Goal: Task Accomplishment & Management: Use online tool/utility

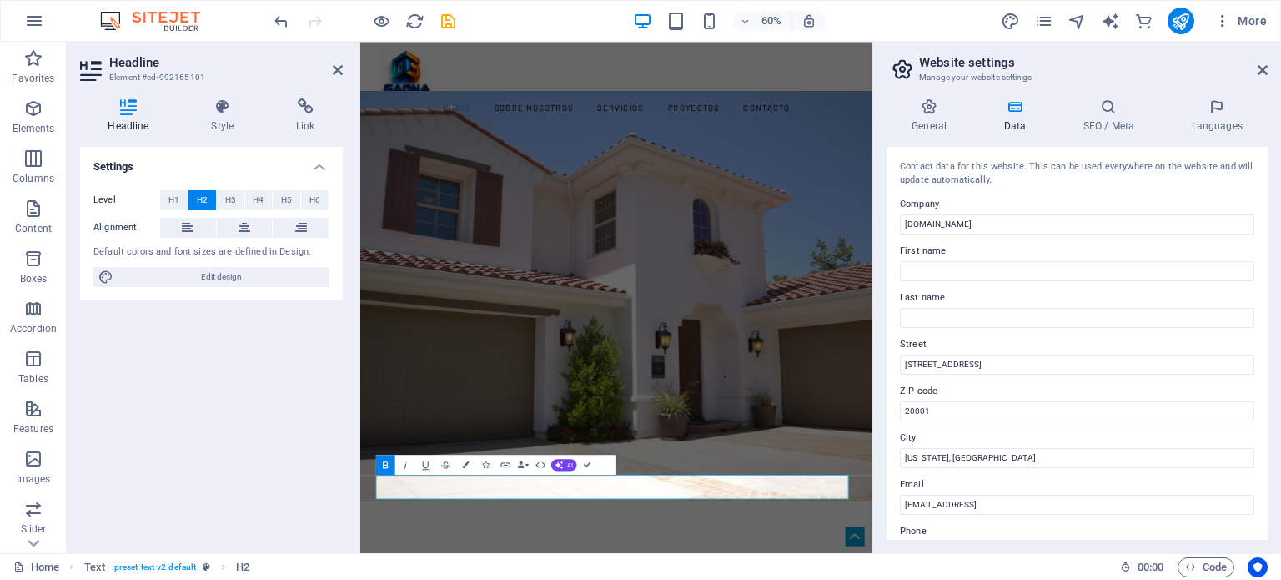
click at [343, 73] on aside "Headline Element #ed-992165101 Headline Style Link Settings Level H1 H2 H3 H4 H…" at bounding box center [214, 297] width 294 height 511
click at [335, 69] on icon at bounding box center [338, 69] width 10 height 13
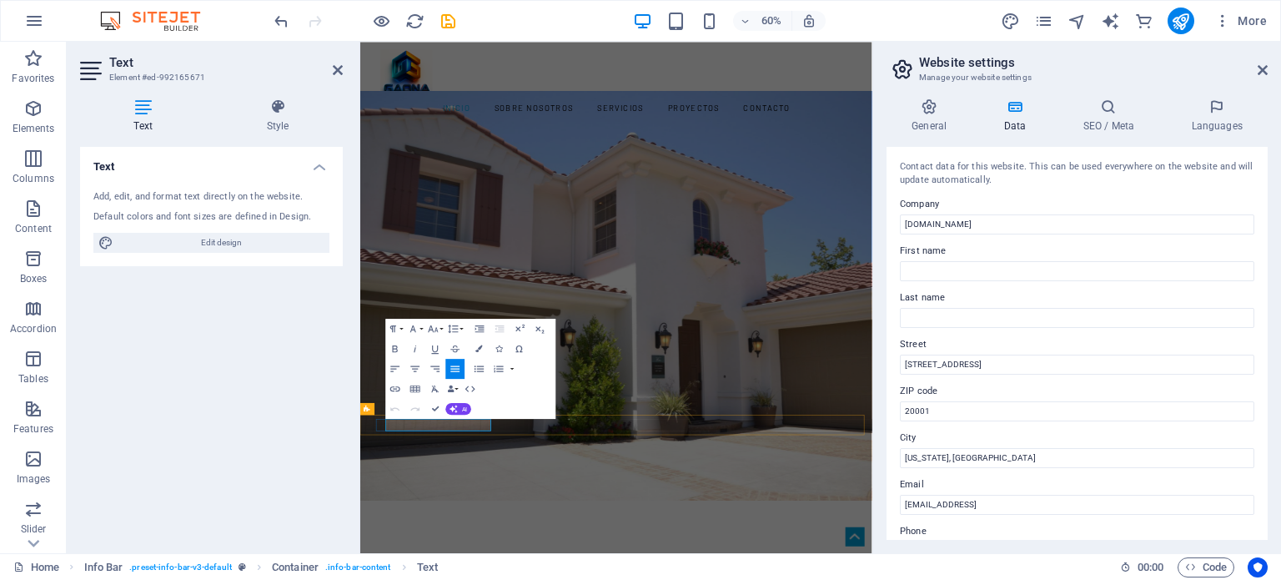
drag, startPoint x: 432, startPoint y: 409, endPoint x: 403, endPoint y: 414, distance: 29.6
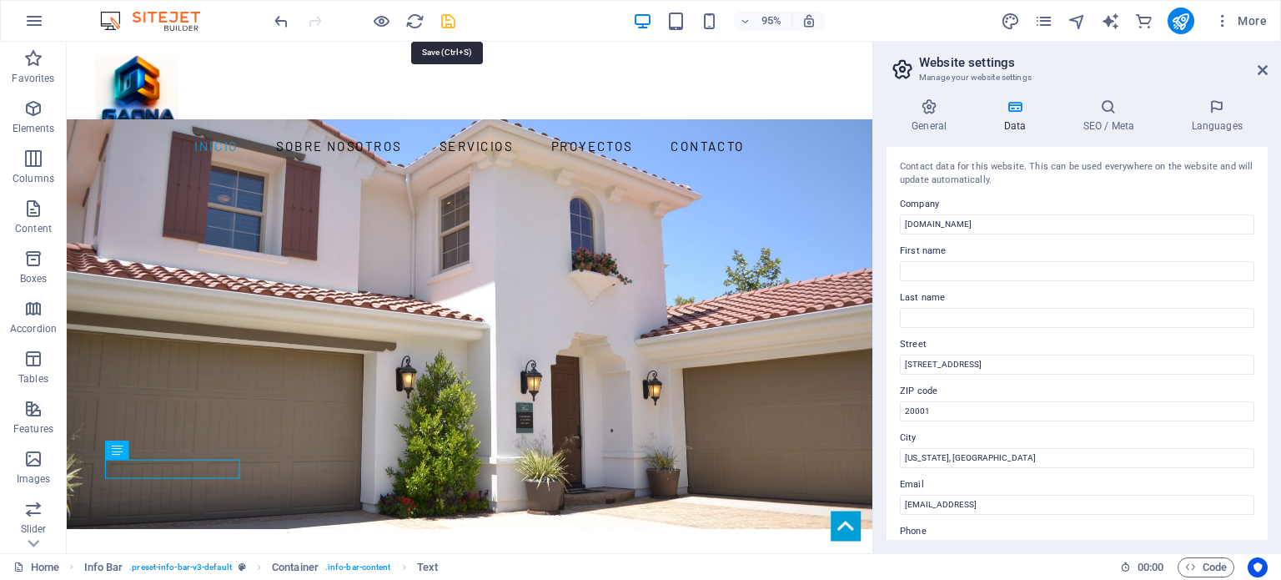
click at [450, 23] on icon "save" at bounding box center [448, 21] width 19 height 19
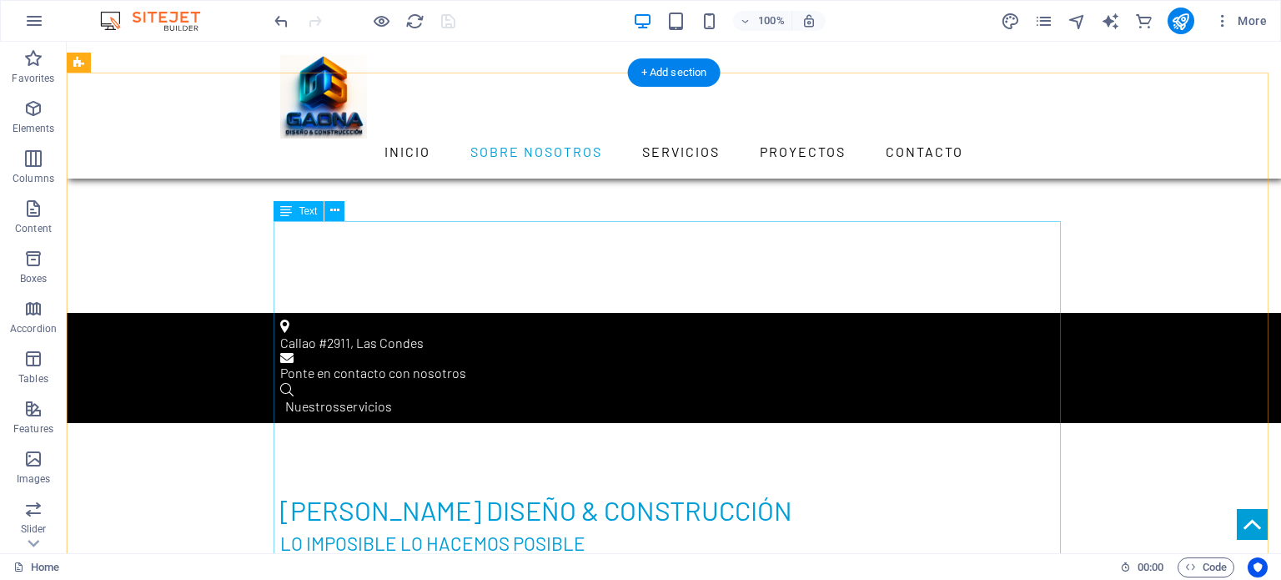
scroll to position [555, 0]
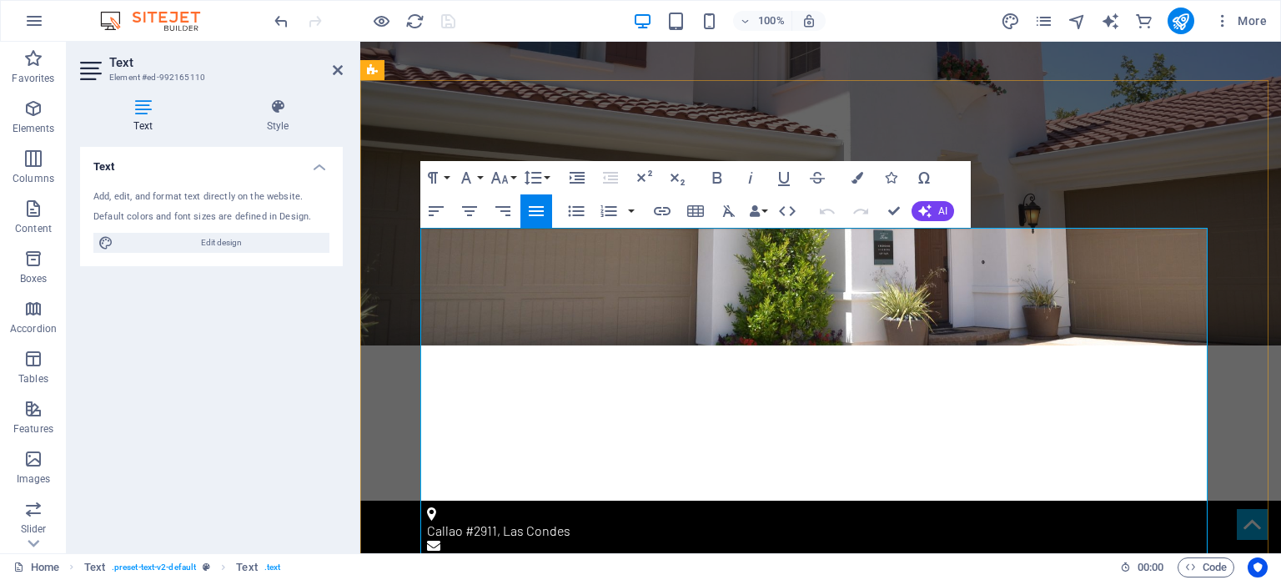
scroll to position [412, 0]
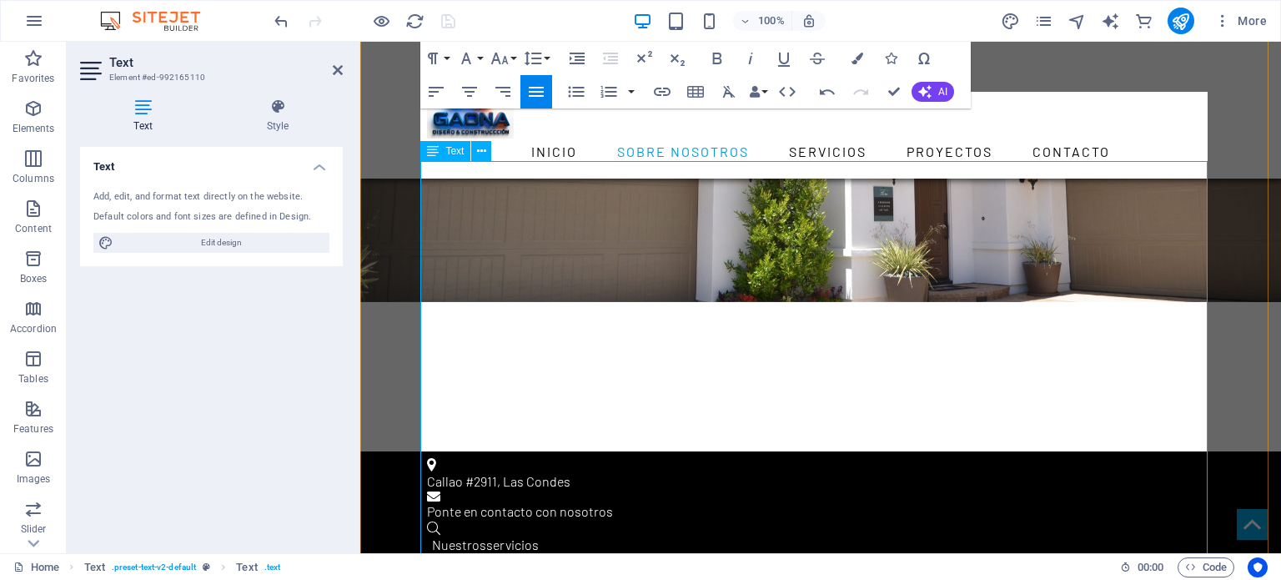
scroll to position [550, 0]
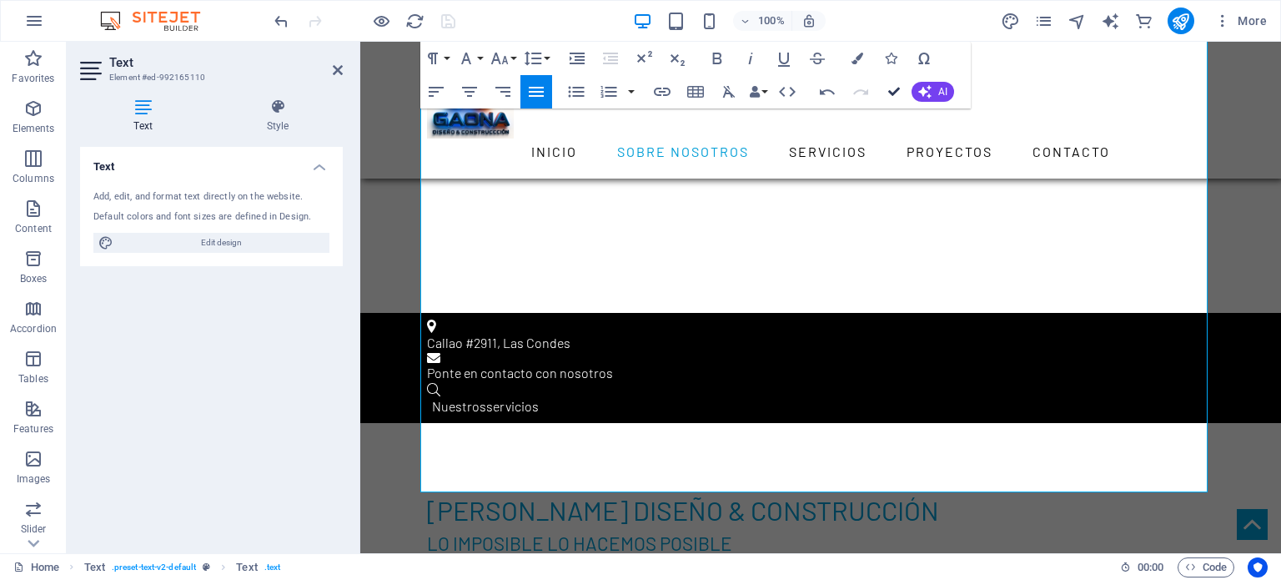
drag, startPoint x: 894, startPoint y: 91, endPoint x: 847, endPoint y: 135, distance: 64.3
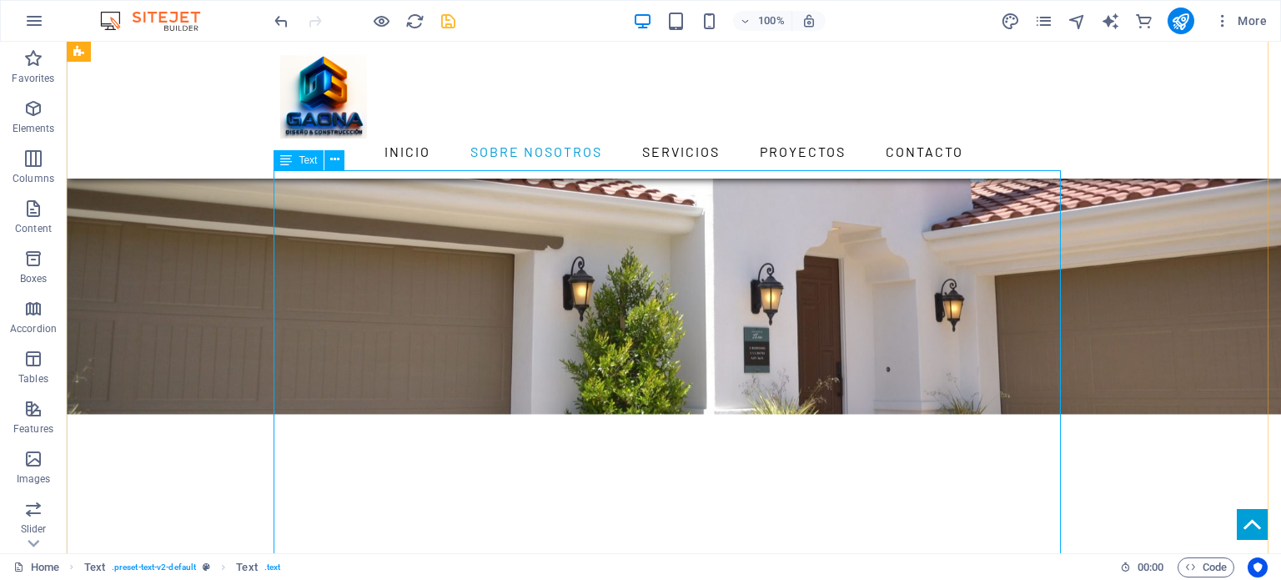
scroll to position [273, 0]
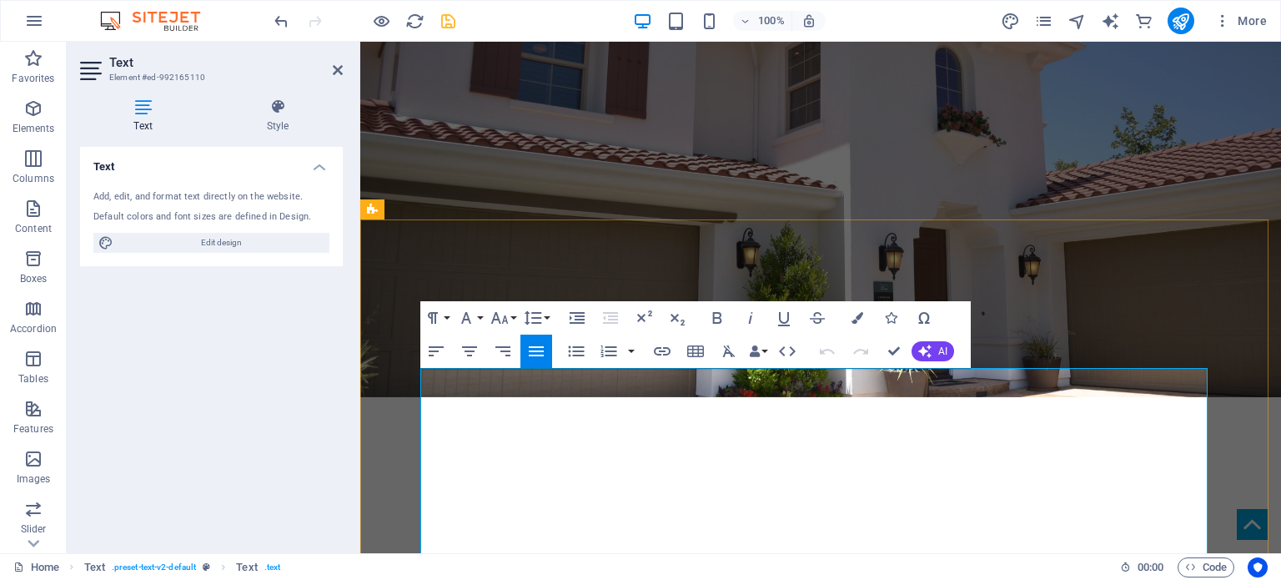
drag, startPoint x: 1074, startPoint y: 445, endPoint x: 1094, endPoint y: 446, distance: 20.0
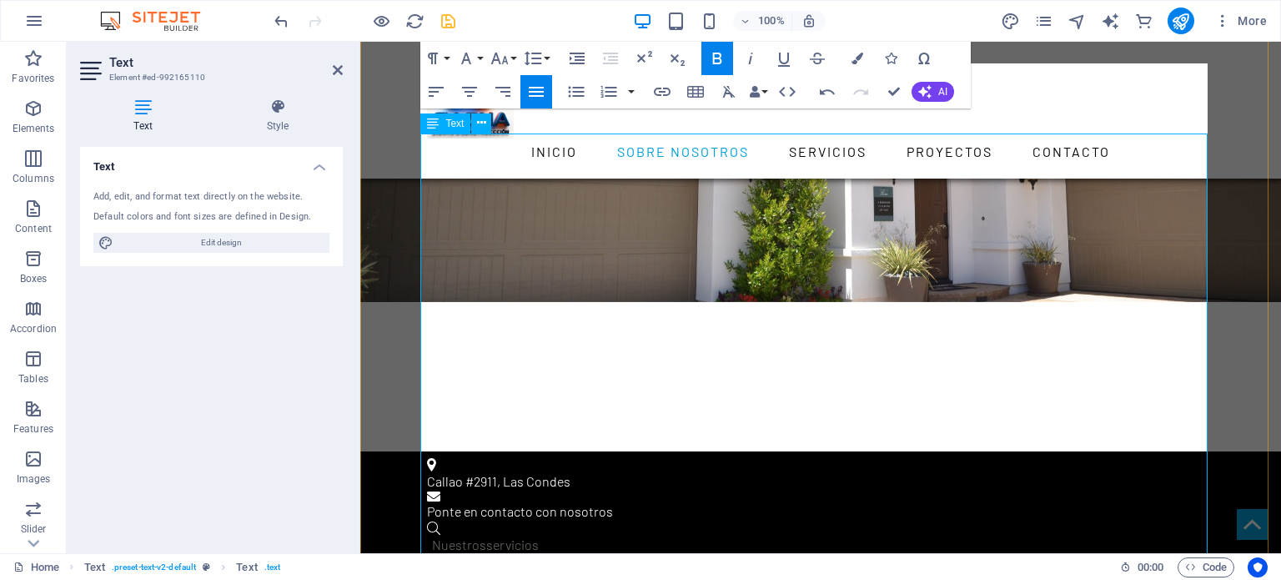
scroll to position [550, 0]
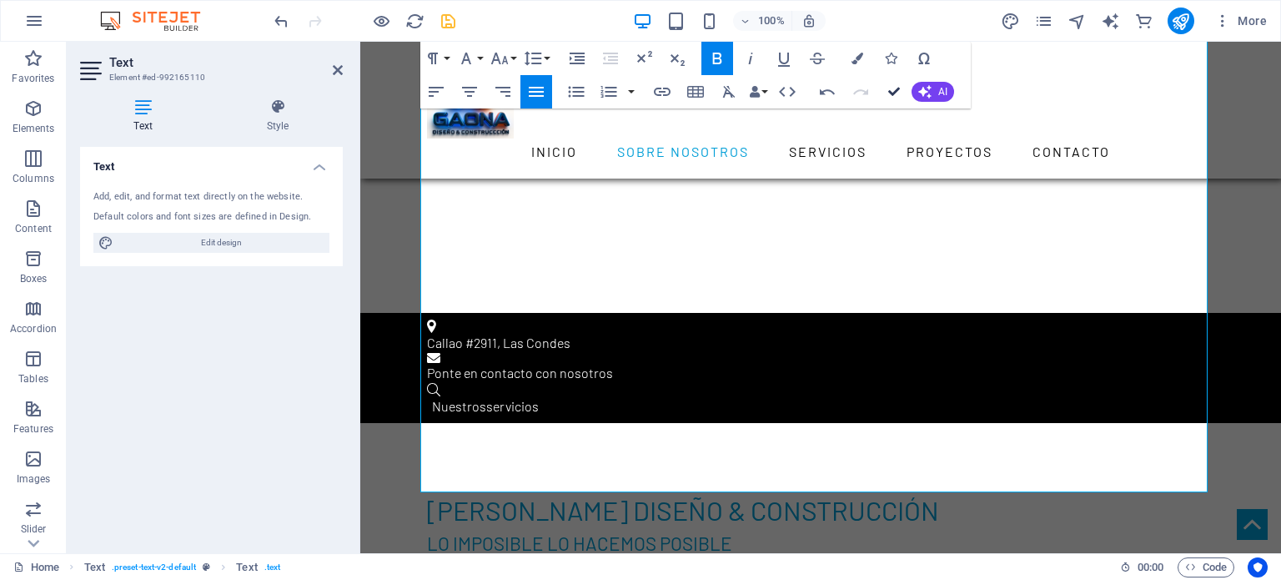
drag, startPoint x: 894, startPoint y: 94, endPoint x: 841, endPoint y: 91, distance: 53.5
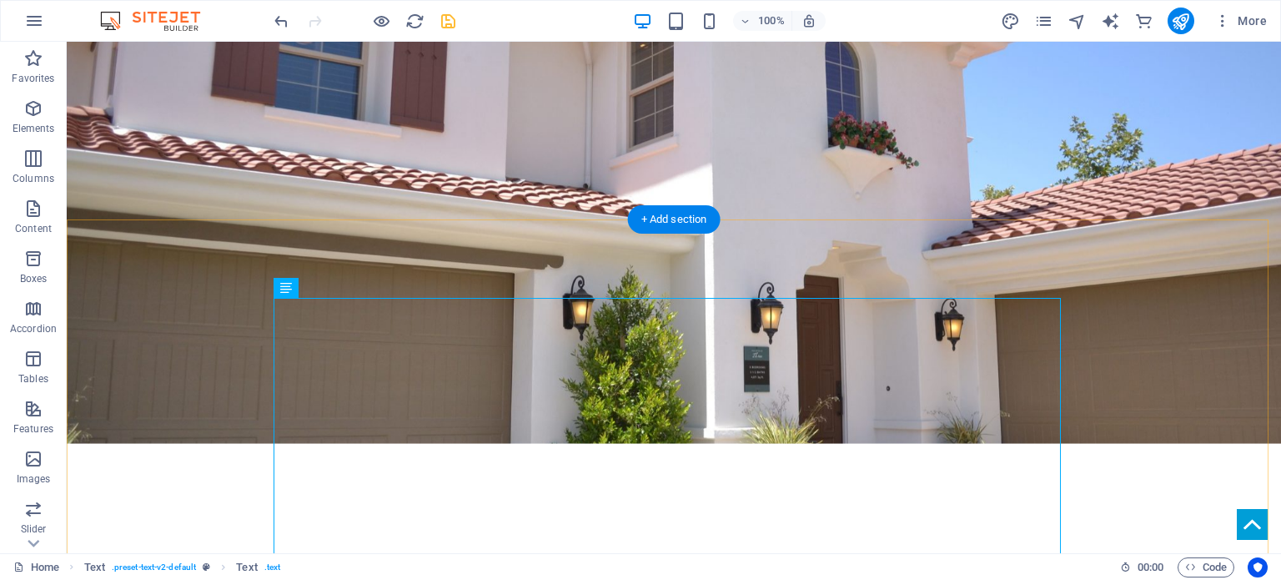
scroll to position [273, 0]
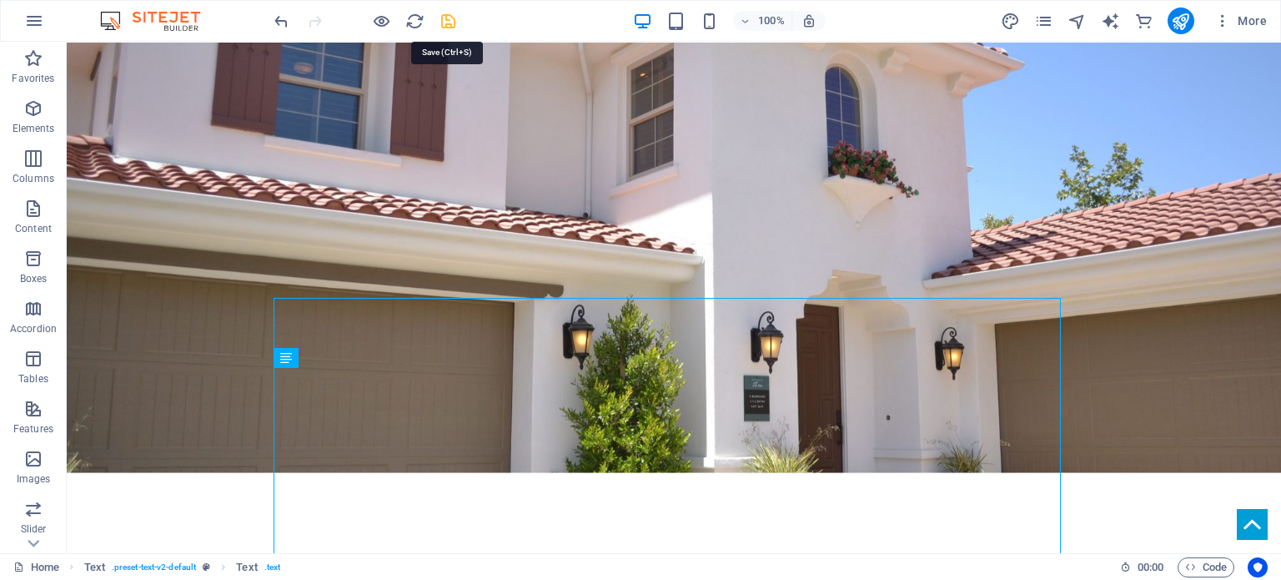
click at [443, 21] on icon "save" at bounding box center [448, 21] width 19 height 19
checkbox input "false"
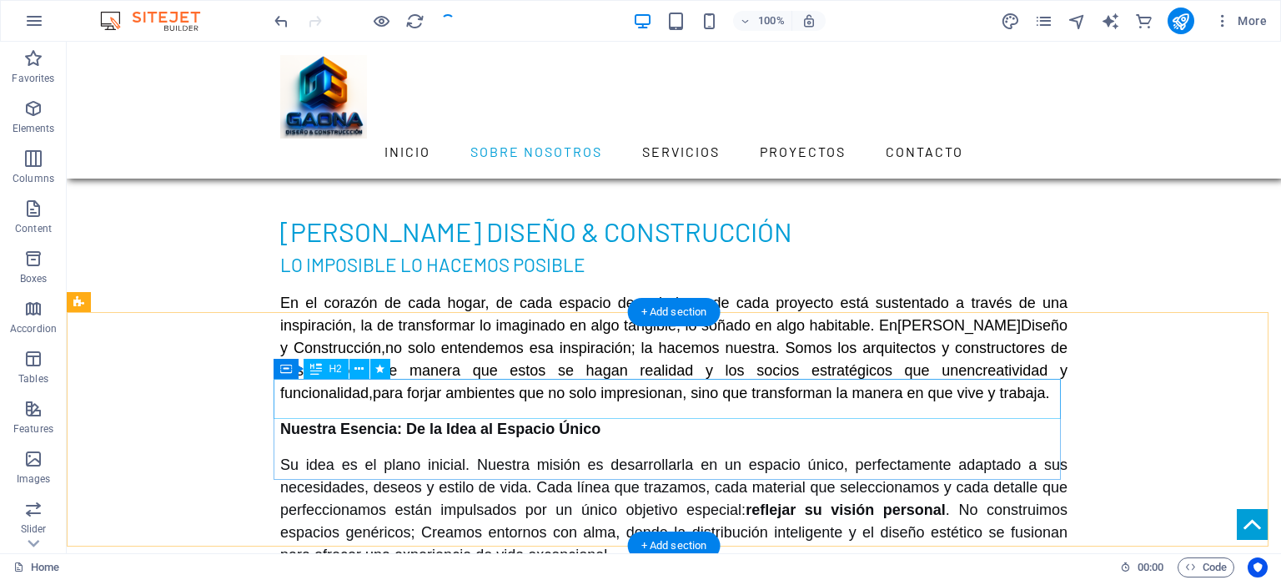
scroll to position [967, 0]
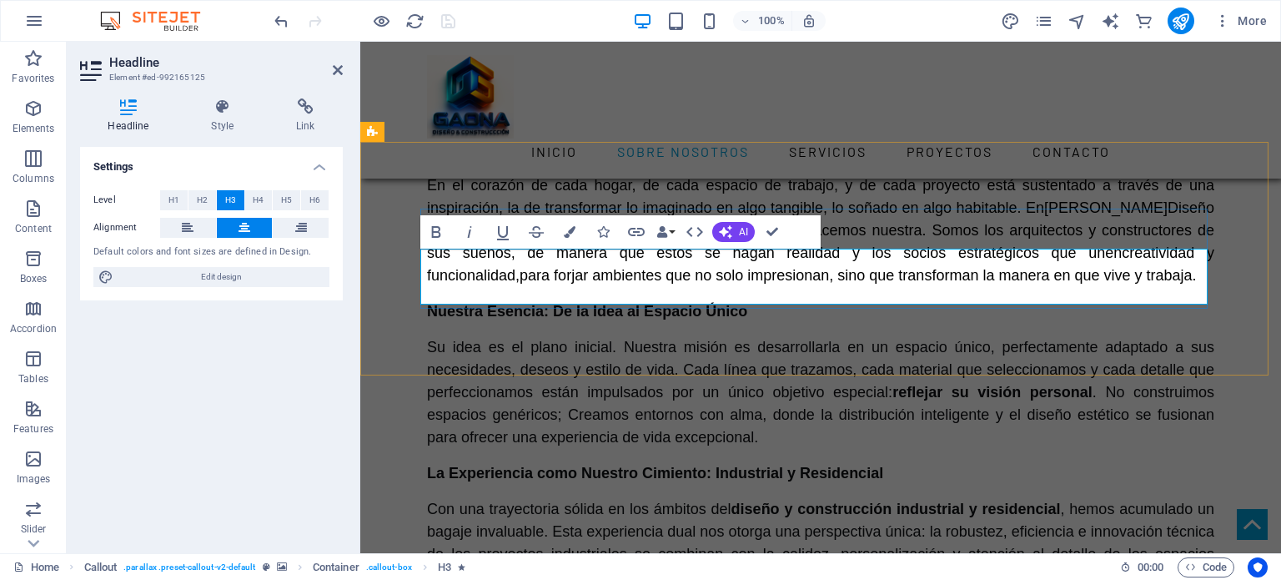
drag, startPoint x: 770, startPoint y: 228, endPoint x: 808, endPoint y: 275, distance: 60.6
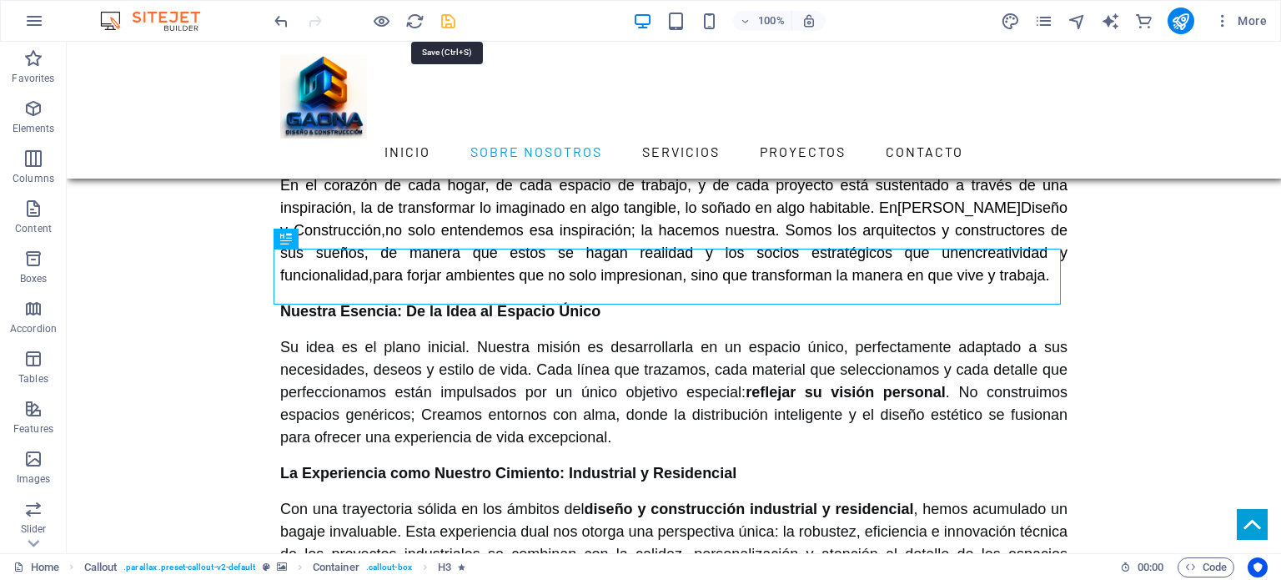
click at [447, 23] on icon "save" at bounding box center [448, 21] width 19 height 19
checkbox input "false"
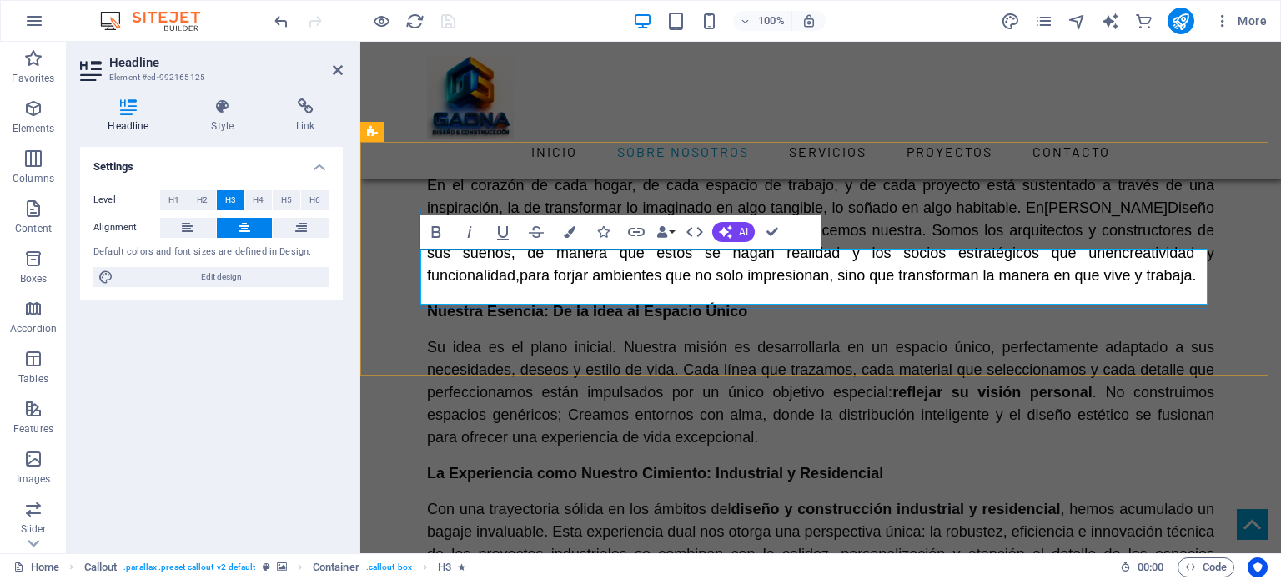
drag, startPoint x: 424, startPoint y: 260, endPoint x: 881, endPoint y: 291, distance: 458.0
copy span "Construyamos juntos el espacio de tus sueños. Contactanos para una consultoría …"
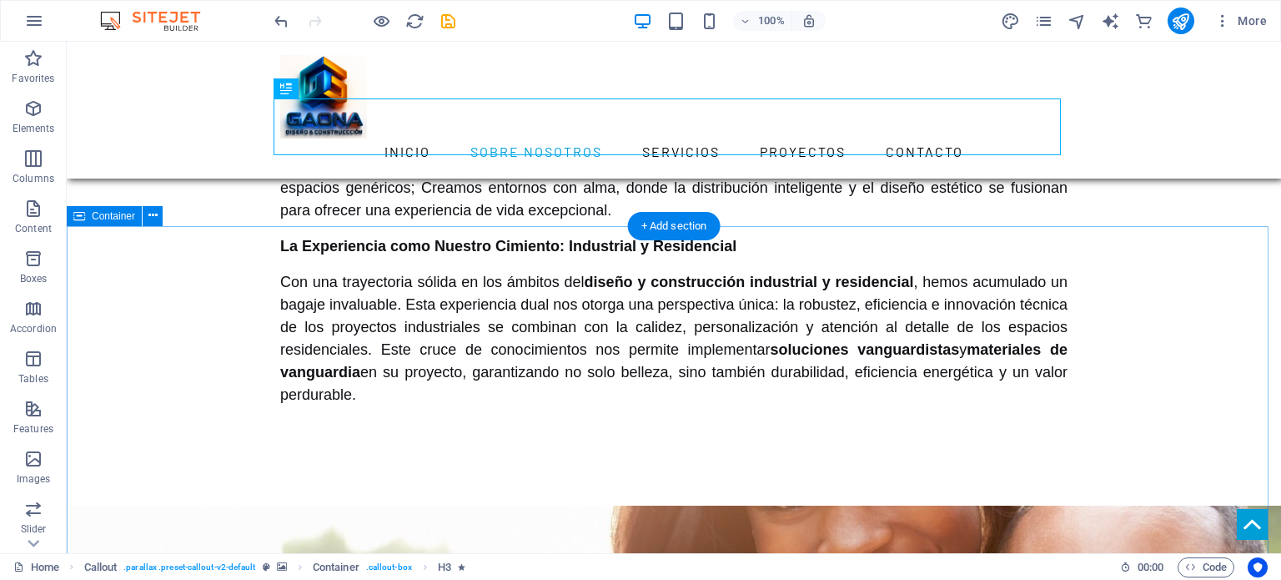
scroll to position [1246, 0]
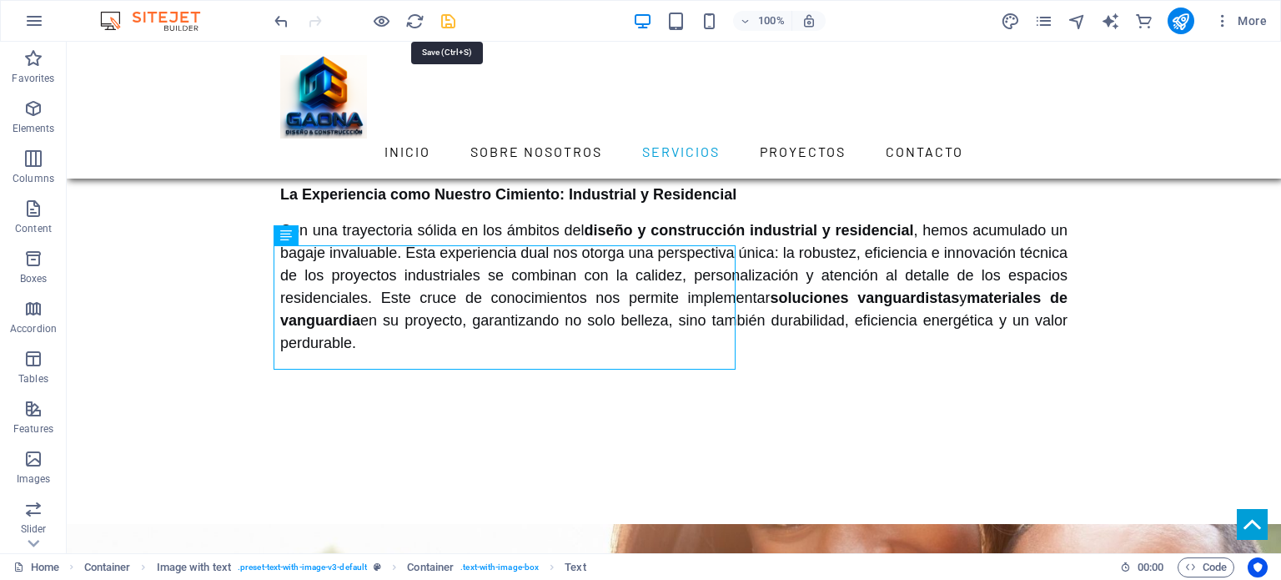
click at [440, 19] on icon "save" at bounding box center [448, 21] width 19 height 19
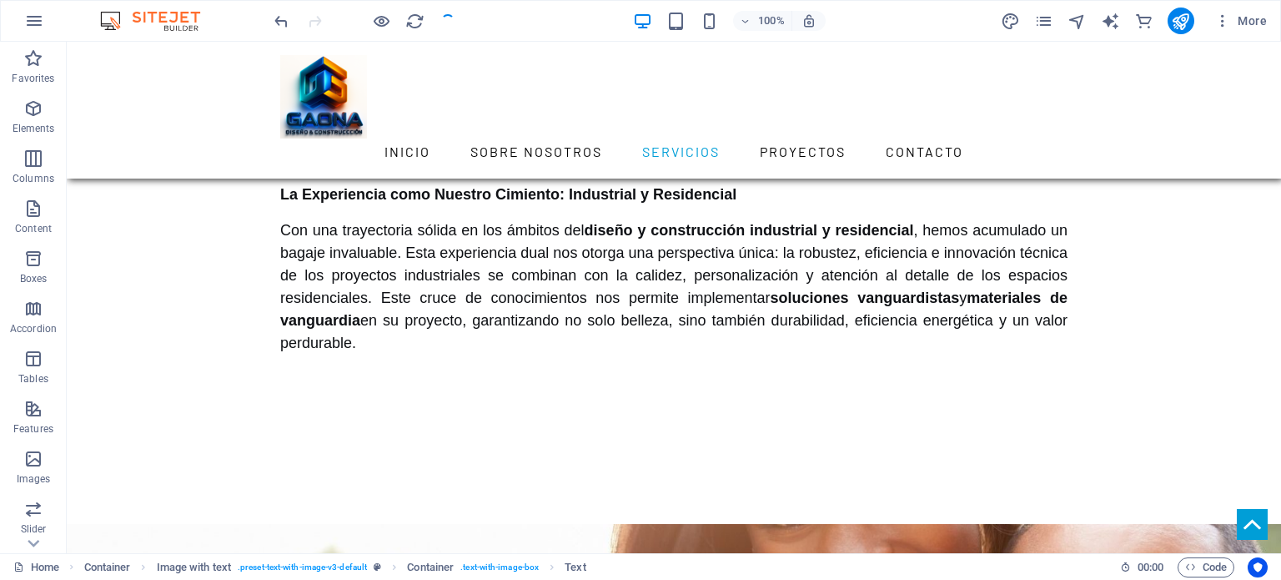
checkbox input "false"
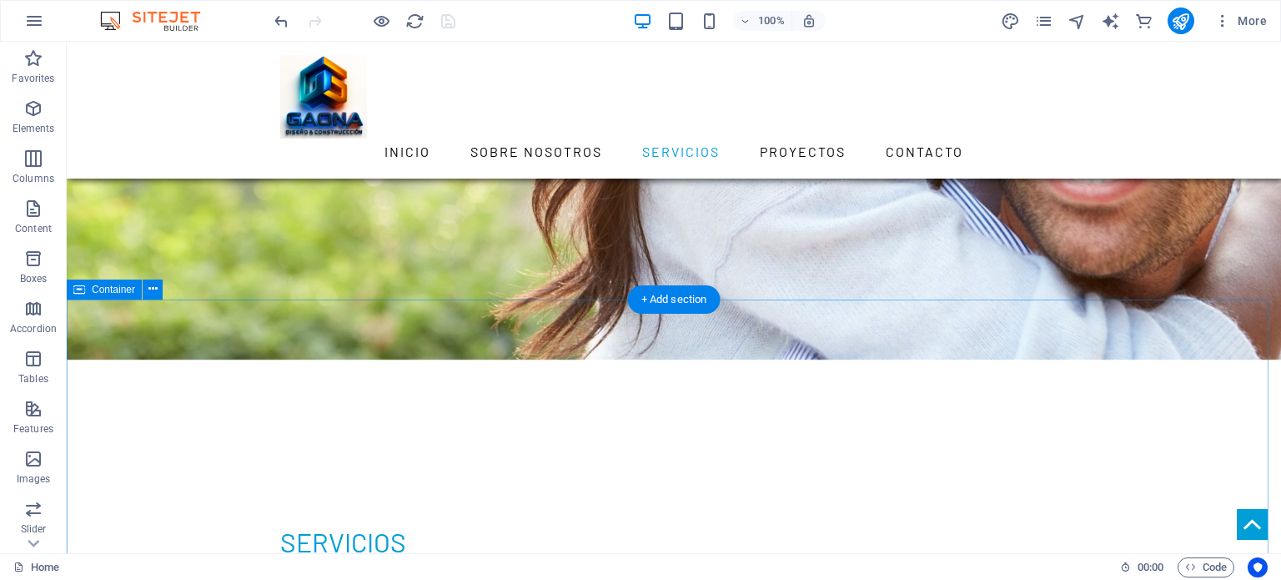
scroll to position [1801, 0]
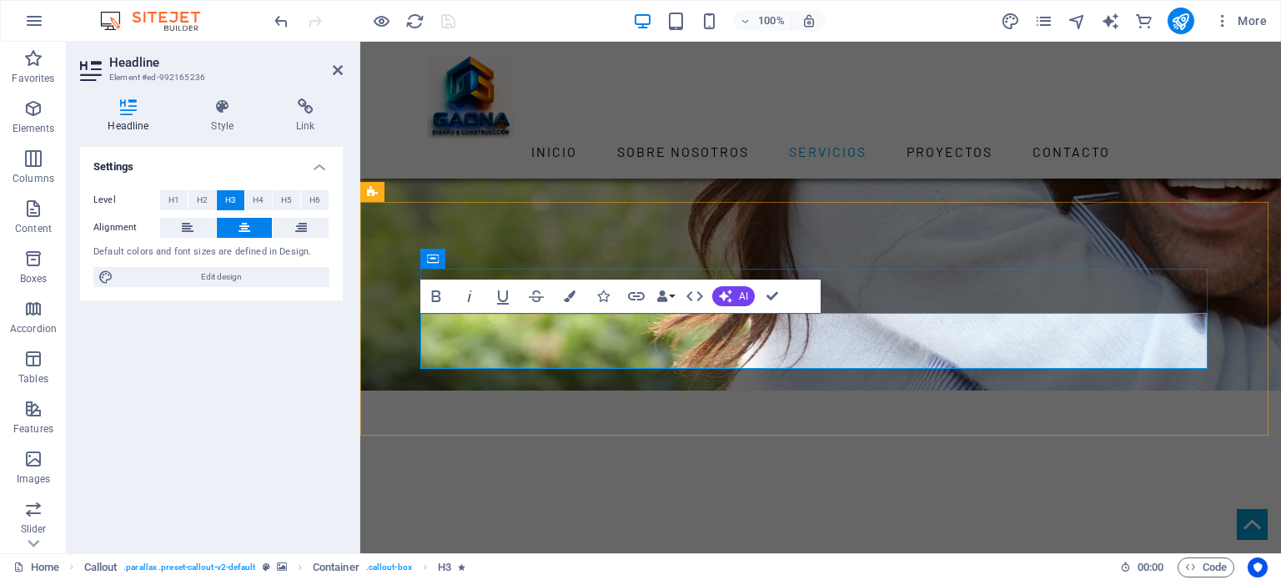
drag, startPoint x: 1155, startPoint y: 356, endPoint x: 1167, endPoint y: 368, distance: 16.5
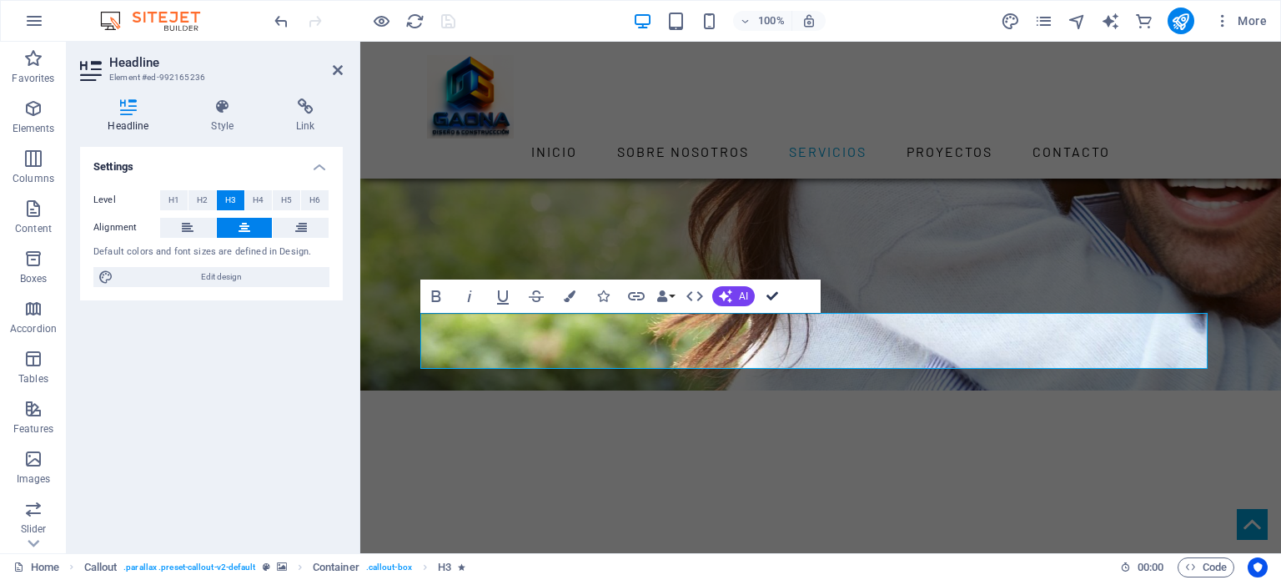
drag, startPoint x: 773, startPoint y: 296, endPoint x: 718, endPoint y: 273, distance: 59.8
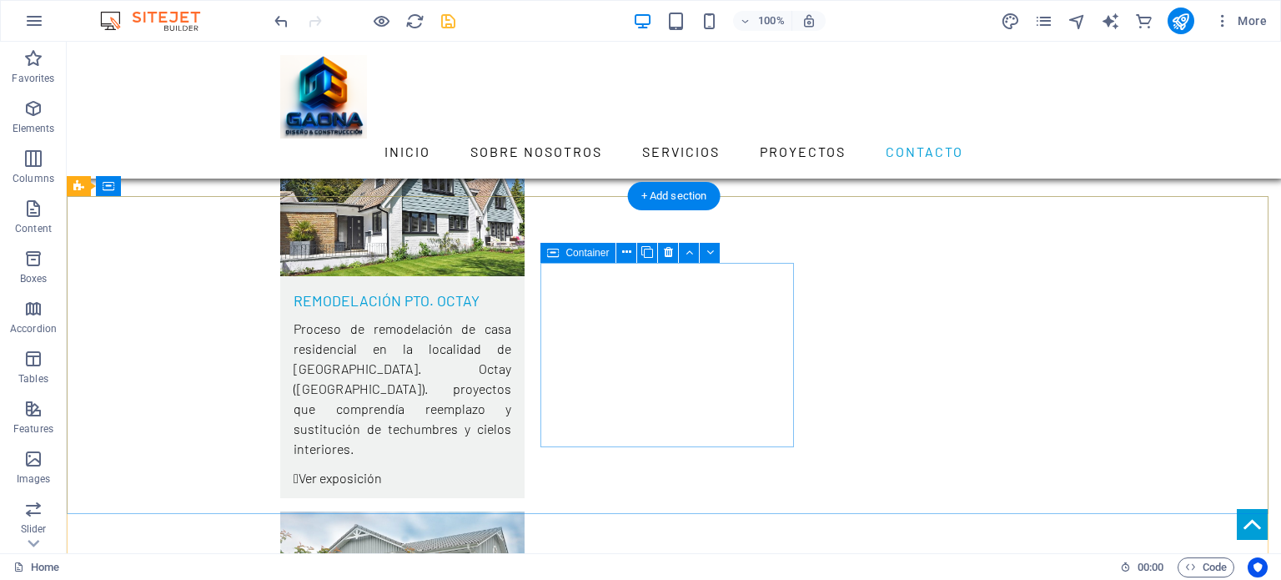
scroll to position [5554, 0]
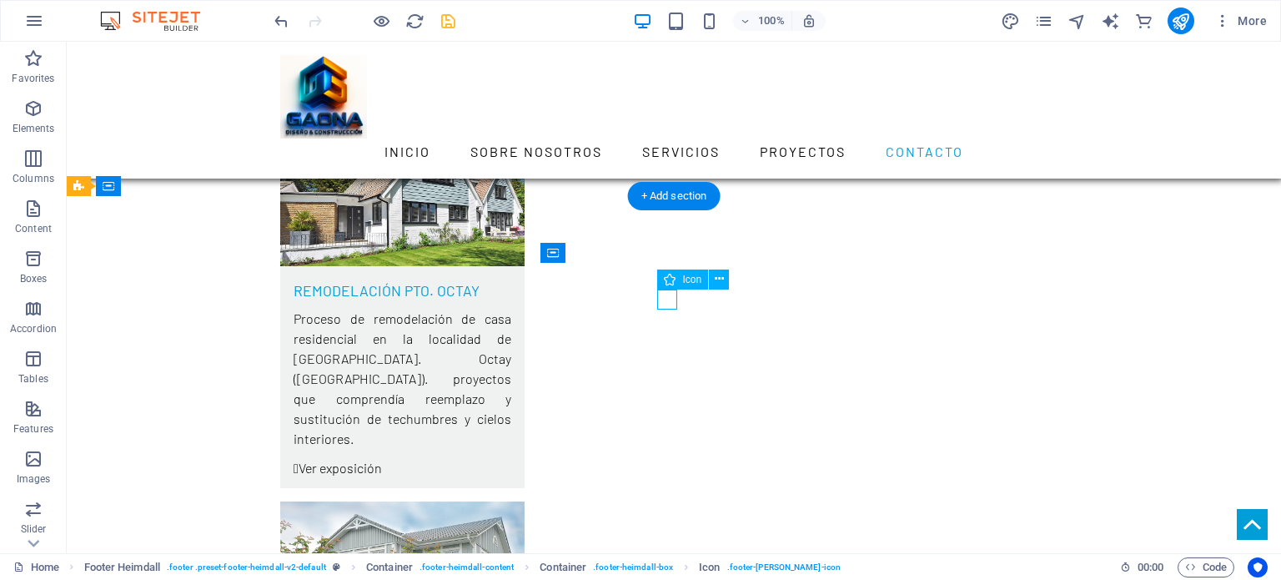
select select "xMidYMid"
select select "px"
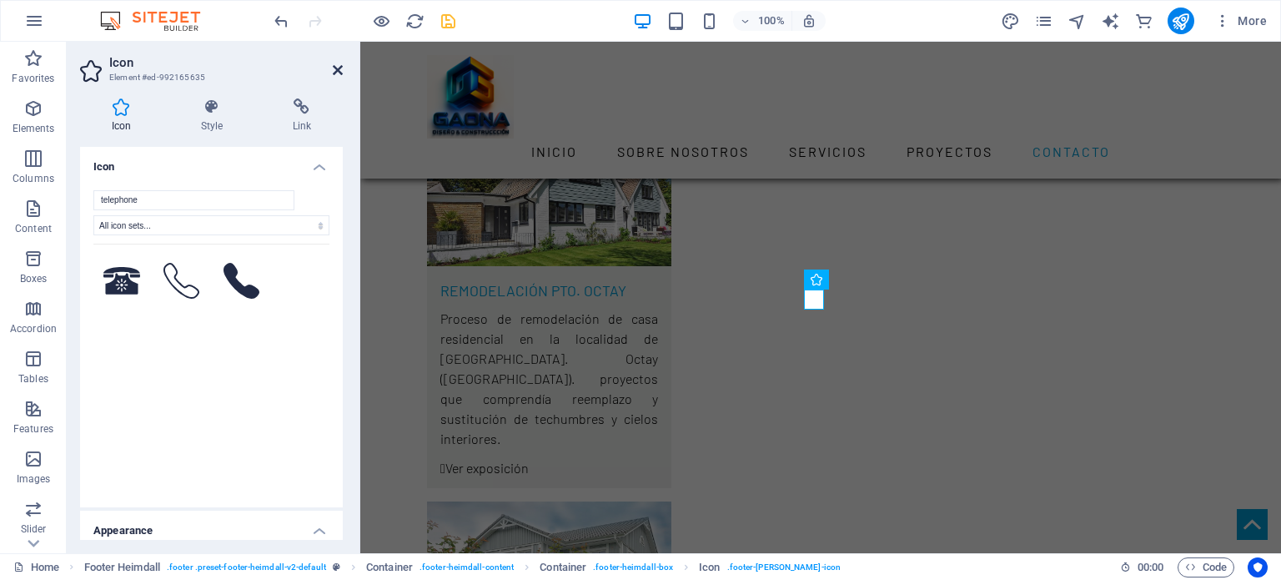
click at [339, 70] on icon at bounding box center [338, 69] width 10 height 13
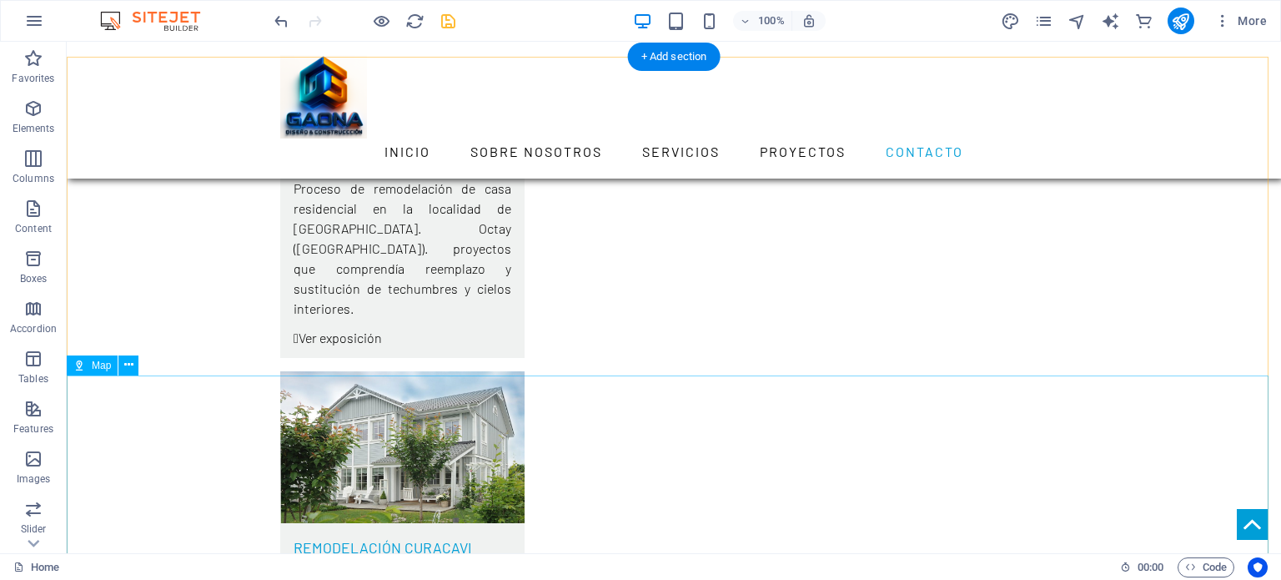
scroll to position [5693, 0]
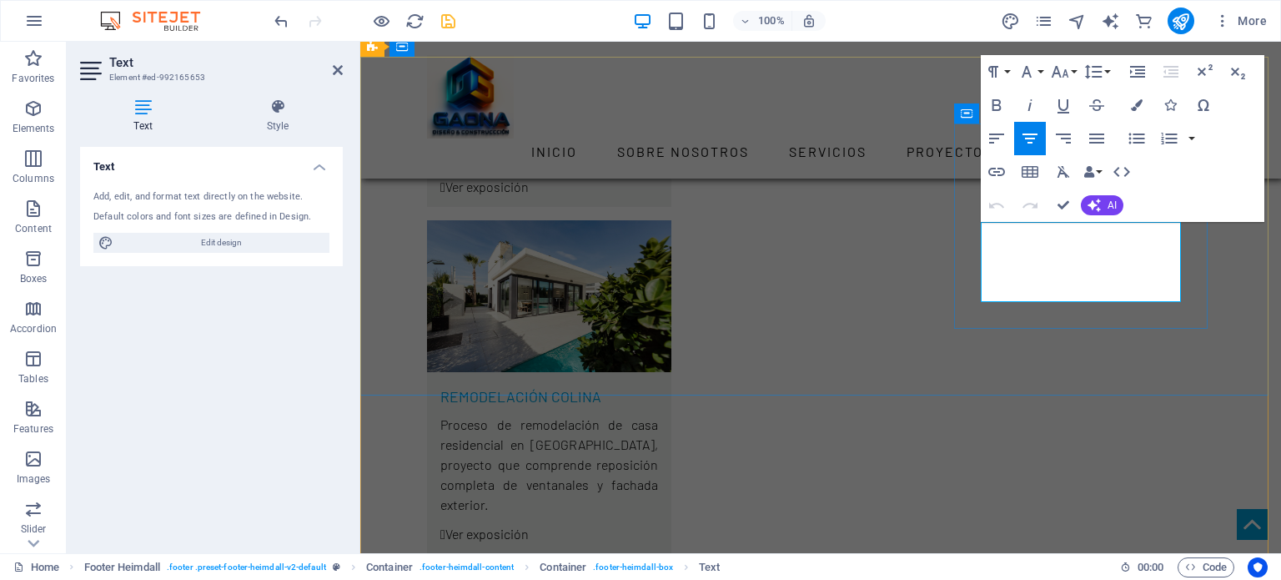
scroll to position [5691, 0]
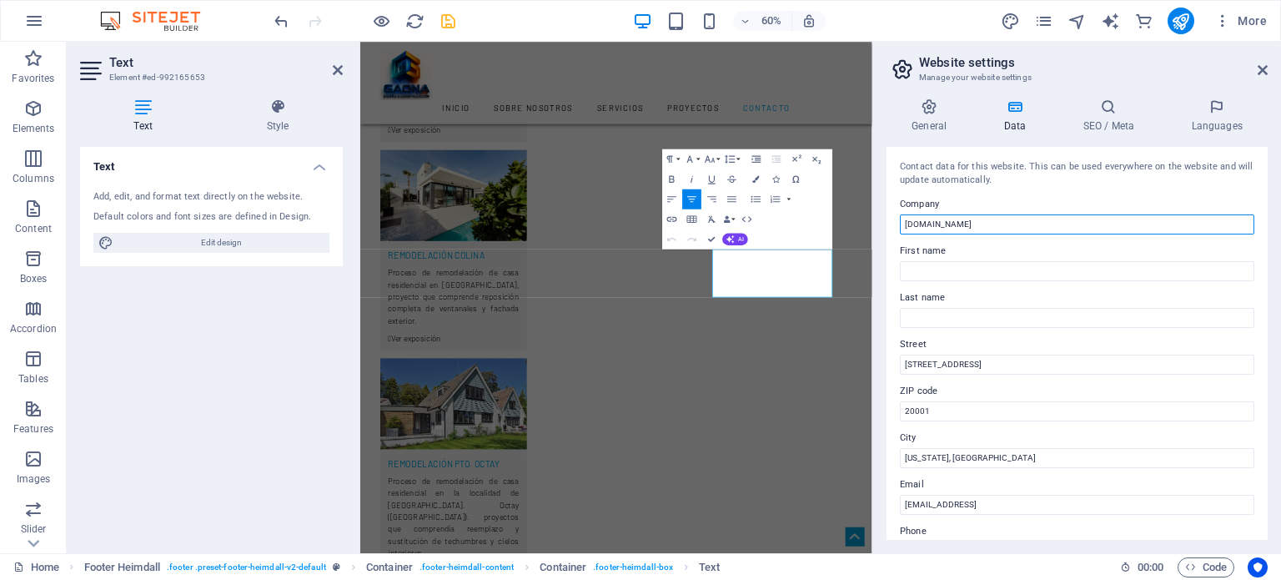
drag, startPoint x: 658, startPoint y: 190, endPoint x: 1018, endPoint y: 233, distance: 362.7
click at [1018, 233] on input "[DOMAIN_NAME]" at bounding box center [1077, 224] width 354 height 20
click at [1264, 60] on h2 "Website settings" at bounding box center [1093, 62] width 349 height 15
drag, startPoint x: 1265, startPoint y: 67, endPoint x: 904, endPoint y: 27, distance: 363.3
click at [1265, 67] on icon at bounding box center [1262, 69] width 10 height 13
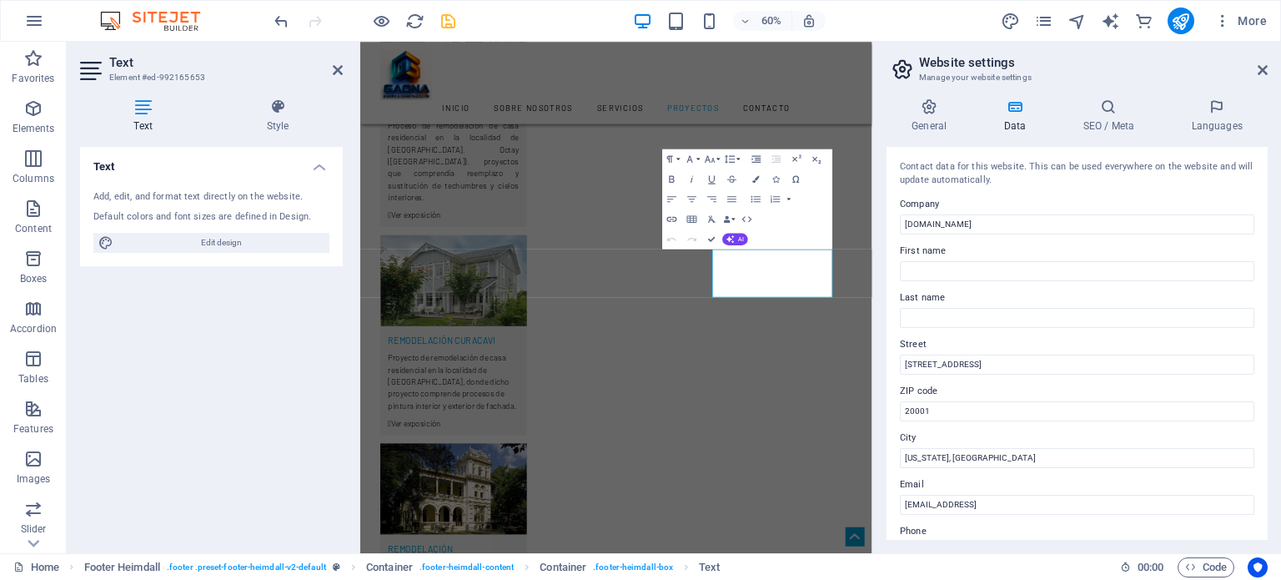
scroll to position [5527, 0]
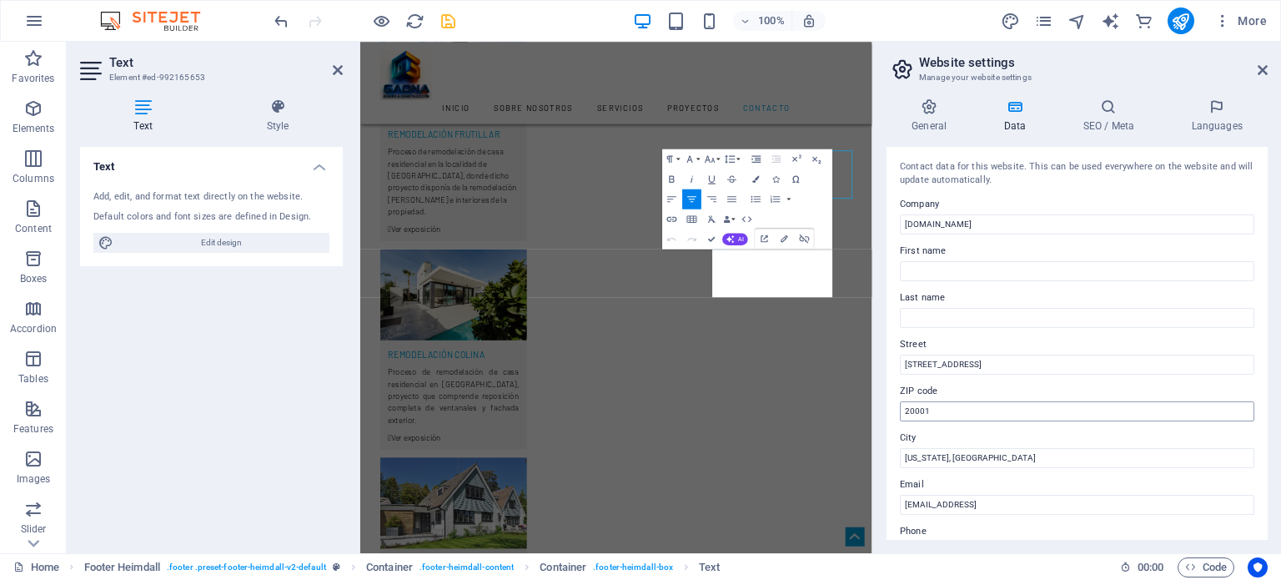
scroll to position [5691, 0]
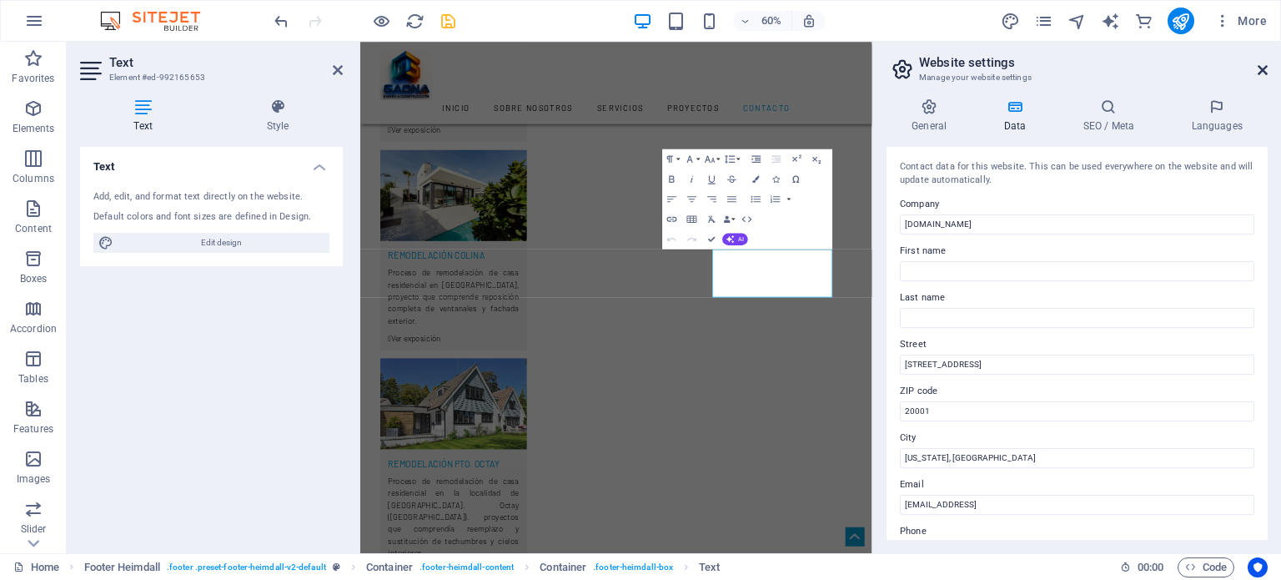
drag, startPoint x: 1258, startPoint y: 68, endPoint x: 864, endPoint y: 61, distance: 394.5
click at [1258, 68] on icon at bounding box center [1262, 69] width 10 height 13
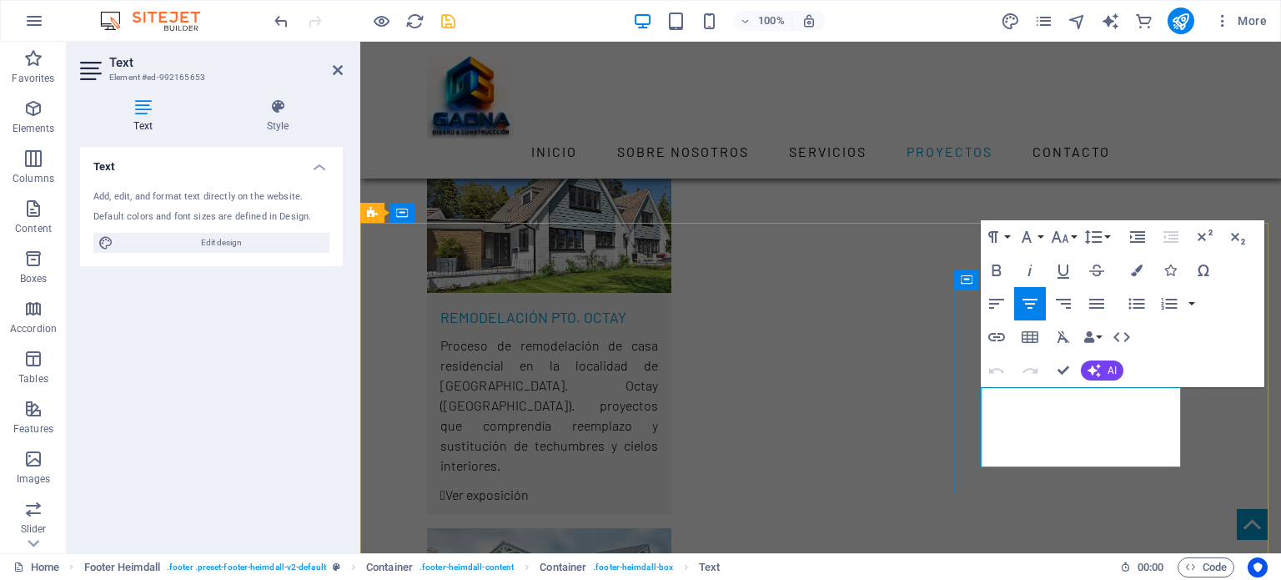
drag, startPoint x: 987, startPoint y: 399, endPoint x: 1132, endPoint y: 413, distance: 145.7
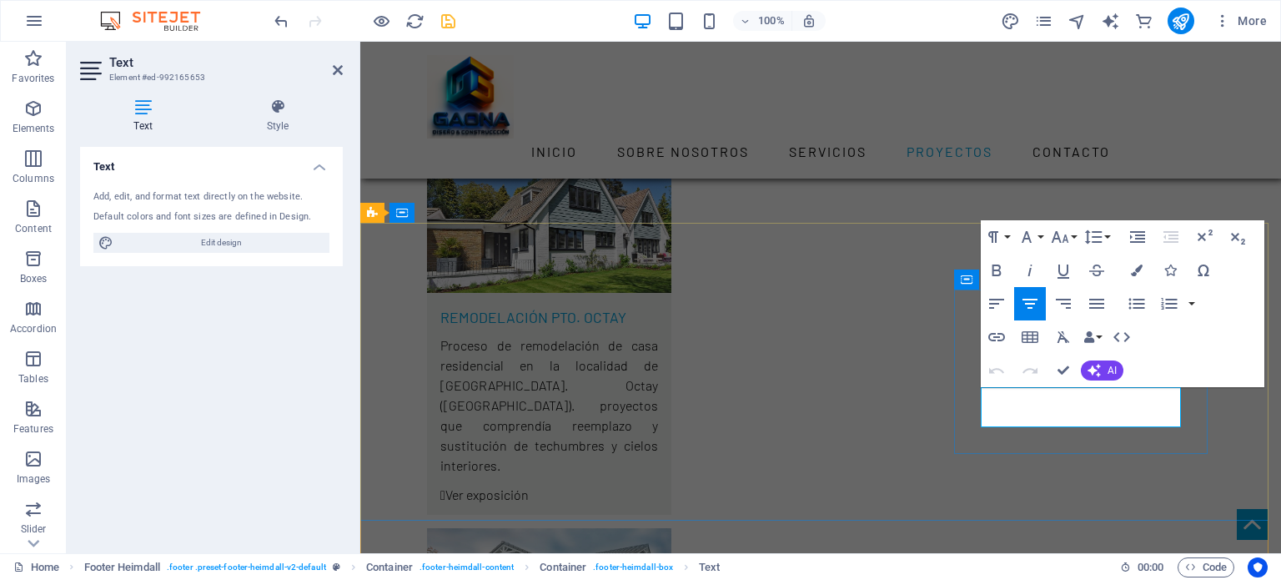
drag, startPoint x: 1023, startPoint y: 396, endPoint x: 1178, endPoint y: 413, distance: 156.0
click at [992, 272] on icon "button" at bounding box center [996, 270] width 9 height 12
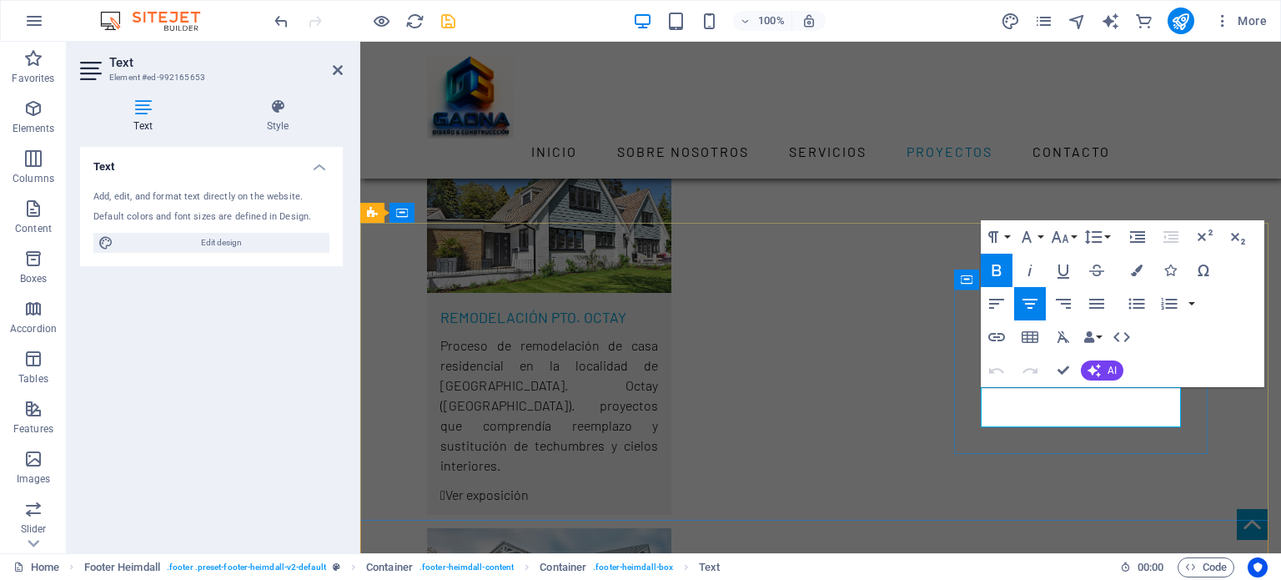
drag, startPoint x: 1029, startPoint y: 394, endPoint x: 1177, endPoint y: 410, distance: 148.4
click at [1040, 239] on button "Font Family" at bounding box center [1030, 236] width 32 height 33
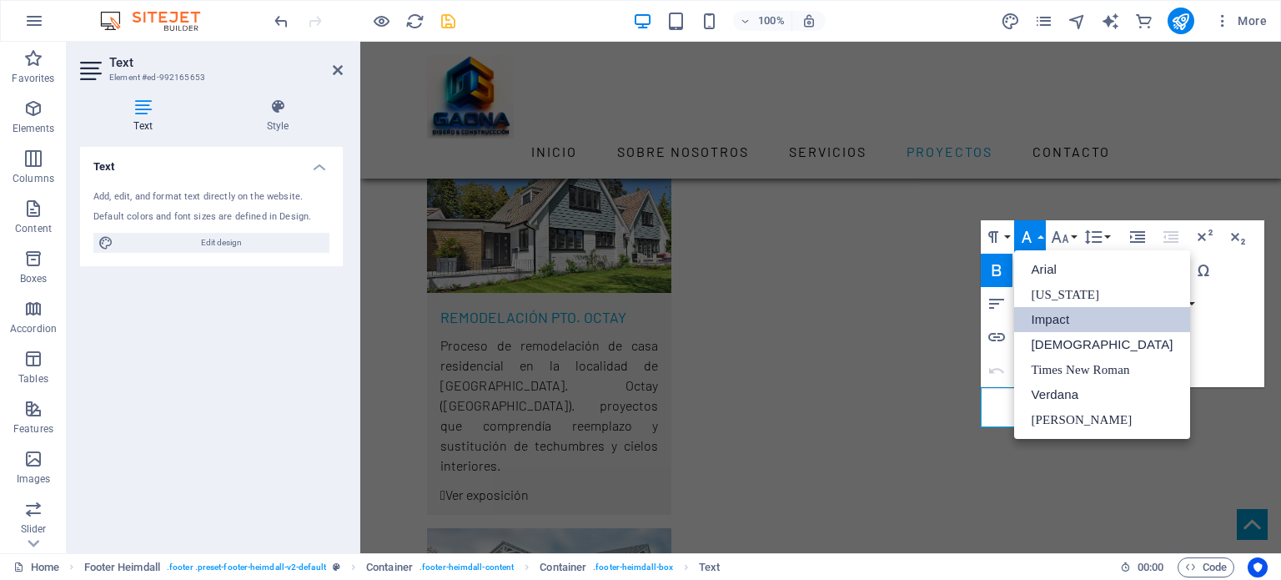
click at [1057, 315] on link "Impact" at bounding box center [1101, 319] width 175 height 25
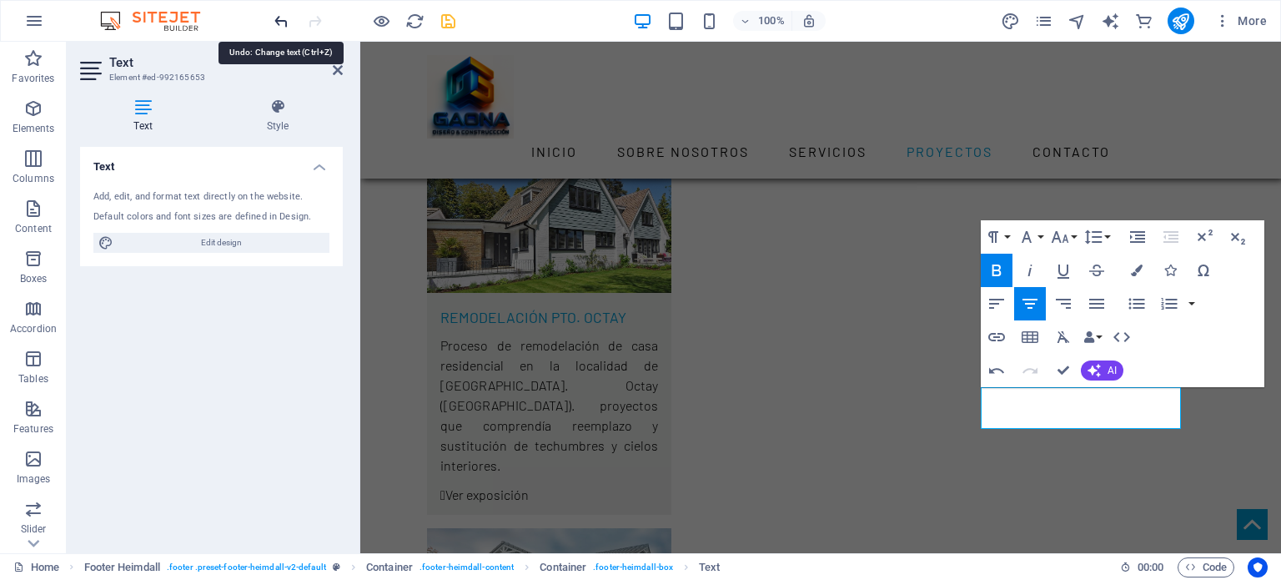
click at [281, 19] on icon "undo" at bounding box center [281, 21] width 19 height 19
click at [280, 20] on icon "undo" at bounding box center [281, 21] width 19 height 19
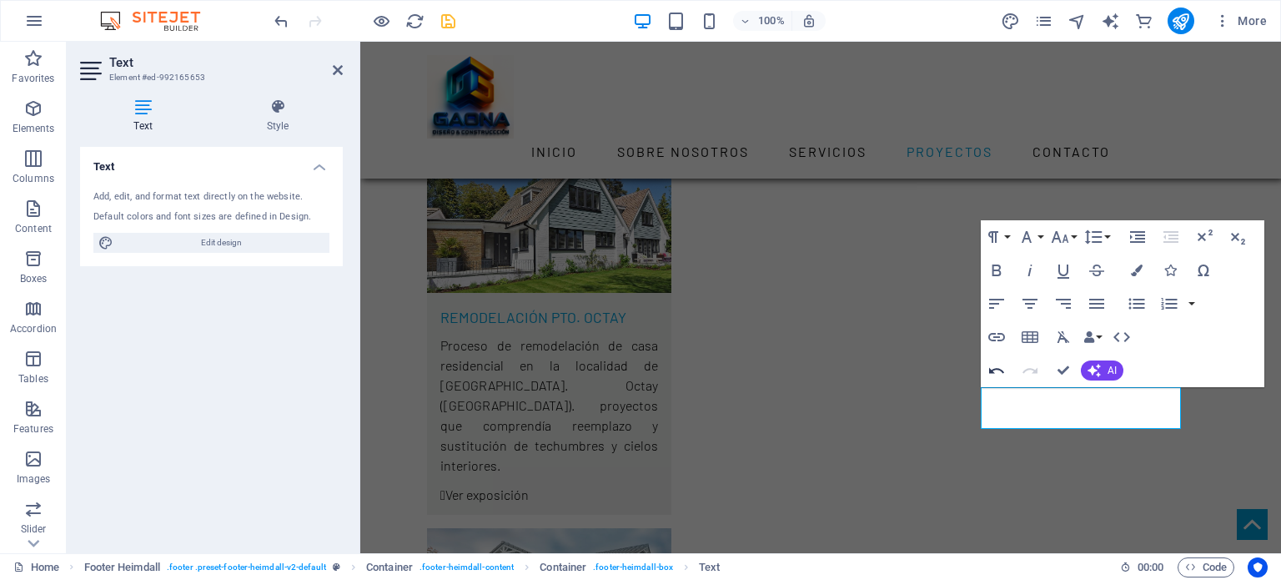
click at [997, 368] on icon "button" at bounding box center [996, 370] width 20 height 20
click at [1072, 236] on button "Font Size" at bounding box center [1063, 236] width 32 height 33
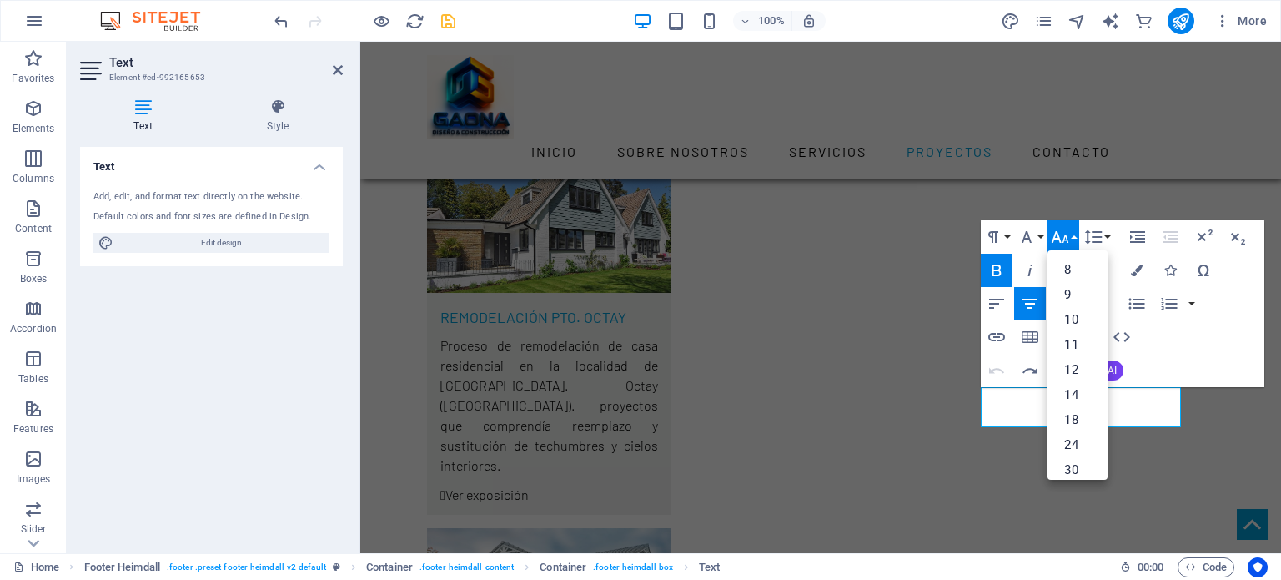
click at [1072, 238] on button "Font Size" at bounding box center [1063, 236] width 32 height 33
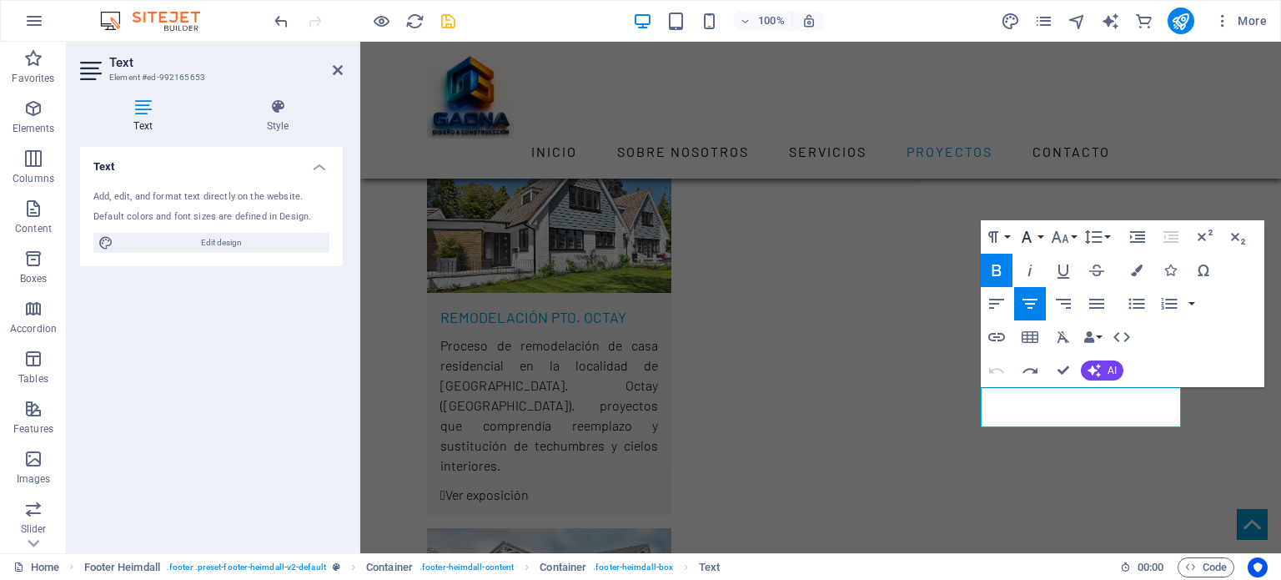
click at [1040, 239] on button "Font Family" at bounding box center [1030, 236] width 32 height 33
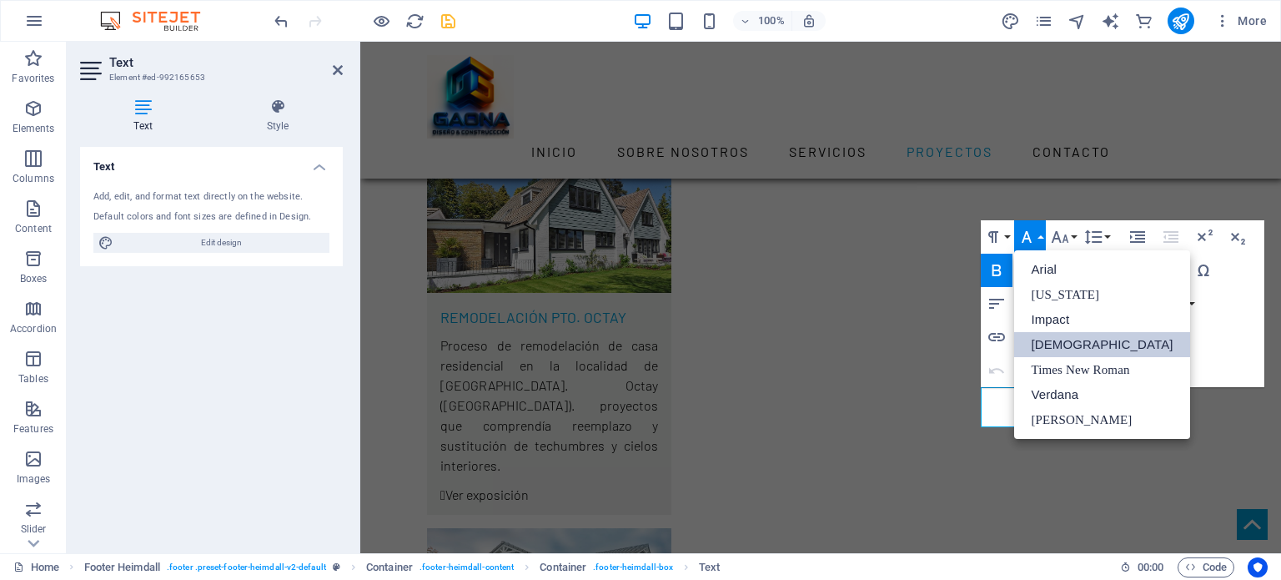
click at [1062, 343] on link "[DEMOGRAPHIC_DATA]" at bounding box center [1101, 344] width 175 height 25
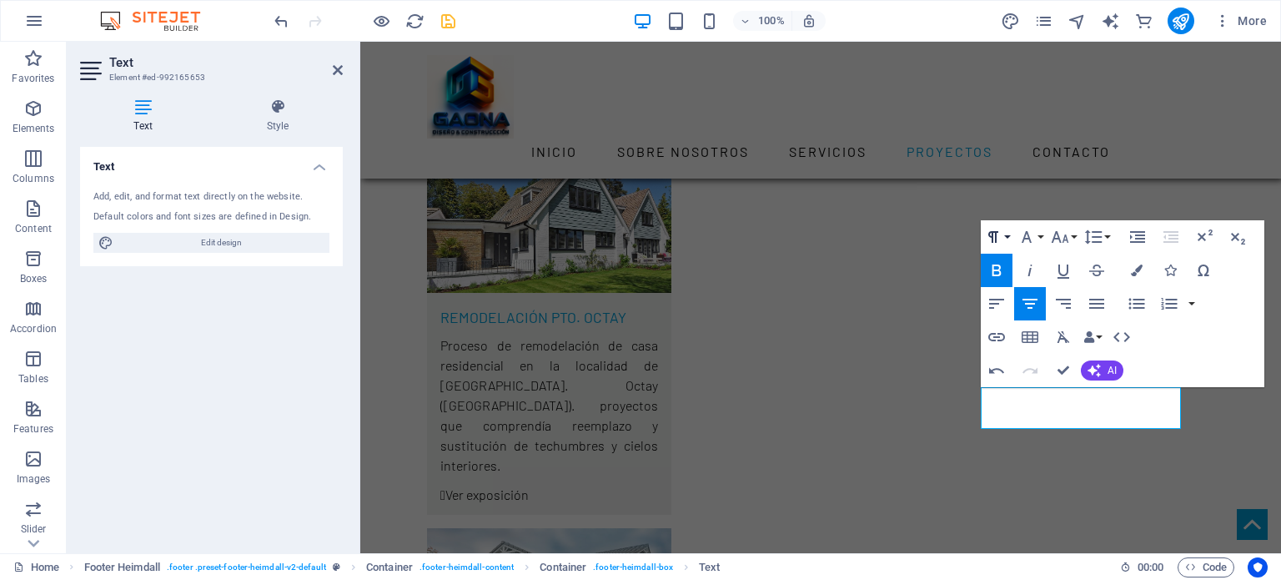
click at [1005, 238] on button "Paragraph Format" at bounding box center [997, 236] width 32 height 33
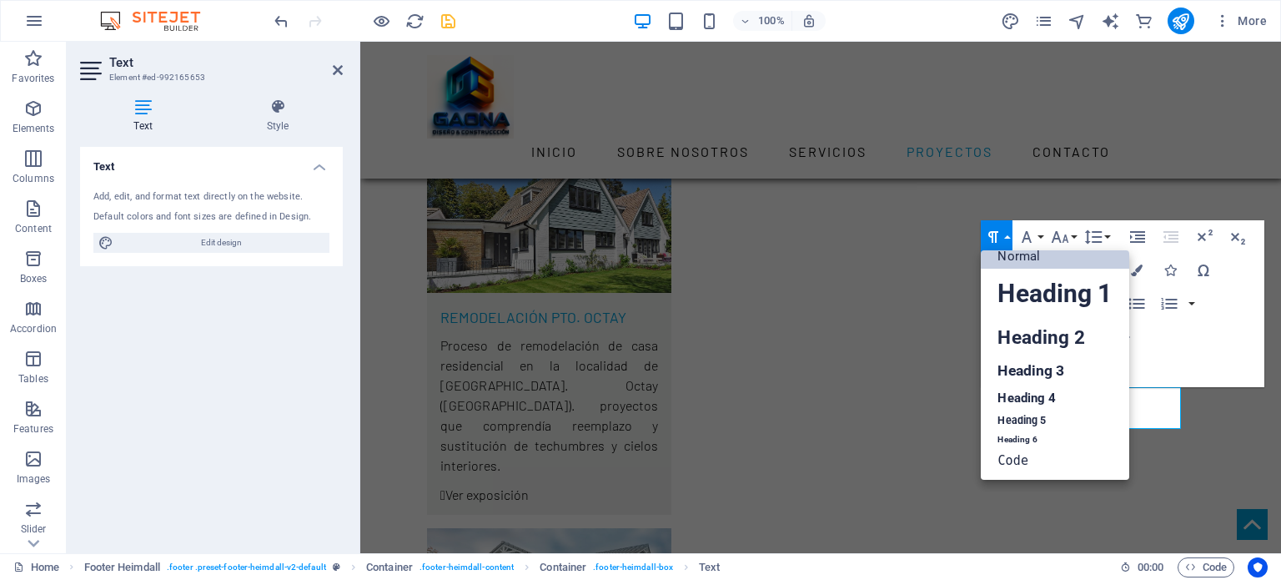
scroll to position [13, 0]
click at [1005, 237] on button "Paragraph Format" at bounding box center [997, 236] width 32 height 33
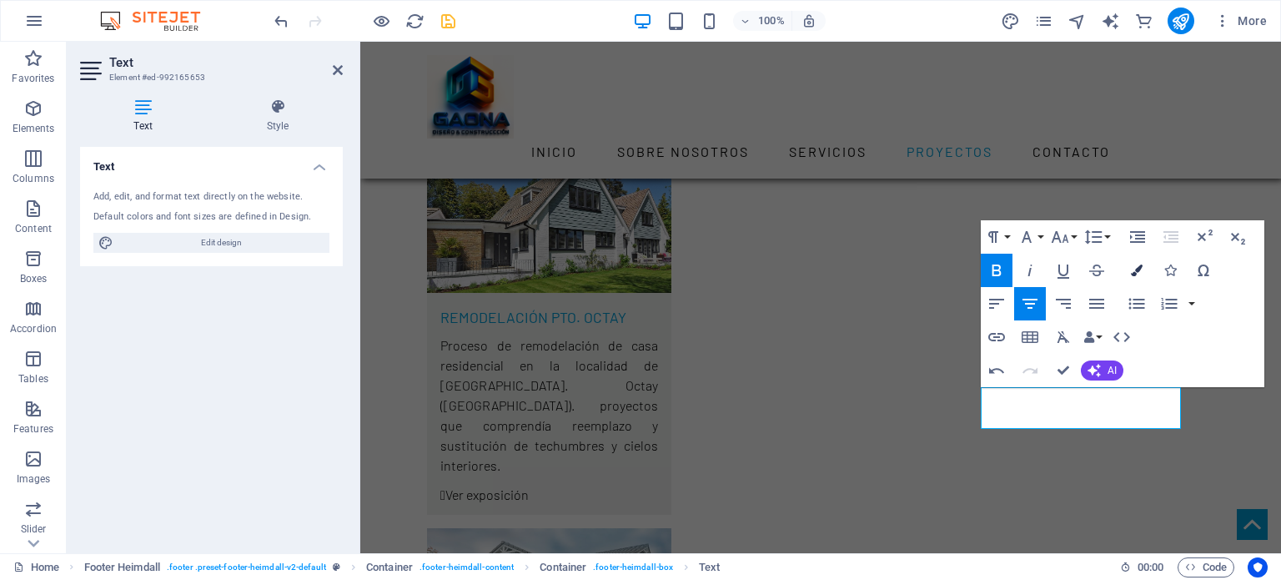
click at [1140, 267] on icon "button" at bounding box center [1137, 270] width 12 height 12
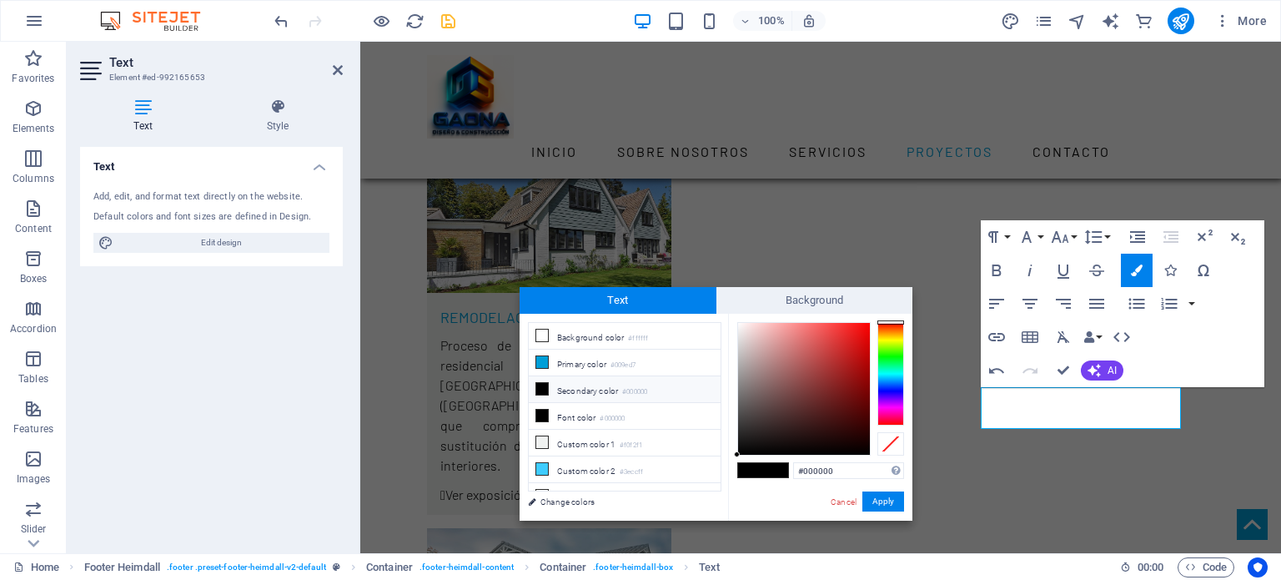
click at [770, 472] on span at bounding box center [775, 470] width 25 height 14
click at [770, 469] on span at bounding box center [775, 470] width 25 height 14
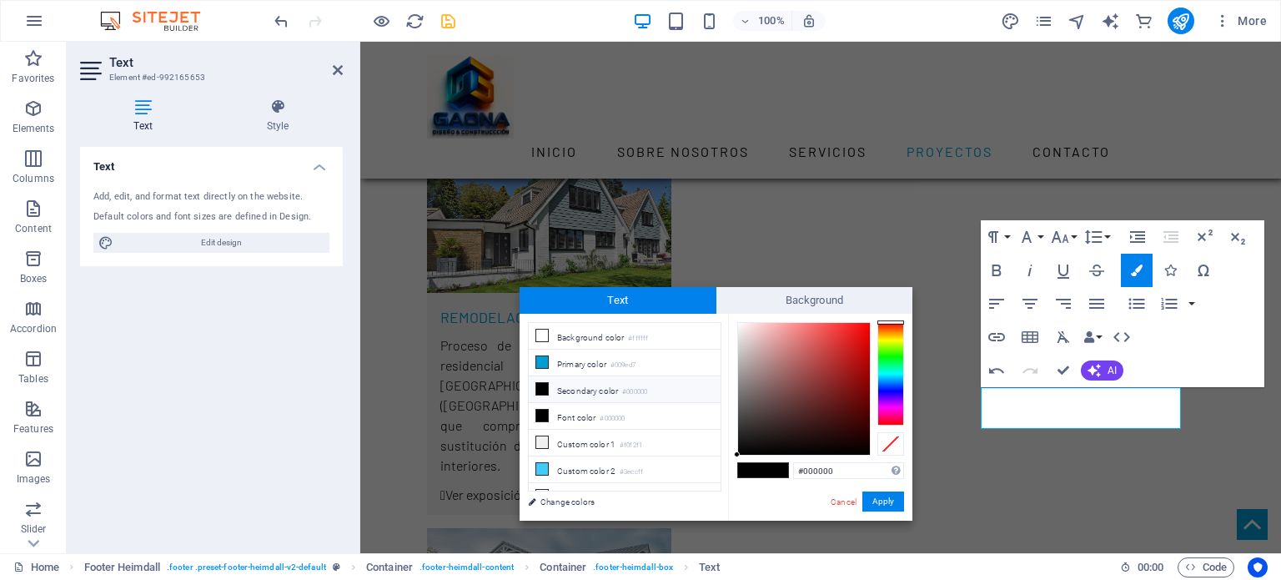
click at [541, 383] on icon at bounding box center [542, 389] width 12 height 12
click at [543, 386] on icon at bounding box center [542, 389] width 12 height 12
click at [543, 411] on icon at bounding box center [542, 415] width 12 height 12
click at [886, 503] on button "Apply" at bounding box center [883, 501] width 42 height 20
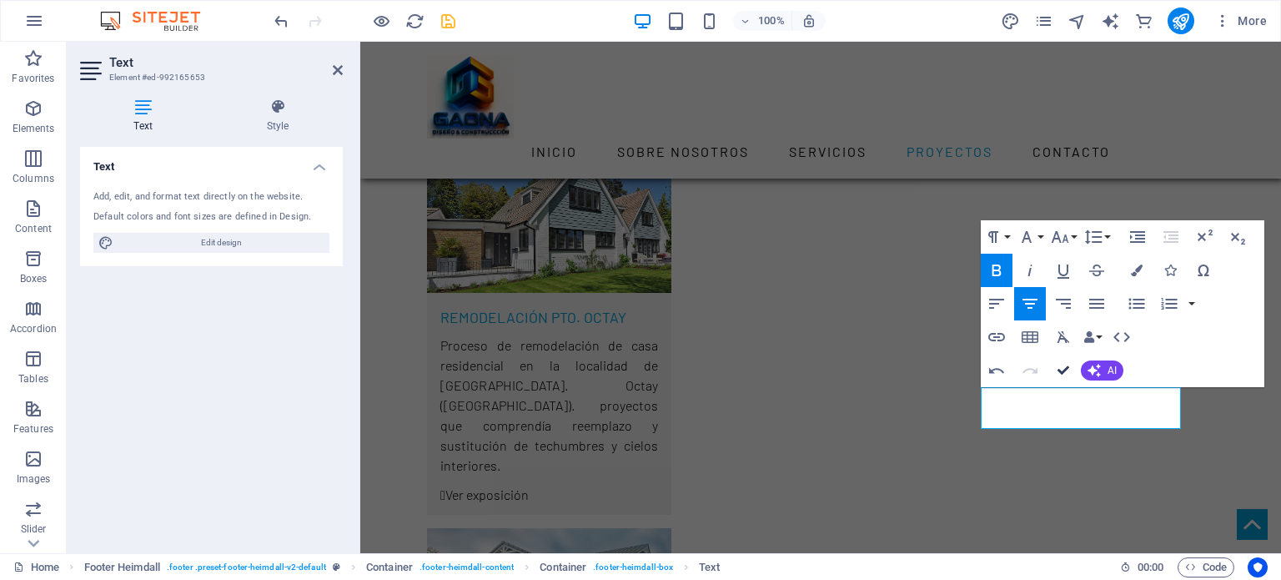
drag, startPoint x: 1061, startPoint y: 369, endPoint x: 1002, endPoint y: 335, distance: 67.2
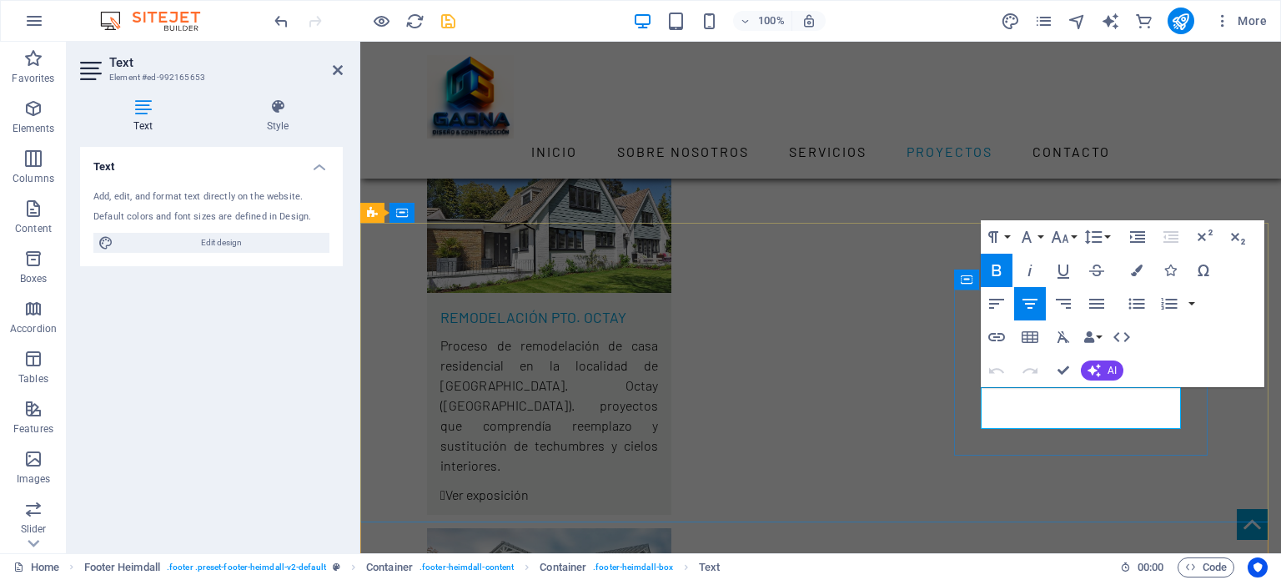
click at [1041, 236] on button "Font Family" at bounding box center [1030, 236] width 32 height 33
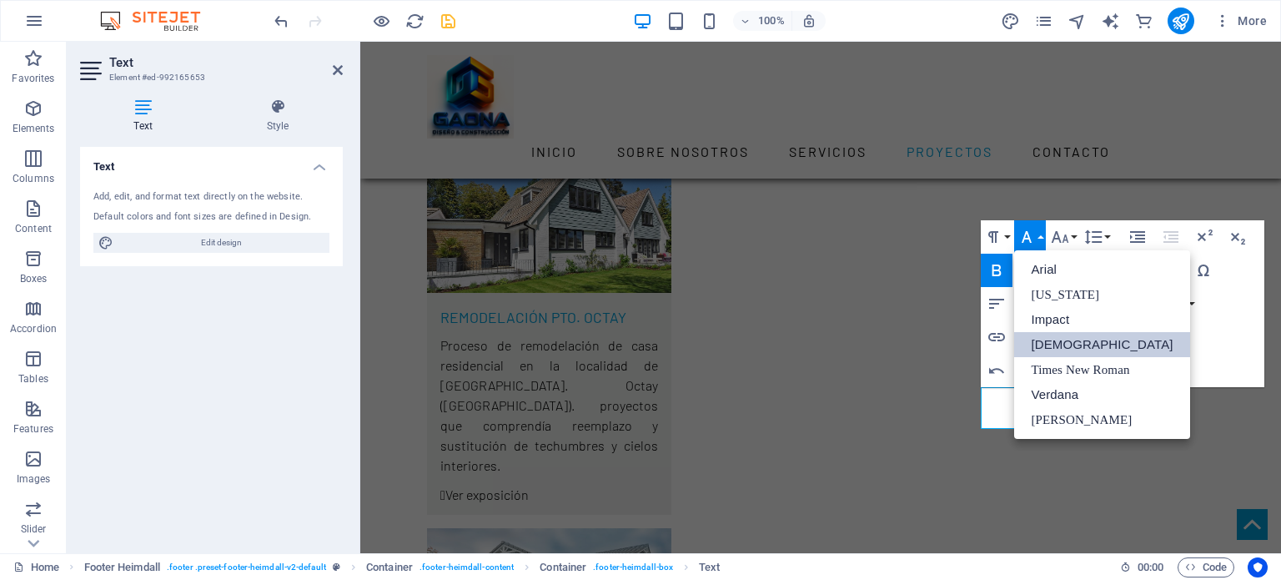
scroll to position [0, 0]
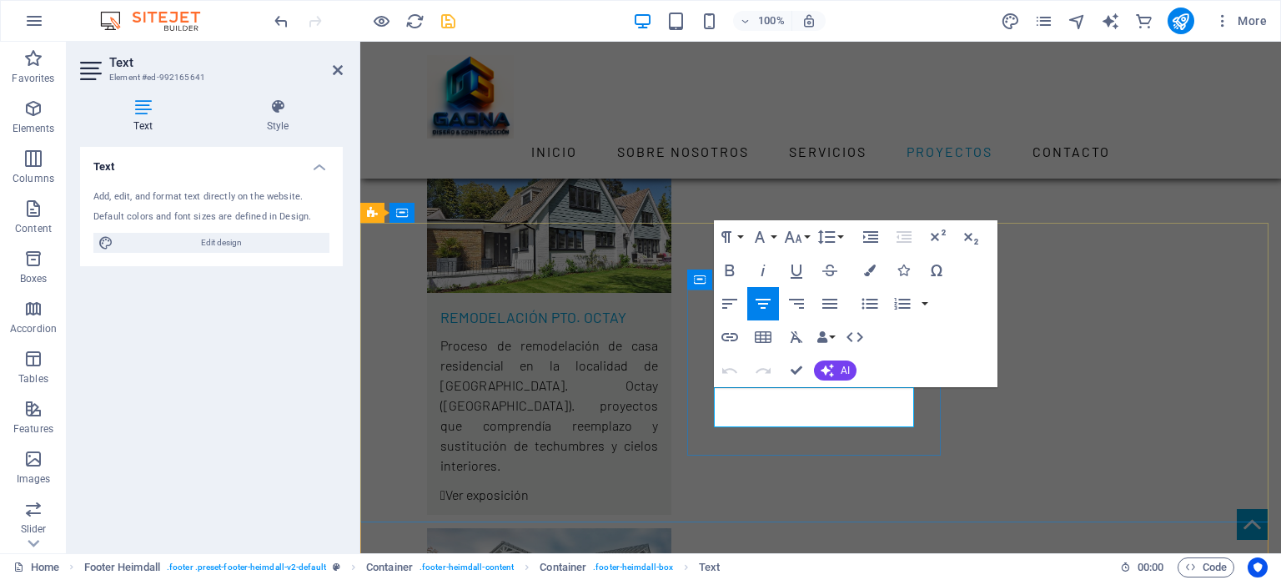
drag, startPoint x: 764, startPoint y: 398, endPoint x: 866, endPoint y: 417, distance: 103.5
click at [770, 236] on button "Font Family" at bounding box center [763, 236] width 32 height 33
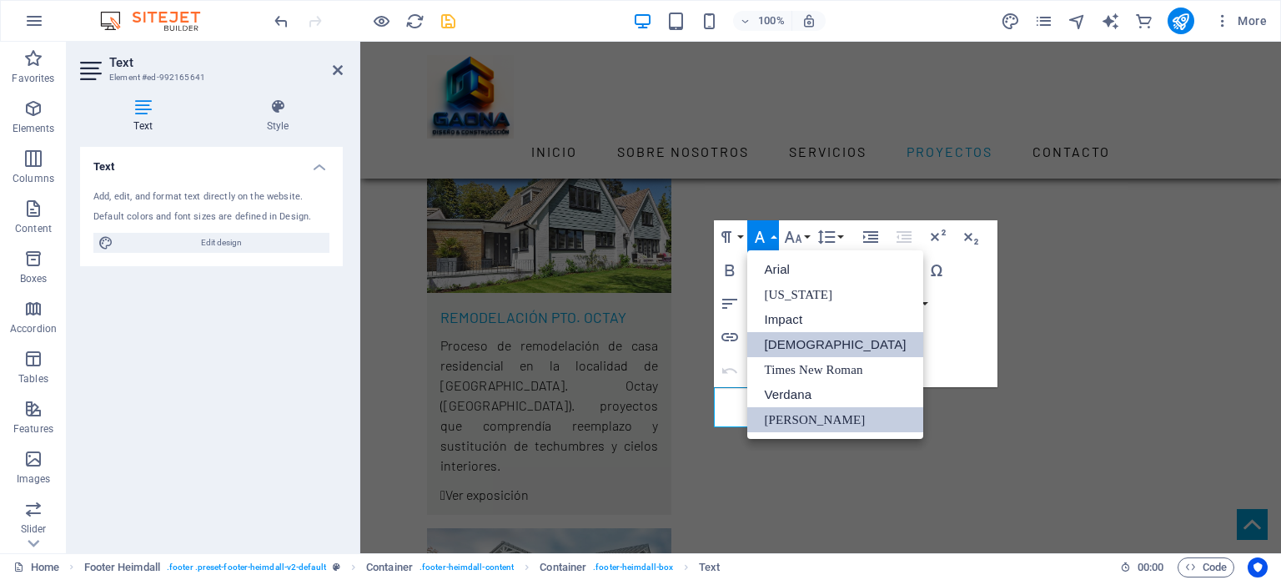
click at [782, 339] on link "[DEMOGRAPHIC_DATA]" at bounding box center [834, 344] width 175 height 25
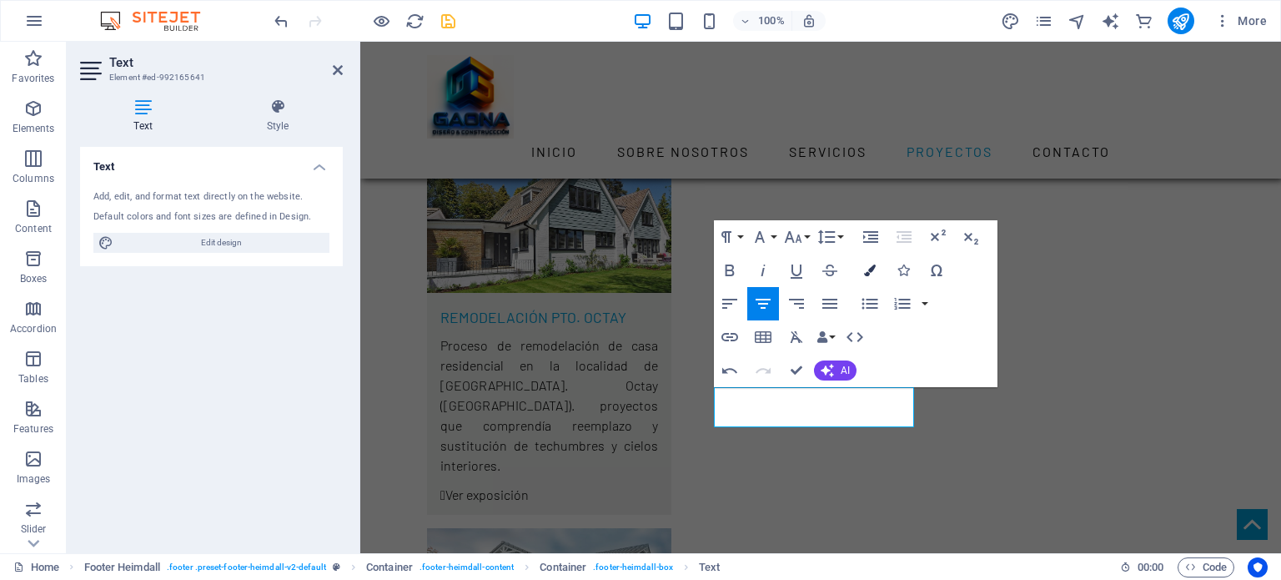
click at [872, 272] on icon "button" at bounding box center [870, 270] width 12 height 12
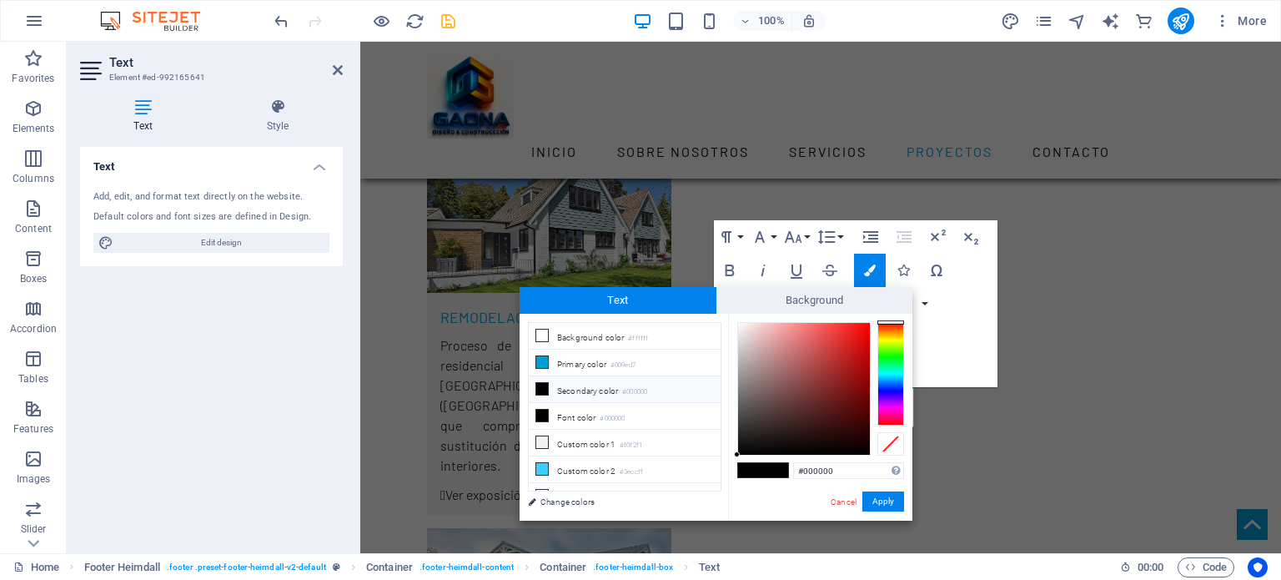
click at [770, 464] on span at bounding box center [775, 470] width 25 height 14
click at [778, 470] on span at bounding box center [775, 470] width 25 height 14
click at [884, 499] on button "Apply" at bounding box center [883, 501] width 42 height 20
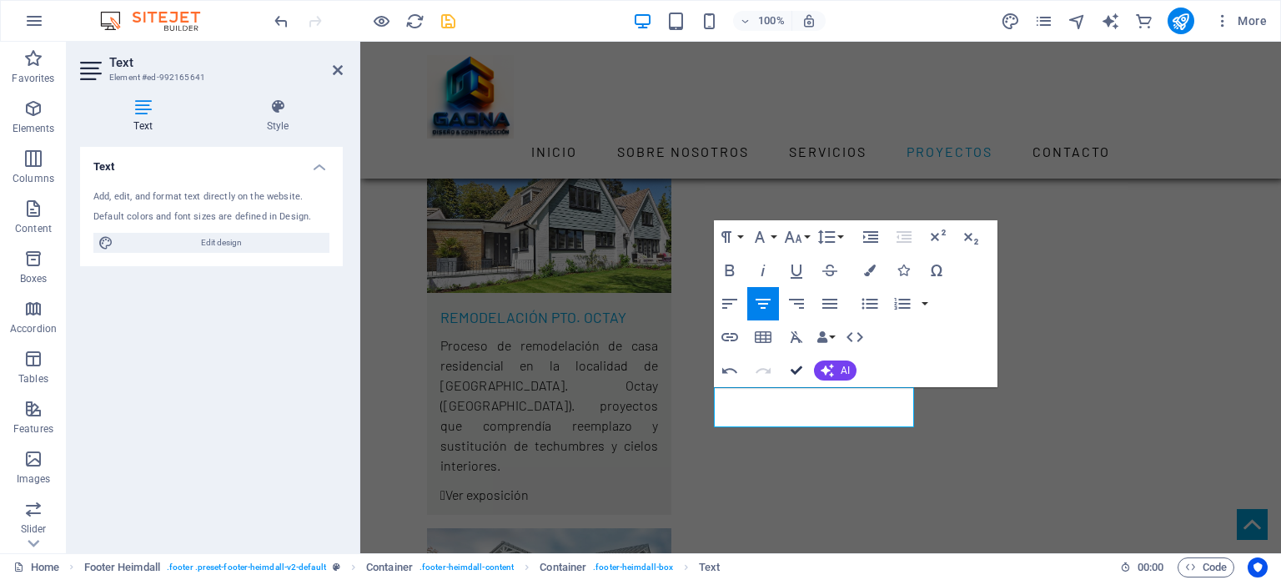
drag, startPoint x: 794, startPoint y: 367, endPoint x: 728, endPoint y: 326, distance: 77.5
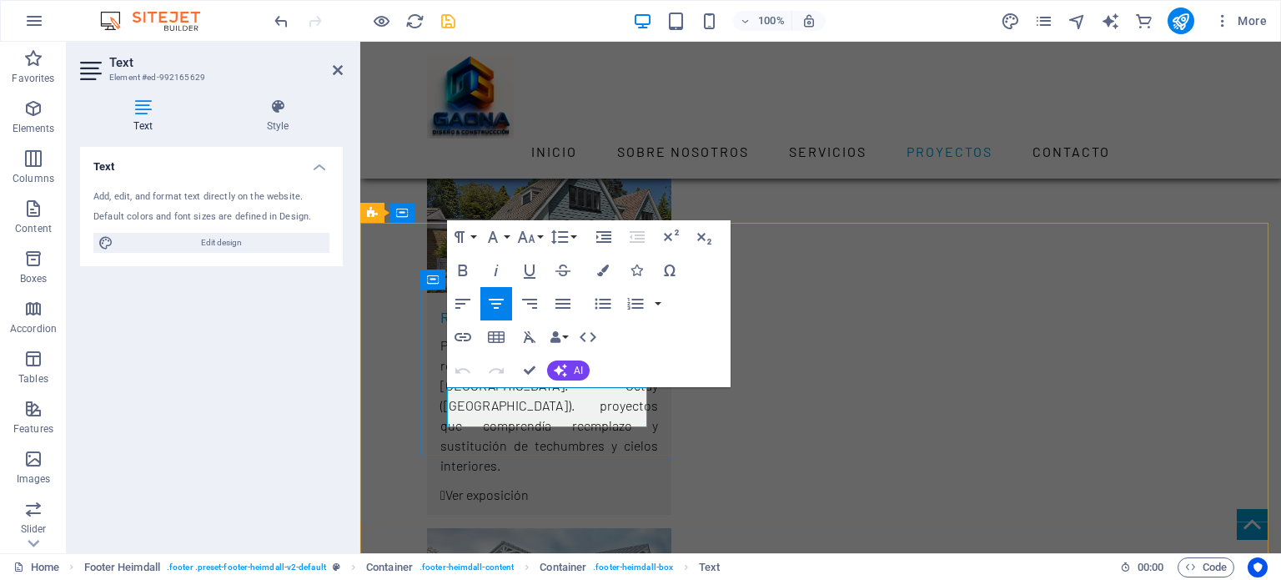
drag, startPoint x: 457, startPoint y: 396, endPoint x: 610, endPoint y: 418, distance: 155.0
click at [503, 236] on icon "button" at bounding box center [493, 237] width 20 height 20
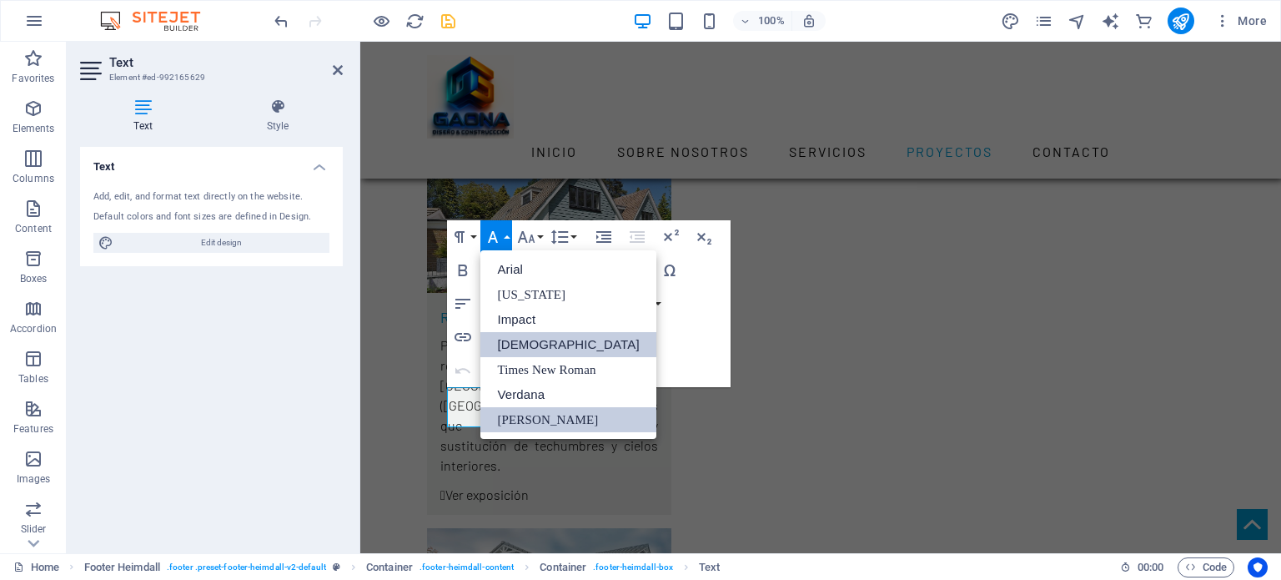
click at [525, 340] on link "[DEMOGRAPHIC_DATA]" at bounding box center [567, 344] width 175 height 25
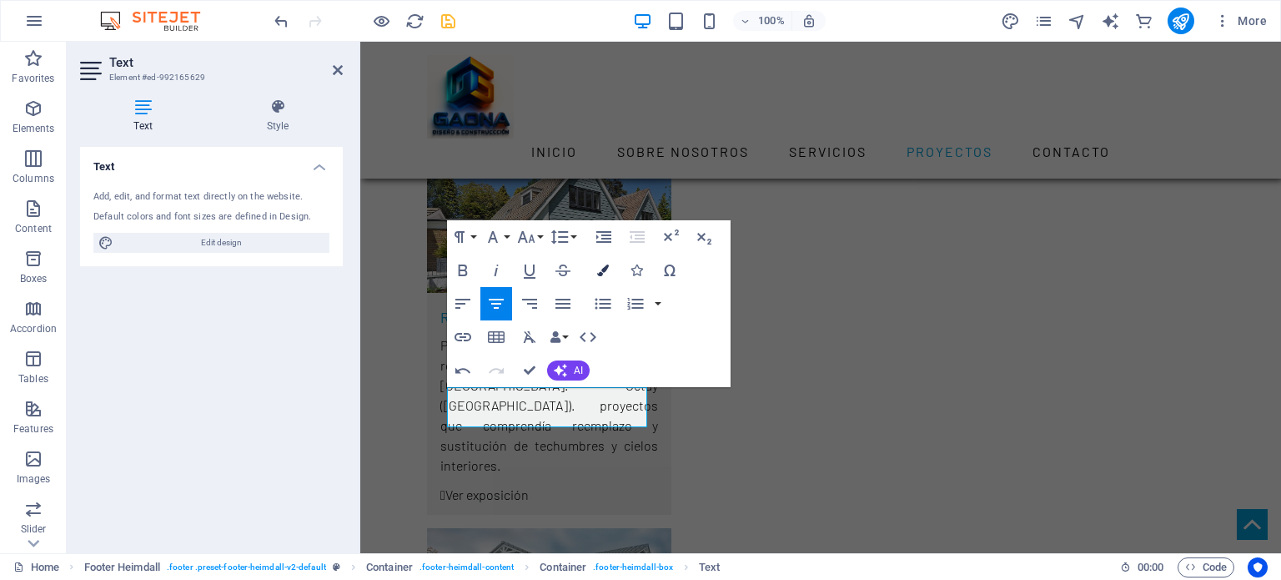
click at [604, 266] on icon "button" at bounding box center [603, 270] width 12 height 12
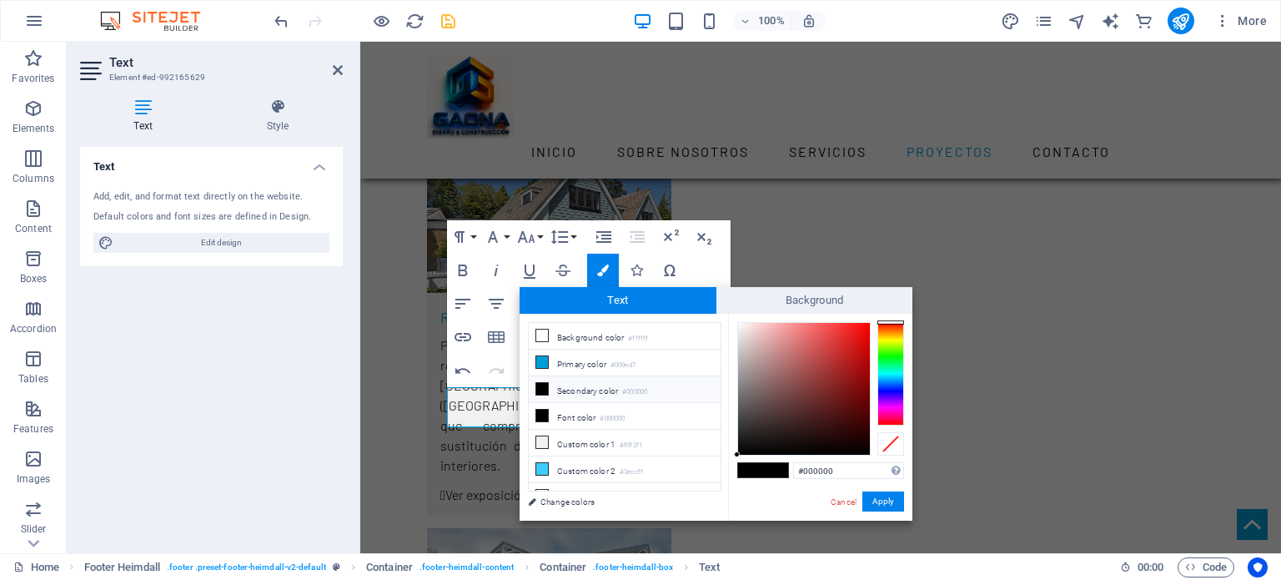
click at [774, 469] on span at bounding box center [775, 470] width 25 height 14
click at [887, 502] on button "Apply" at bounding box center [883, 501] width 42 height 20
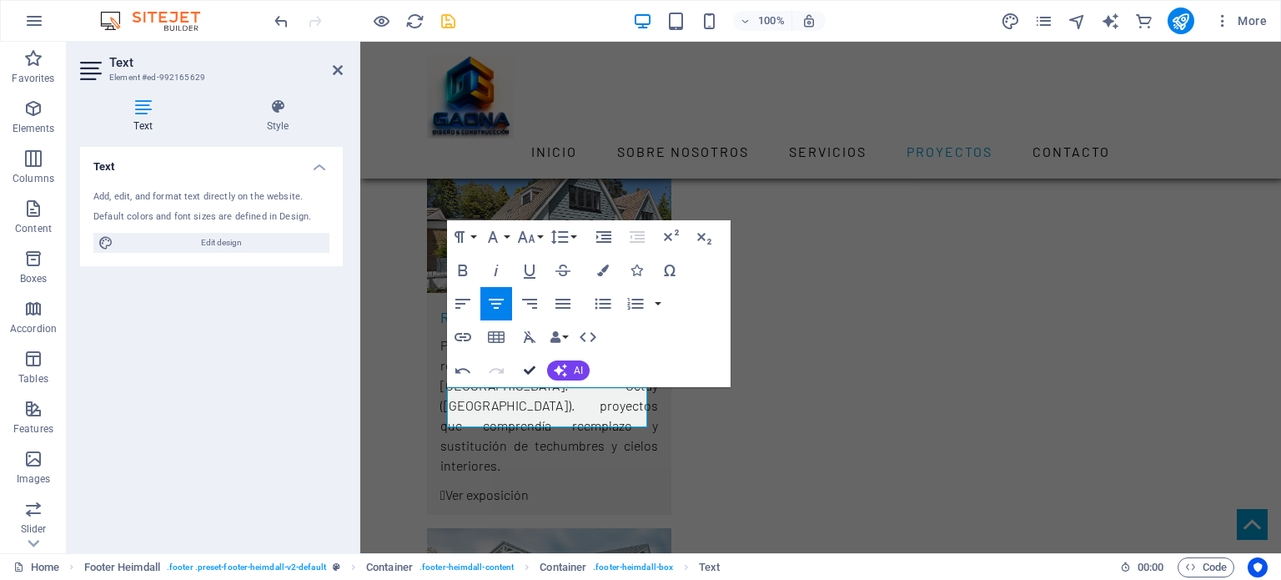
drag, startPoint x: 530, startPoint y: 369, endPoint x: 467, endPoint y: 333, distance: 72.8
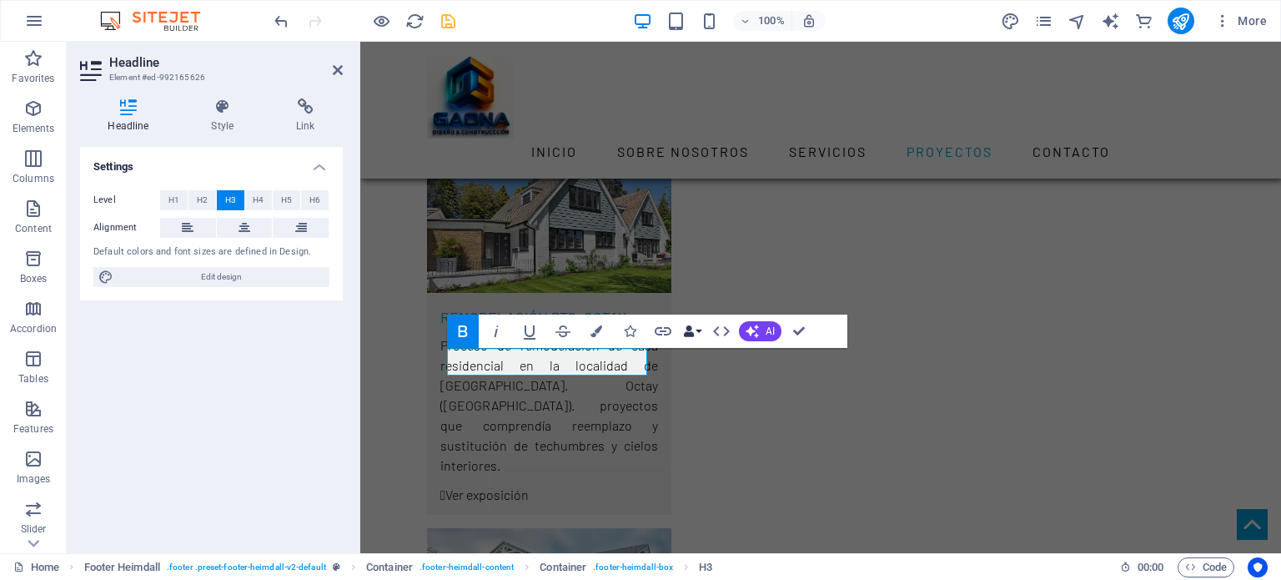
click at [700, 328] on button "Data Bindings" at bounding box center [691, 330] width 23 height 33
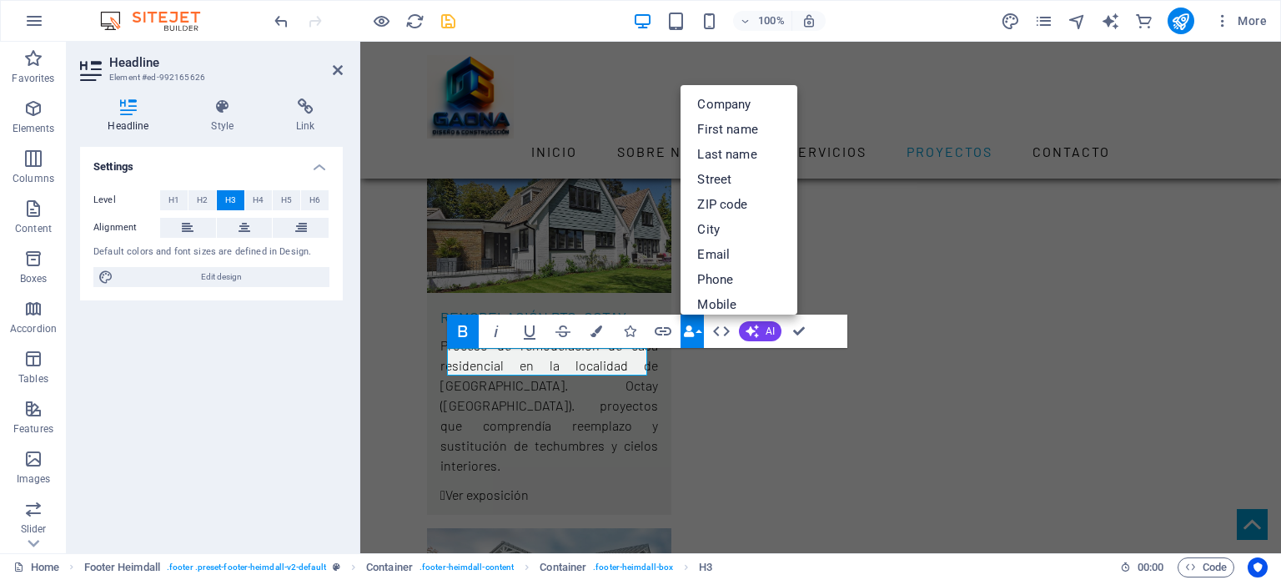
click at [700, 328] on button "Data Bindings" at bounding box center [691, 330] width 23 height 33
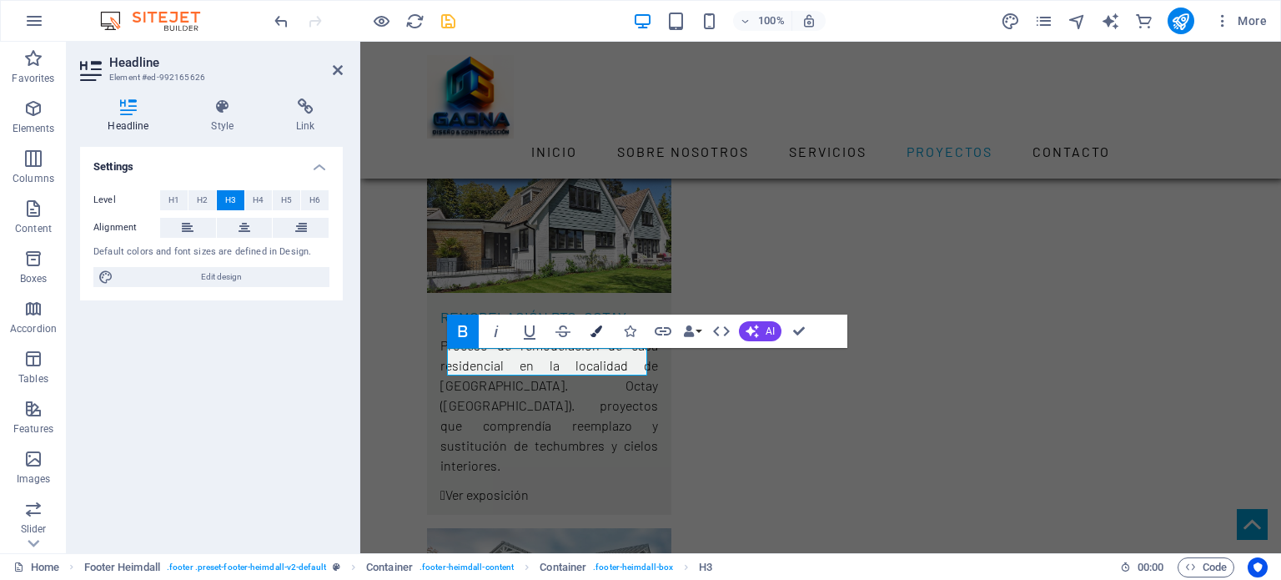
click at [597, 333] on icon "button" at bounding box center [596, 331] width 12 height 12
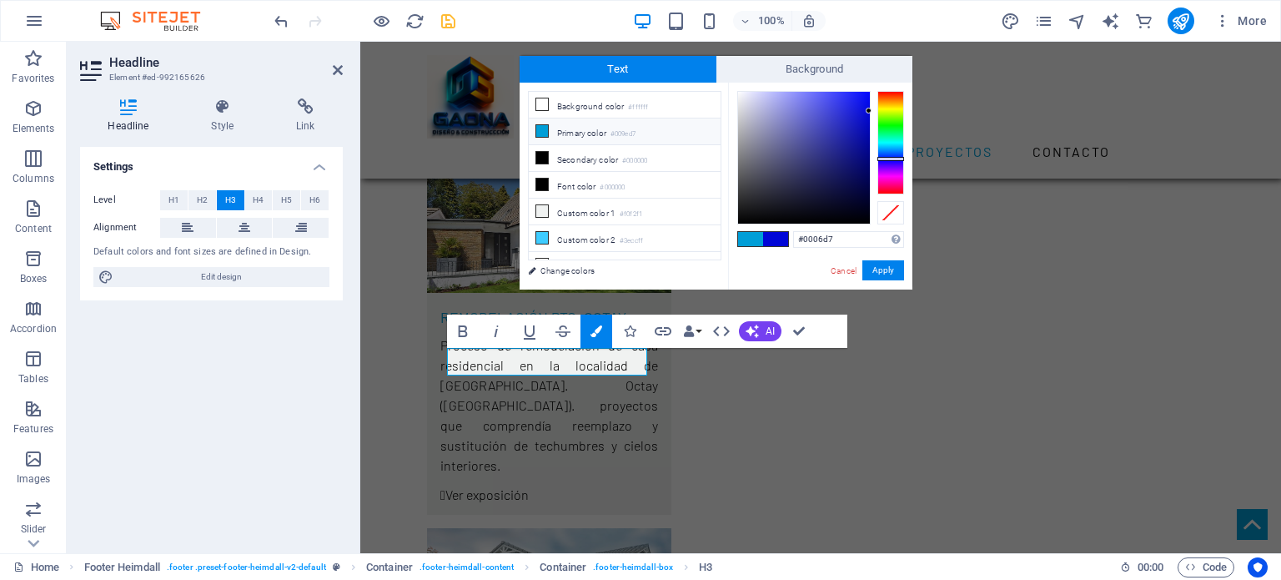
click at [575, 126] on li "Primary color #009ed7" at bounding box center [625, 131] width 192 height 27
type input "#0900d7"
drag, startPoint x: 894, startPoint y: 144, endPoint x: 891, endPoint y: 159, distance: 15.4
click at [891, 159] on div at bounding box center [890, 160] width 27 height 4
drag, startPoint x: 846, startPoint y: 236, endPoint x: 777, endPoint y: 240, distance: 69.3
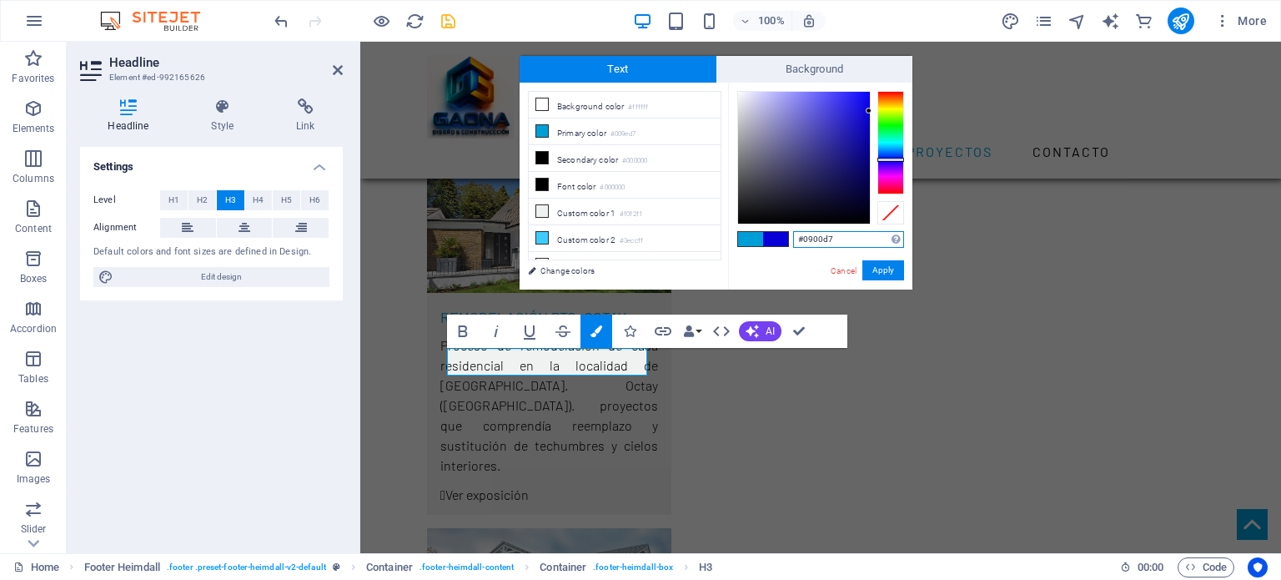
click at [777, 240] on div "#0900d7 Supported formats #0852ed rgb(8, 82, 237) rgba(8, 82, 237, 90%) hsv(221…" at bounding box center [820, 307] width 184 height 449
click at [891, 265] on button "Apply" at bounding box center [883, 270] width 42 height 20
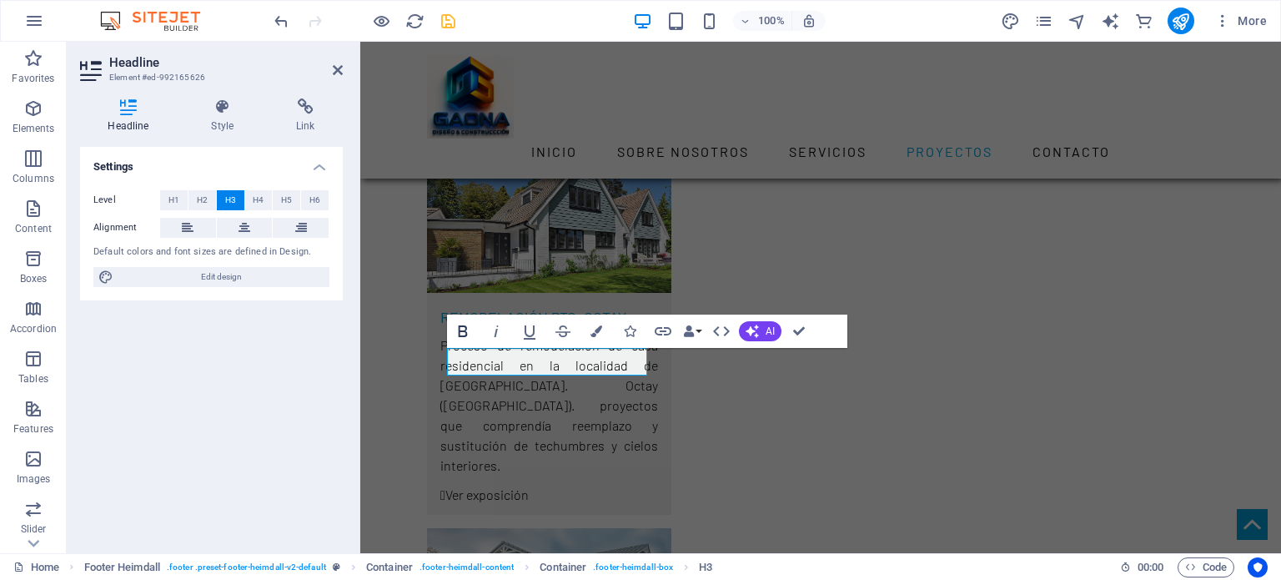
click at [460, 329] on icon "button" at bounding box center [463, 331] width 9 height 12
click at [596, 330] on icon "button" at bounding box center [596, 331] width 12 height 12
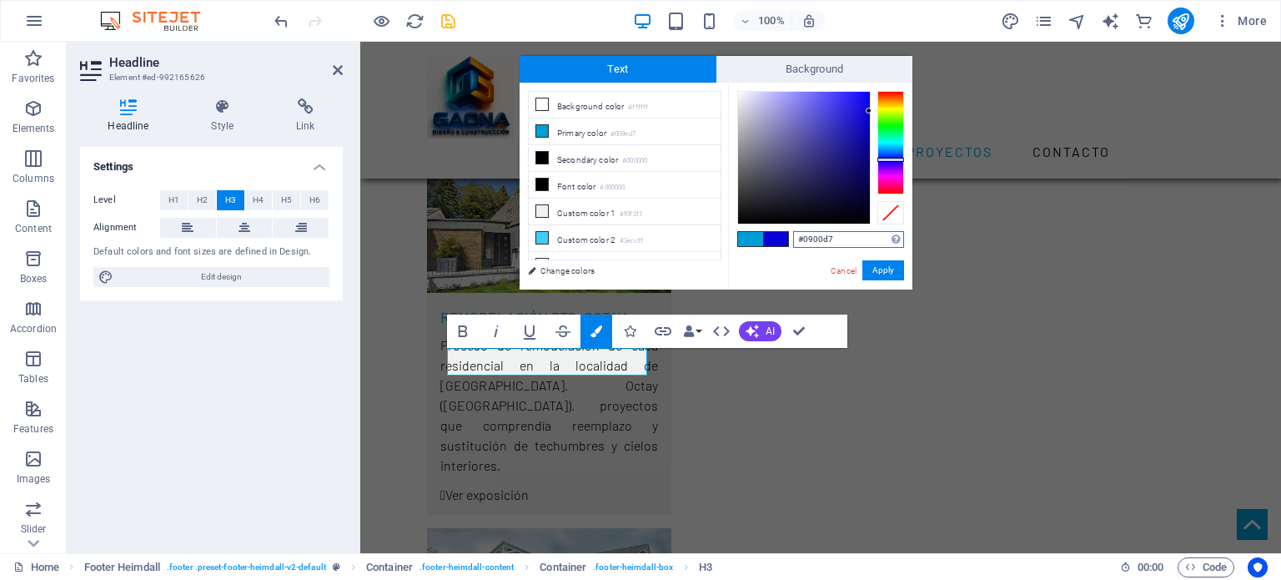
click at [835, 237] on input "#0900d7" at bounding box center [848, 239] width 111 height 17
drag, startPoint x: 835, startPoint y: 237, endPoint x: 790, endPoint y: 243, distance: 45.5
click at [790, 243] on div "#0900d7 Supported formats #0852ed rgb(8, 82, 237) rgba(8, 82, 237, 90%) hsv(221…" at bounding box center [820, 307] width 184 height 449
click at [892, 268] on button "Apply" at bounding box center [883, 270] width 42 height 20
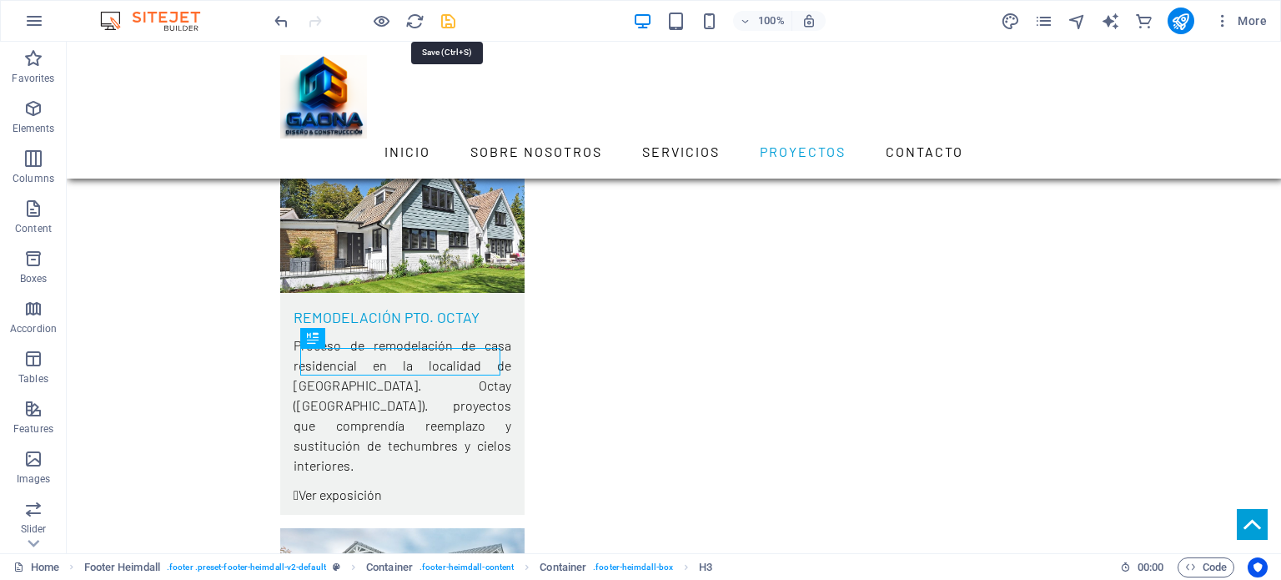
click at [445, 22] on icon "save" at bounding box center [448, 21] width 19 height 19
checkbox input "false"
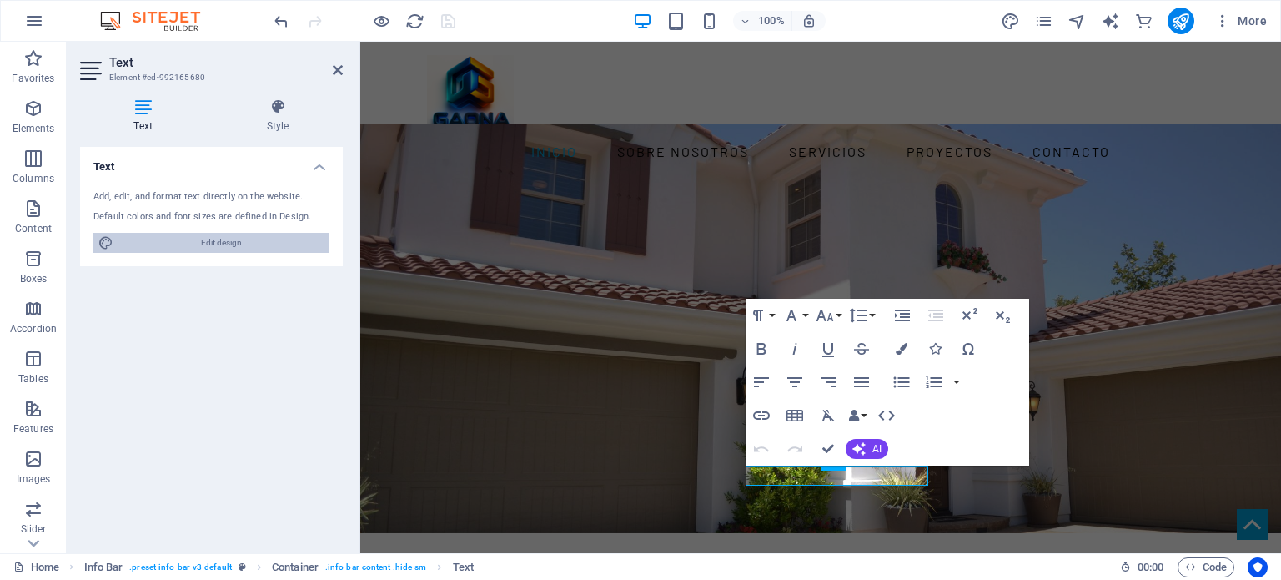
drag, startPoint x: 243, startPoint y: 243, endPoint x: 593, endPoint y: 236, distance: 349.5
click at [243, 243] on span "Edit design" at bounding box center [221, 243] width 206 height 20
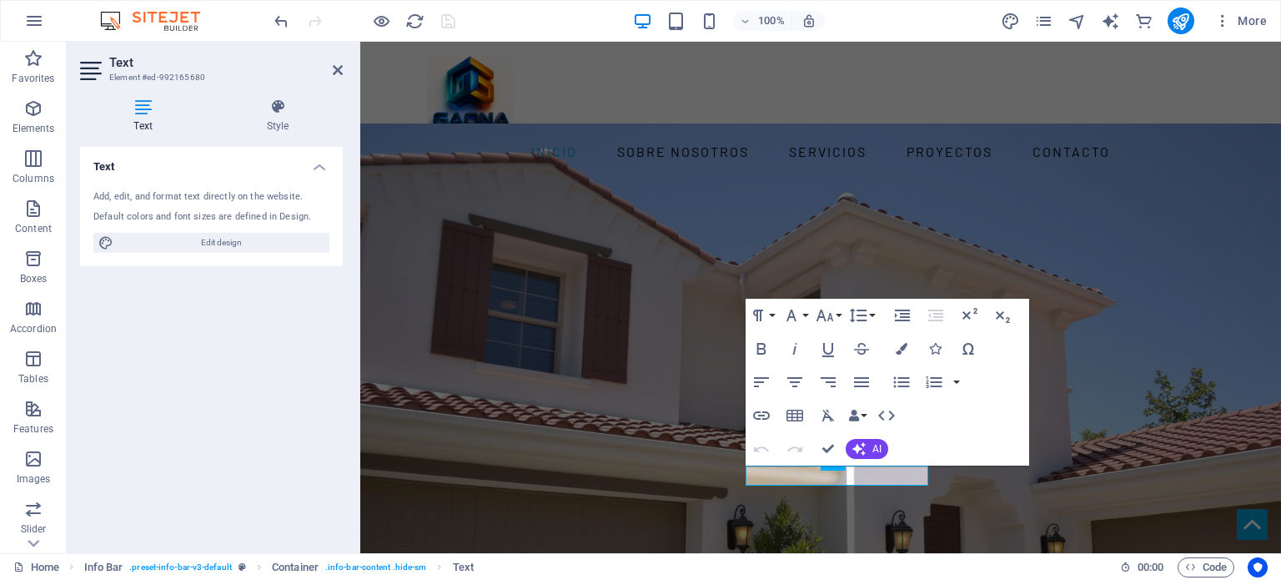
select select "rem"
select select "300"
select select "px"
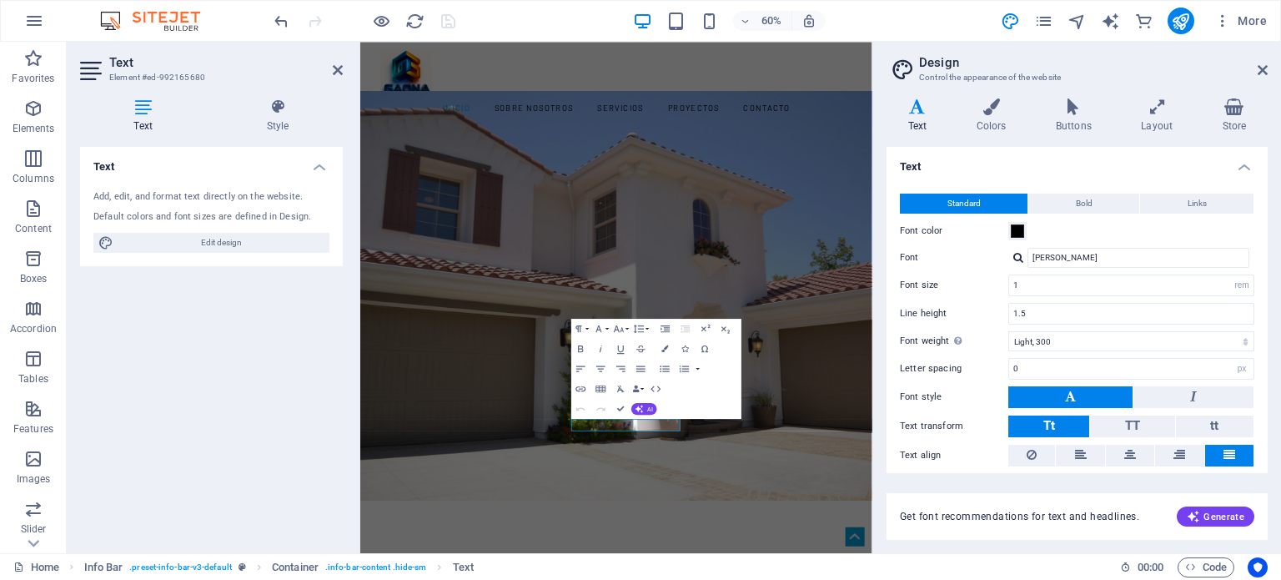
click at [1267, 68] on aside "Design Control the appearance of the website Variants Text Colors Buttons Layou…" at bounding box center [1076, 297] width 409 height 511
click at [1263, 71] on icon at bounding box center [1262, 69] width 10 height 13
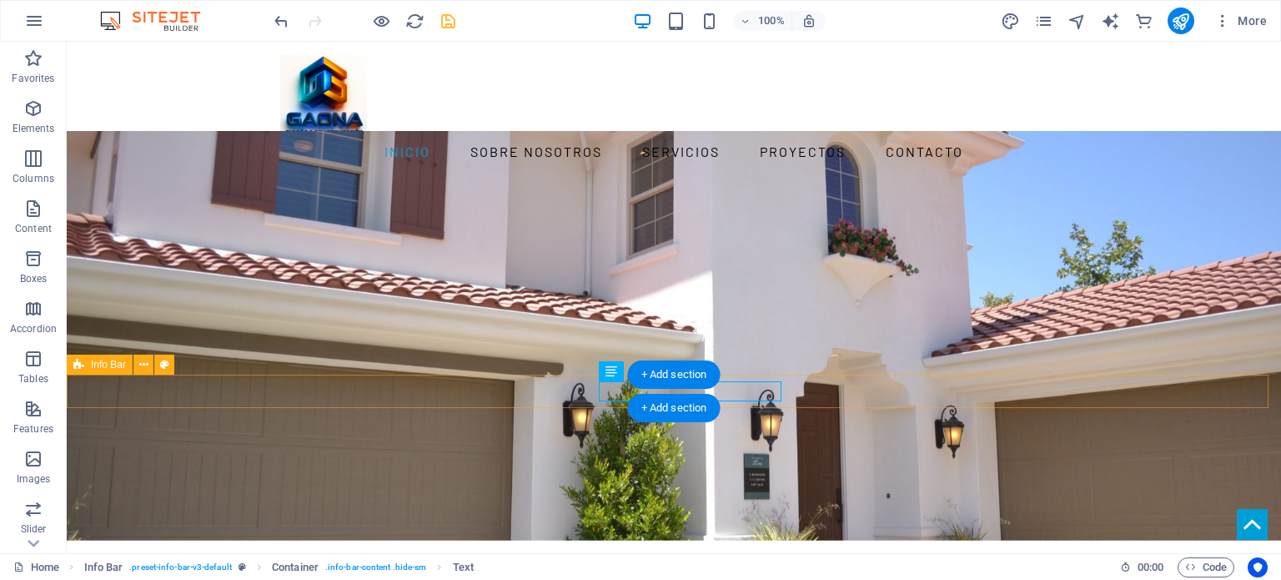
scroll to position [138, 0]
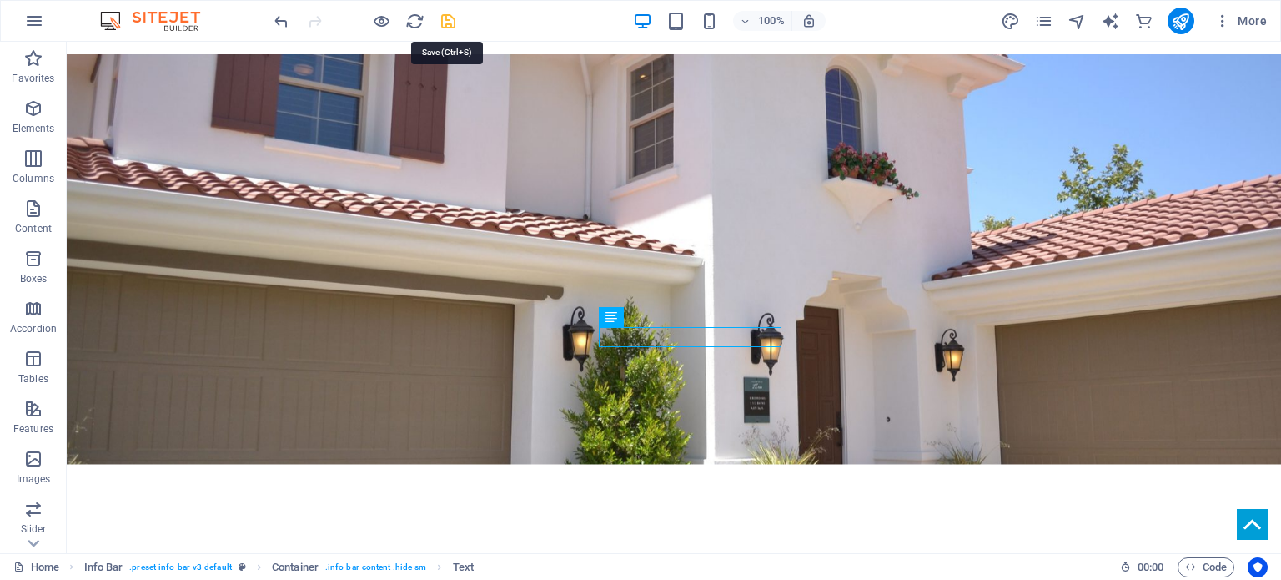
click at [444, 22] on icon "save" at bounding box center [448, 21] width 19 height 19
checkbox input "false"
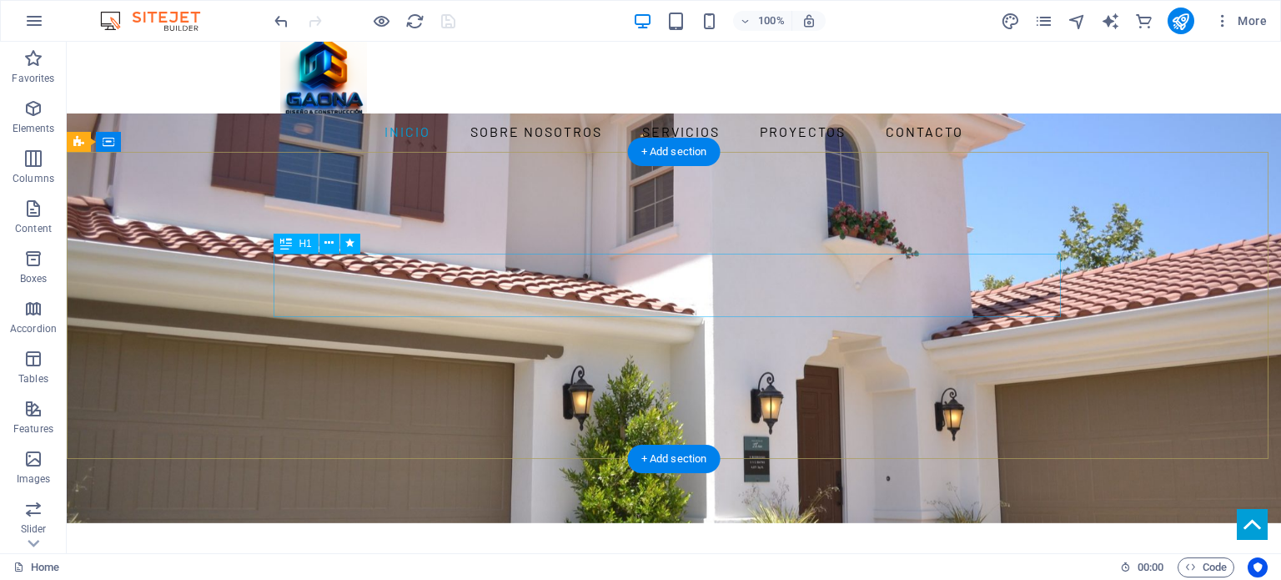
scroll to position [0, 0]
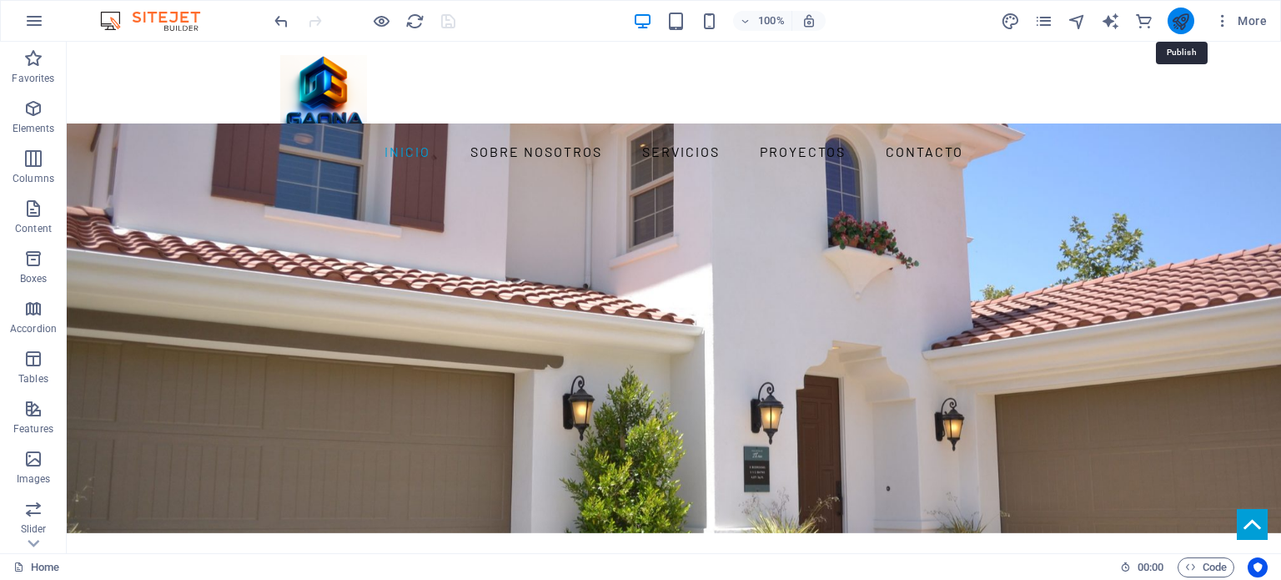
click at [1180, 19] on icon "publish" at bounding box center [1180, 21] width 19 height 19
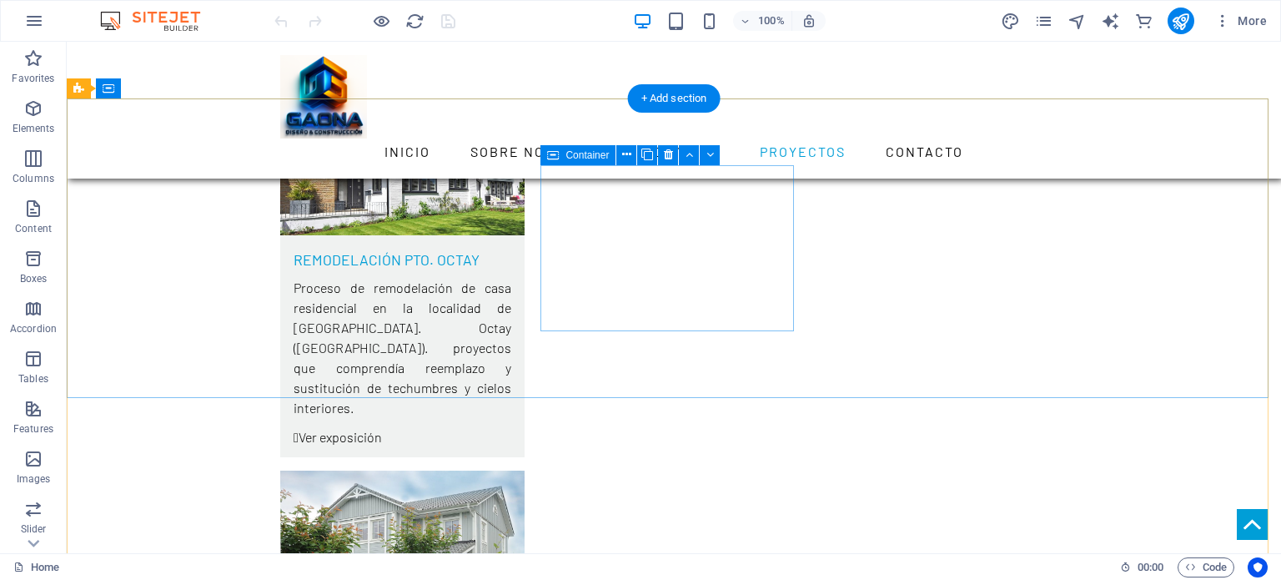
scroll to position [5559, 0]
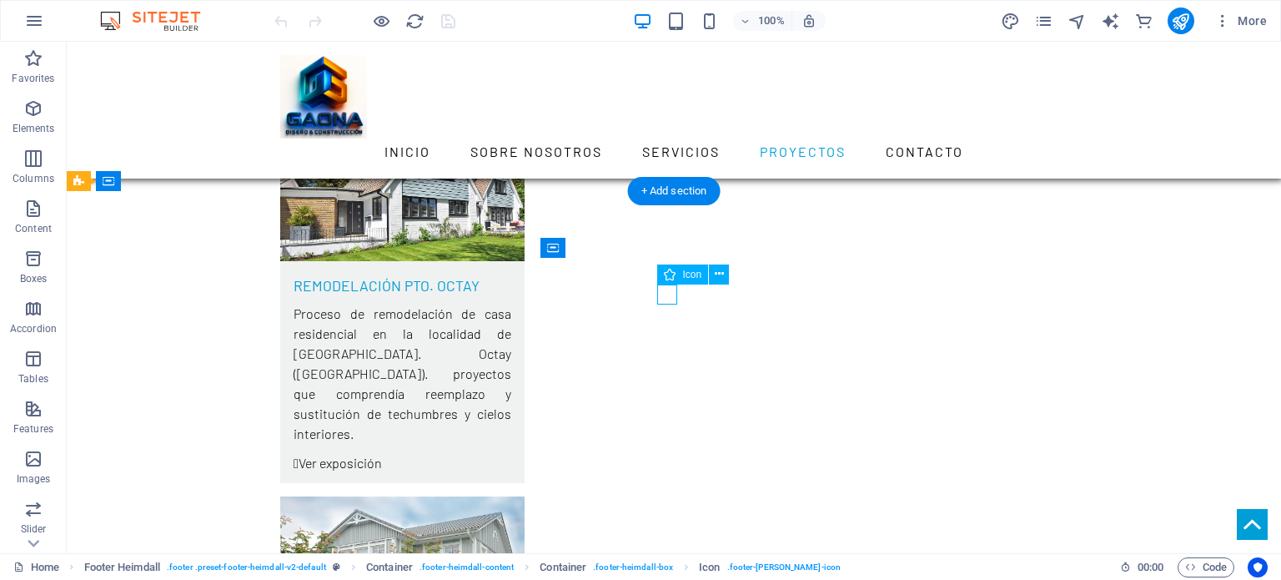
select select "xMidYMid"
select select "px"
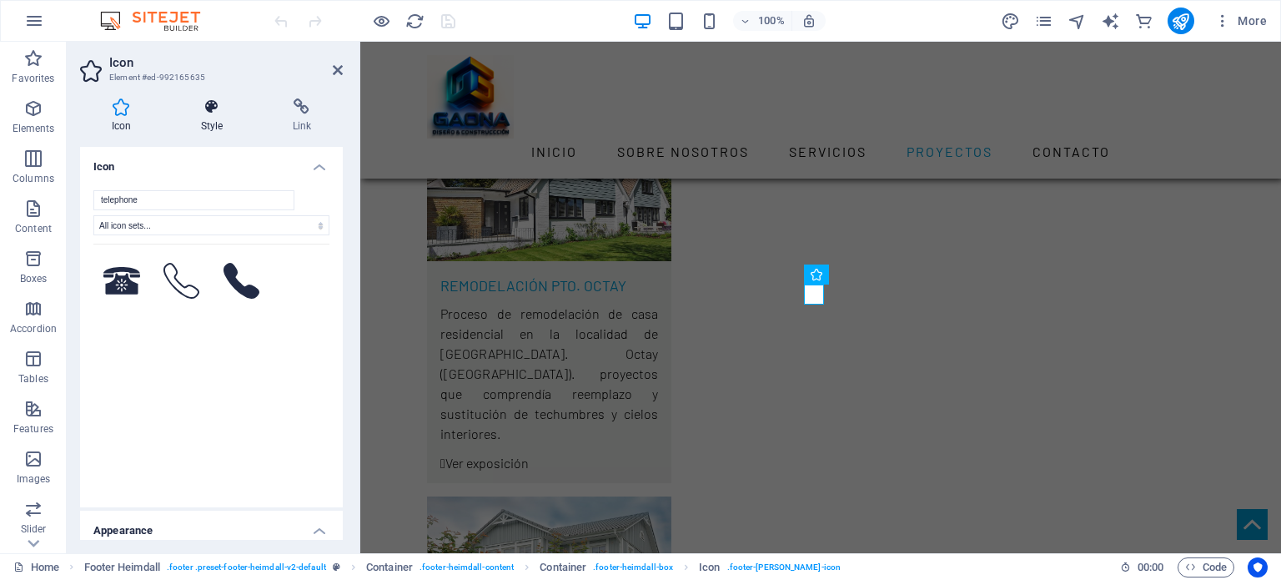
click at [216, 118] on h4 "Style" at bounding box center [215, 115] width 92 height 35
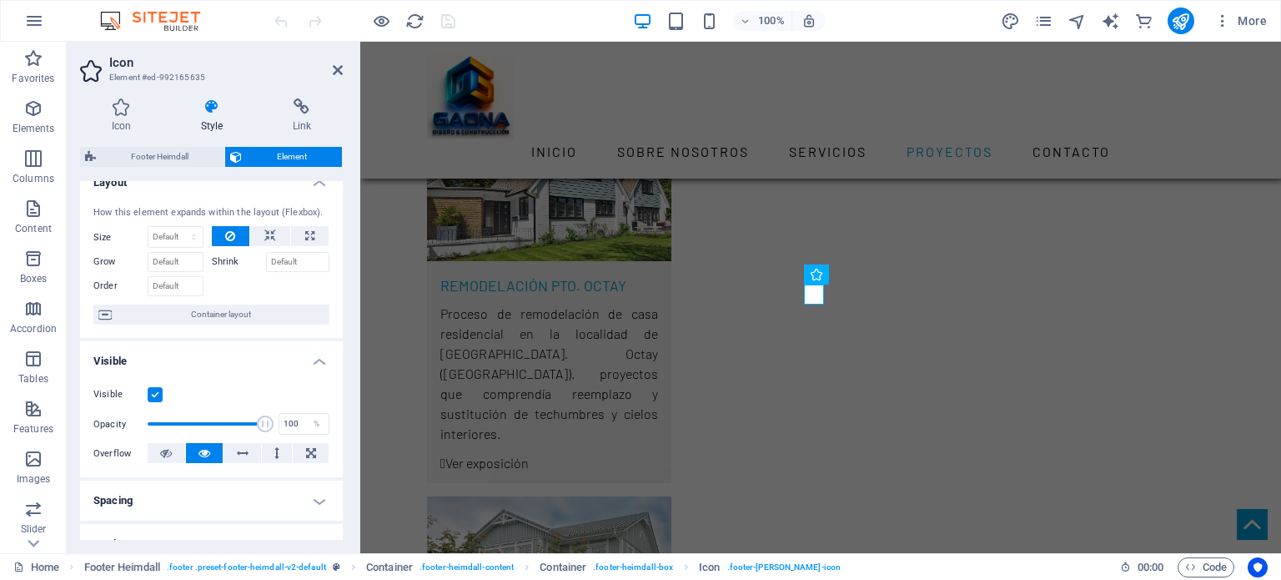
scroll to position [0, 0]
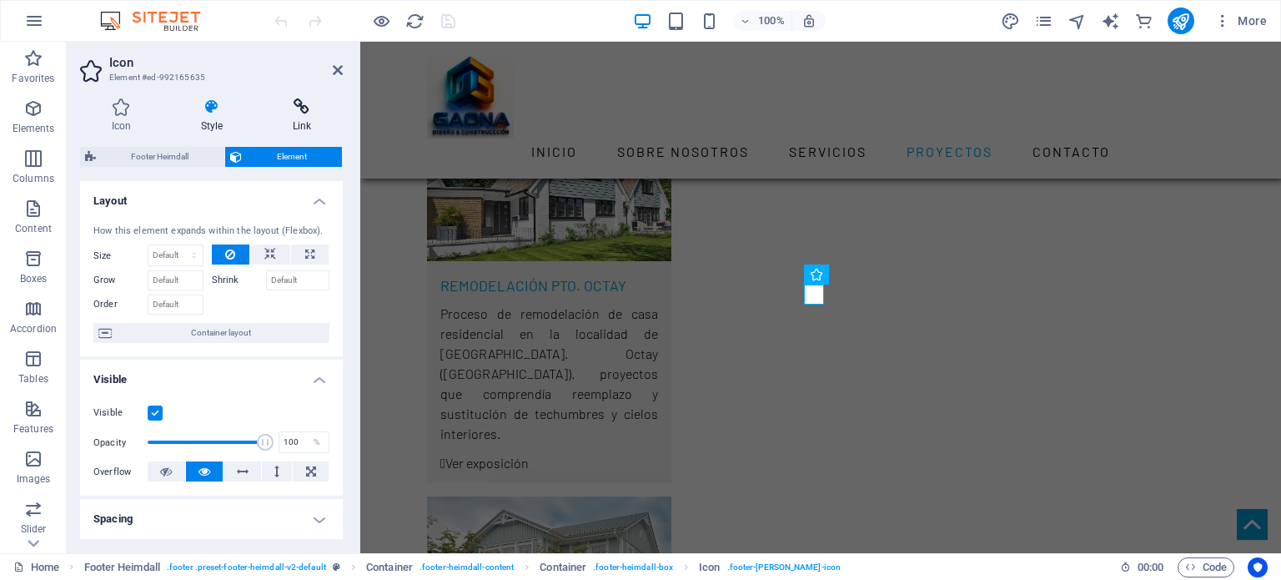
click at [300, 118] on h4 "Link" at bounding box center [302, 115] width 82 height 35
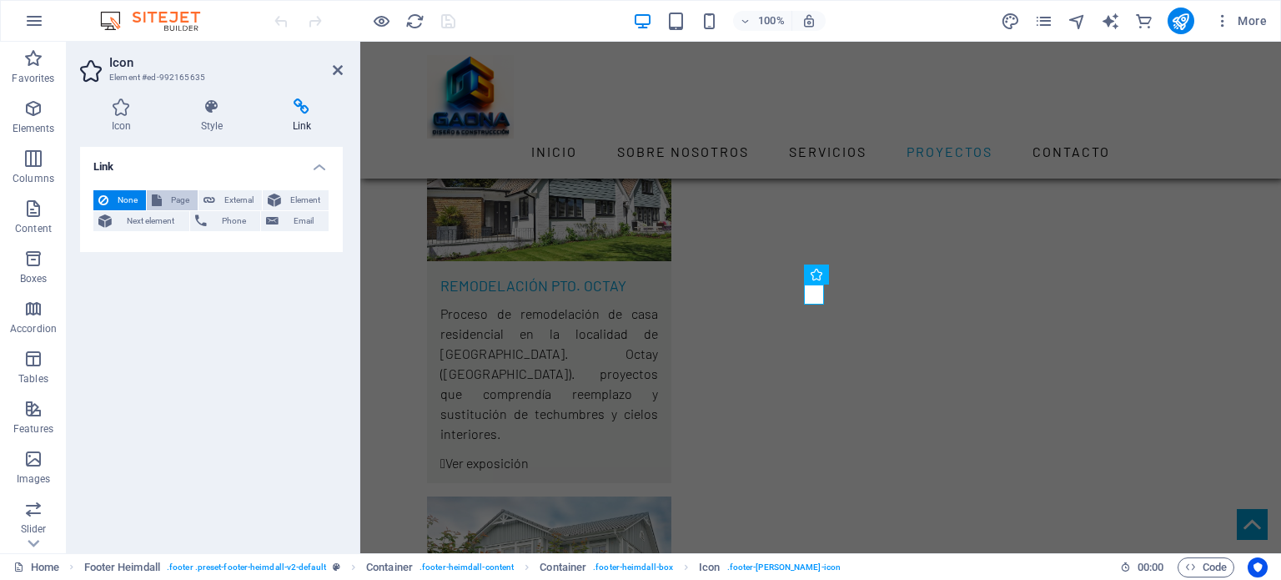
click at [180, 200] on span "Page" at bounding box center [180, 200] width 26 height 20
select select
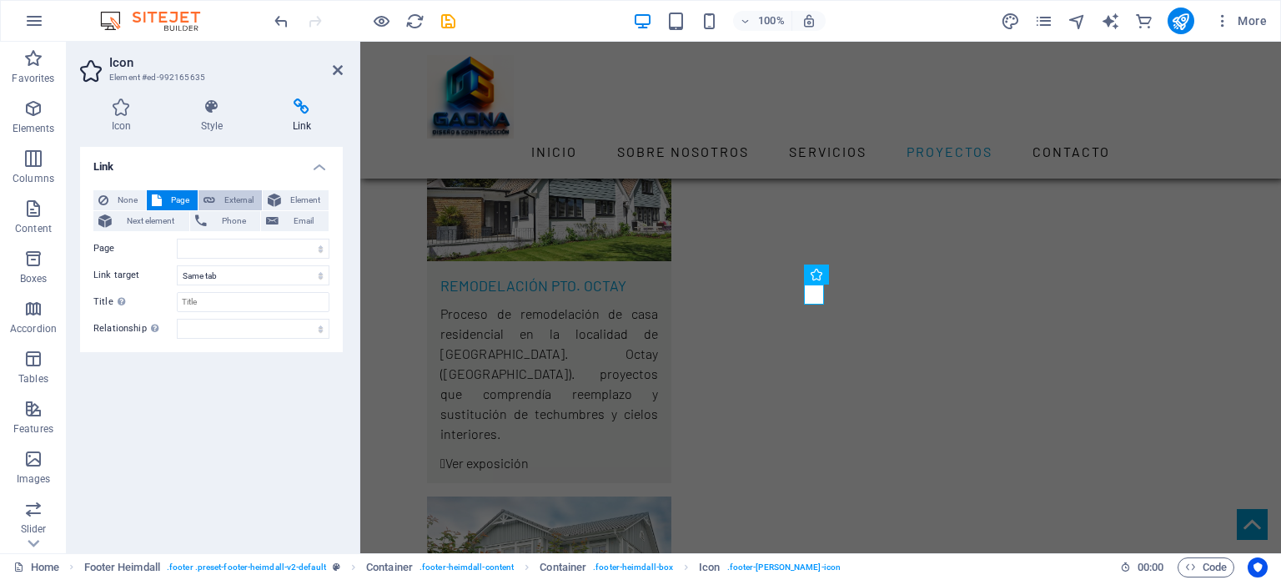
click at [232, 198] on span "External" at bounding box center [238, 200] width 37 height 20
click at [300, 201] on span "Element" at bounding box center [305, 200] width 38 height 20
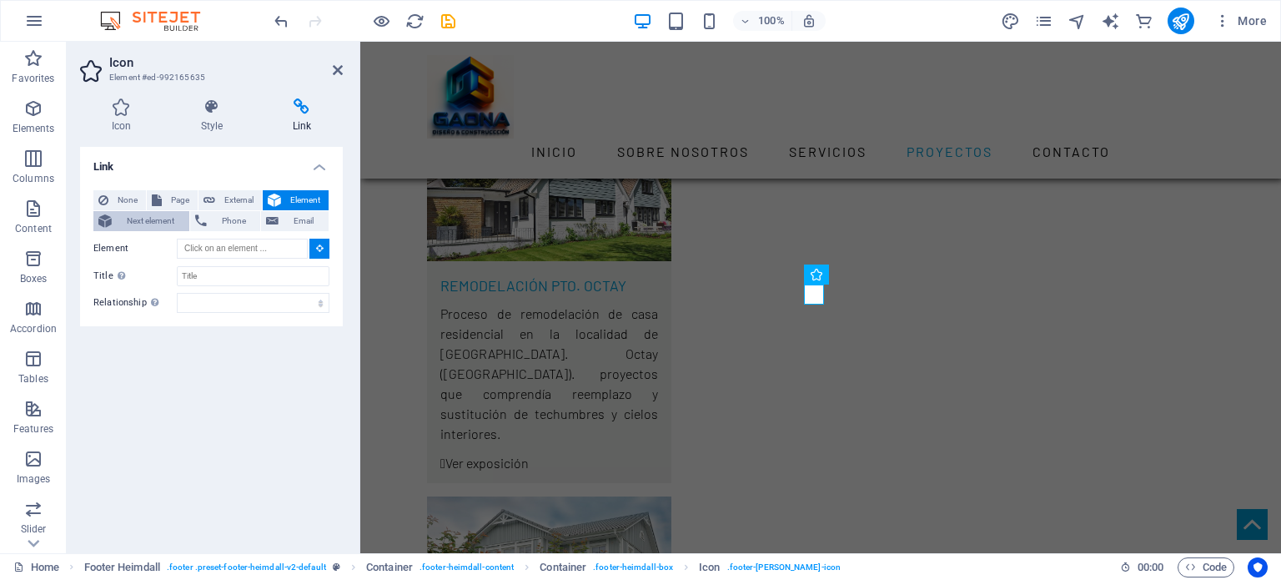
click at [144, 221] on span "Next element" at bounding box center [151, 221] width 68 height 20
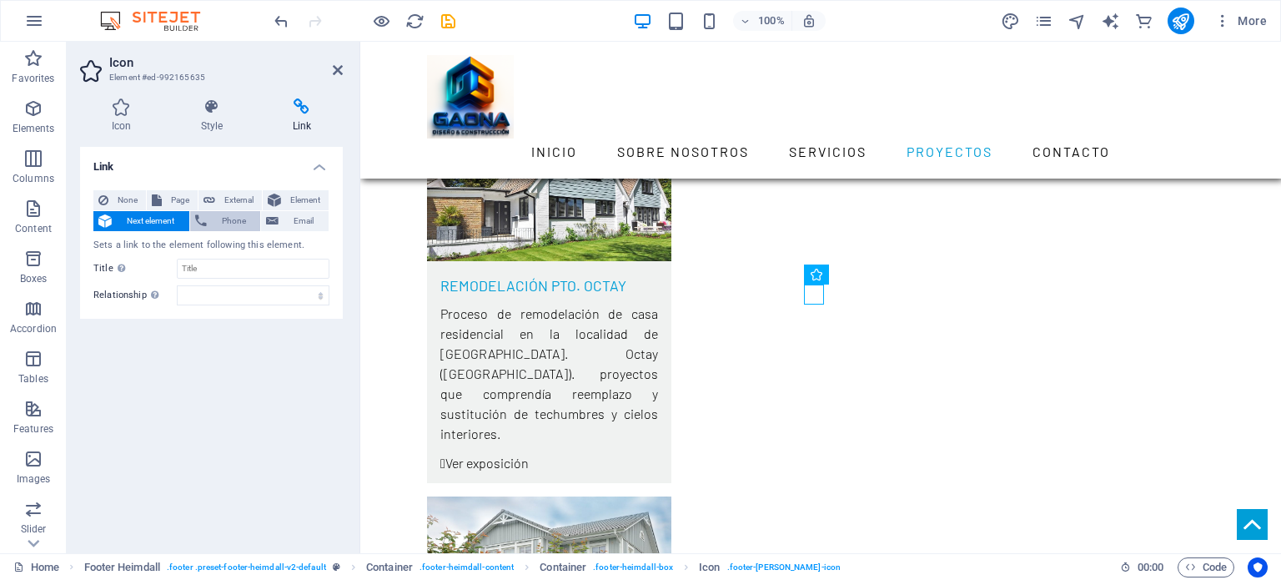
click at [214, 218] on span "Phone" at bounding box center [234, 221] width 44 height 20
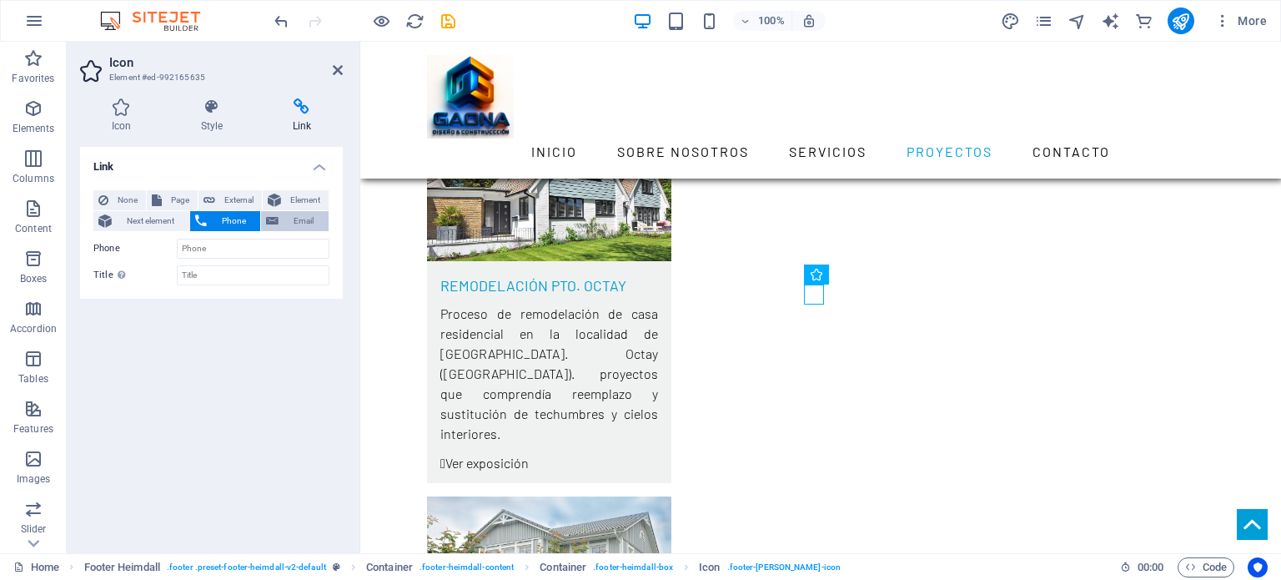
click at [300, 221] on span "Email" at bounding box center [304, 221] width 40 height 20
click at [235, 219] on span "Phone" at bounding box center [234, 221] width 44 height 20
click at [162, 222] on span "Next element" at bounding box center [151, 221] width 68 height 20
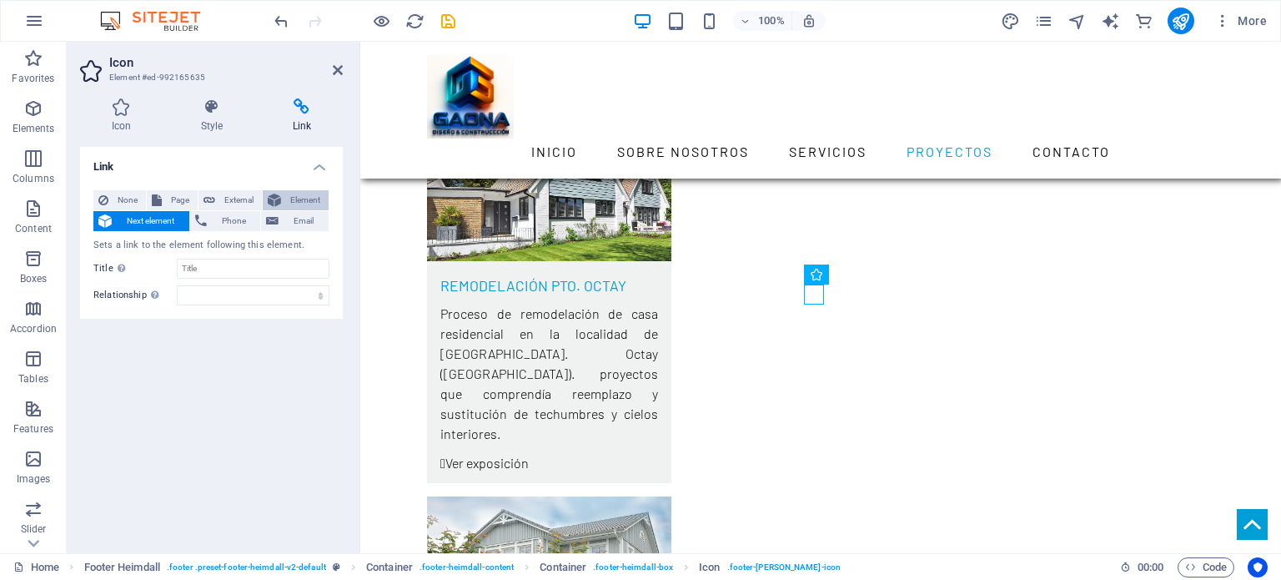
click at [303, 200] on span "Element" at bounding box center [305, 200] width 38 height 20
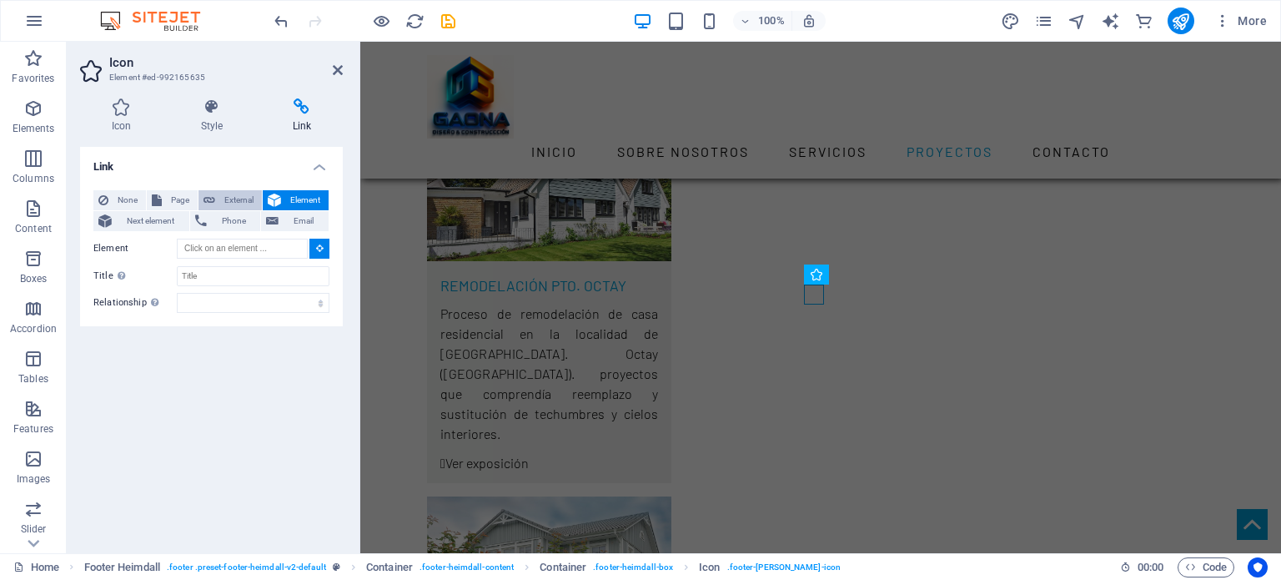
click at [237, 195] on span "External" at bounding box center [238, 200] width 37 height 20
select select "blank"
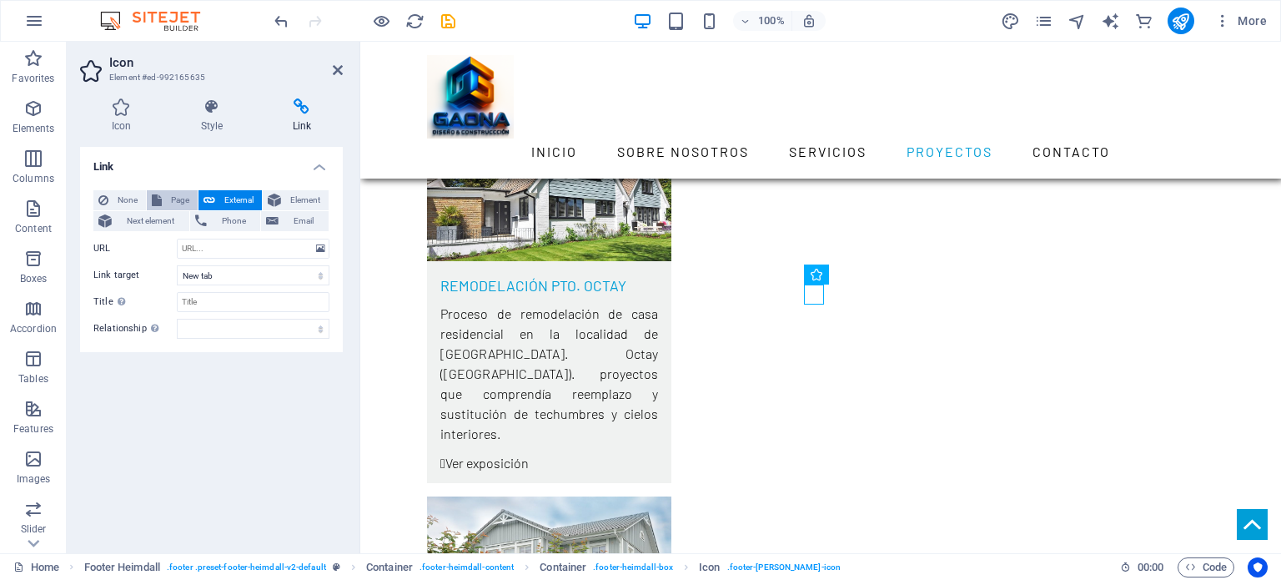
click at [183, 198] on span "Page" at bounding box center [180, 200] width 26 height 20
select select
click at [130, 200] on span "None" at bounding box center [127, 200] width 28 height 20
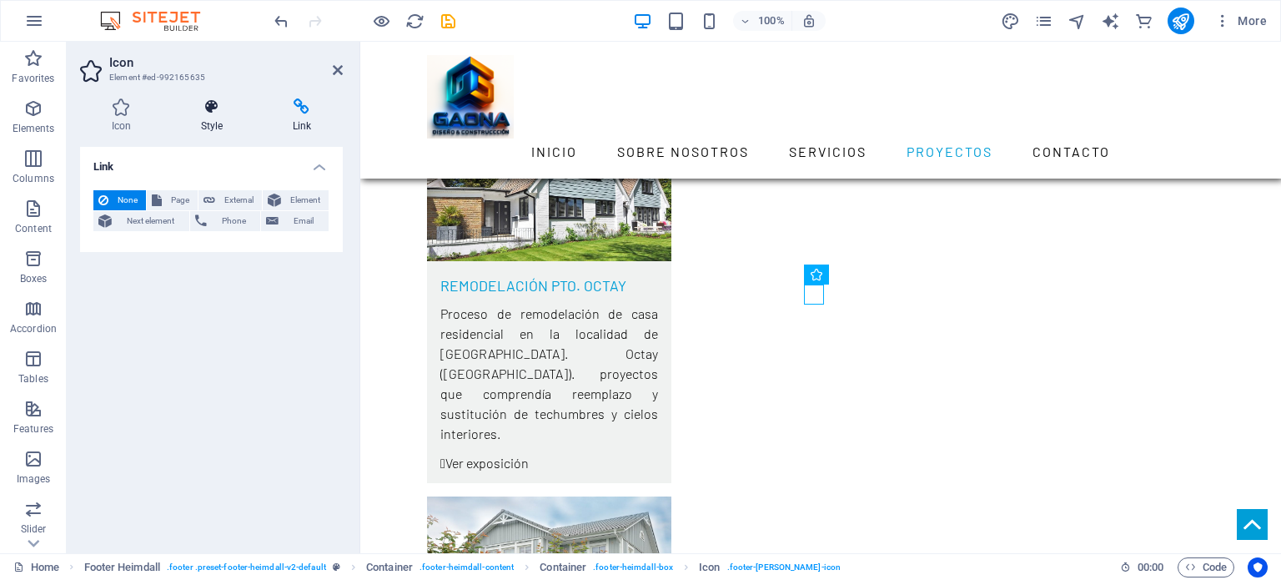
click at [218, 120] on h4 "Style" at bounding box center [215, 115] width 92 height 35
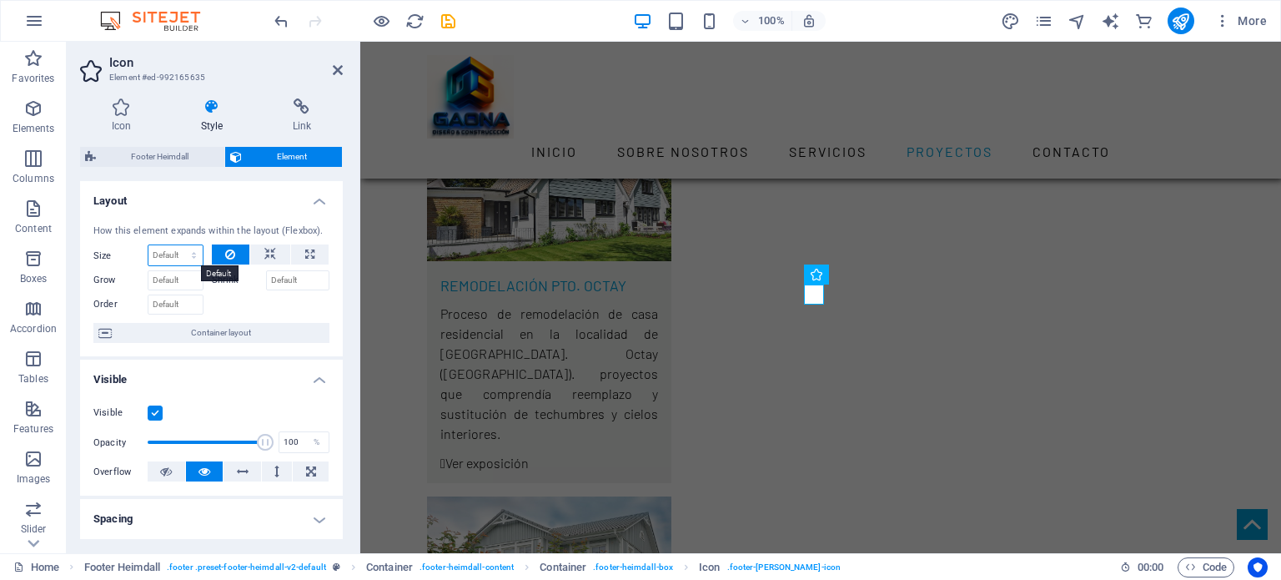
click at [181, 253] on select "Default auto px % 1/1 1/2 1/3 1/4 1/5 1/6 1/7 1/8 1/9 1/10" at bounding box center [175, 255] width 54 height 20
click at [230, 251] on icon at bounding box center [230, 254] width 10 height 20
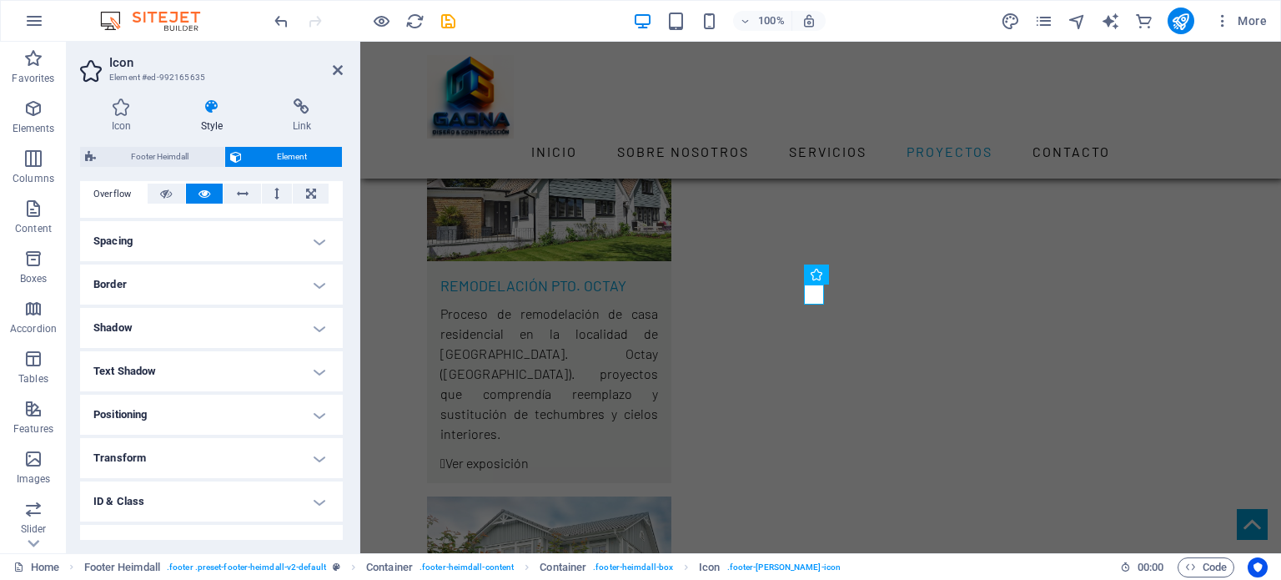
scroll to position [138, 0]
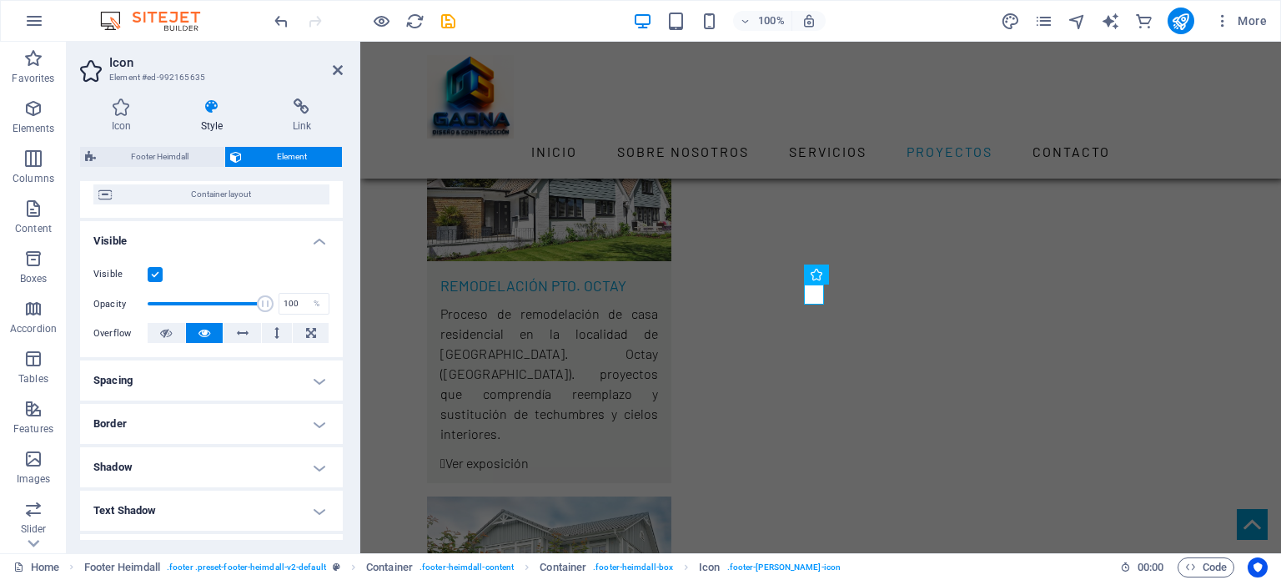
click at [318, 378] on h4 "Spacing" at bounding box center [211, 380] width 263 height 40
click at [318, 376] on h4 "Spacing" at bounding box center [211, 375] width 263 height 30
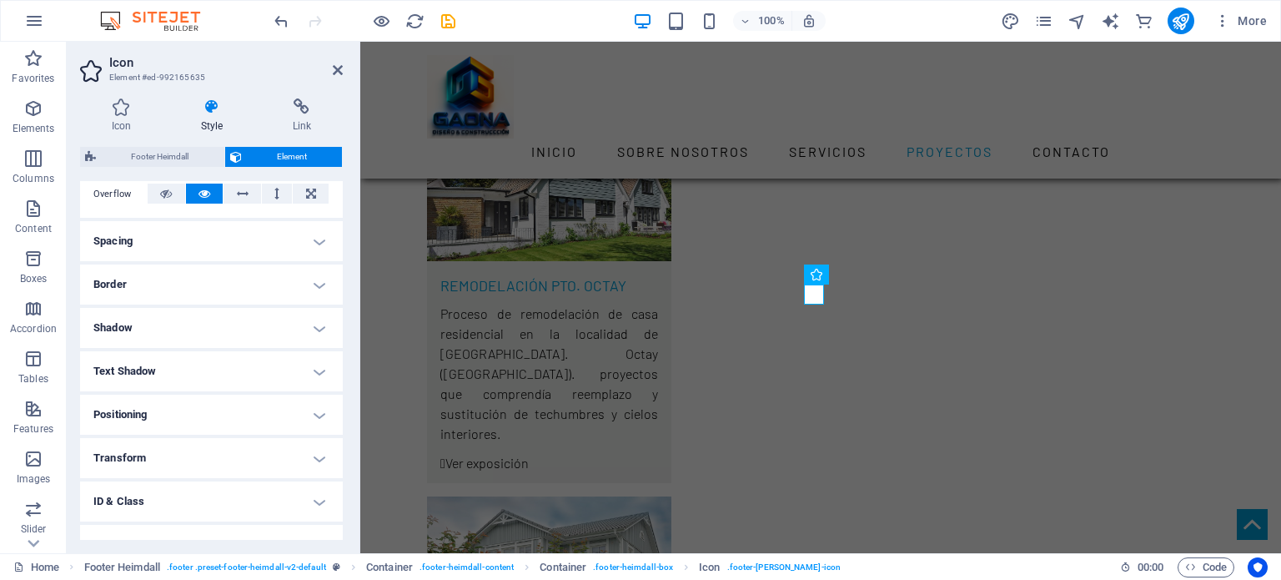
click at [310, 284] on h4 "Border" at bounding box center [211, 284] width 263 height 40
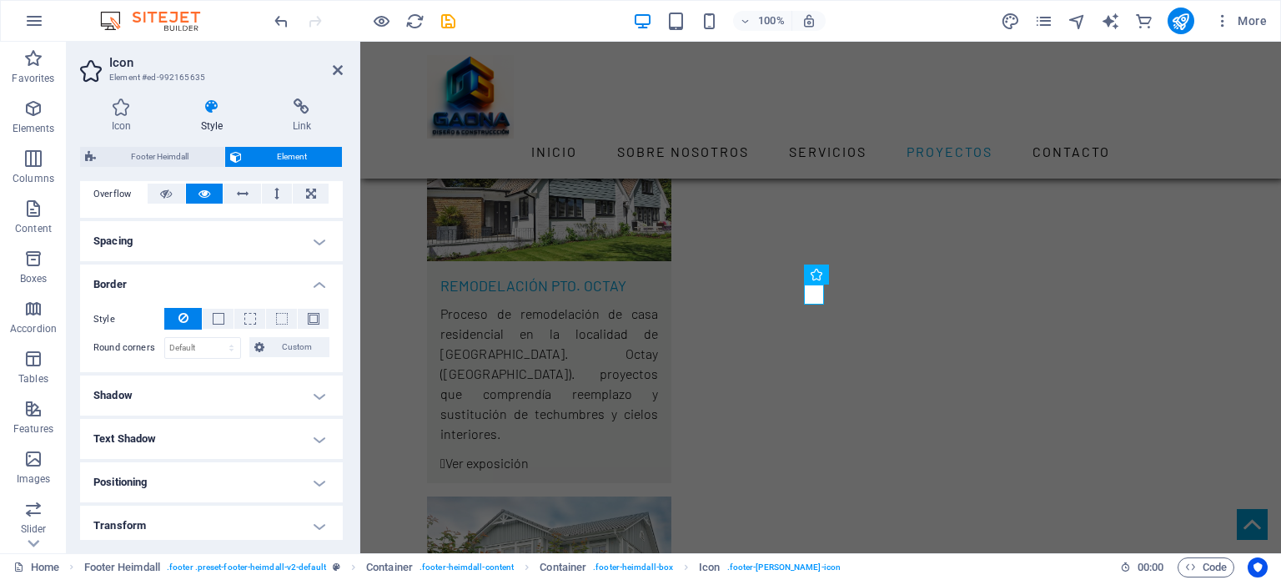
click at [316, 396] on h4 "Shadow" at bounding box center [211, 395] width 263 height 40
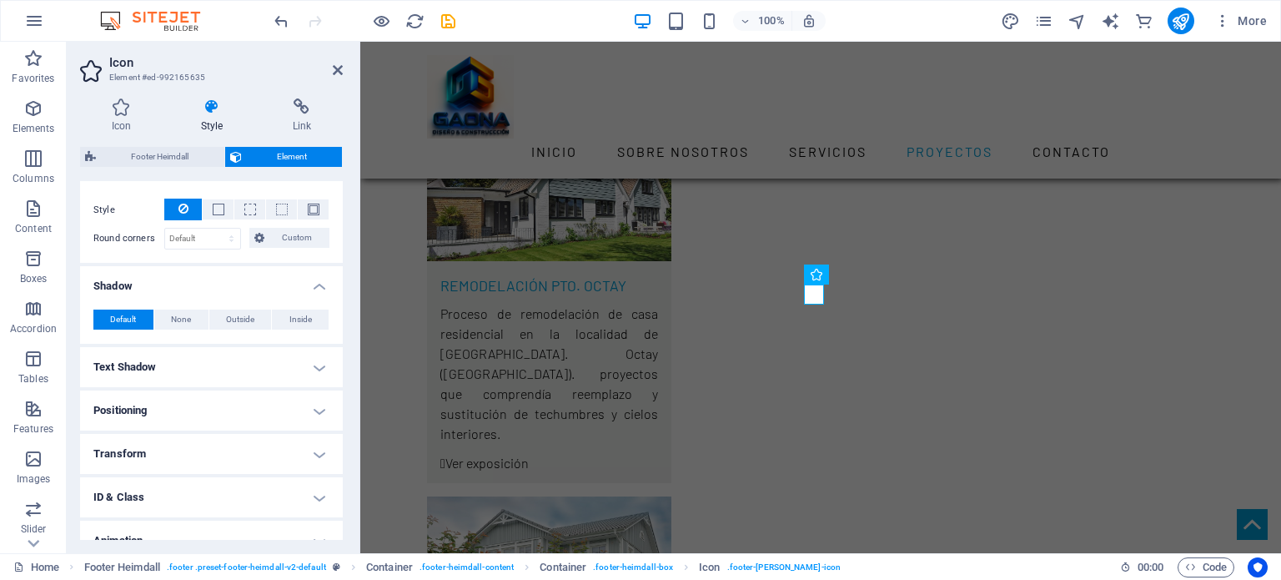
scroll to position [417, 0]
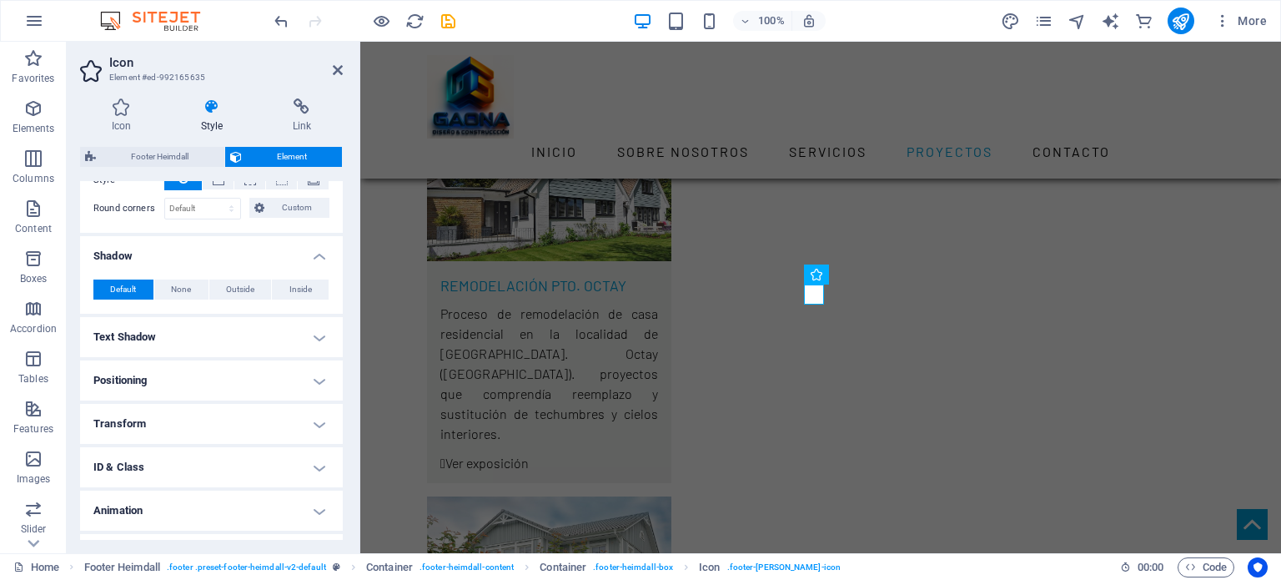
click at [314, 339] on h4 "Text Shadow" at bounding box center [211, 337] width 263 height 40
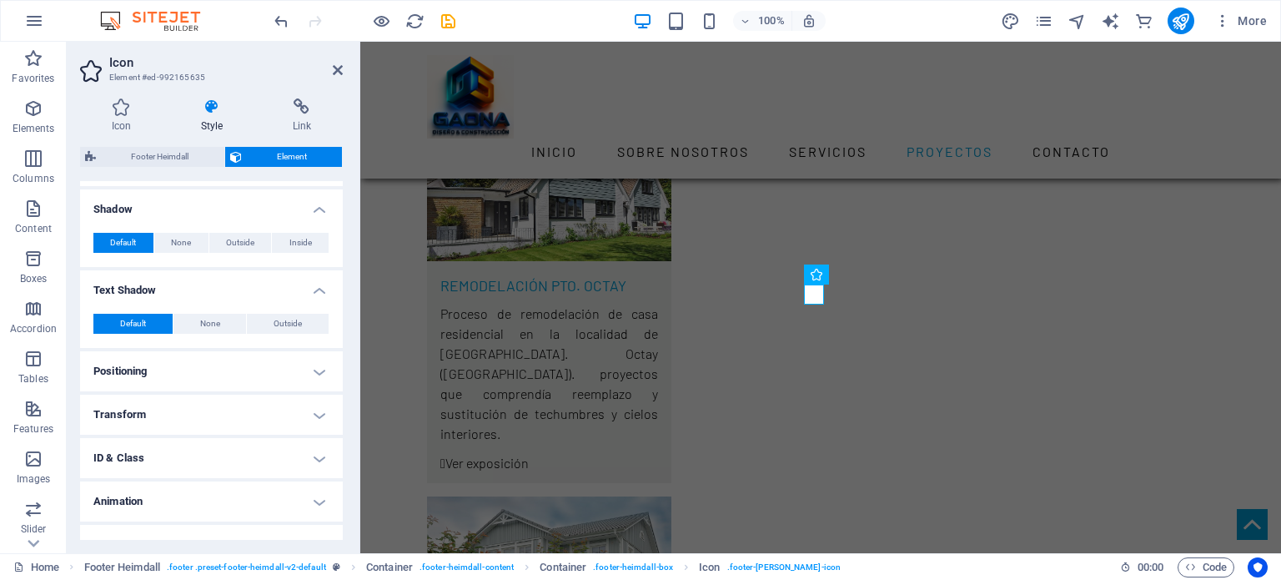
scroll to position [487, 0]
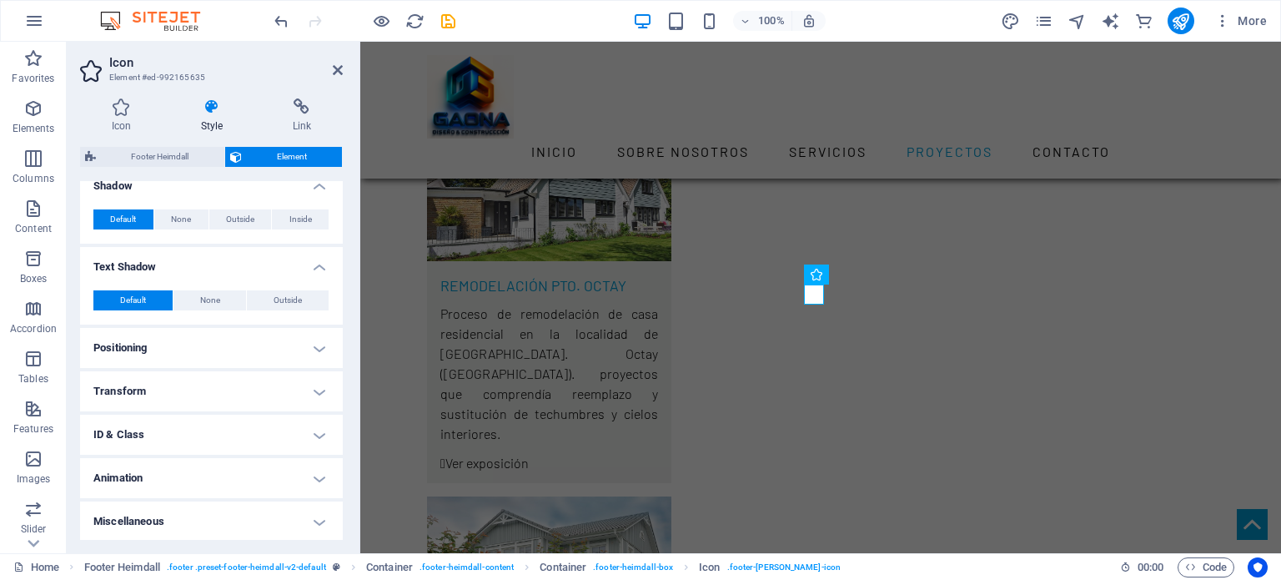
click at [314, 349] on h4 "Positioning" at bounding box center [211, 348] width 263 height 40
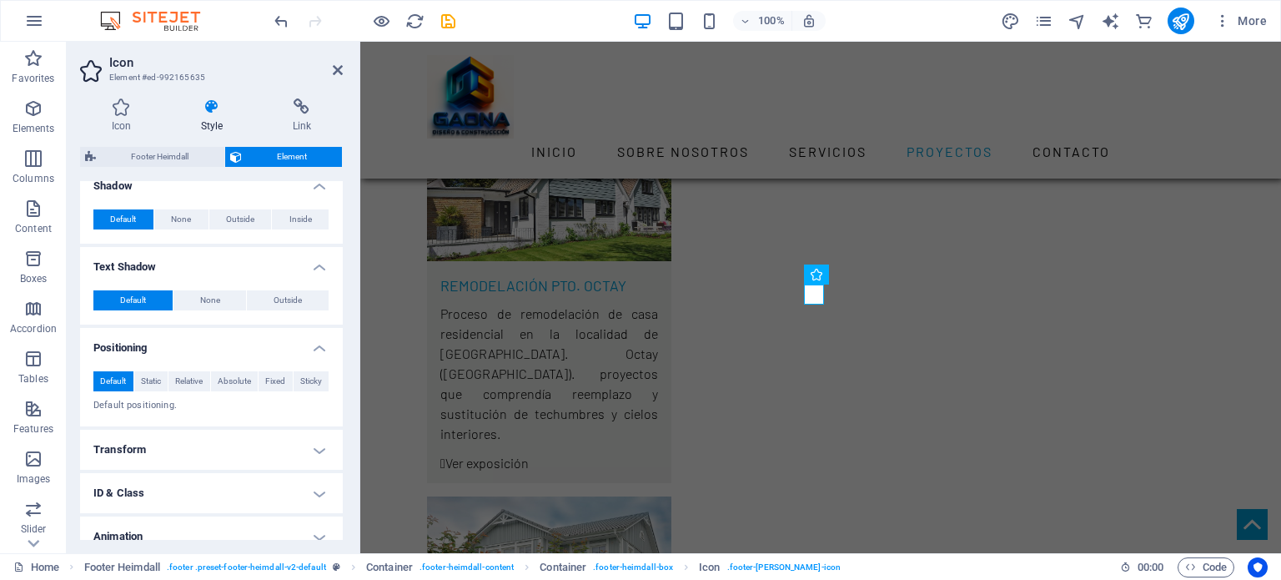
click at [314, 447] on h4 "Transform" at bounding box center [211, 449] width 263 height 40
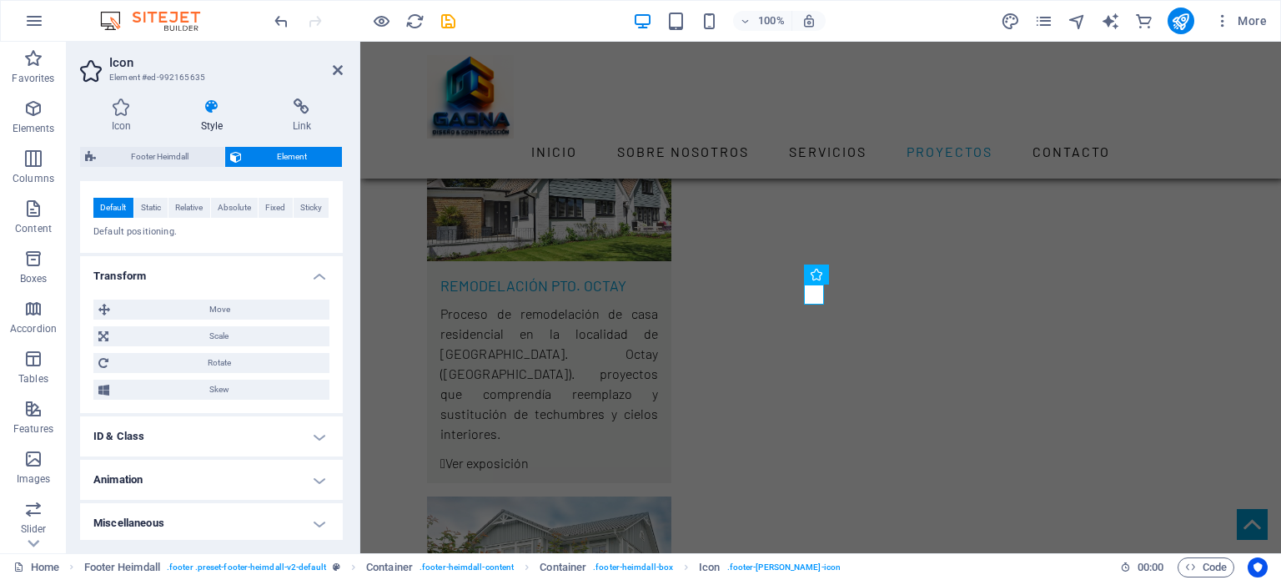
scroll to position [662, 0]
click at [317, 432] on h4 "ID & Class" at bounding box center [211, 434] width 263 height 40
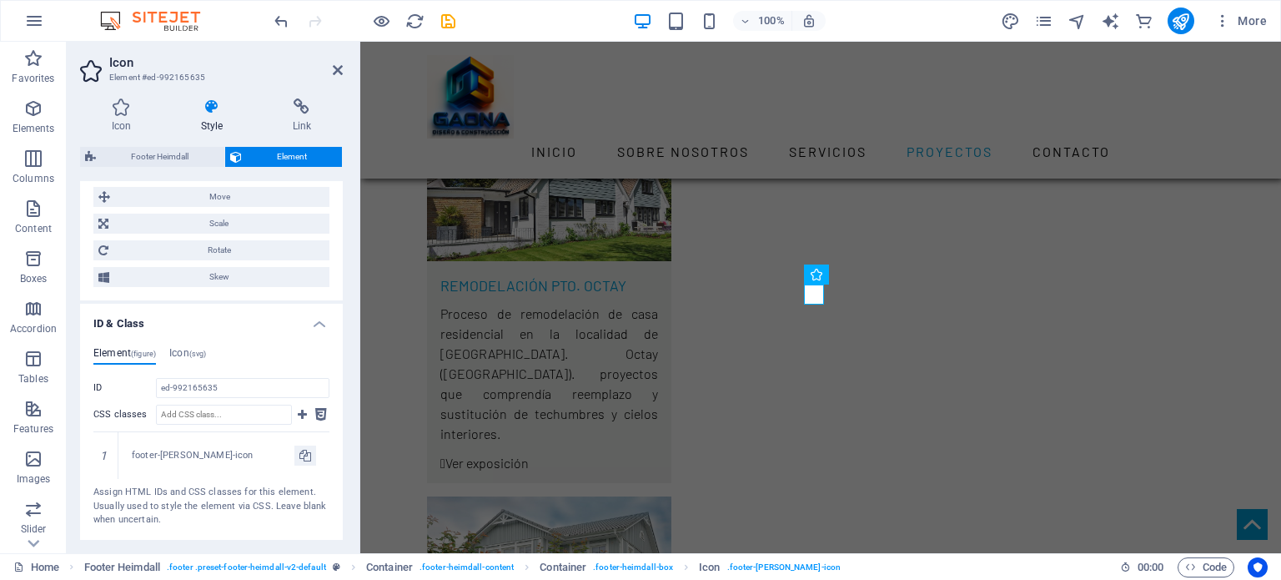
scroll to position [858, 0]
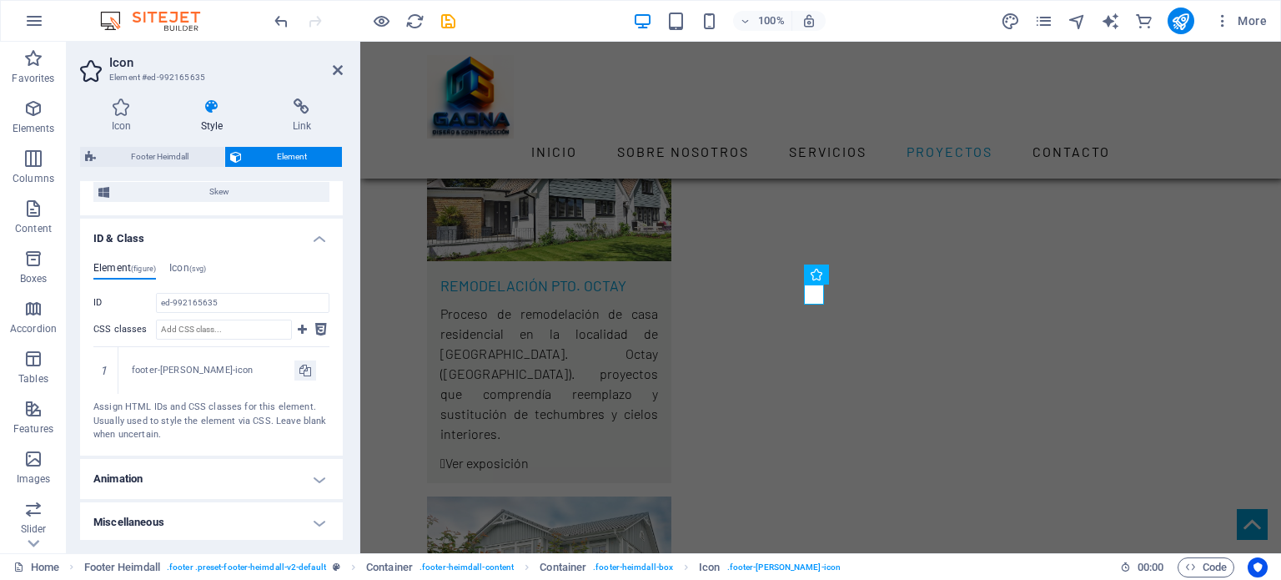
click at [319, 479] on h4 "Animation" at bounding box center [211, 479] width 263 height 40
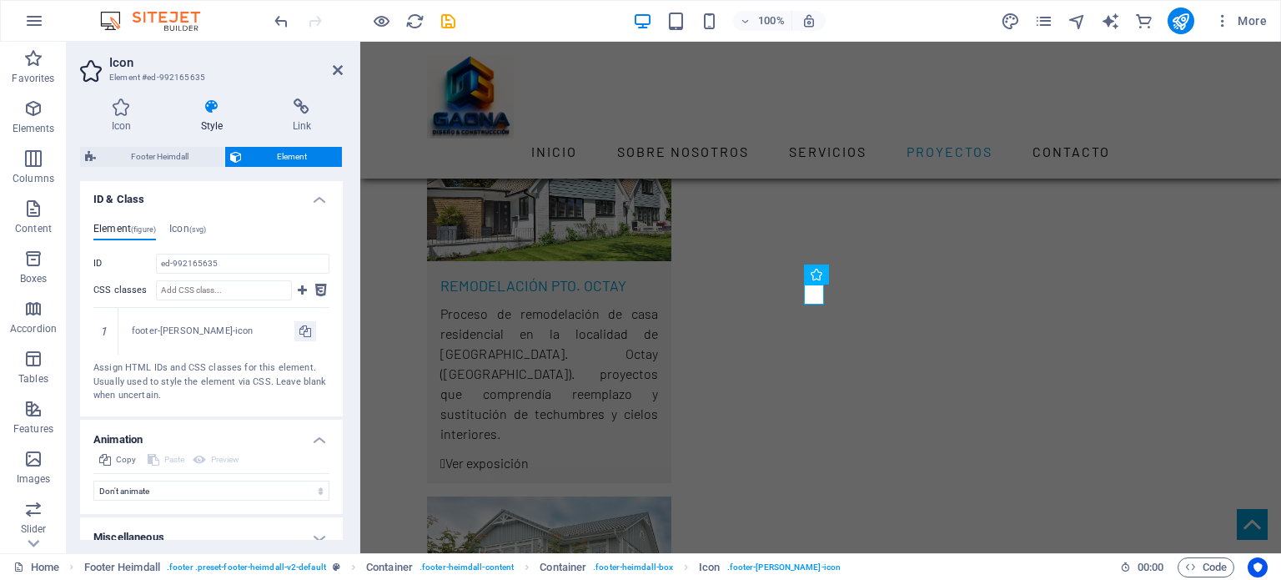
scroll to position [912, 0]
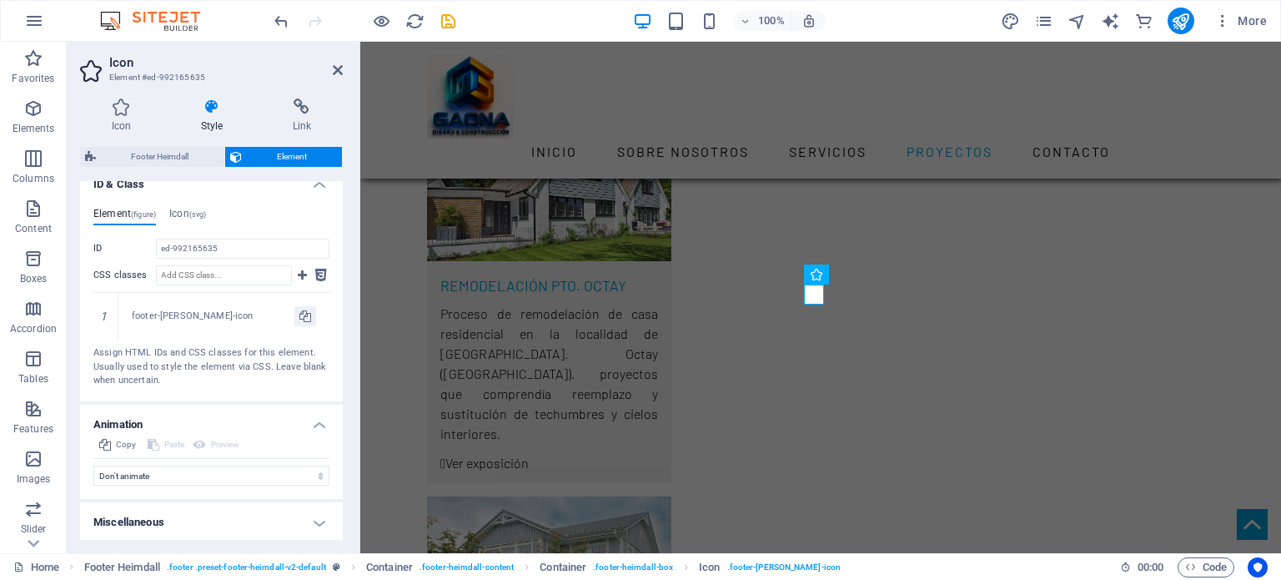
click at [319, 520] on h4 "Miscellaneous" at bounding box center [211, 522] width 263 height 40
click at [334, 67] on icon at bounding box center [338, 69] width 10 height 13
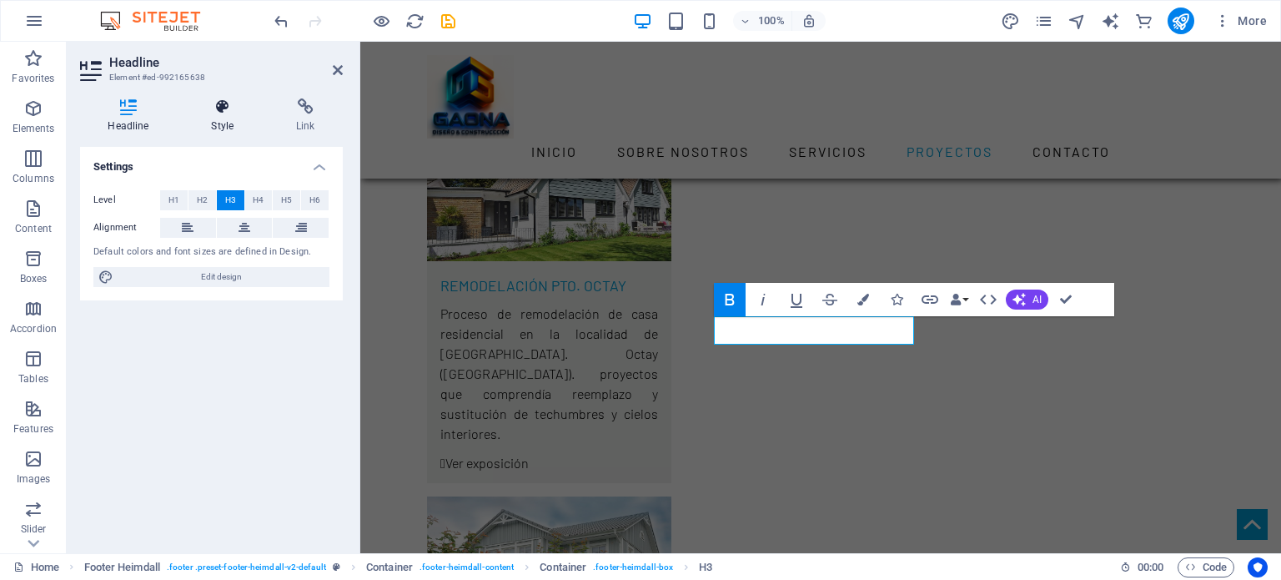
click at [210, 109] on icon at bounding box center [222, 106] width 78 height 17
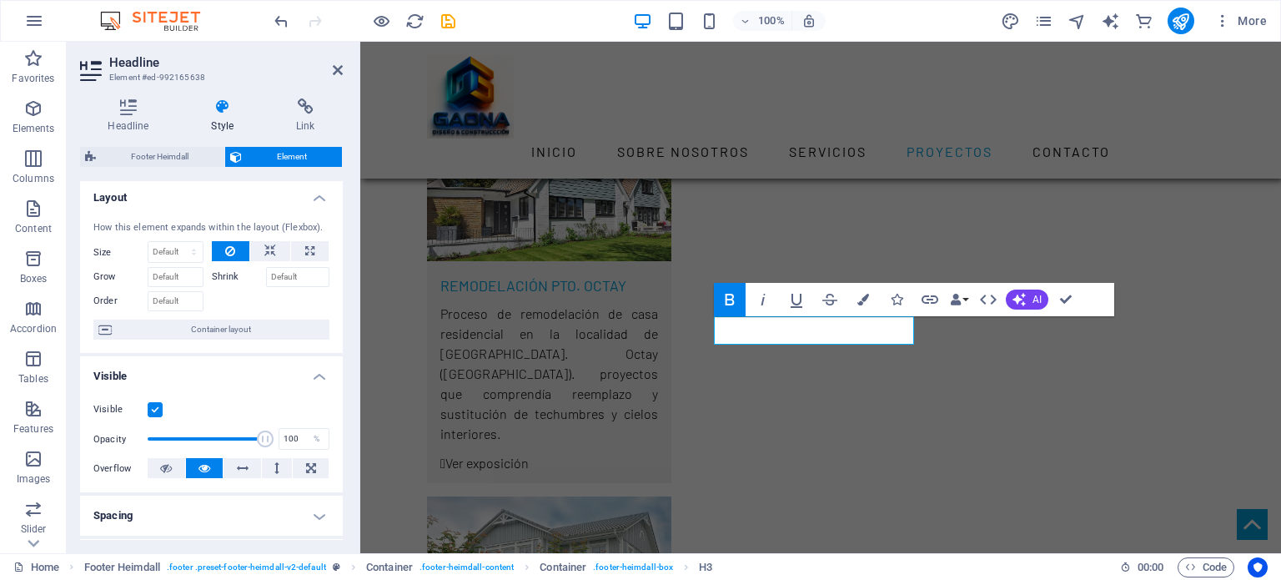
scroll to position [0, 0]
click at [304, 108] on icon at bounding box center [306, 106] width 74 height 17
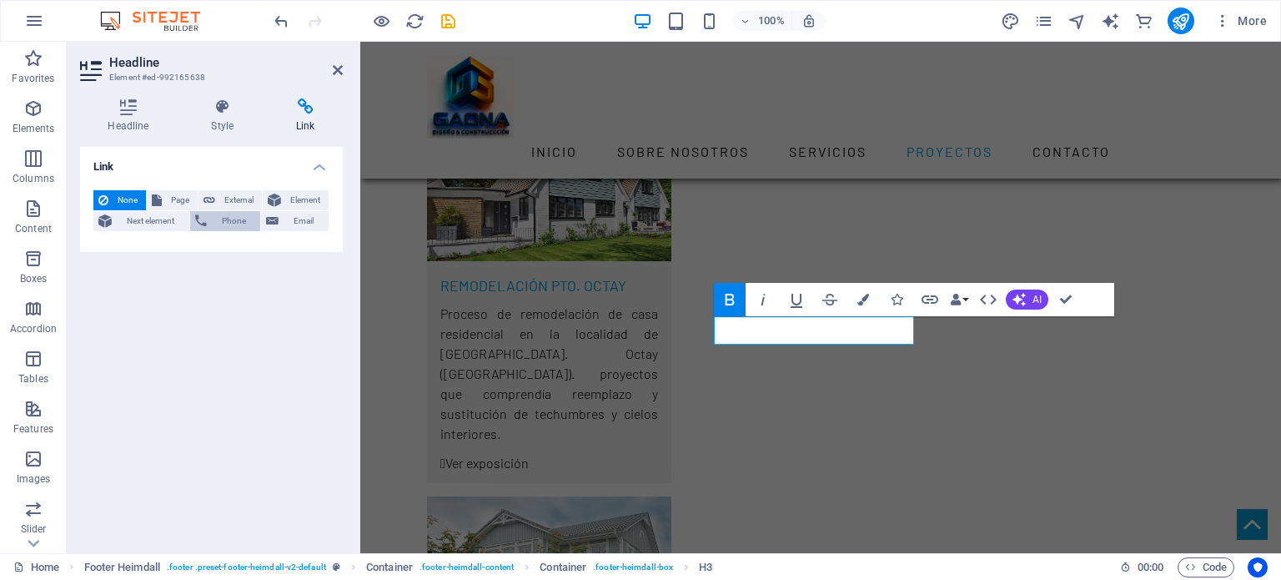
click at [231, 220] on span "Phone" at bounding box center [234, 221] width 44 height 20
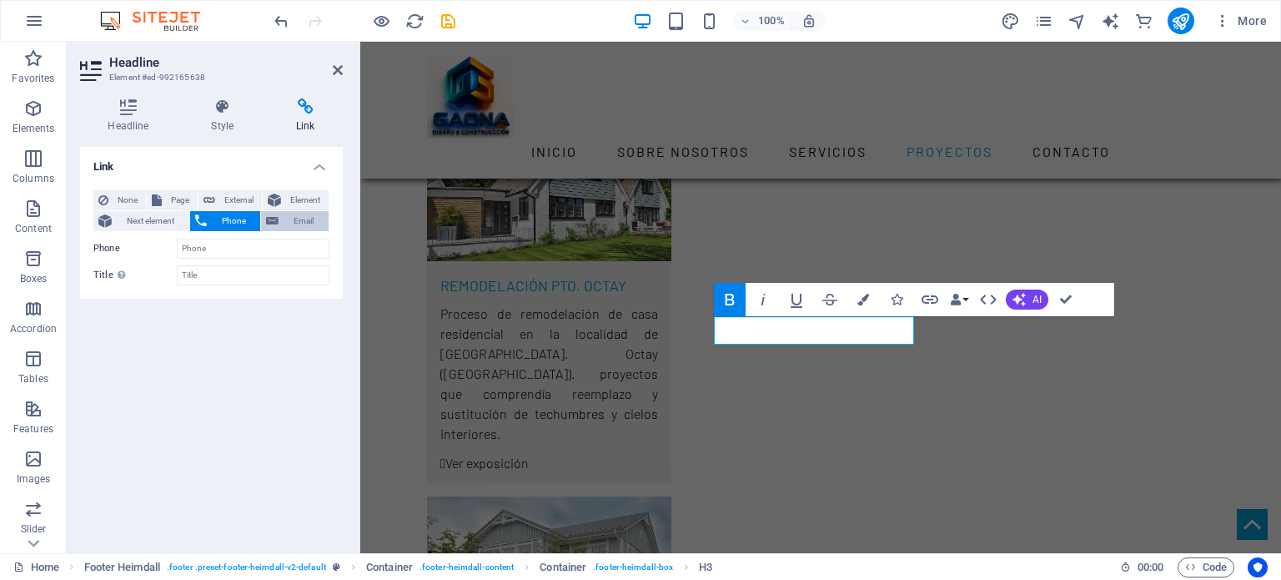
click at [310, 223] on span "Email" at bounding box center [304, 221] width 40 height 20
click at [117, 199] on span "None" at bounding box center [127, 200] width 28 height 20
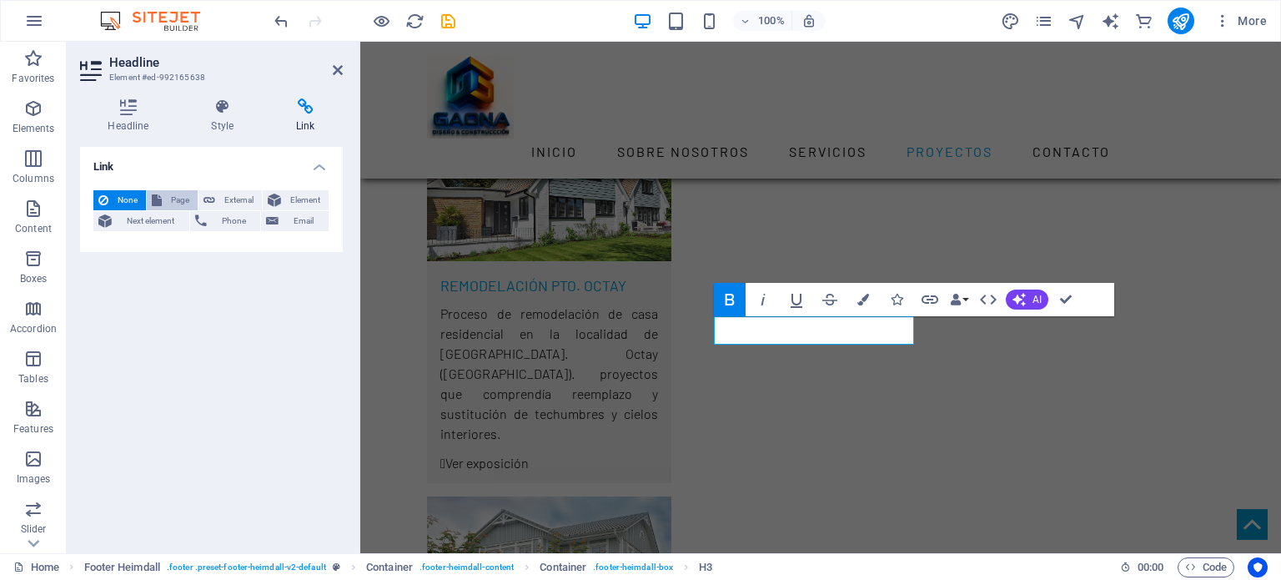
click at [172, 197] on span "Page" at bounding box center [180, 200] width 26 height 20
select select
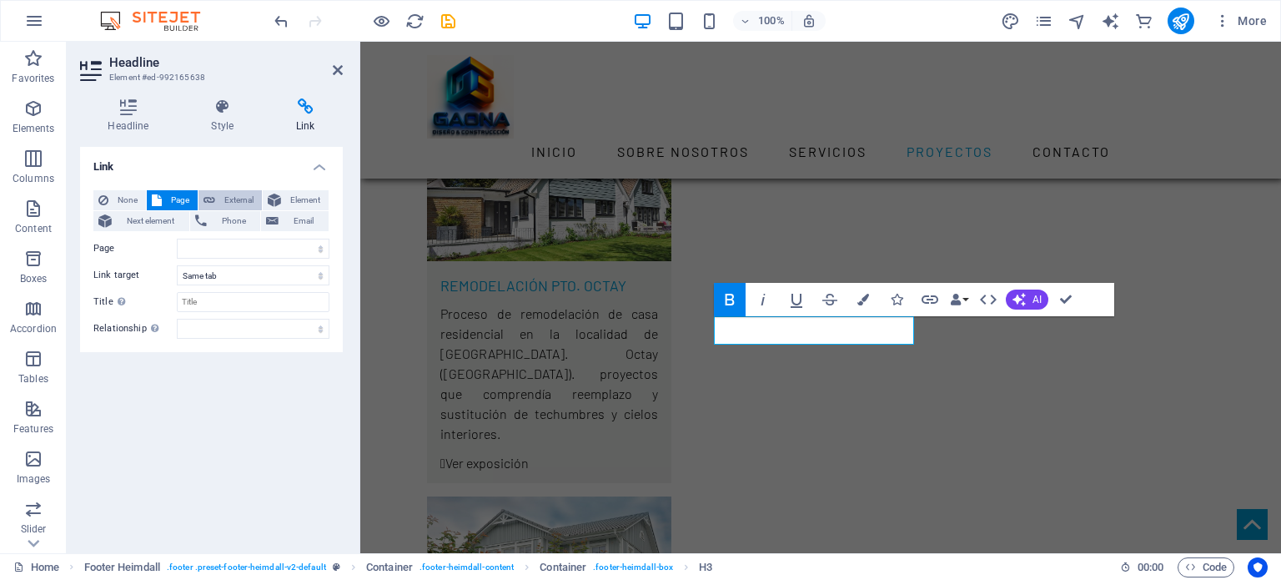
click at [238, 201] on span "External" at bounding box center [238, 200] width 37 height 20
select select "blank"
click at [298, 203] on span "Element" at bounding box center [305, 200] width 38 height 20
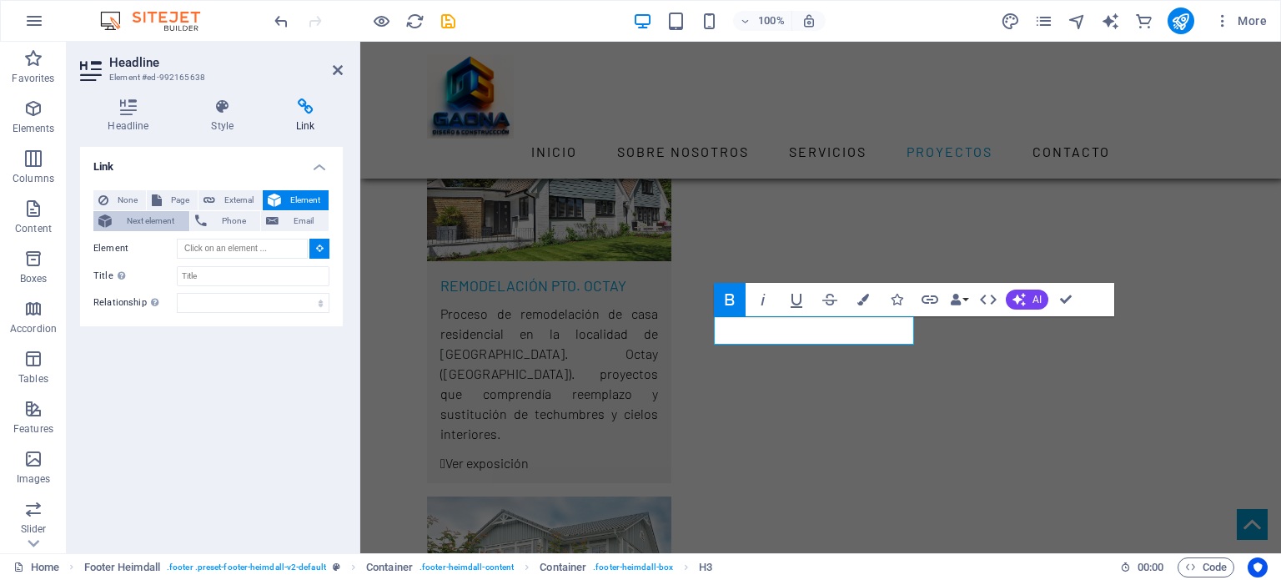
click at [150, 220] on span "Next element" at bounding box center [151, 221] width 68 height 20
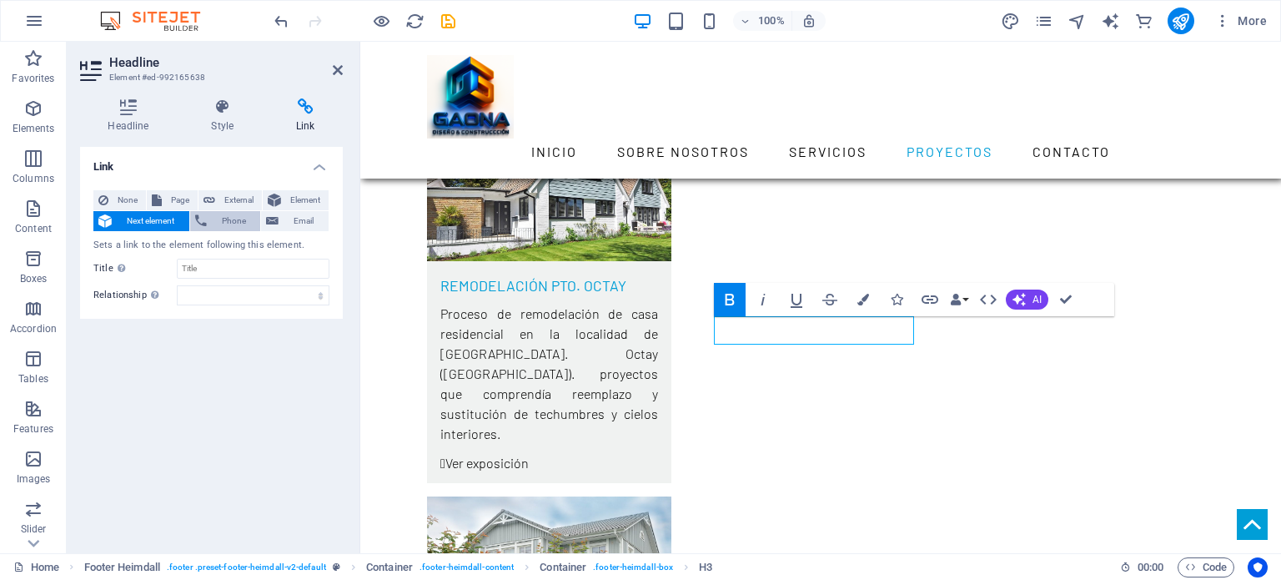
click at [228, 223] on span "Phone" at bounding box center [234, 221] width 44 height 20
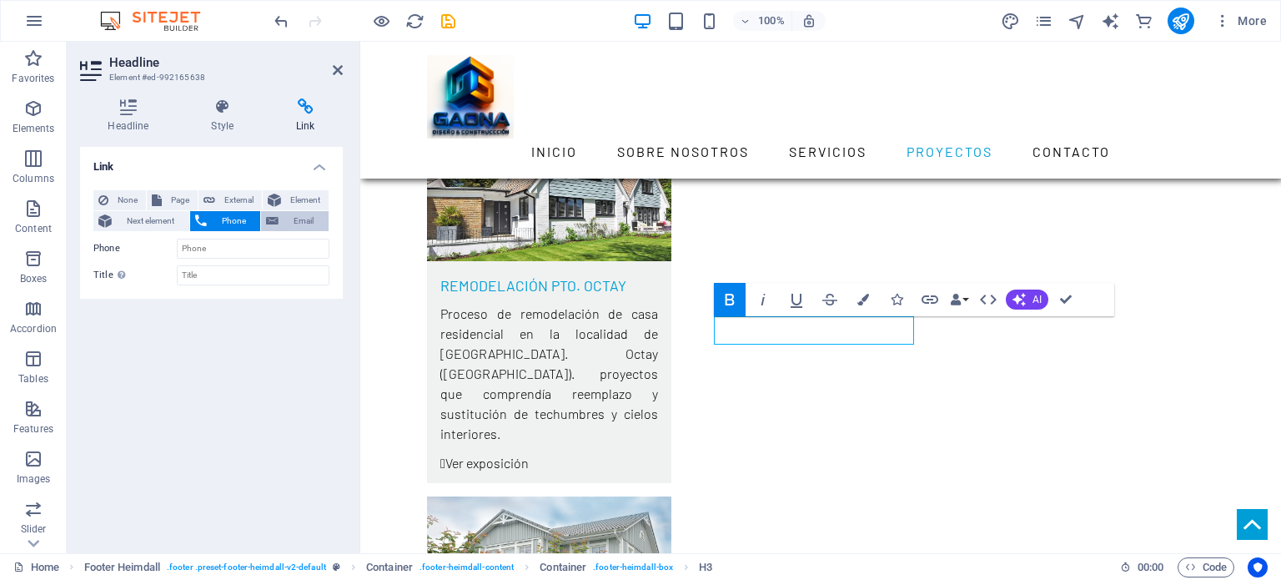
click at [300, 221] on span "Email" at bounding box center [304, 221] width 40 height 20
click at [128, 103] on icon at bounding box center [128, 106] width 97 height 17
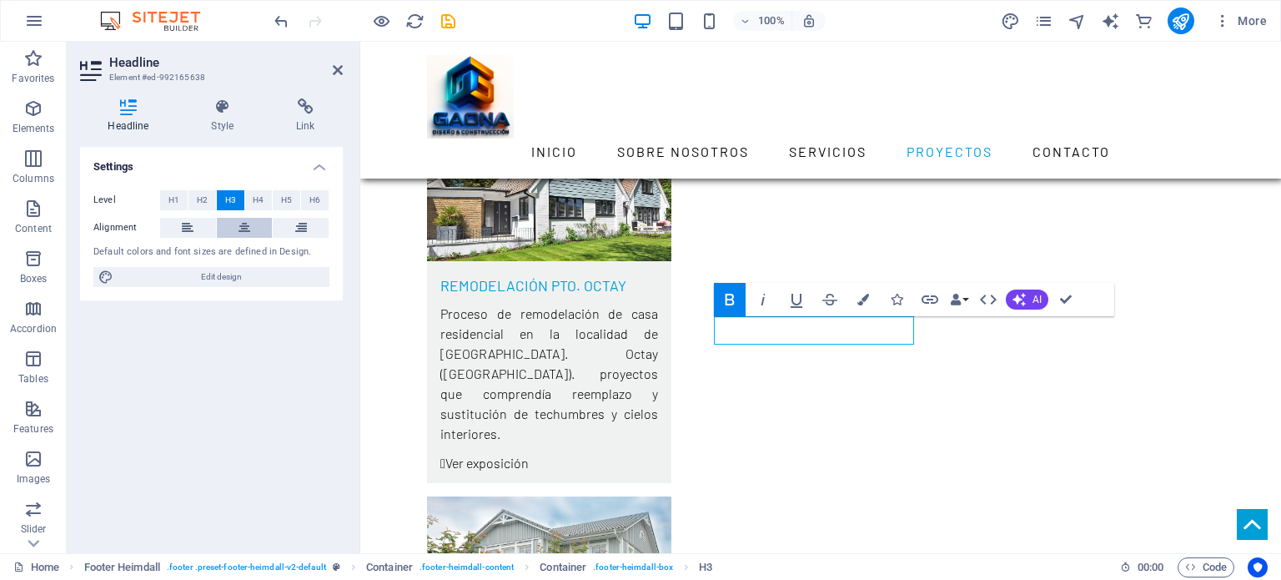
click at [244, 226] on icon at bounding box center [244, 228] width 12 height 20
click at [335, 68] on icon at bounding box center [338, 69] width 10 height 13
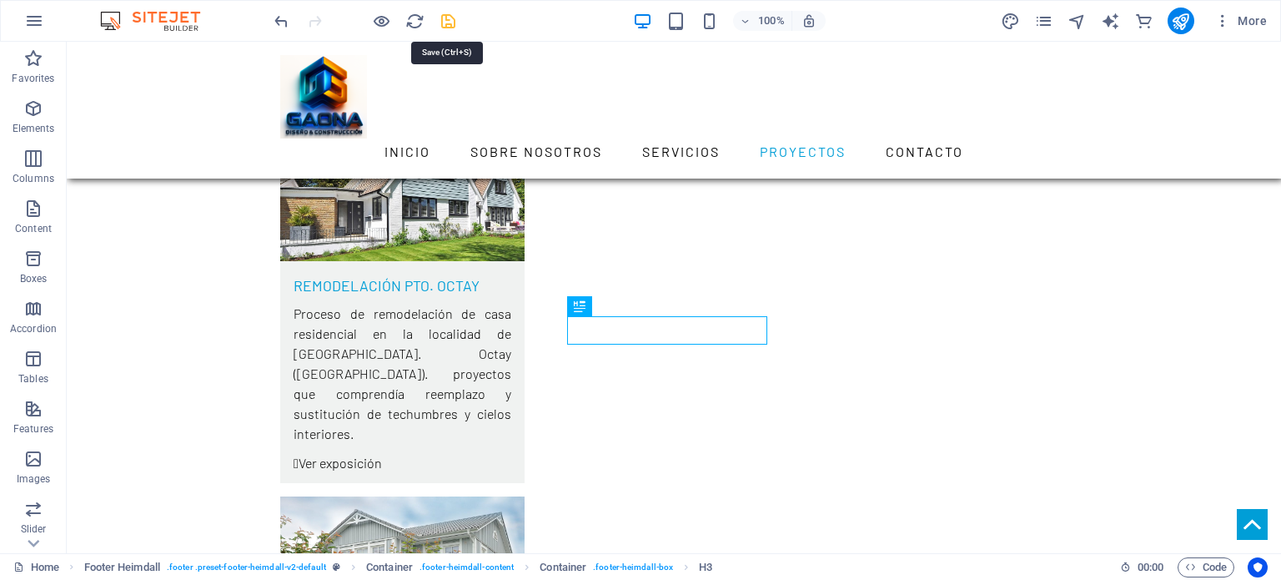
click at [450, 23] on icon "save" at bounding box center [448, 21] width 19 height 19
checkbox input "false"
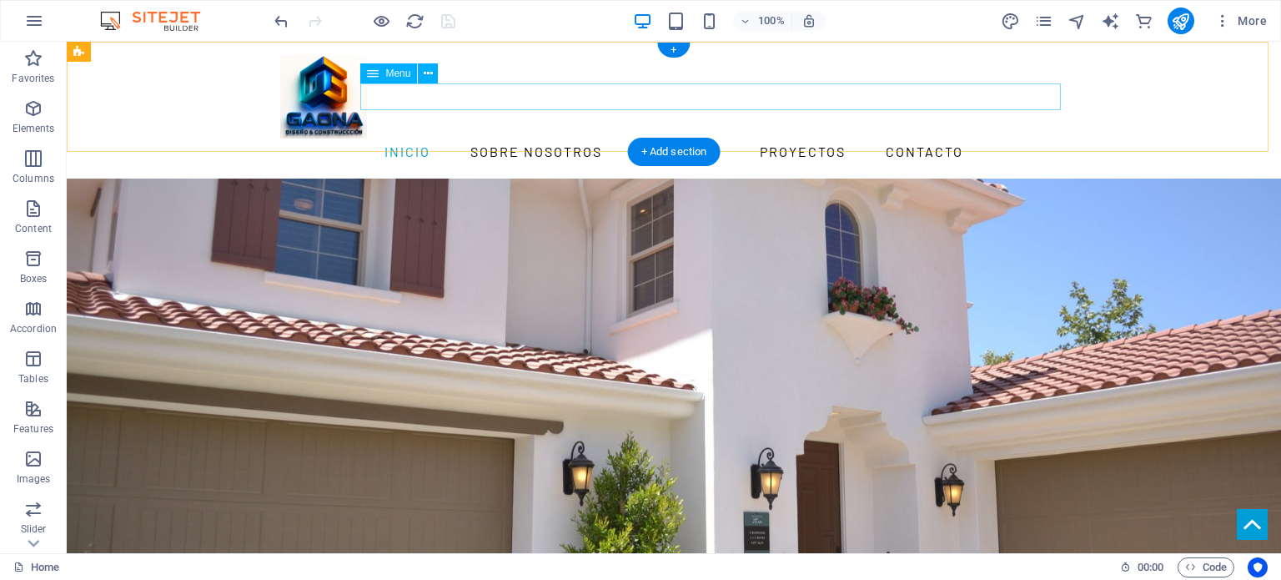
click at [587, 138] on nav "Inicio Sobre nosotros Servicios Proyectos Contacto" at bounding box center [673, 151] width 787 height 27
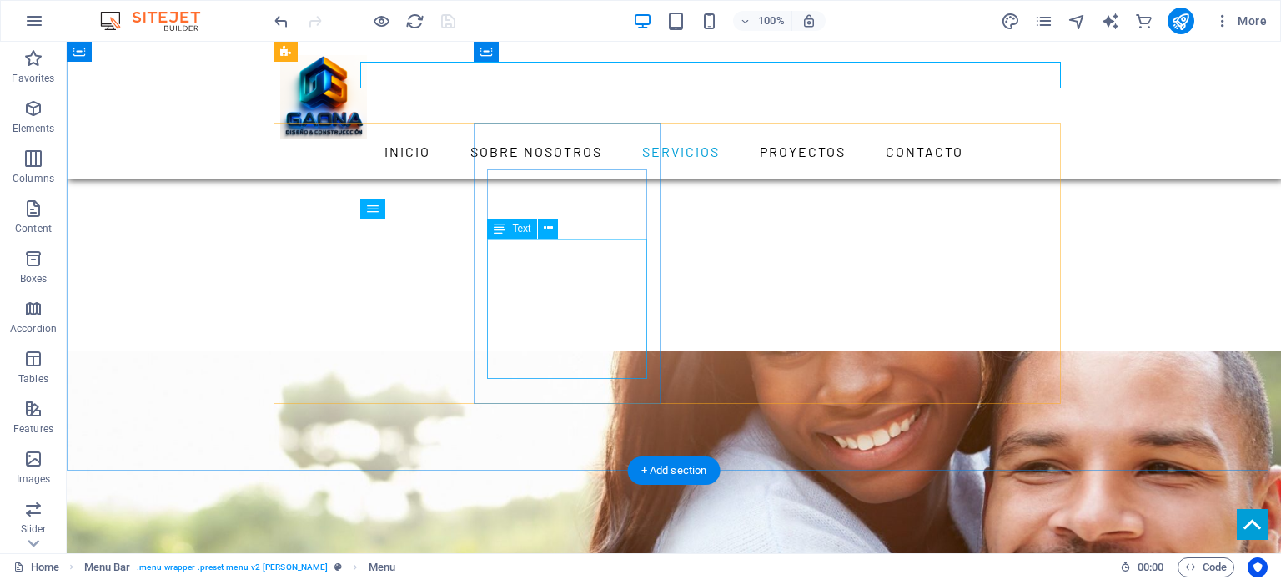
scroll to position [1389, 0]
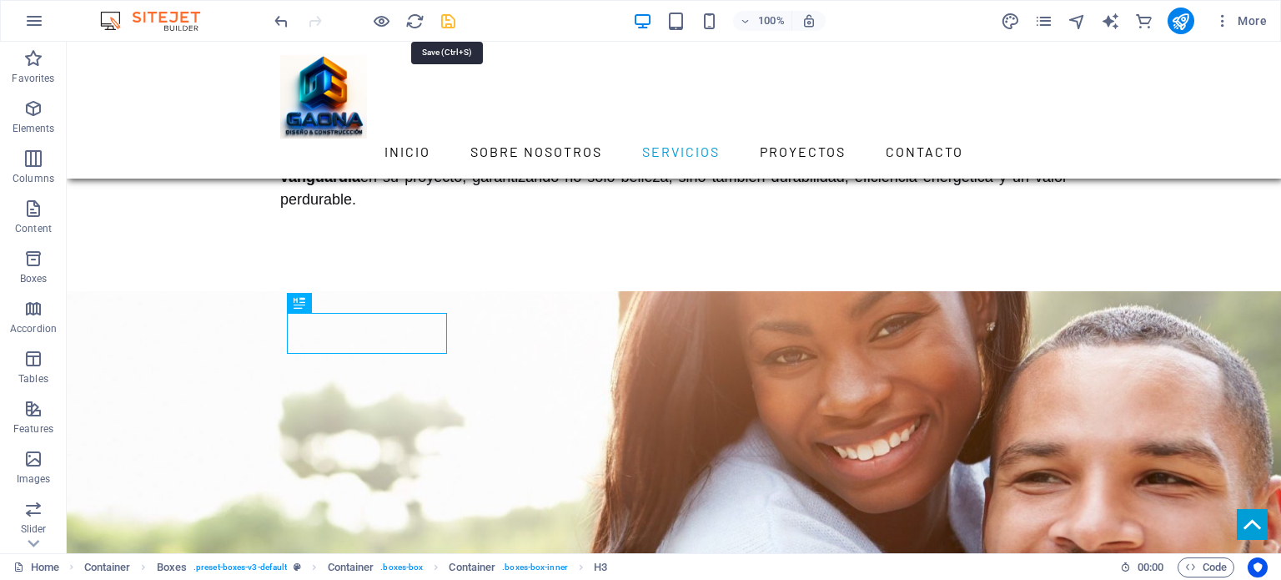
click at [448, 23] on icon "save" at bounding box center [448, 21] width 19 height 19
checkbox input "false"
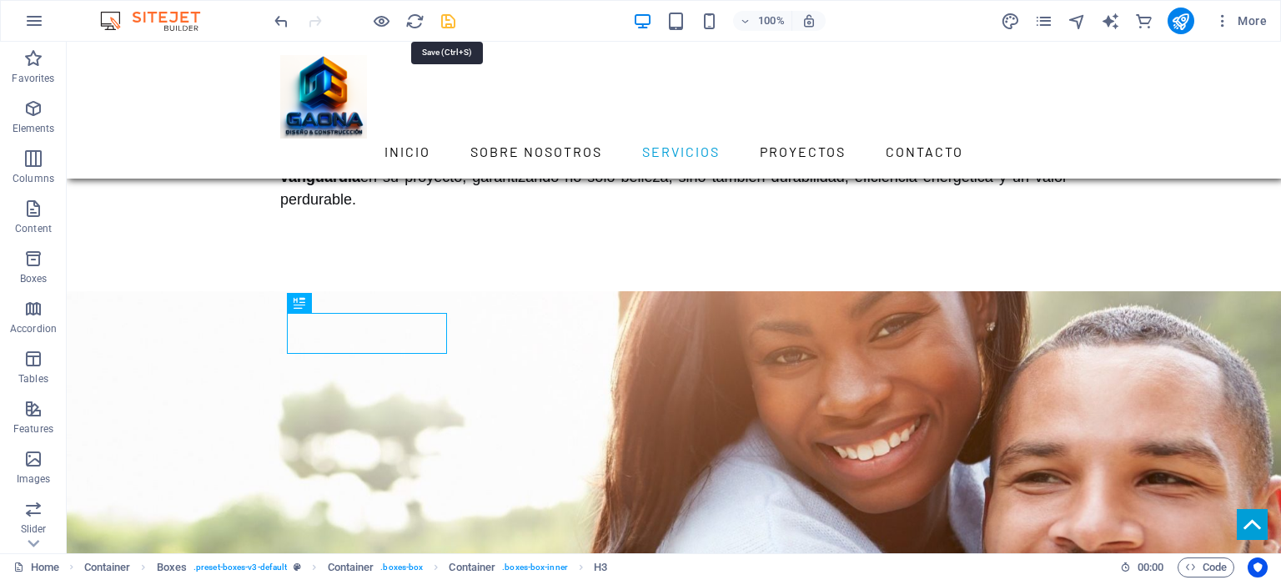
click at [449, 23] on icon "save" at bounding box center [448, 21] width 19 height 19
checkbox input "false"
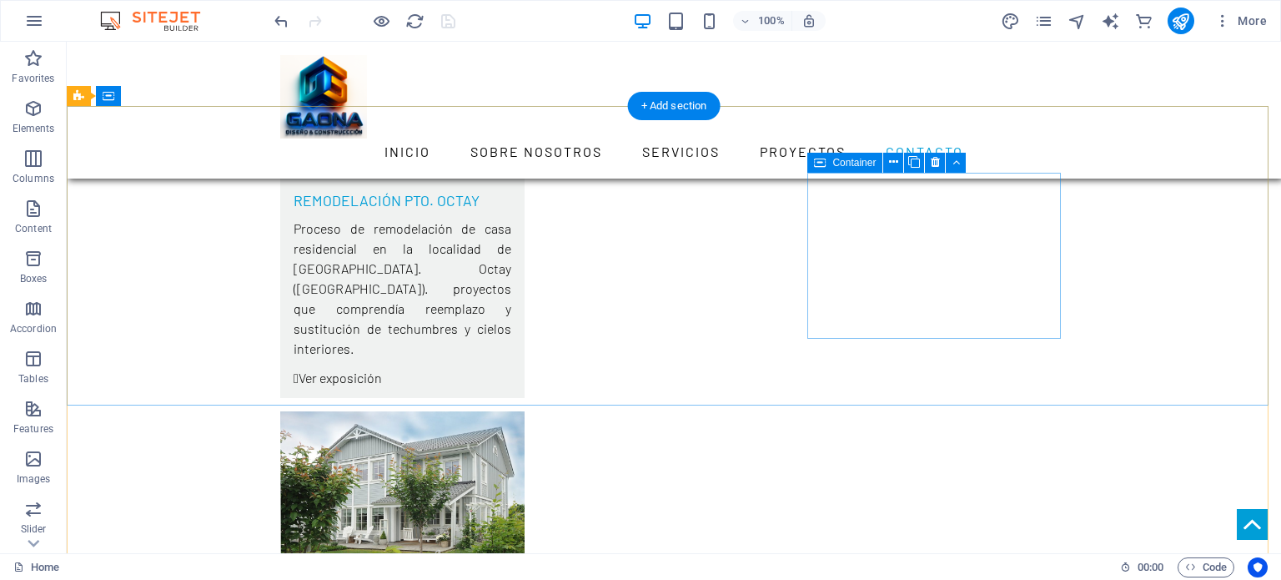
scroll to position [5551, 0]
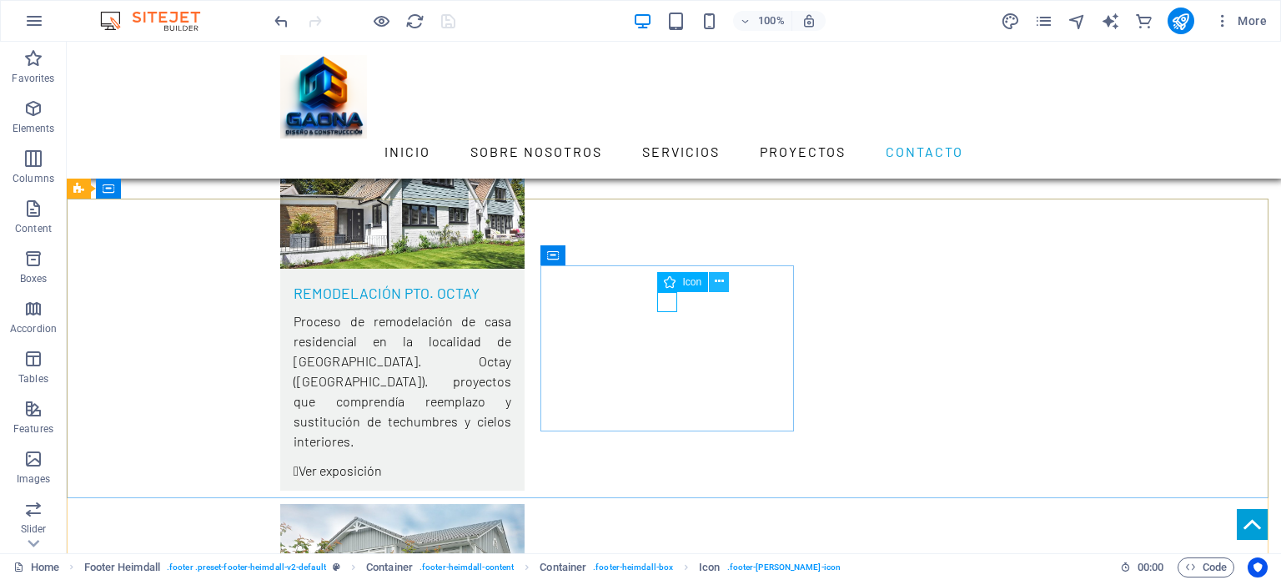
click at [722, 283] on icon at bounding box center [719, 282] width 9 height 18
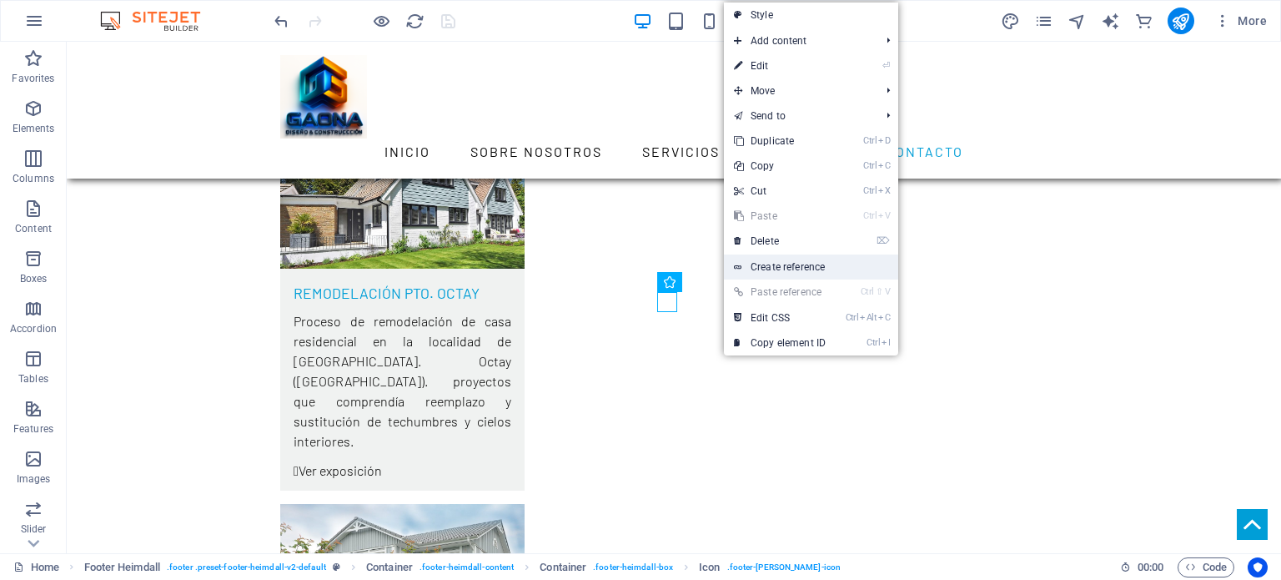
click at [781, 269] on link "Create reference" at bounding box center [811, 266] width 174 height 25
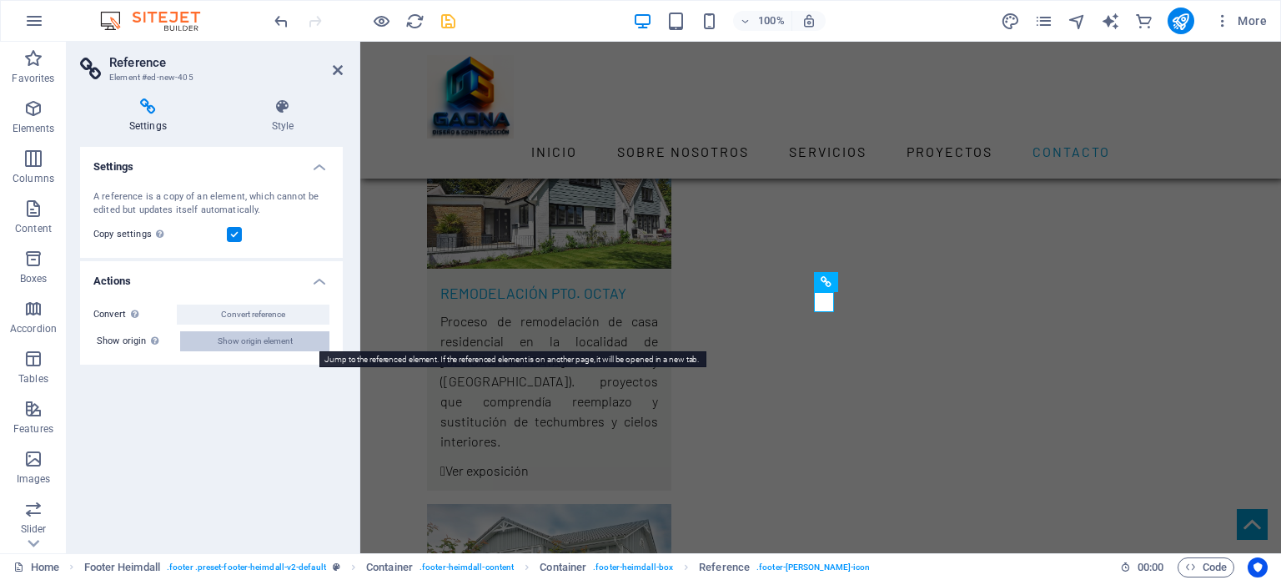
click at [298, 344] on button "Show origin element" at bounding box center [254, 341] width 149 height 20
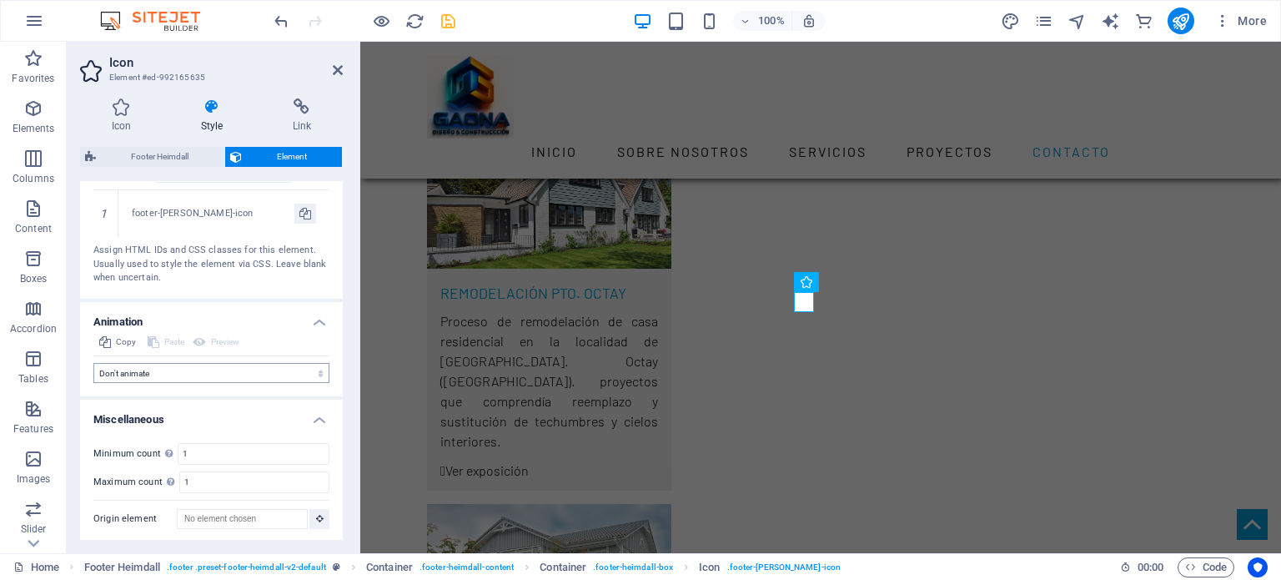
scroll to position [876, 0]
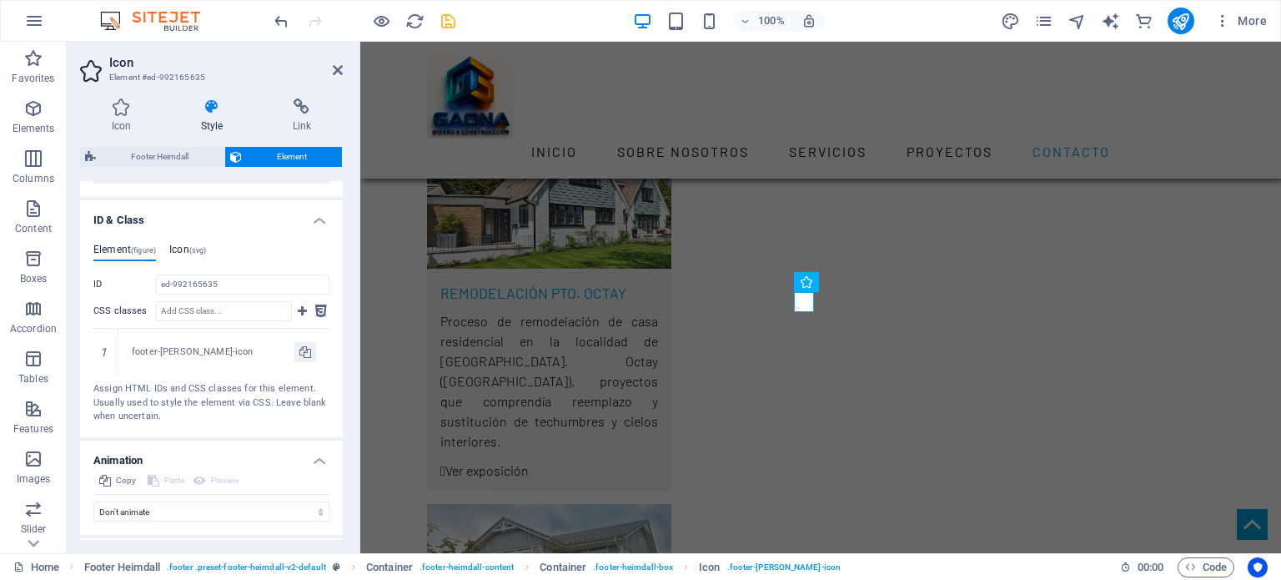
click at [183, 246] on h4 "Icon (svg)" at bounding box center [187, 252] width 37 height 18
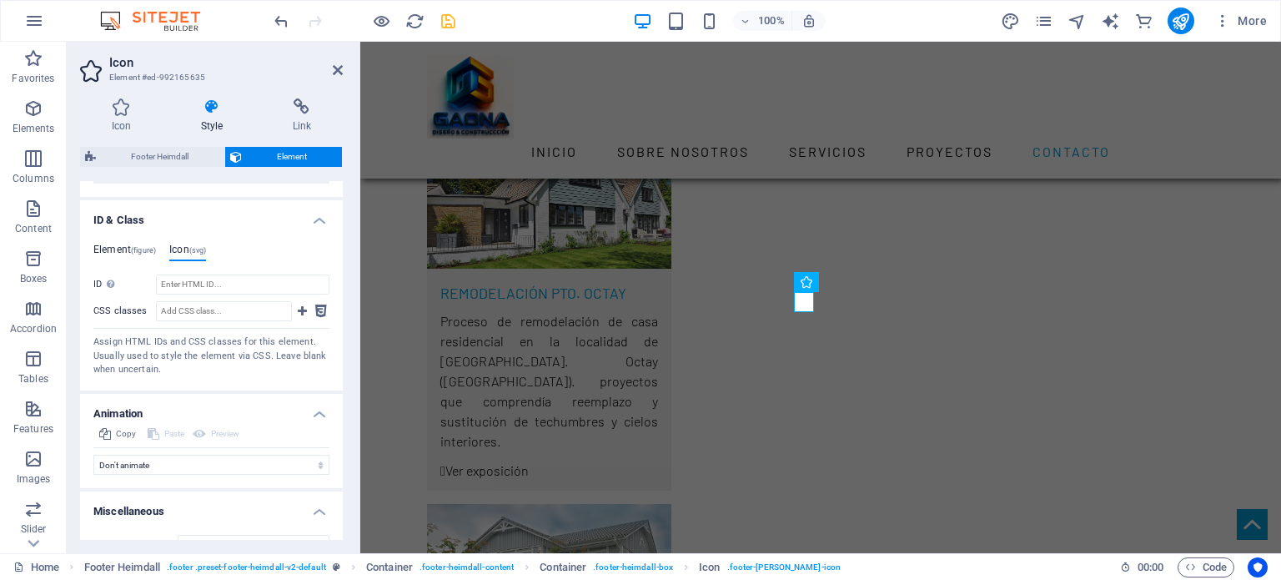
click at [123, 247] on h4 "Element (figure)" at bounding box center [124, 252] width 63 height 18
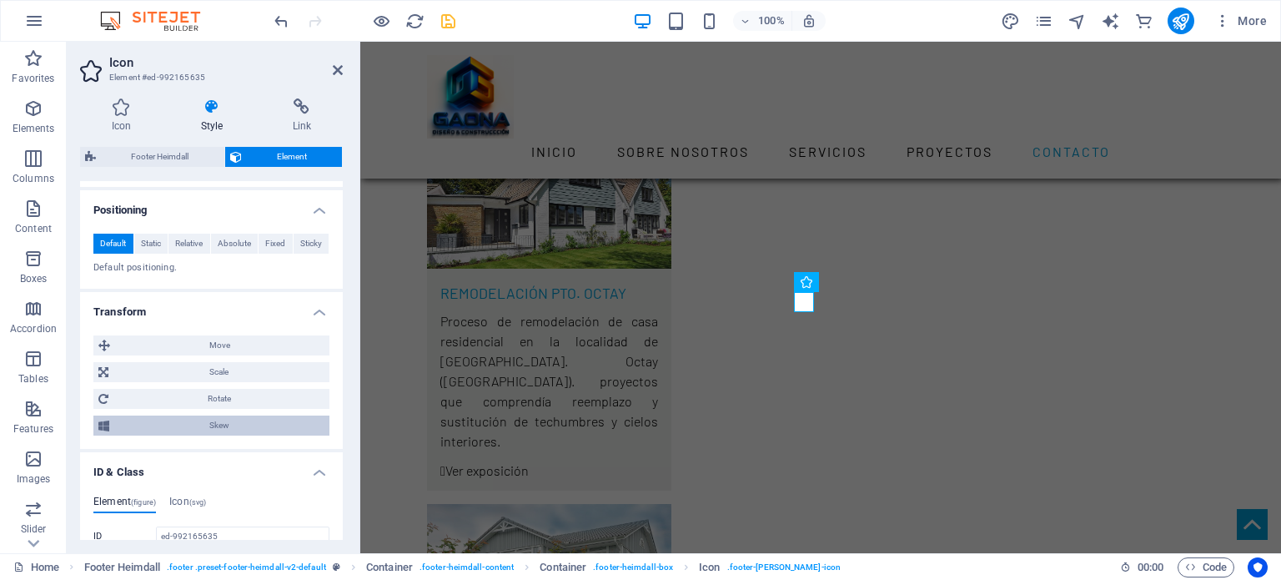
scroll to position [598, 0]
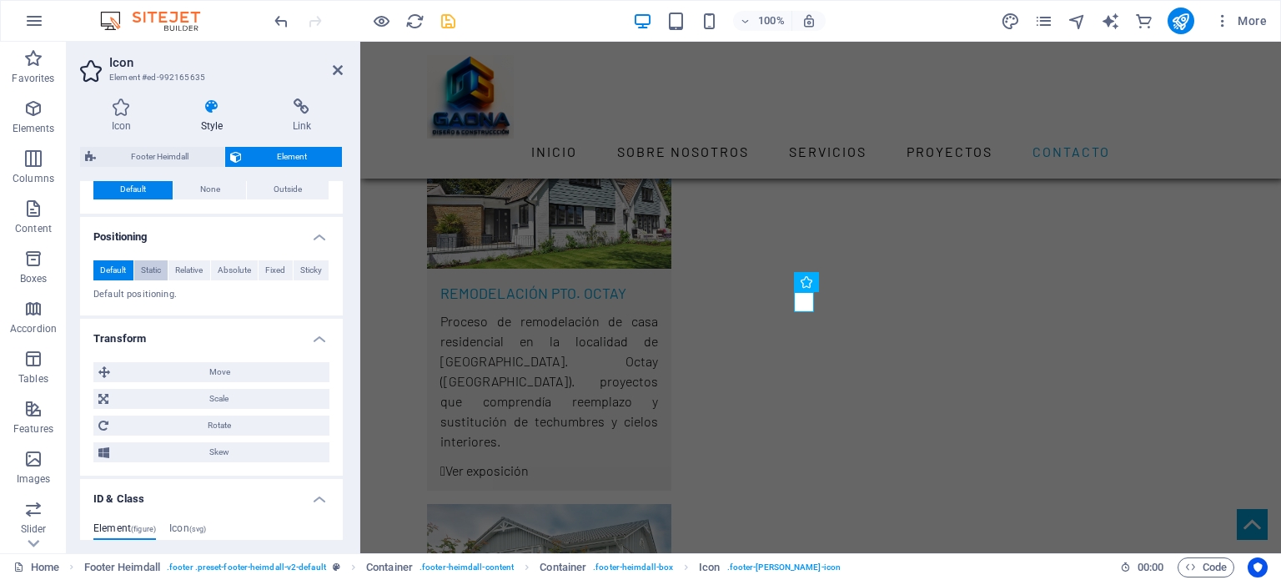
click at [148, 265] on span "Static" at bounding box center [151, 270] width 20 height 20
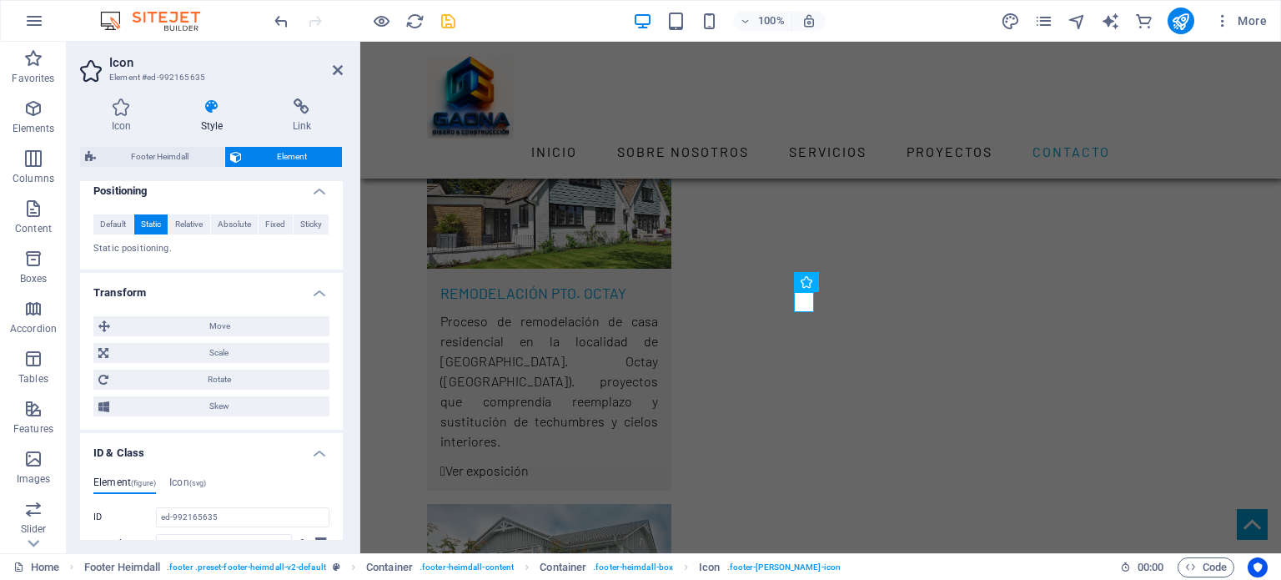
scroll to position [650, 0]
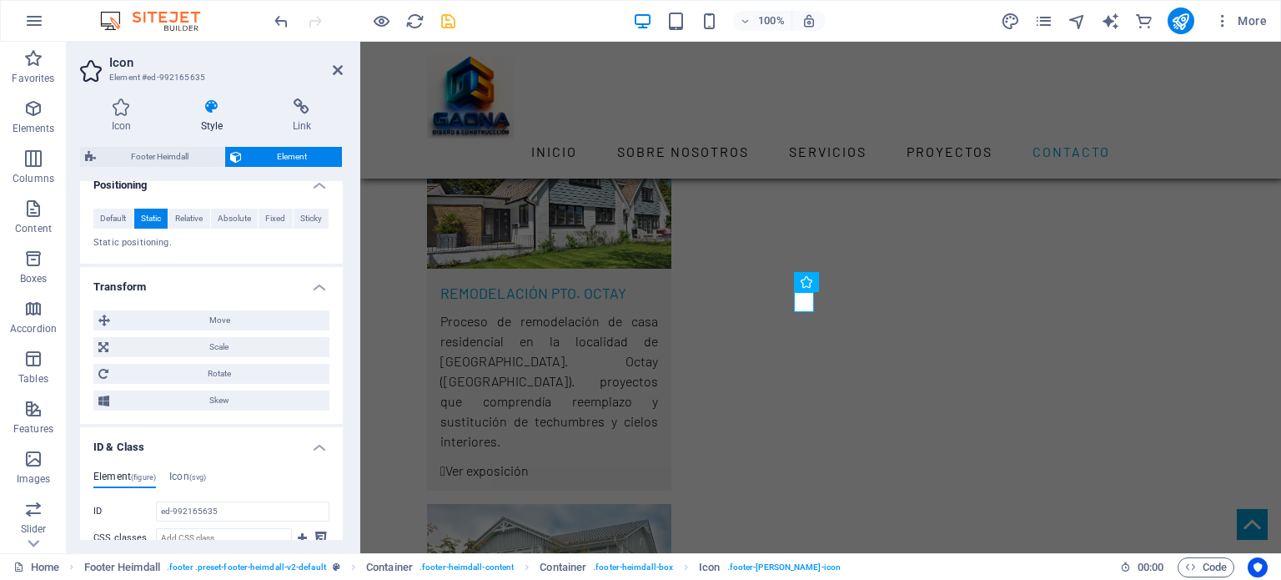
drag, startPoint x: 338, startPoint y: 373, endPoint x: 353, endPoint y: 396, distance: 27.8
click at [352, 402] on div "Icon Style Link Icon telephone All icon sets... IcoFont Ionicons FontAwesome Br…" at bounding box center [211, 319] width 289 height 468
click at [186, 216] on span "Relative" at bounding box center [189, 218] width 28 height 20
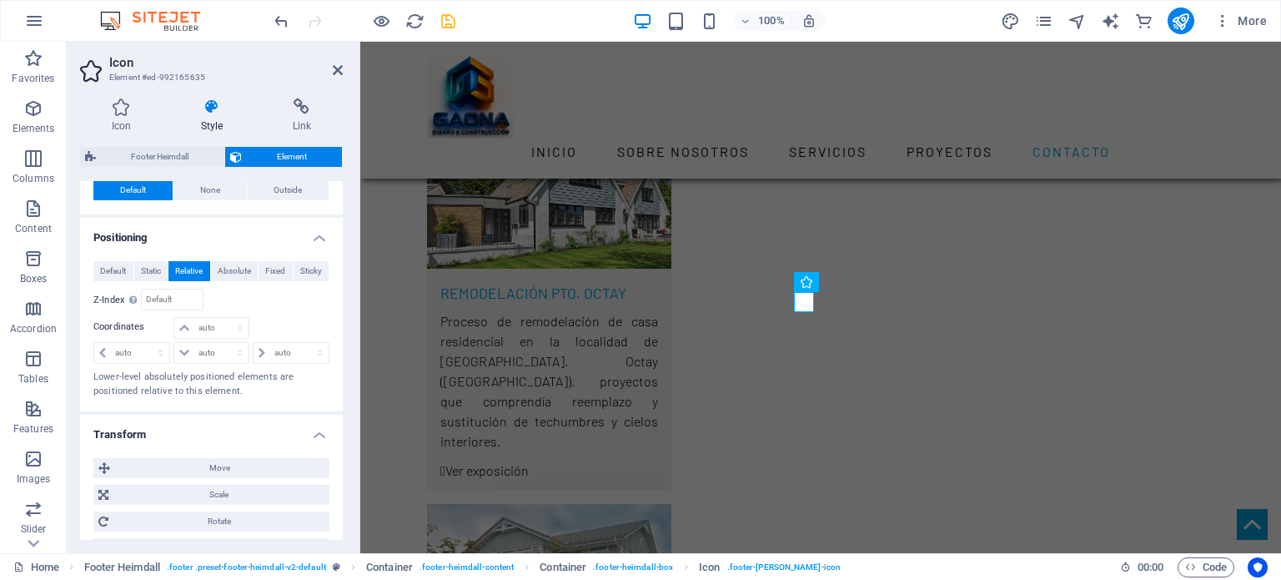
scroll to position [600, 0]
click at [227, 265] on span "Absolute" at bounding box center [234, 268] width 33 height 20
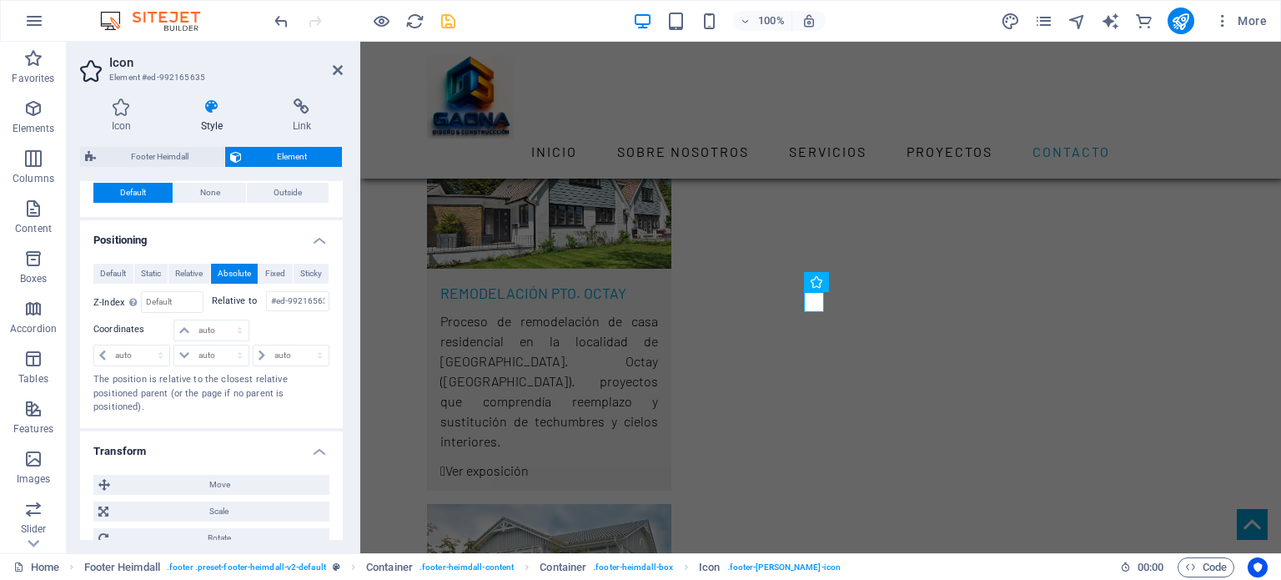
scroll to position [598, 0]
click at [269, 269] on span "Fixed" at bounding box center [275, 270] width 20 height 20
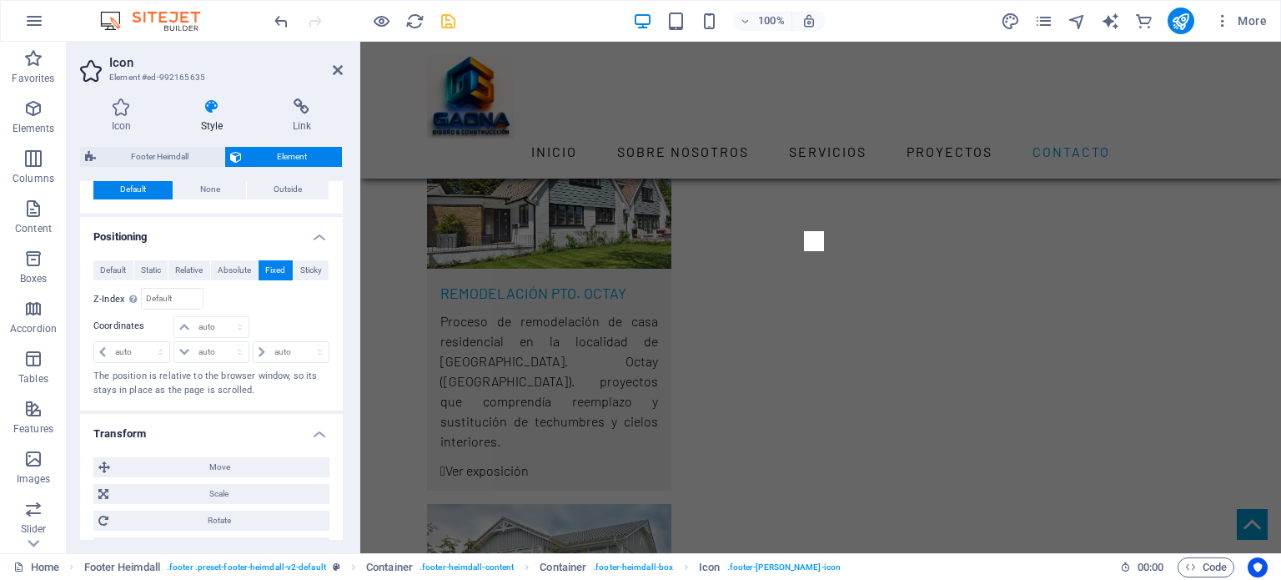
scroll to position [5830, 0]
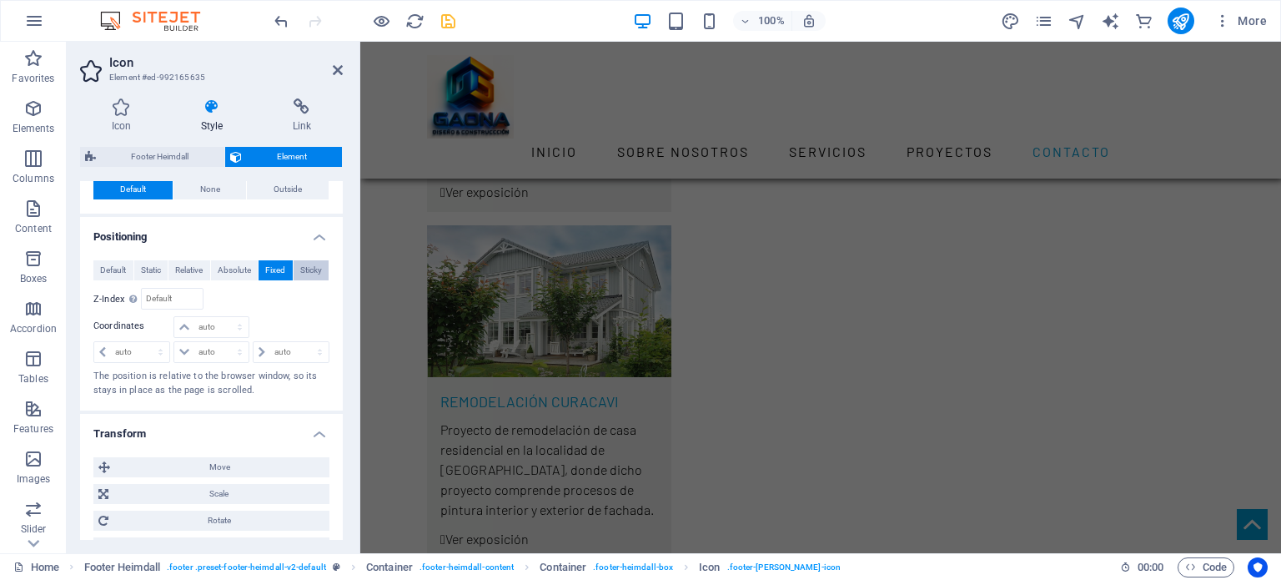
click at [304, 269] on span "Sticky" at bounding box center [311, 270] width 22 height 20
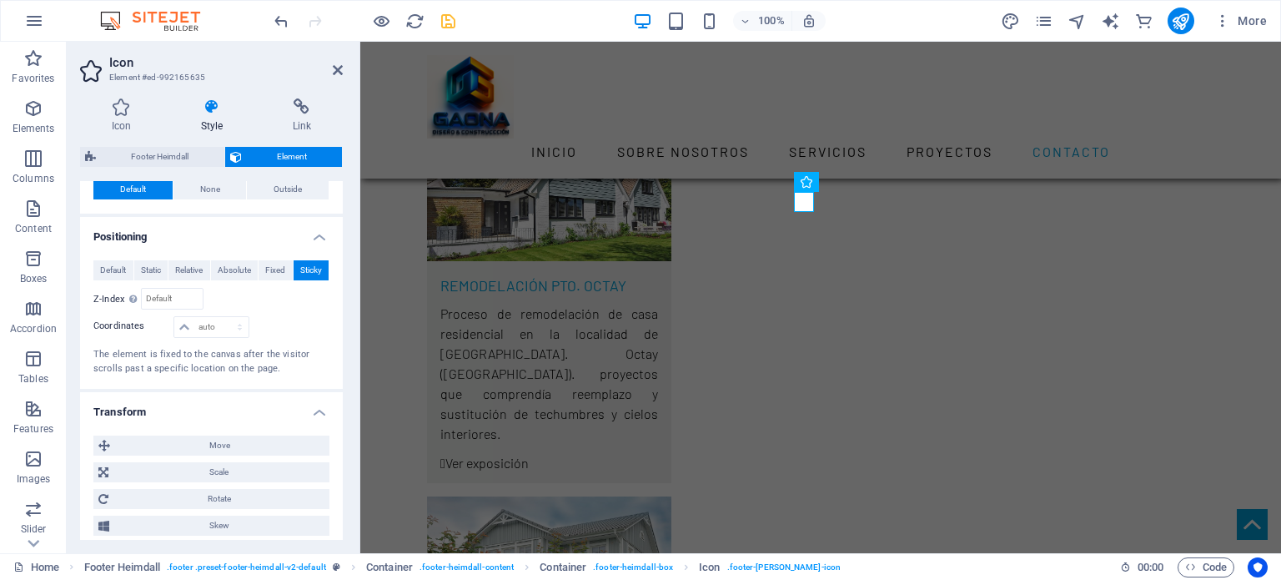
scroll to position [5555, 0]
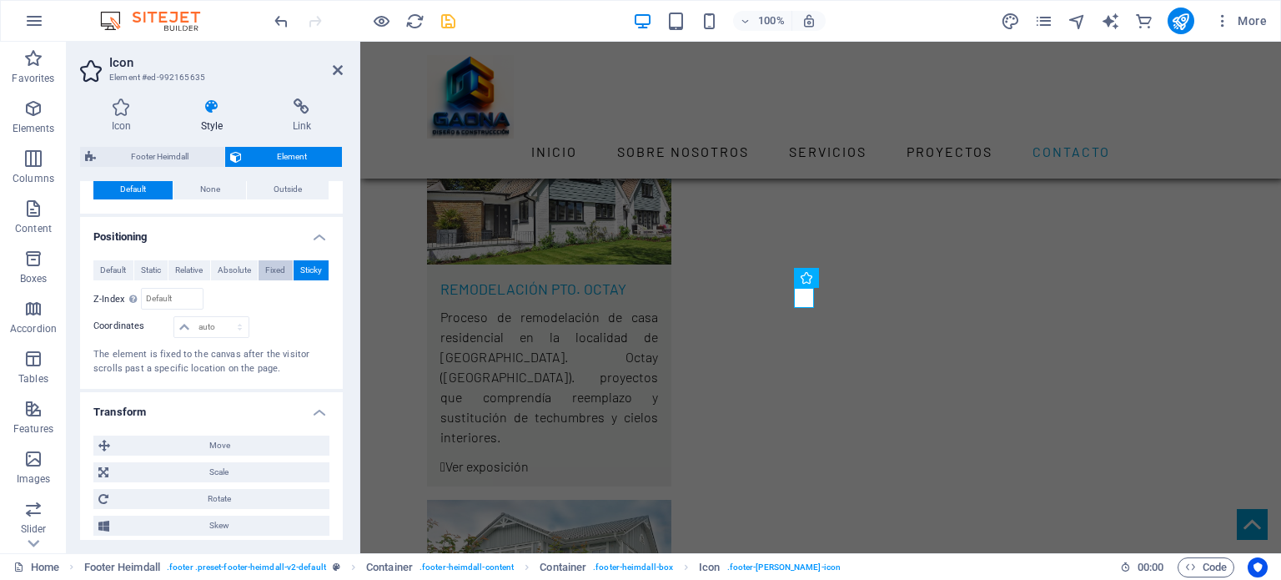
click at [269, 273] on span "Fixed" at bounding box center [275, 270] width 20 height 20
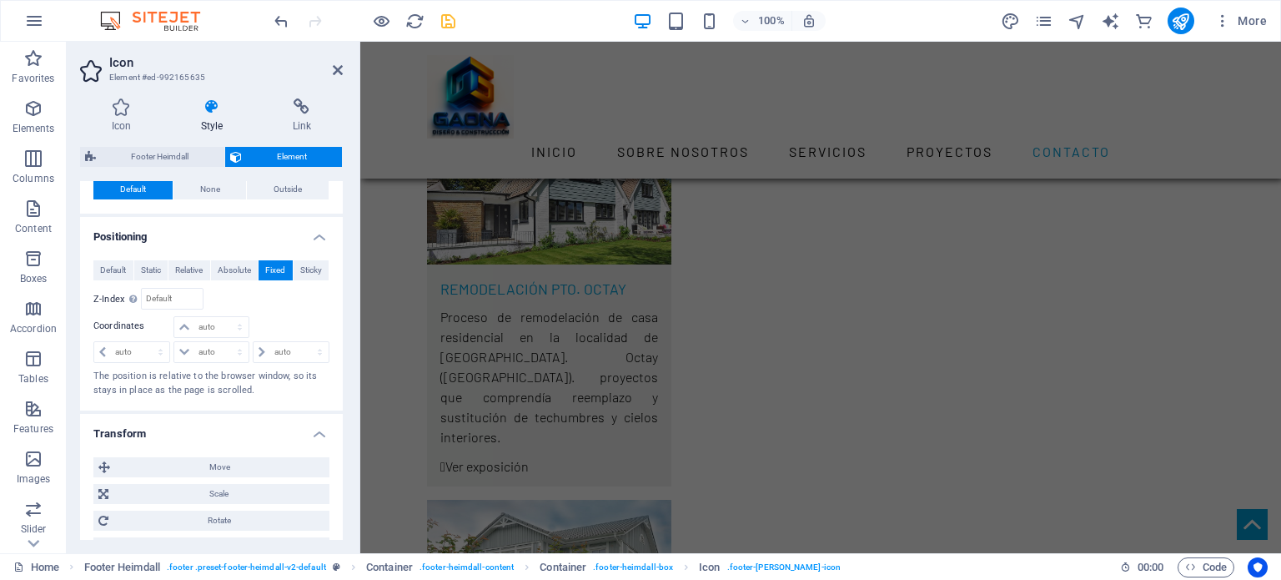
scroll to position [5830, 0]
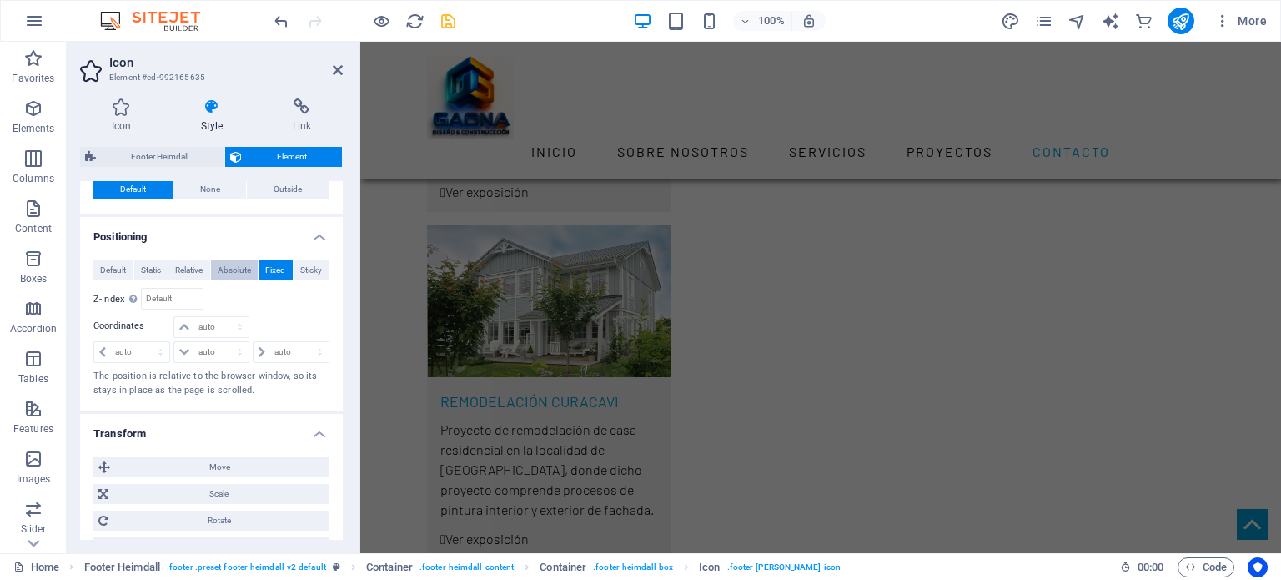
click at [232, 270] on span "Absolute" at bounding box center [234, 270] width 33 height 20
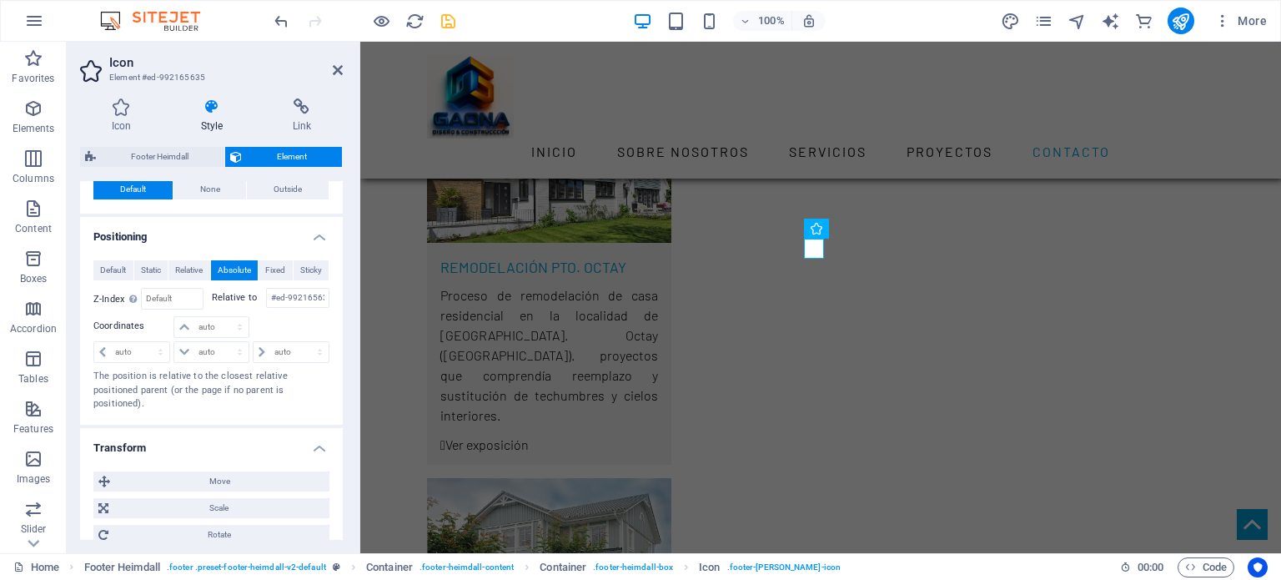
scroll to position [5555, 0]
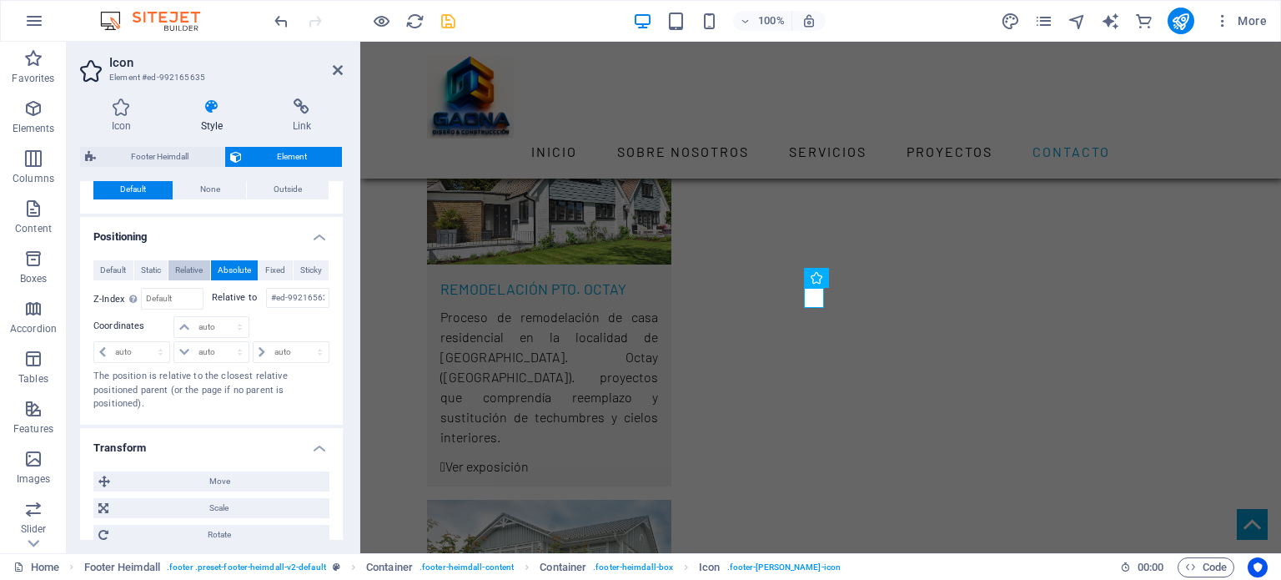
click at [189, 269] on span "Relative" at bounding box center [189, 270] width 28 height 20
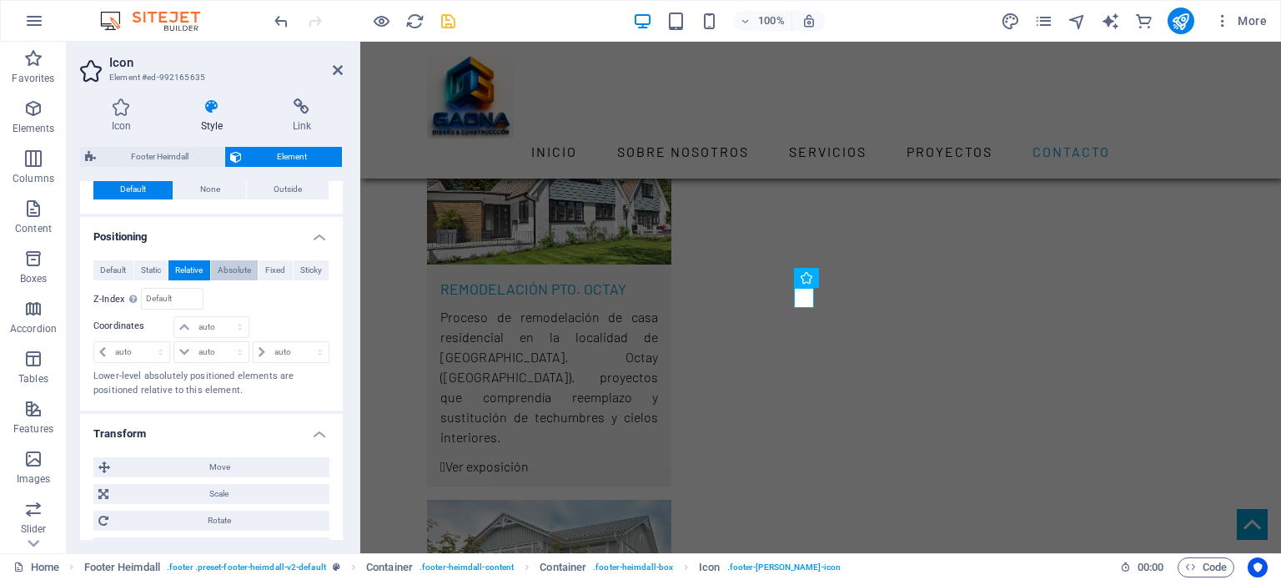
click at [227, 268] on span "Absolute" at bounding box center [234, 270] width 33 height 20
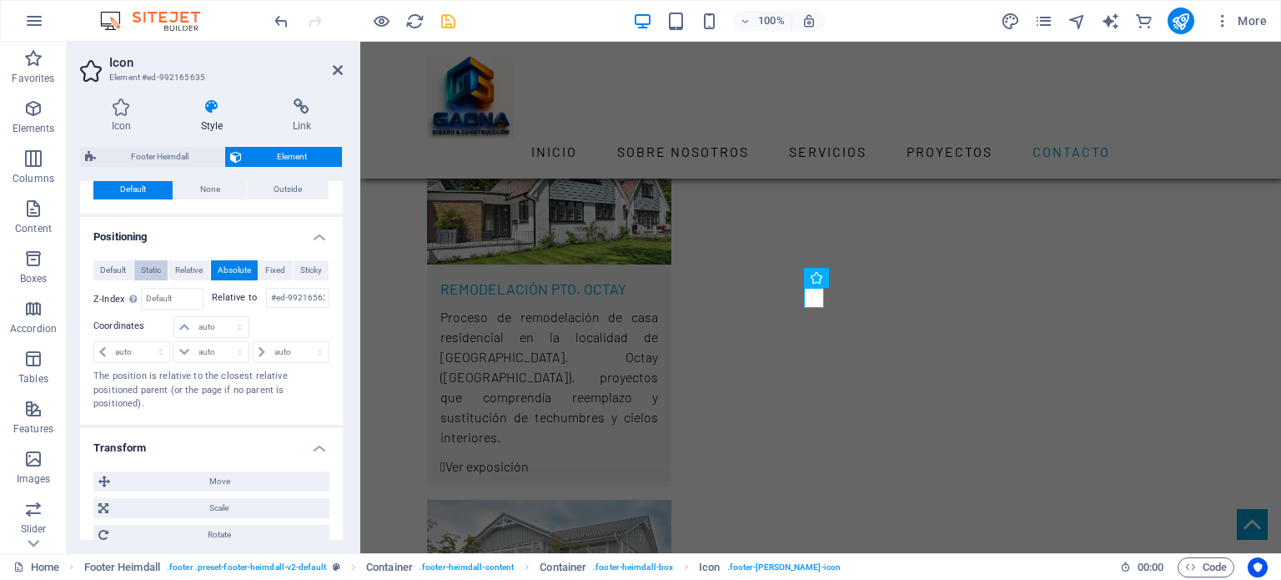
click at [148, 269] on span "Static" at bounding box center [151, 270] width 20 height 20
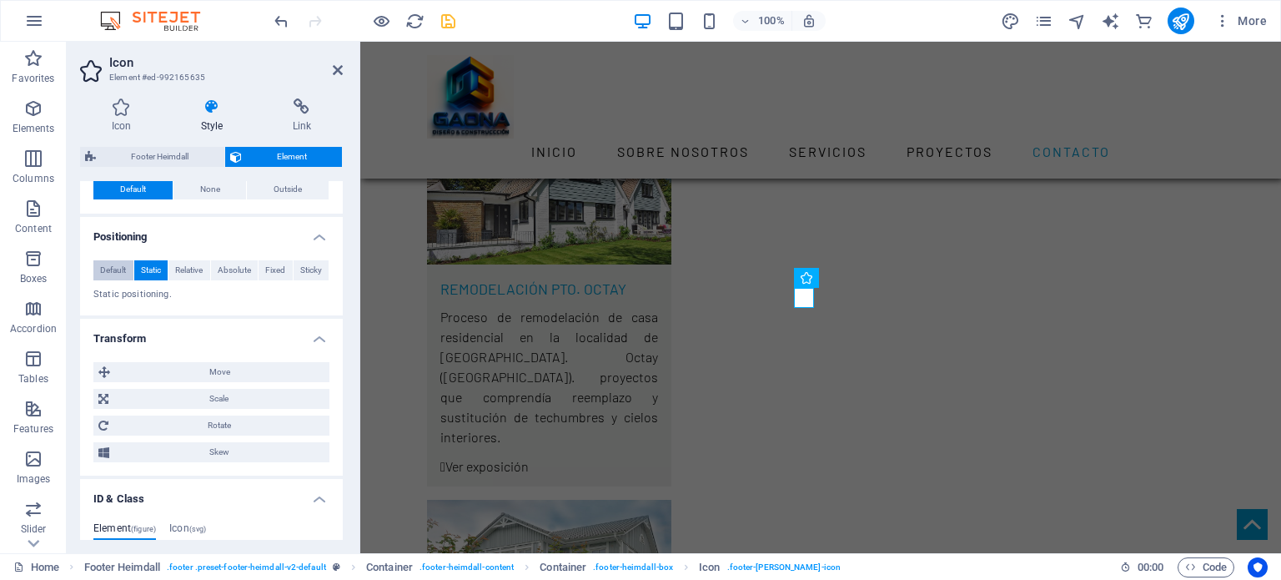
click at [116, 269] on span "Default" at bounding box center [113, 270] width 26 height 20
click at [230, 265] on span "Absolute" at bounding box center [234, 270] width 33 height 20
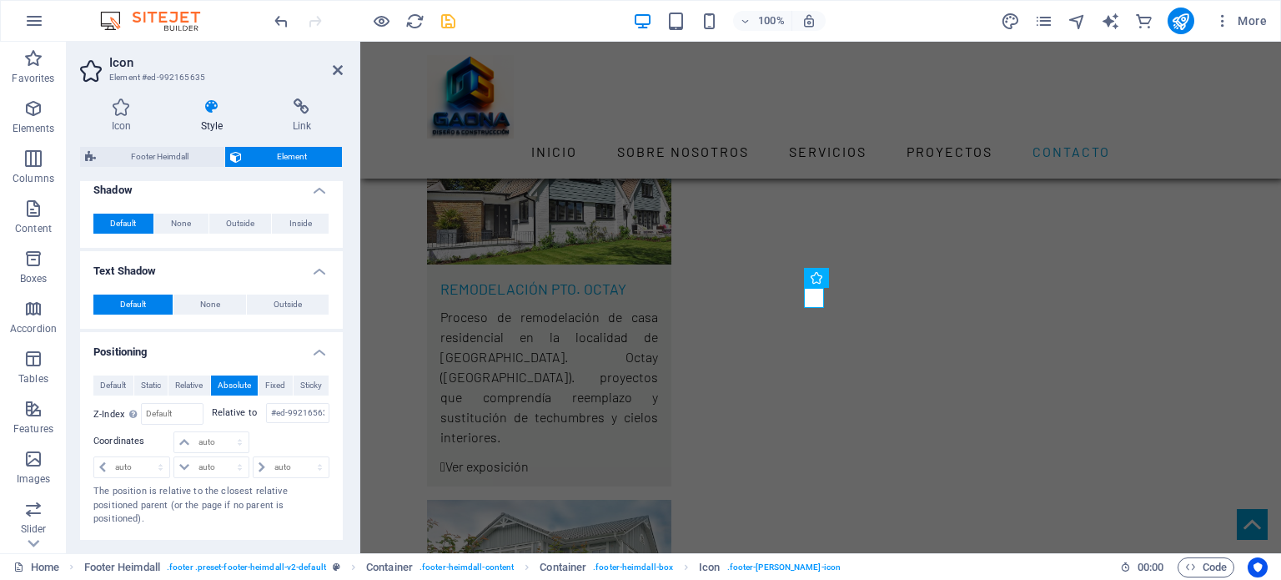
scroll to position [459, 0]
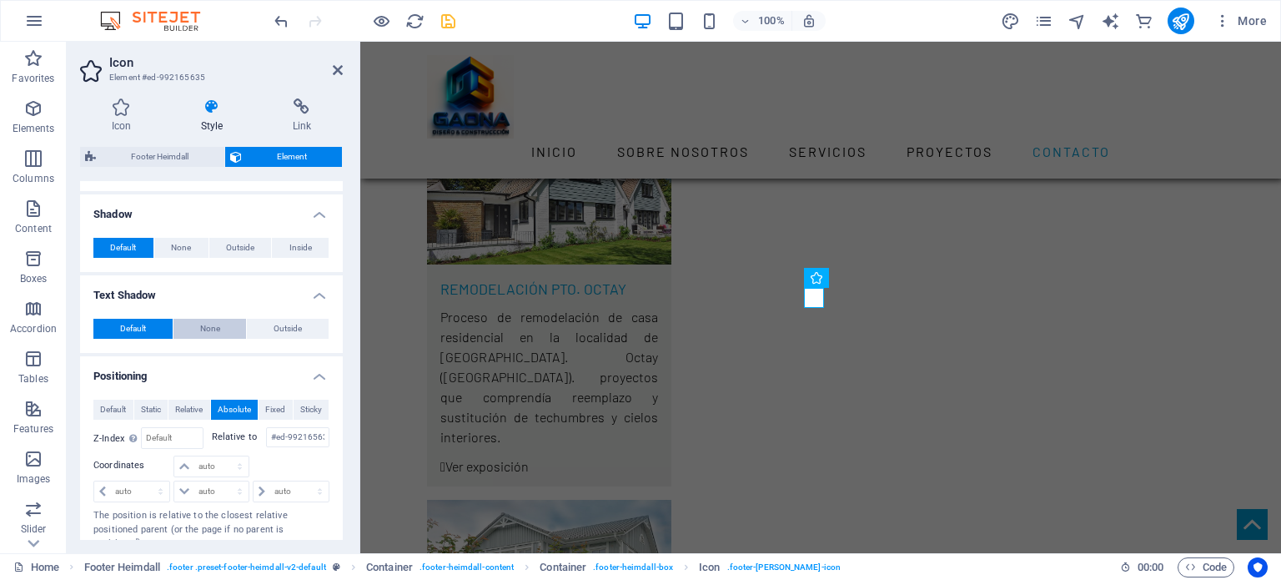
click at [210, 329] on span "None" at bounding box center [210, 329] width 20 height 20
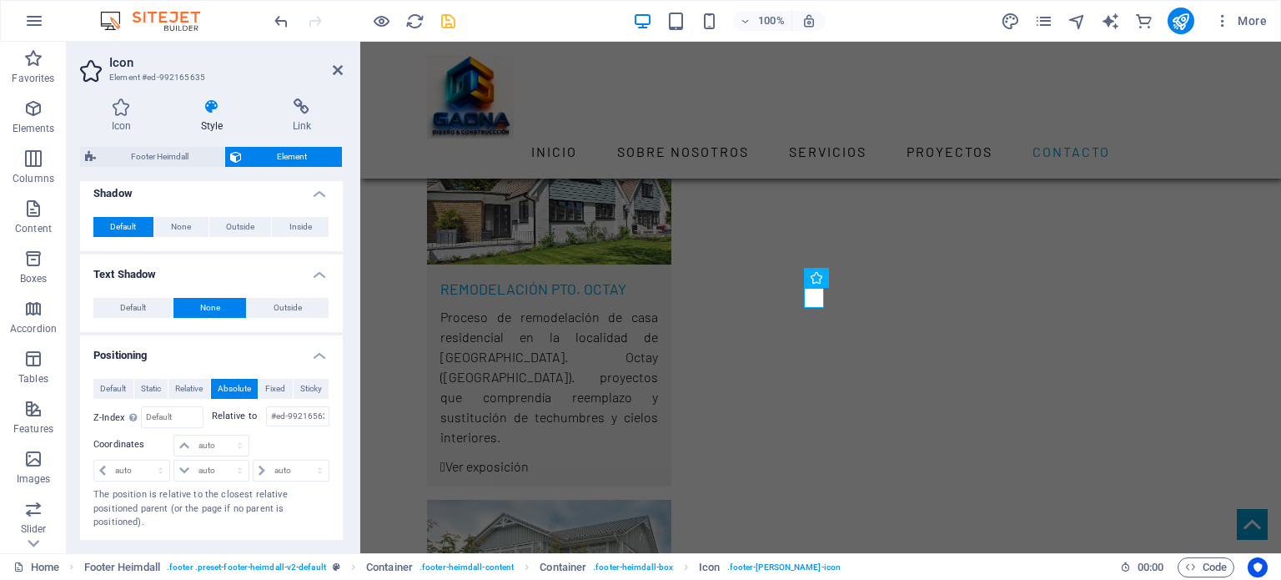
scroll to position [490, 0]
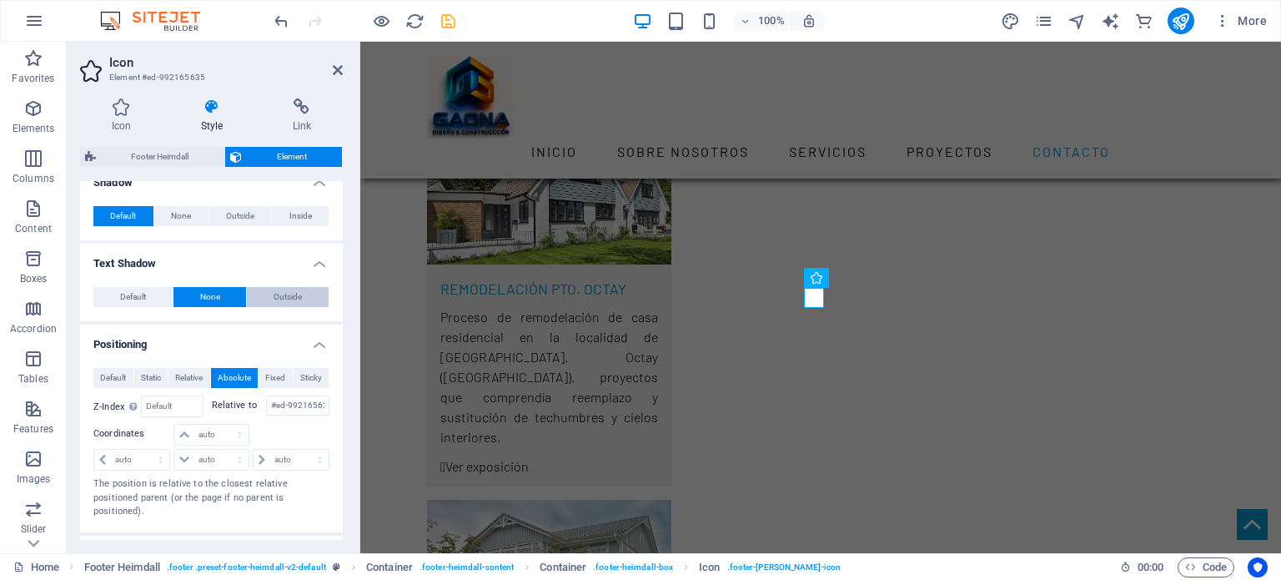
click at [287, 296] on span "Outside" at bounding box center [288, 297] width 28 height 20
type input "2"
type input "4"
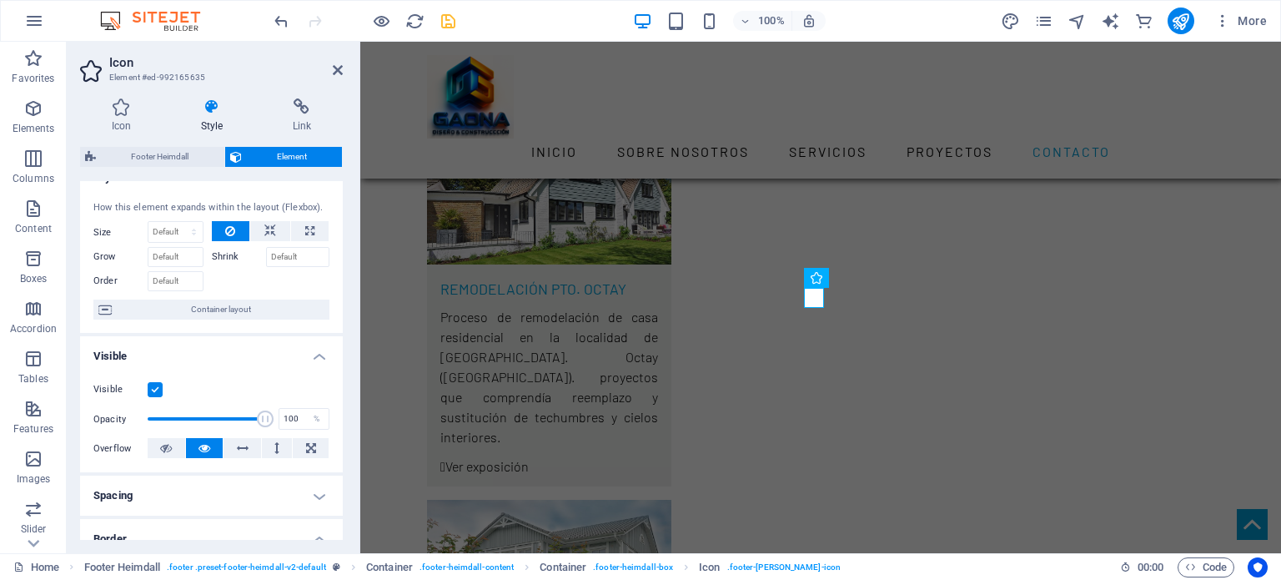
scroll to position [0, 0]
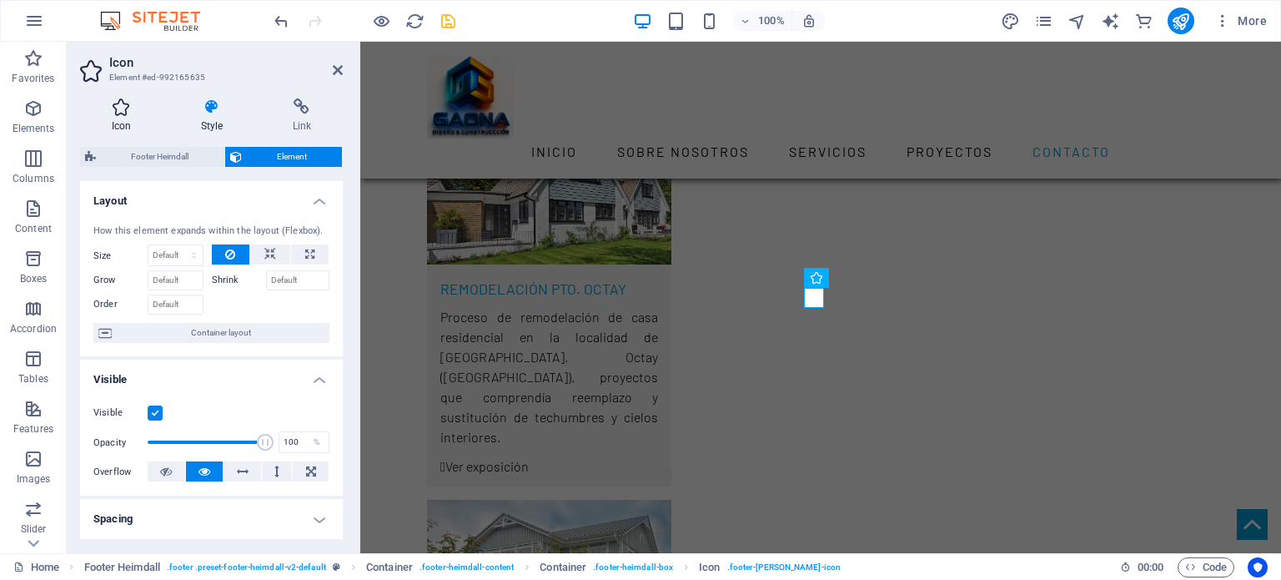
click at [120, 119] on h4 "Icon" at bounding box center [124, 115] width 89 height 35
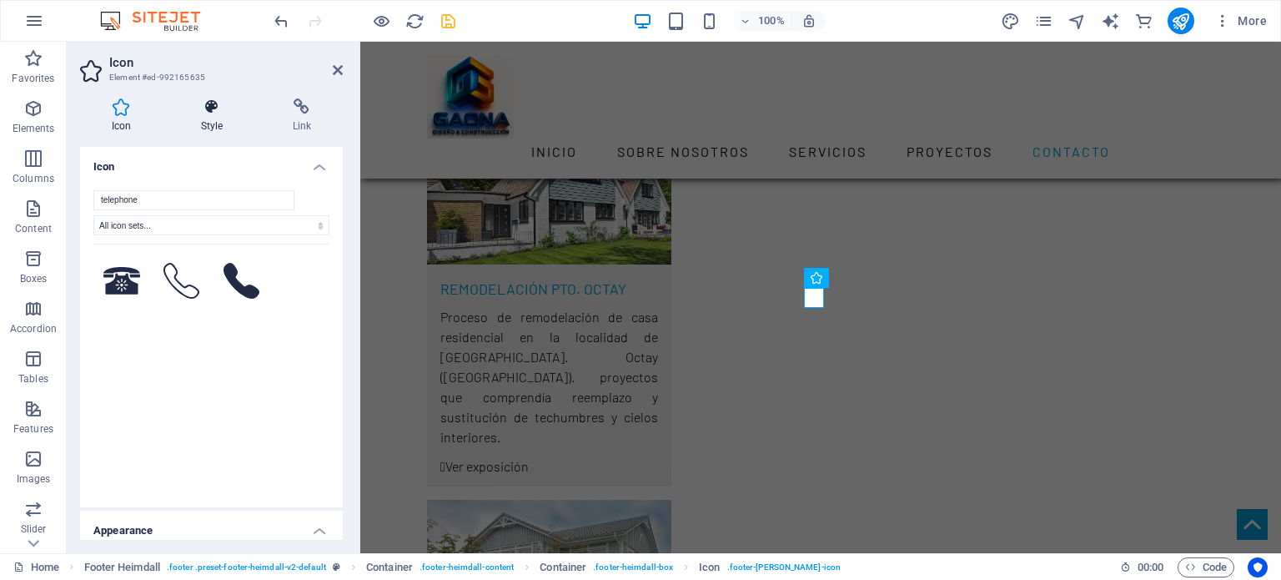
click at [210, 116] on h4 "Style" at bounding box center [215, 115] width 92 height 35
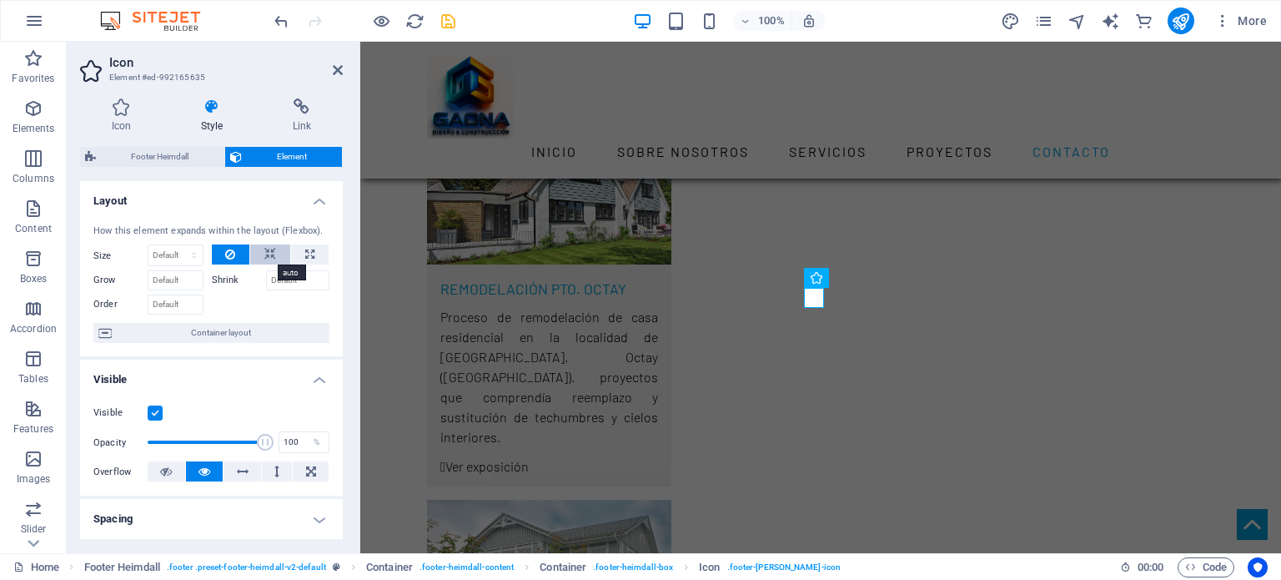
click at [269, 253] on icon at bounding box center [270, 254] width 12 height 20
click at [236, 256] on button at bounding box center [231, 254] width 38 height 20
click at [264, 252] on icon at bounding box center [270, 254] width 12 height 20
click at [220, 253] on button at bounding box center [231, 254] width 38 height 20
click at [298, 253] on button at bounding box center [310, 254] width 38 height 20
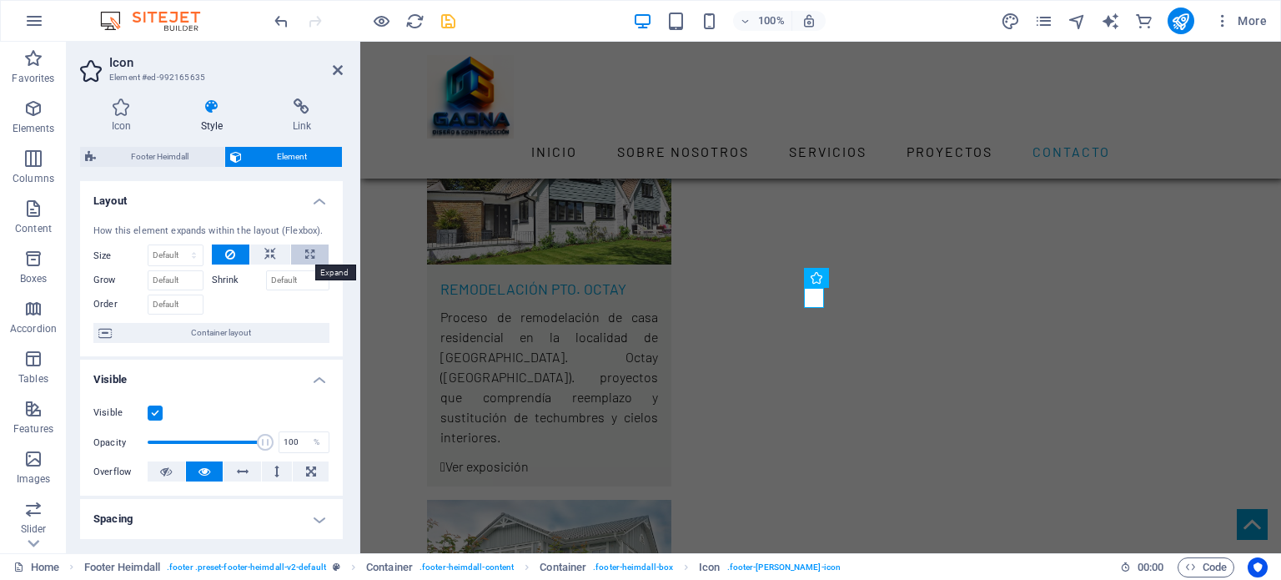
type input "100"
select select "%"
click at [227, 254] on icon at bounding box center [230, 254] width 10 height 20
select select "DISABLED_OPTION_VALUE"
click at [306, 113] on icon at bounding box center [302, 106] width 82 height 17
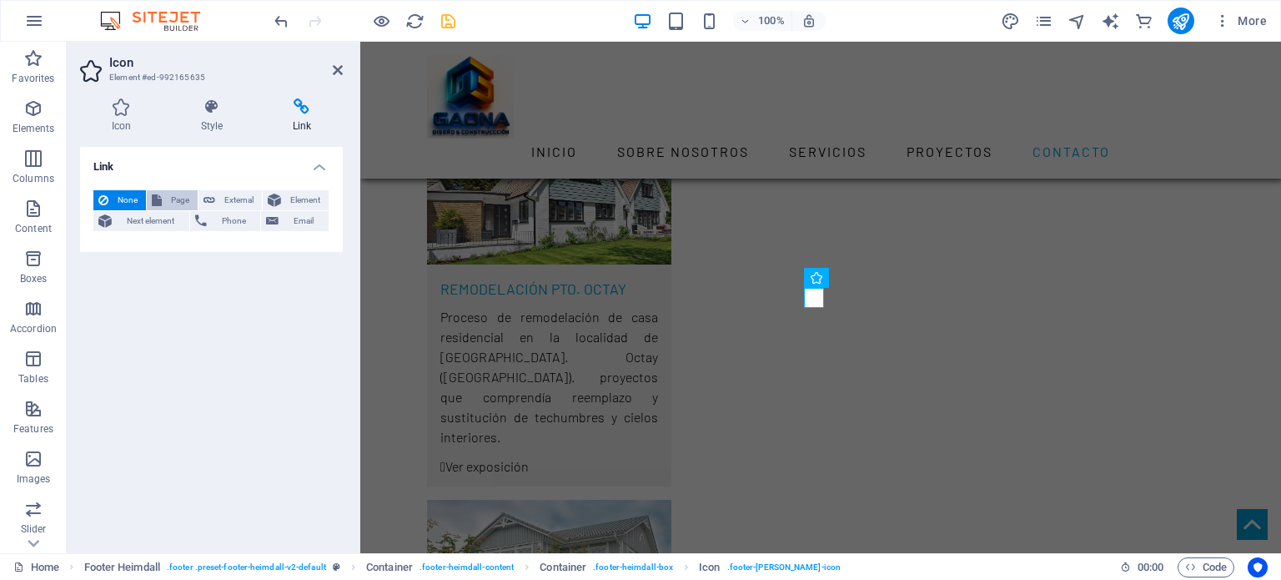
click at [174, 199] on span "Page" at bounding box center [180, 200] width 26 height 20
select select
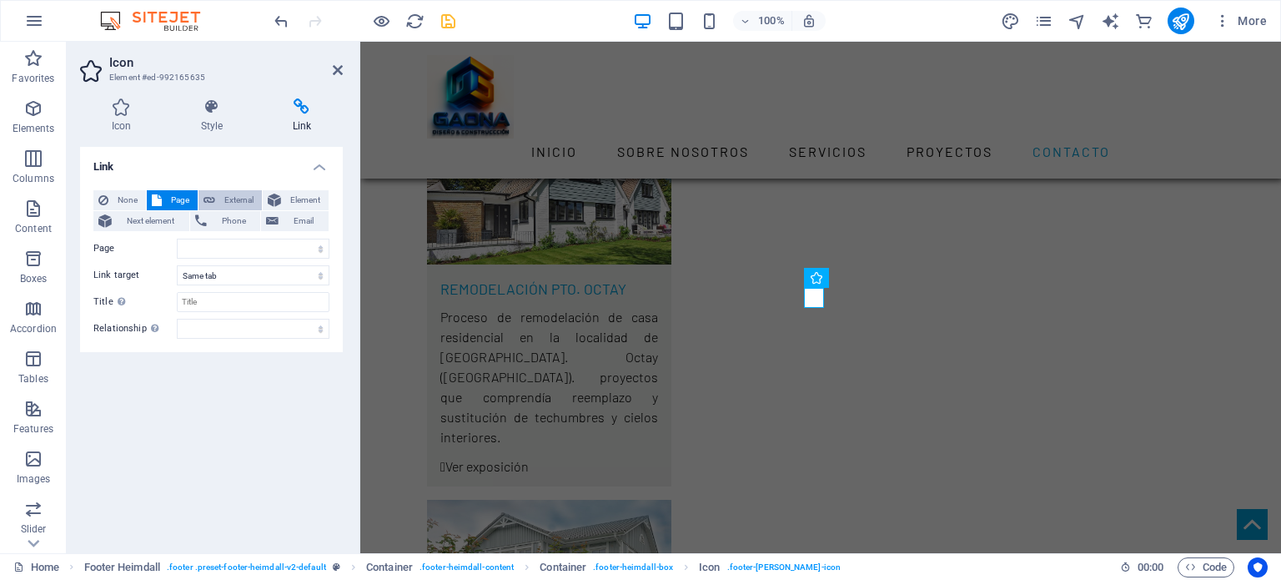
click at [226, 199] on span "External" at bounding box center [238, 200] width 37 height 20
select select "blank"
click at [288, 198] on span "Element" at bounding box center [305, 200] width 38 height 20
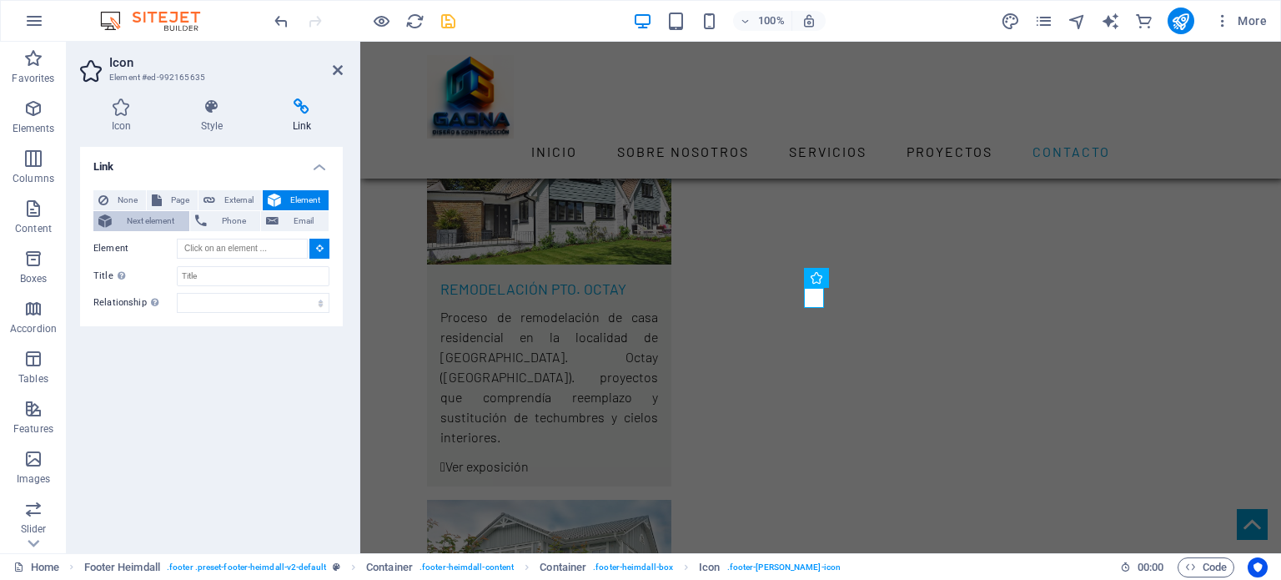
click at [143, 218] on span "Next element" at bounding box center [151, 221] width 68 height 20
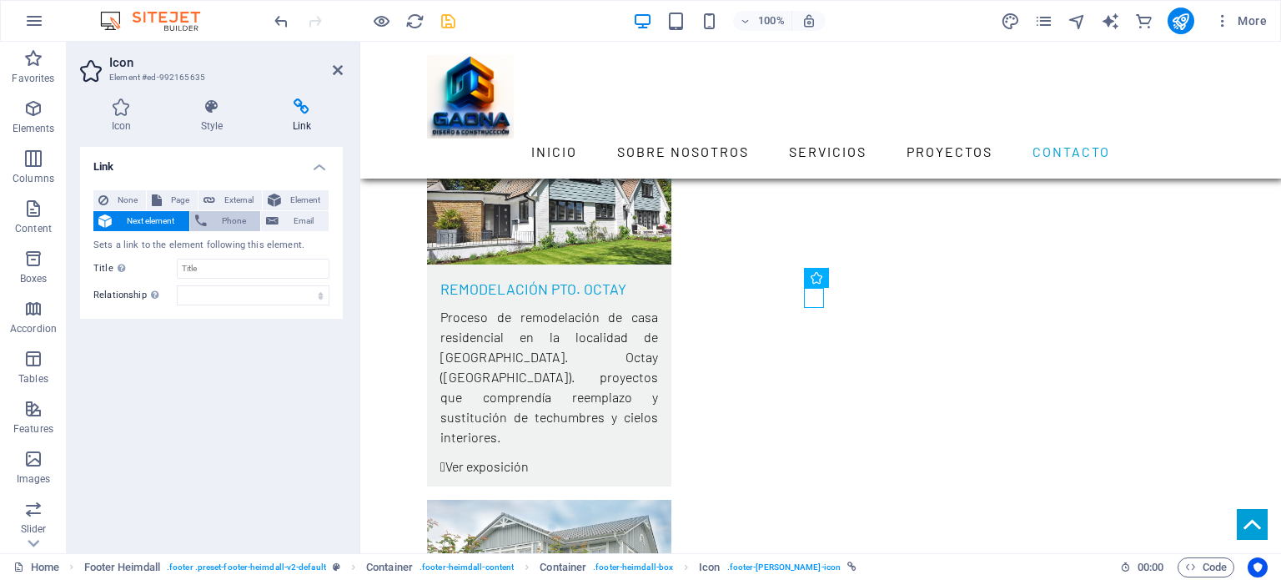
click at [223, 222] on span "Phone" at bounding box center [234, 221] width 44 height 20
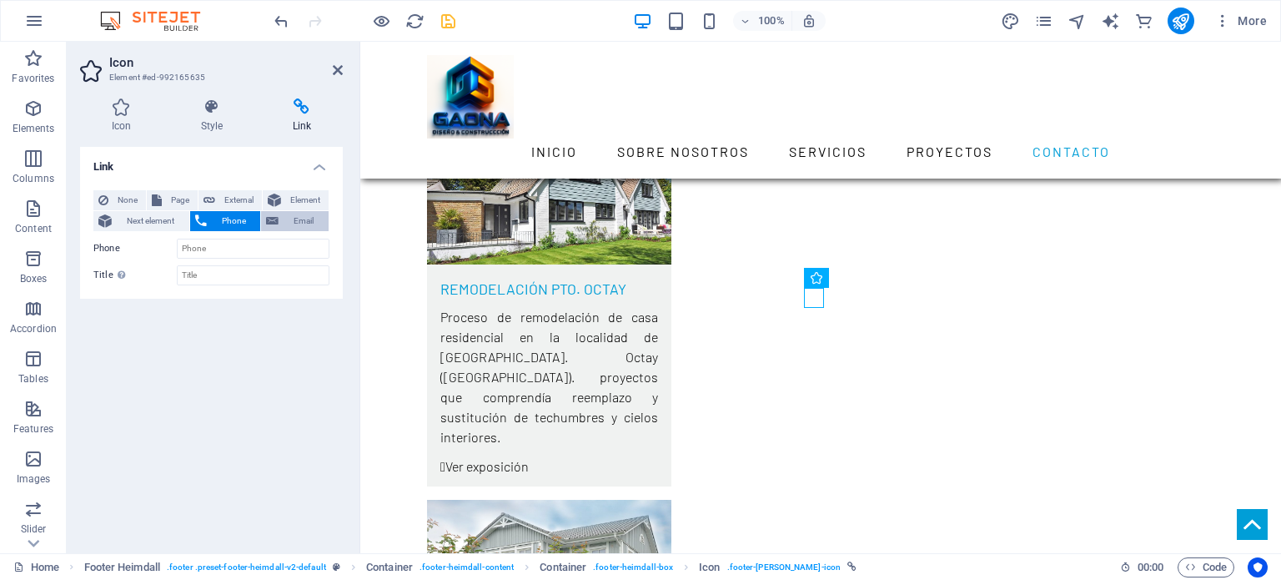
click at [304, 218] on span "Email" at bounding box center [304, 221] width 40 height 20
click at [128, 196] on span "None" at bounding box center [127, 200] width 28 height 20
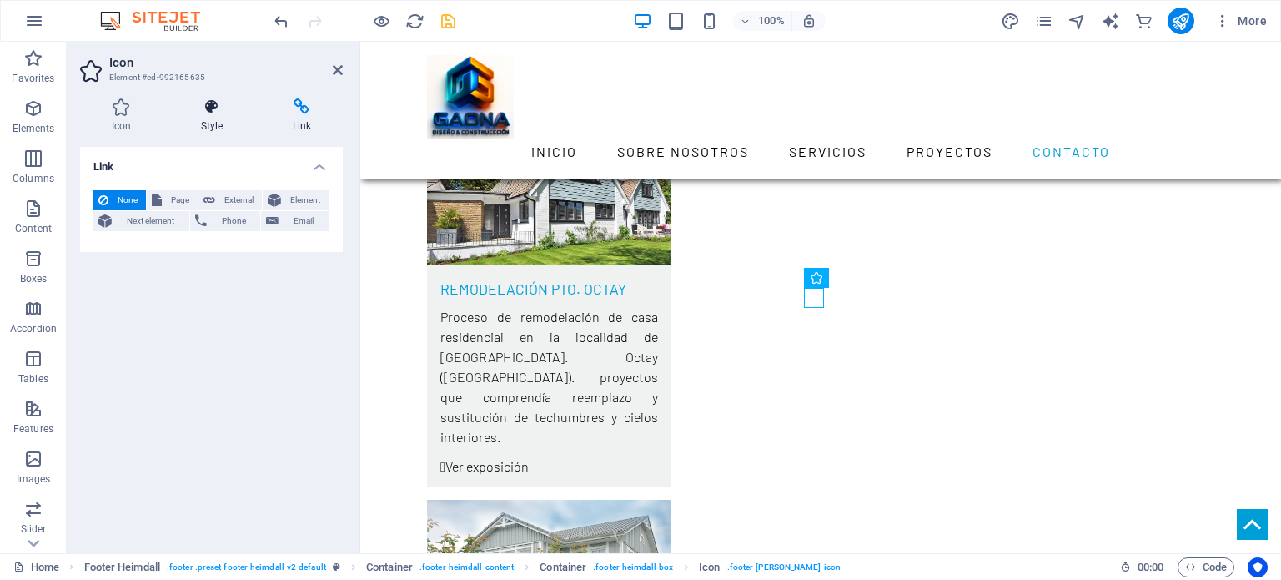
click at [217, 113] on icon at bounding box center [211, 106] width 85 height 17
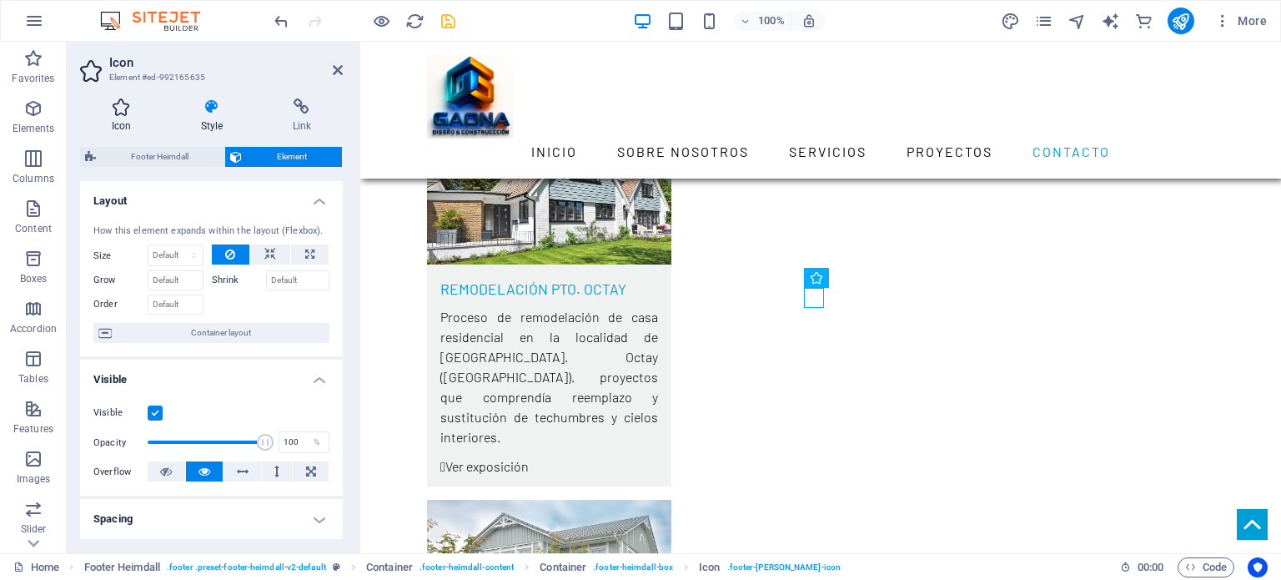
click at [126, 113] on icon at bounding box center [121, 106] width 83 height 17
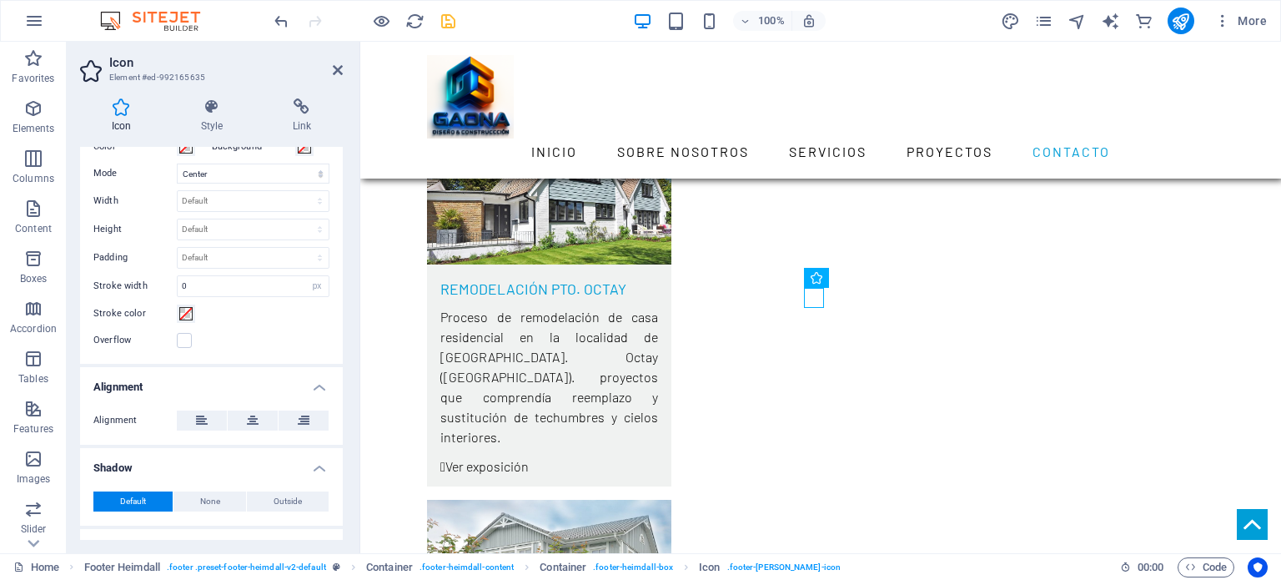
scroll to position [480, 0]
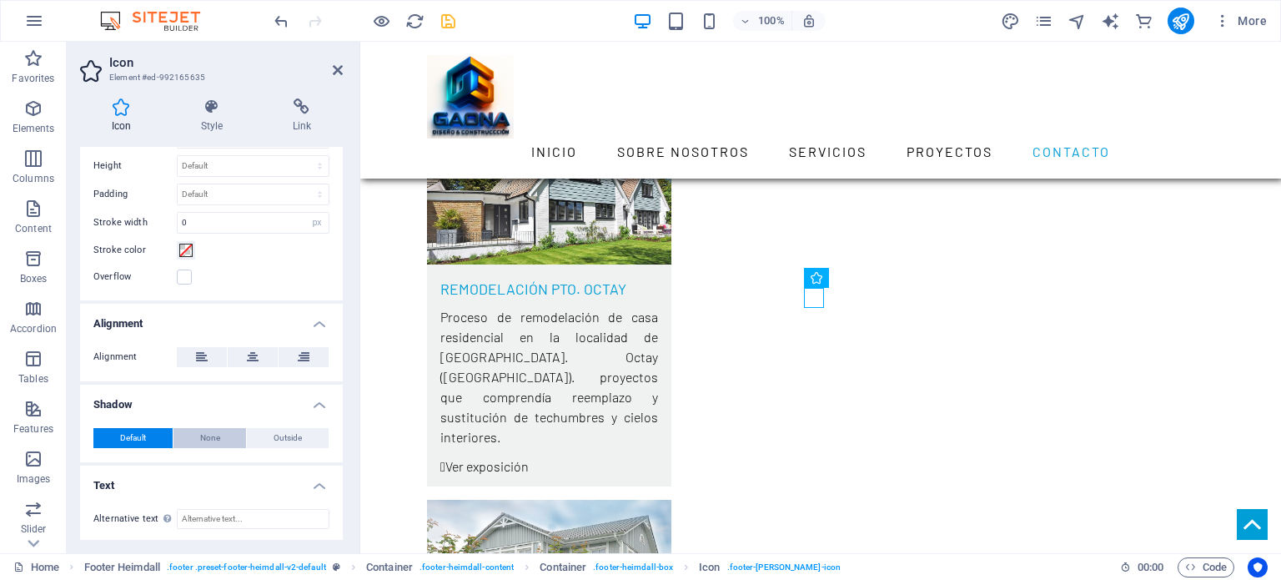
click at [212, 435] on span "None" at bounding box center [210, 438] width 20 height 20
click at [263, 432] on button "Outside" at bounding box center [288, 438] width 82 height 20
type input "2"
type input "4"
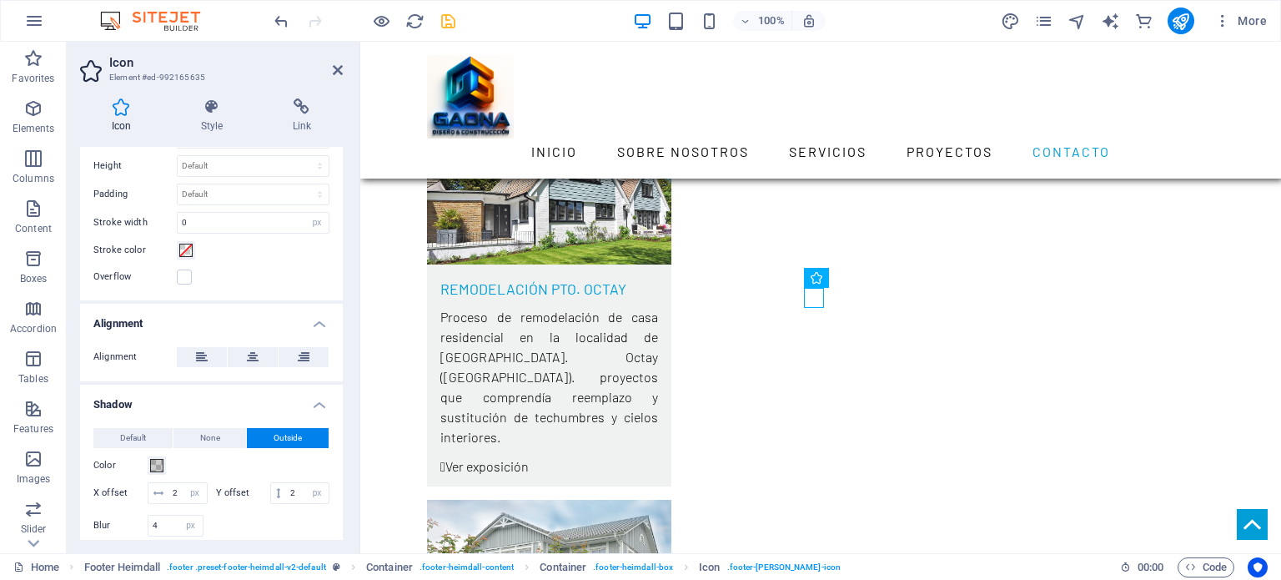
scroll to position [593, 0]
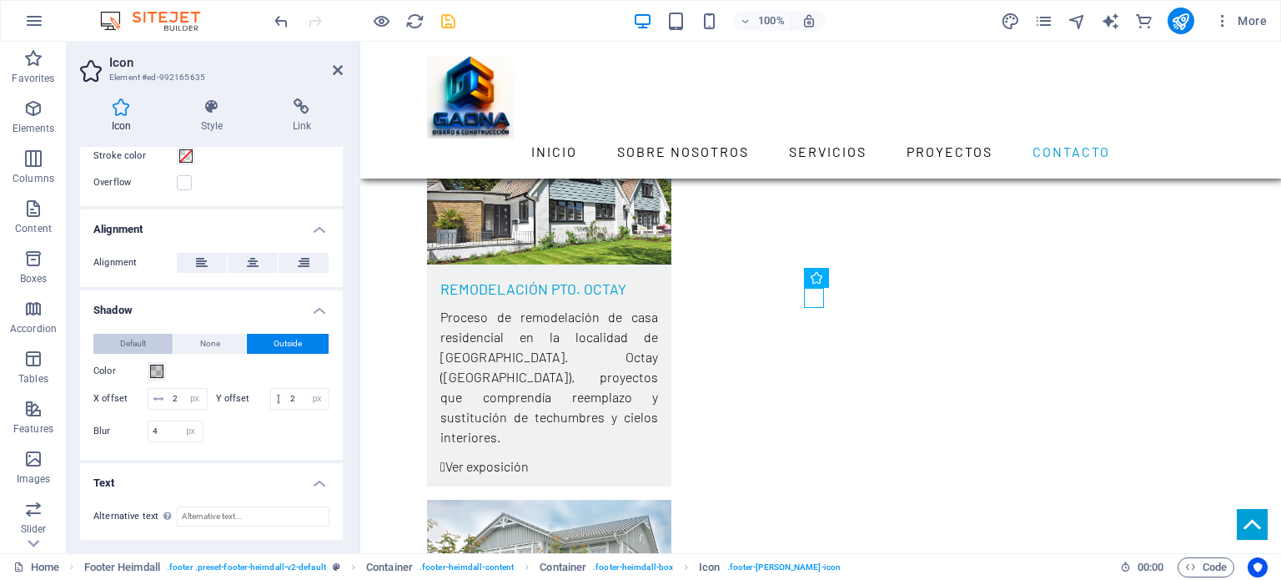
click at [138, 334] on span "Default" at bounding box center [133, 344] width 26 height 20
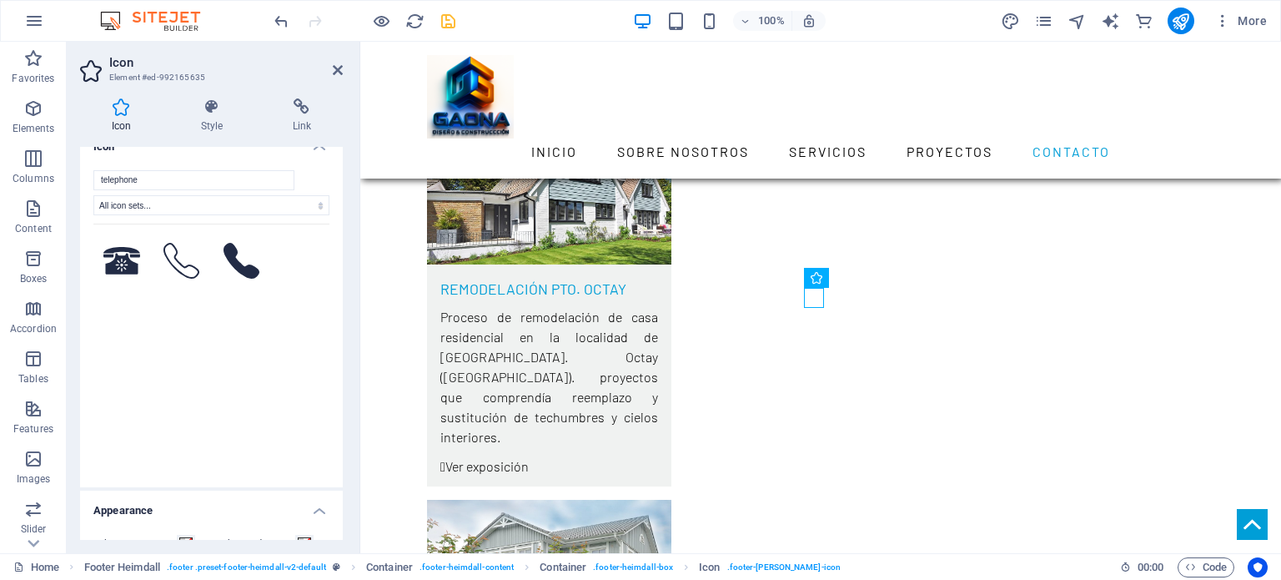
scroll to position [0, 0]
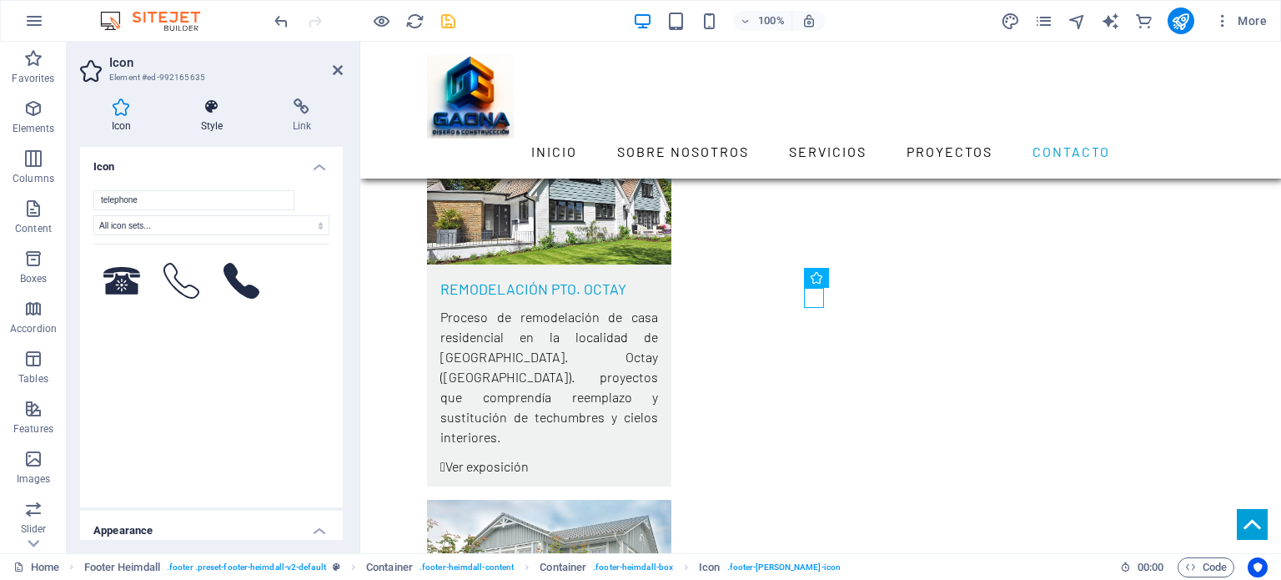
click at [208, 114] on icon at bounding box center [211, 106] width 85 height 17
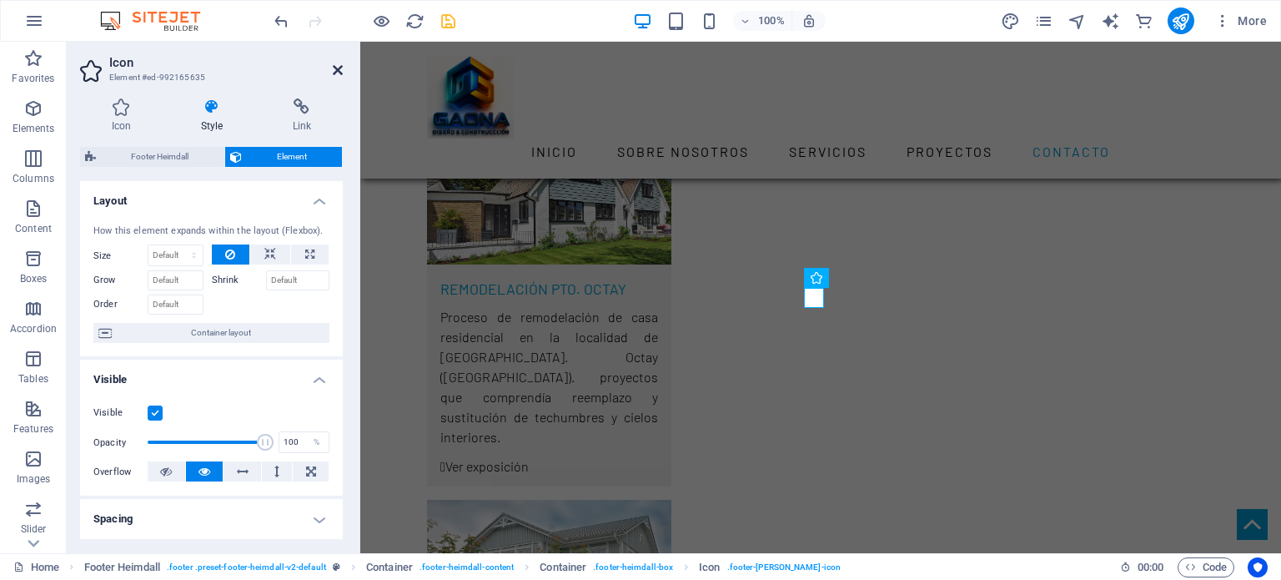
click at [340, 64] on icon at bounding box center [338, 69] width 10 height 13
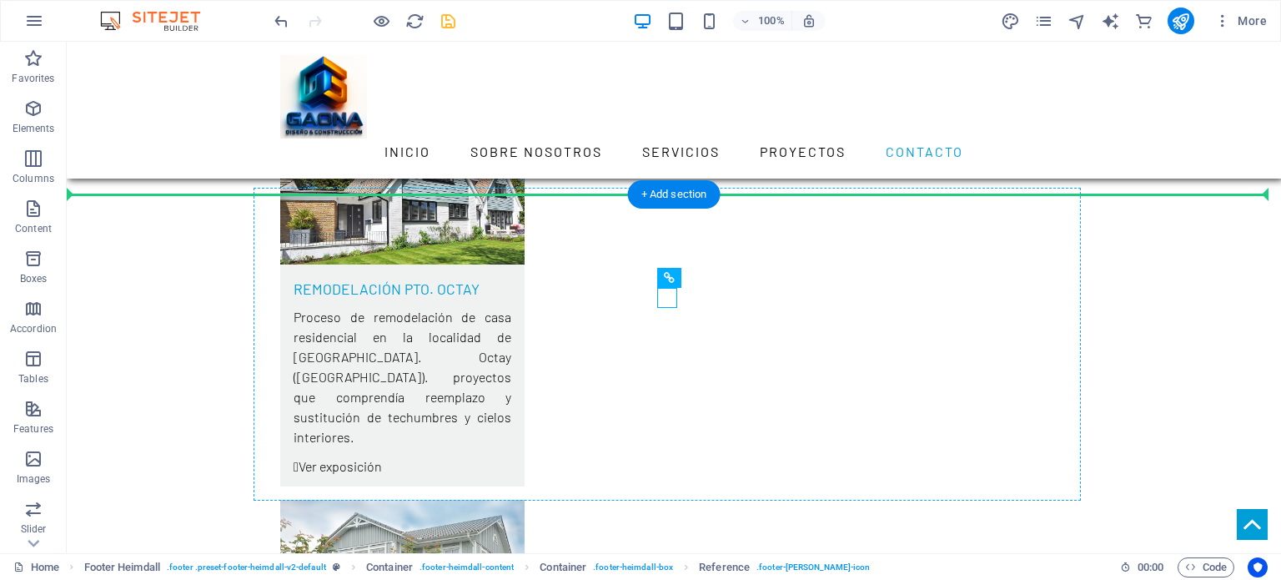
drag, startPoint x: 664, startPoint y: 296, endPoint x: 667, endPoint y: 283, distance: 13.8
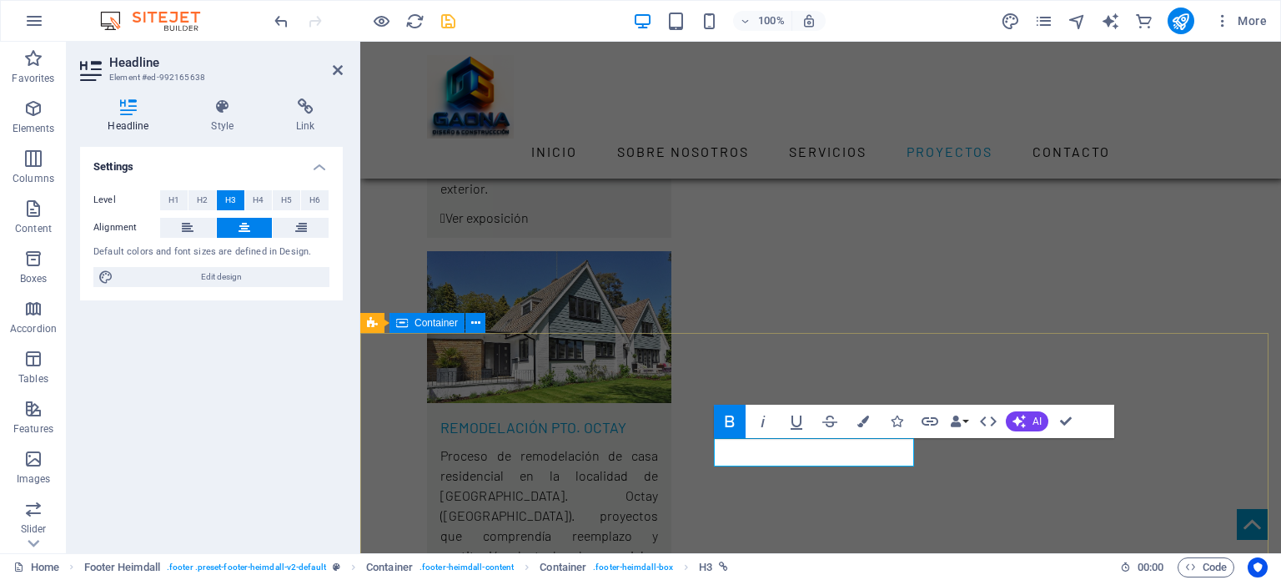
scroll to position [5555, 0]
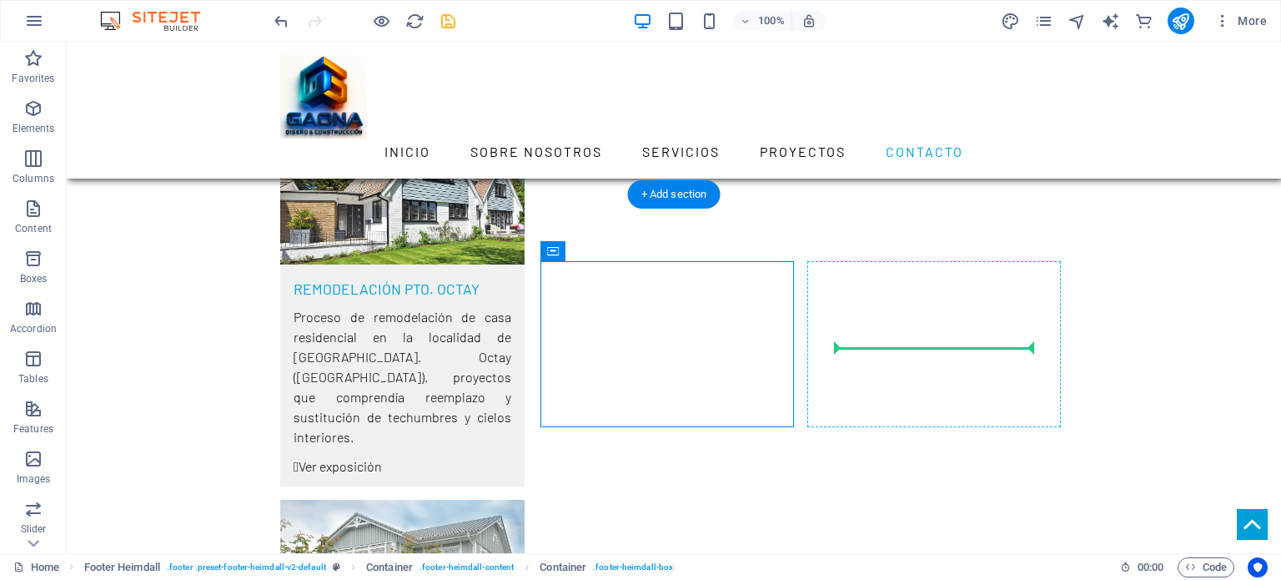
drag, startPoint x: 584, startPoint y: 327, endPoint x: 876, endPoint y: 339, distance: 292.9
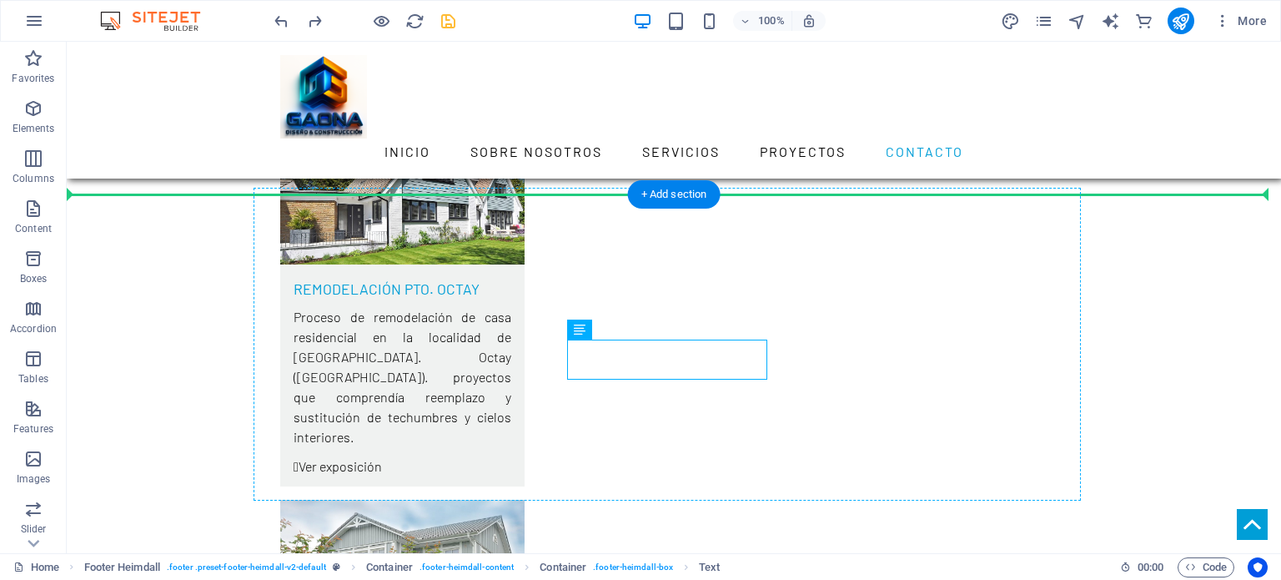
drag, startPoint x: 735, startPoint y: 351, endPoint x: 737, endPoint y: 386, distance: 35.1
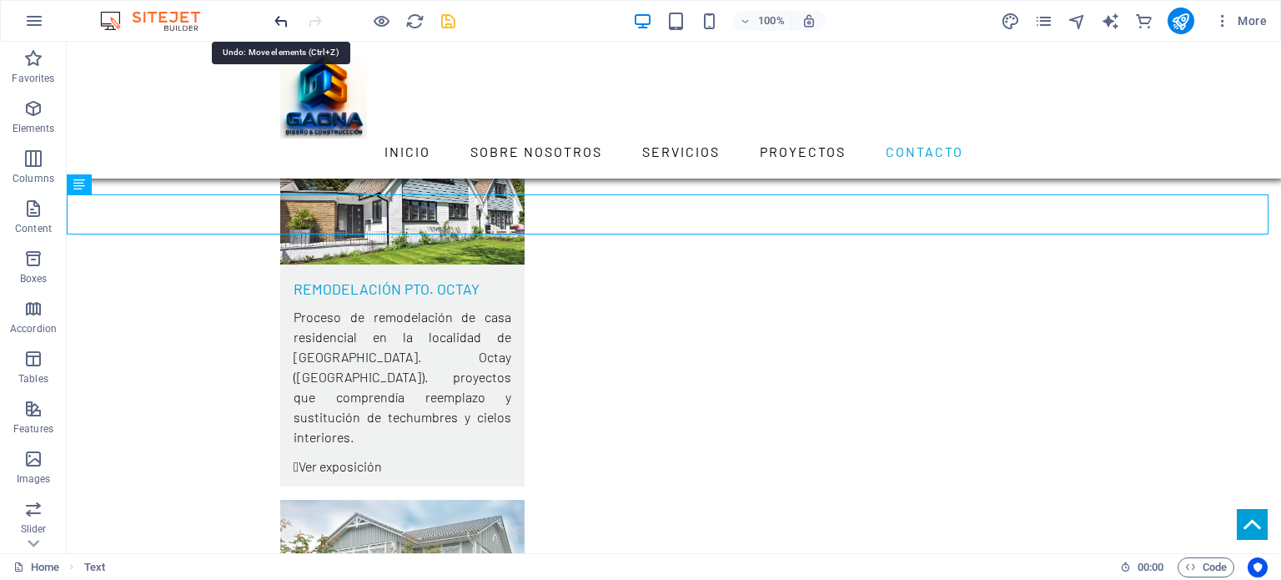
click at [277, 16] on icon "undo" at bounding box center [281, 21] width 19 height 19
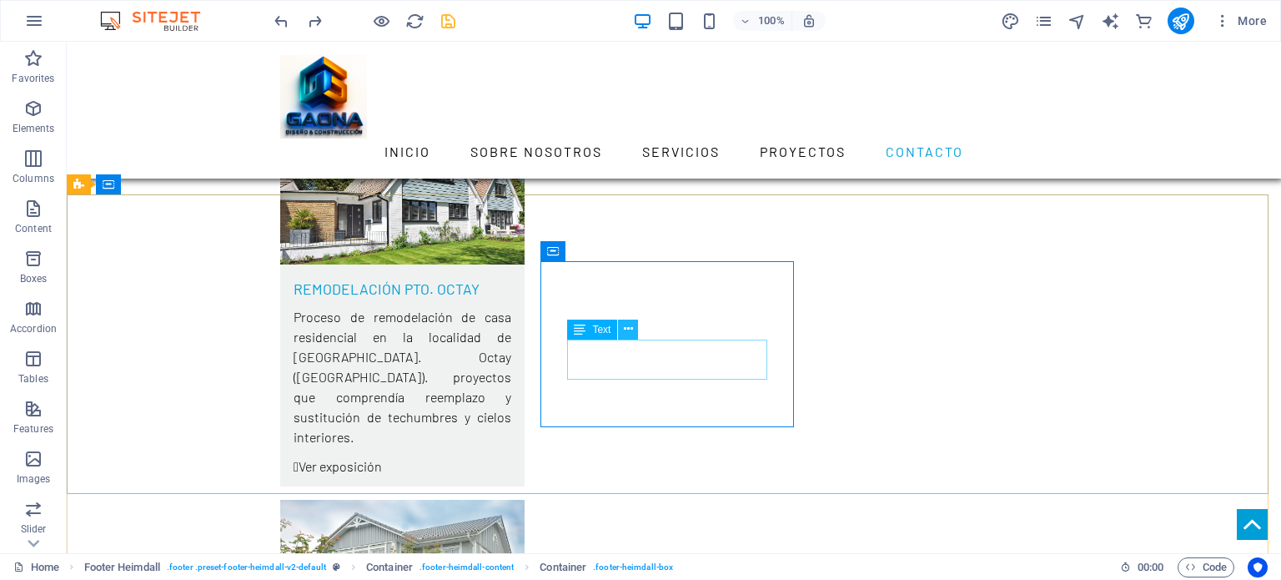
click at [629, 329] on icon at bounding box center [628, 329] width 9 height 18
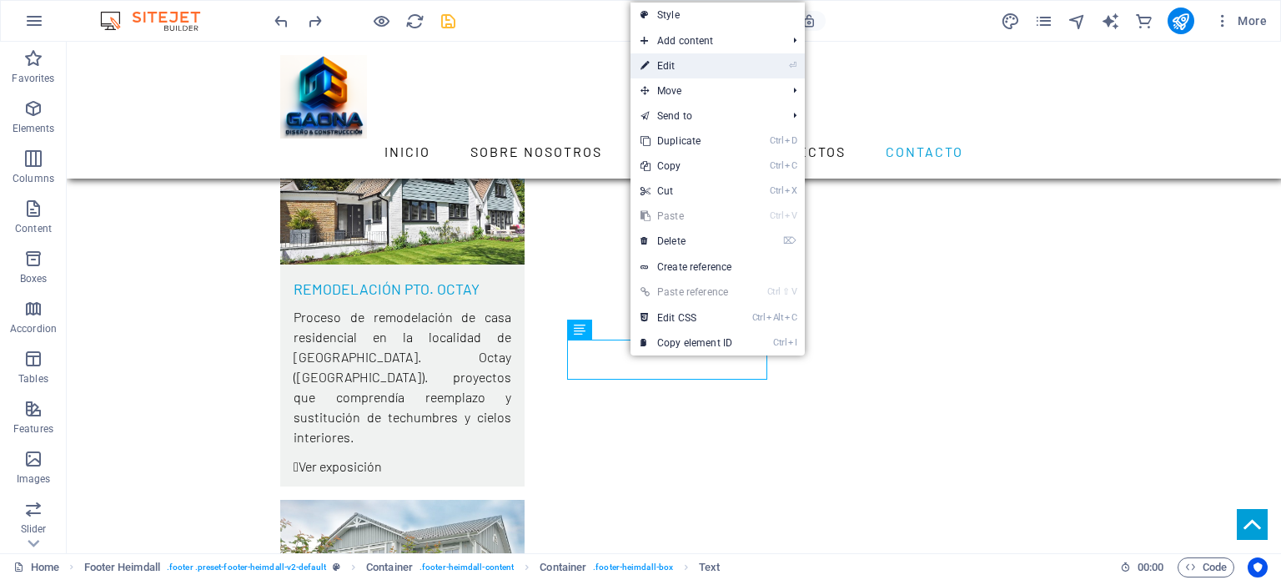
click at [692, 65] on link "⏎ Edit" at bounding box center [686, 65] width 112 height 25
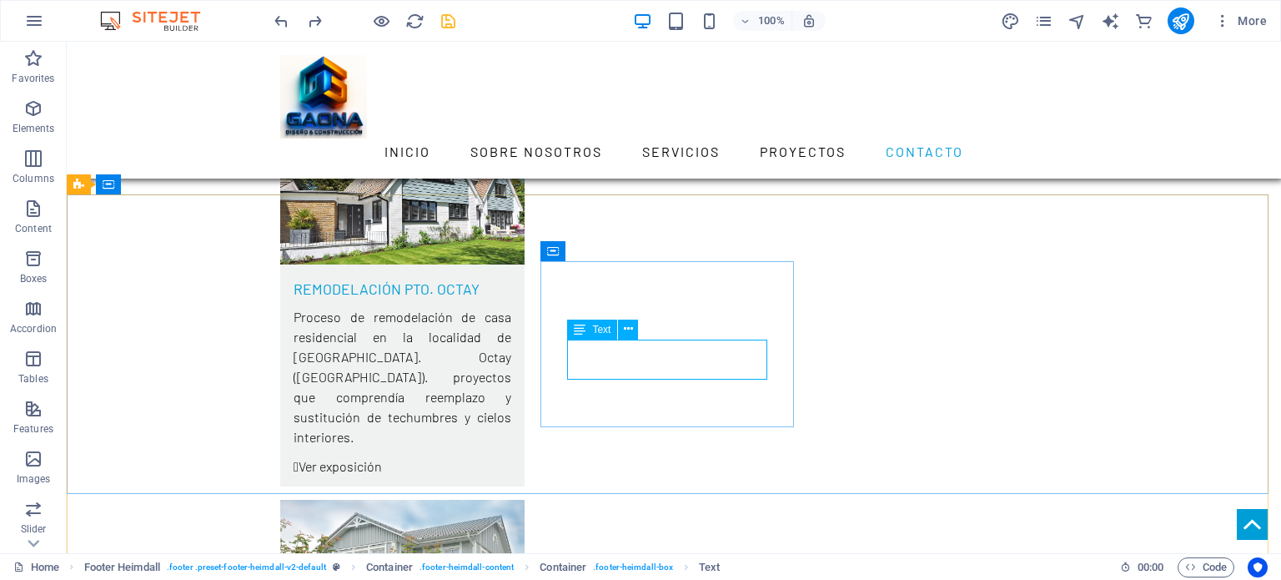
click at [597, 329] on span "Text" at bounding box center [601, 329] width 18 height 10
click at [578, 327] on icon at bounding box center [580, 329] width 12 height 20
drag, startPoint x: 578, startPoint y: 327, endPoint x: 580, endPoint y: 339, distance: 11.9
click at [580, 339] on icon at bounding box center [580, 329] width 12 height 20
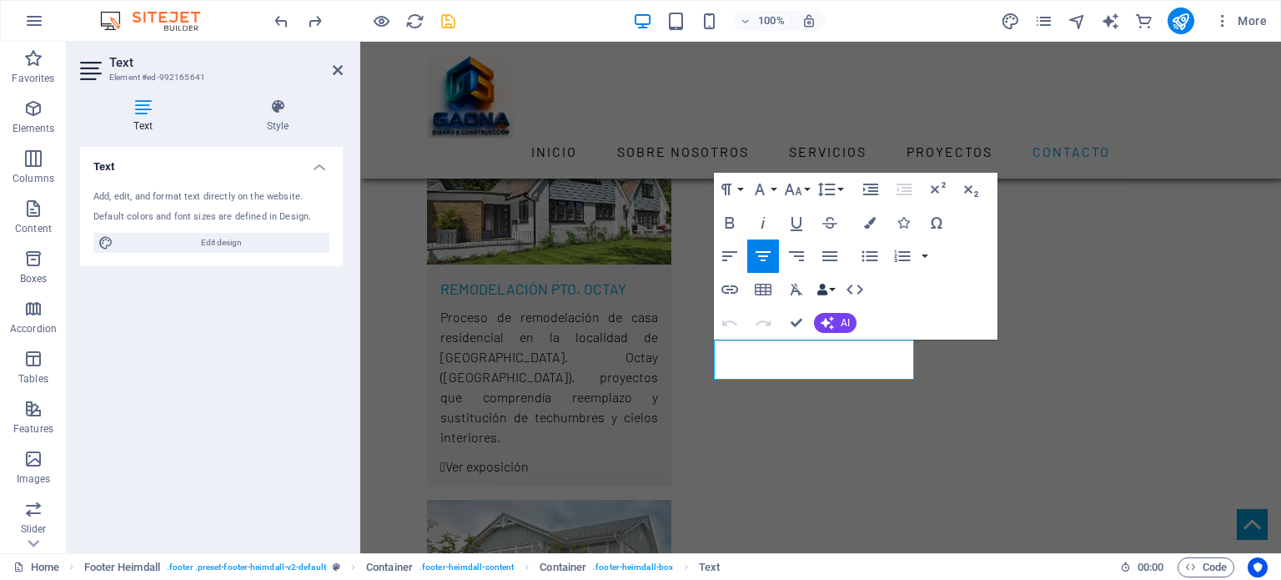
click at [835, 289] on button "Data Bindings" at bounding box center [825, 289] width 23 height 33
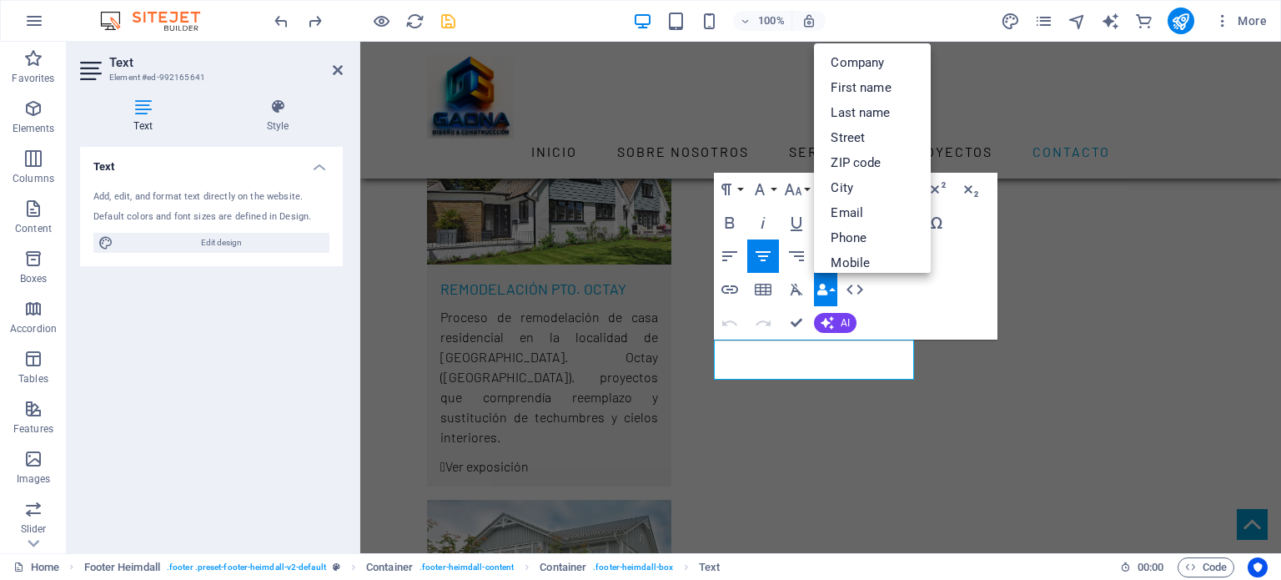
click at [963, 308] on div "Paragraph Format Normal Heading 1 Heading 2 Heading 3 Heading 4 Heading 5 Headi…" at bounding box center [856, 256] width 284 height 167
click at [956, 307] on div "Paragraph Format Normal Heading 1 Heading 2 Heading 3 Heading 4 Heading 5 Headi…" at bounding box center [856, 256] width 284 height 167
click at [951, 302] on div "Paragraph Format Normal Heading 1 Heading 2 Heading 3 Heading 4 Heading 5 Headi…" at bounding box center [856, 256] width 284 height 167
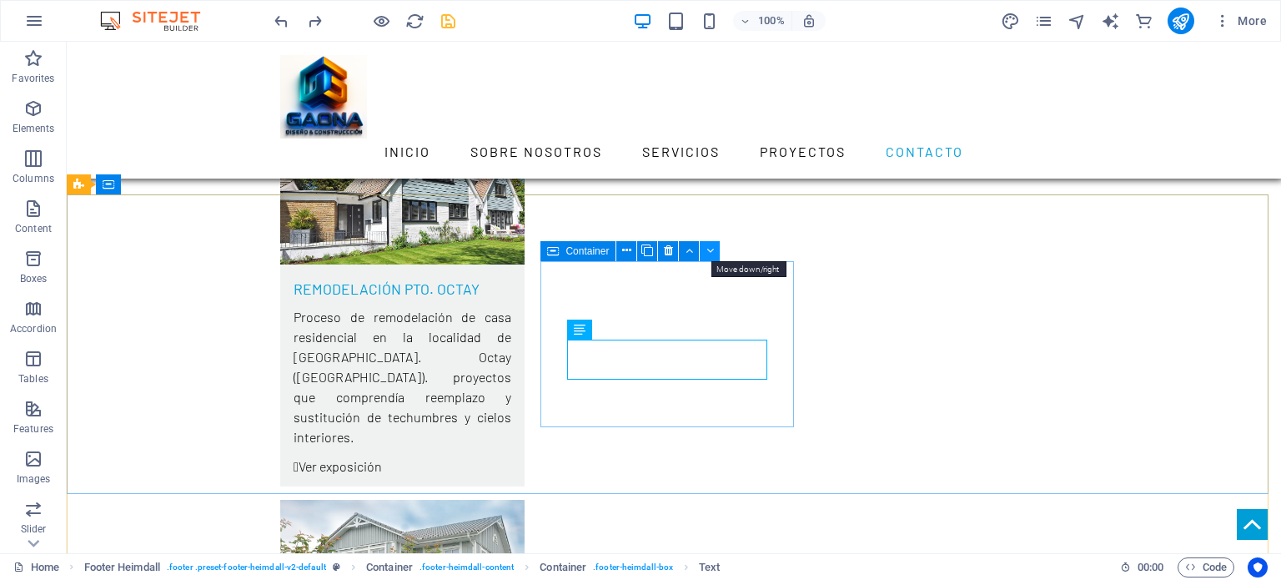
click at [706, 249] on icon at bounding box center [710, 251] width 8 height 18
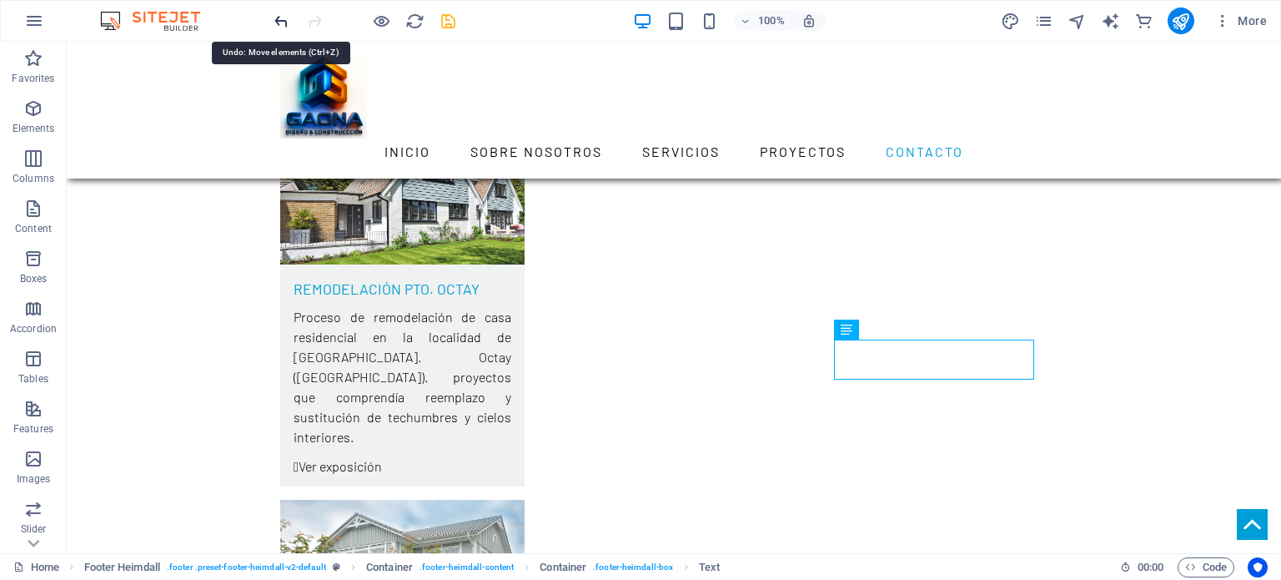
click at [289, 16] on icon "undo" at bounding box center [281, 21] width 19 height 19
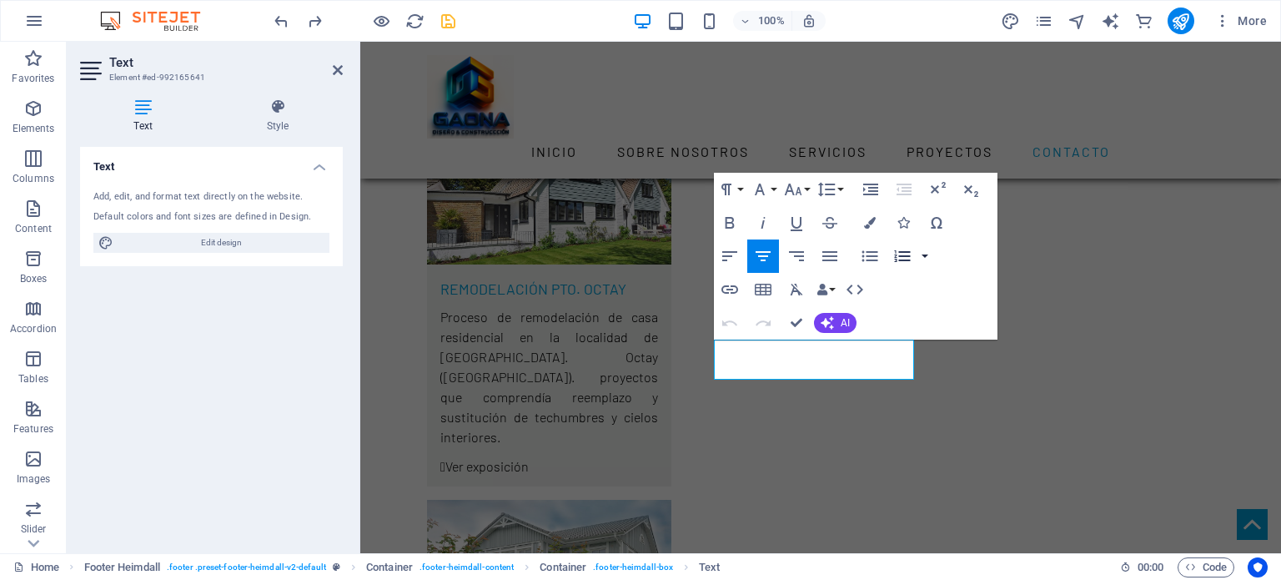
click at [924, 253] on button "button" at bounding box center [924, 255] width 13 height 33
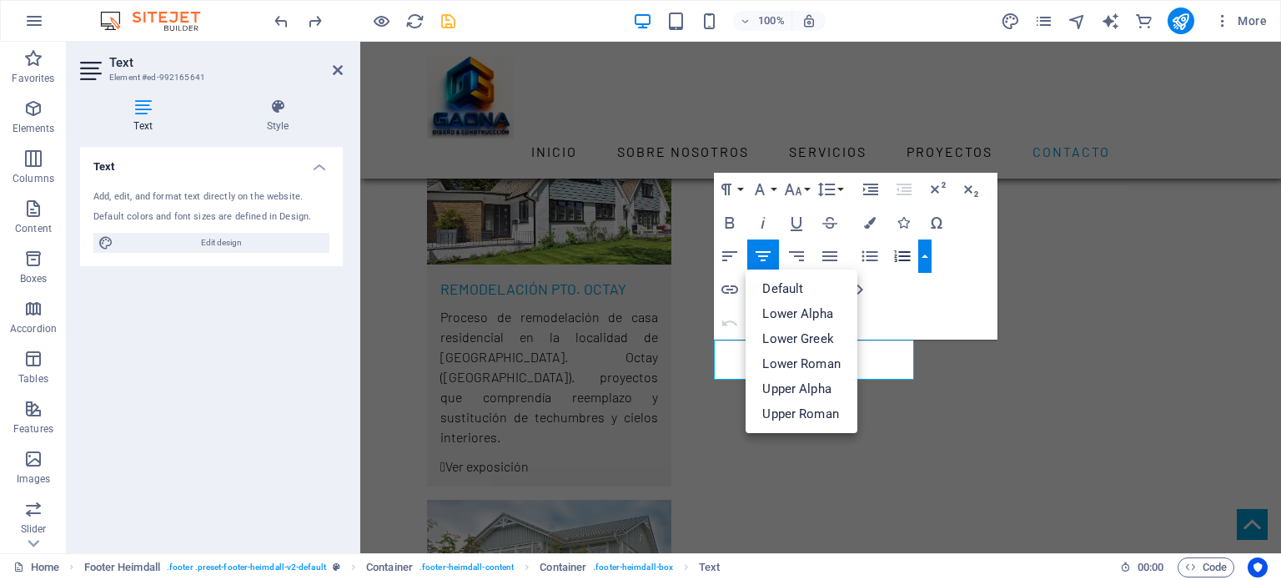
click at [927, 255] on button "button" at bounding box center [924, 255] width 13 height 33
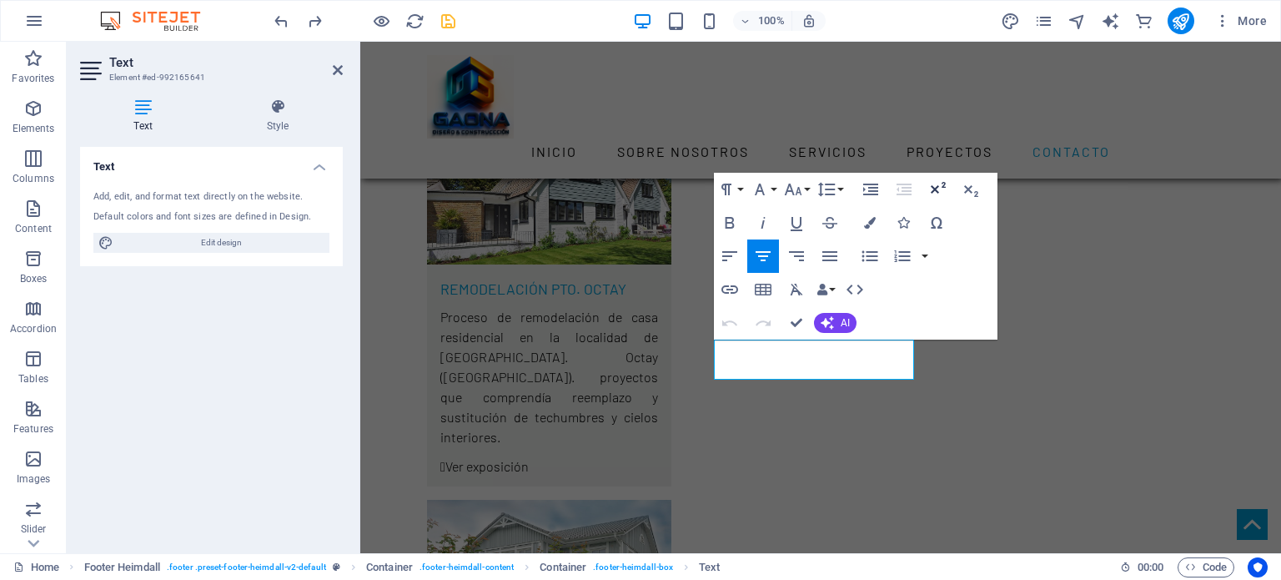
click at [934, 184] on icon "button" at bounding box center [937, 189] width 20 height 20
click at [971, 187] on icon "button" at bounding box center [971, 191] width 14 height 12
click at [927, 182] on icon "button" at bounding box center [937, 189] width 20 height 20
click at [839, 187] on button "Line Height" at bounding box center [830, 189] width 32 height 33
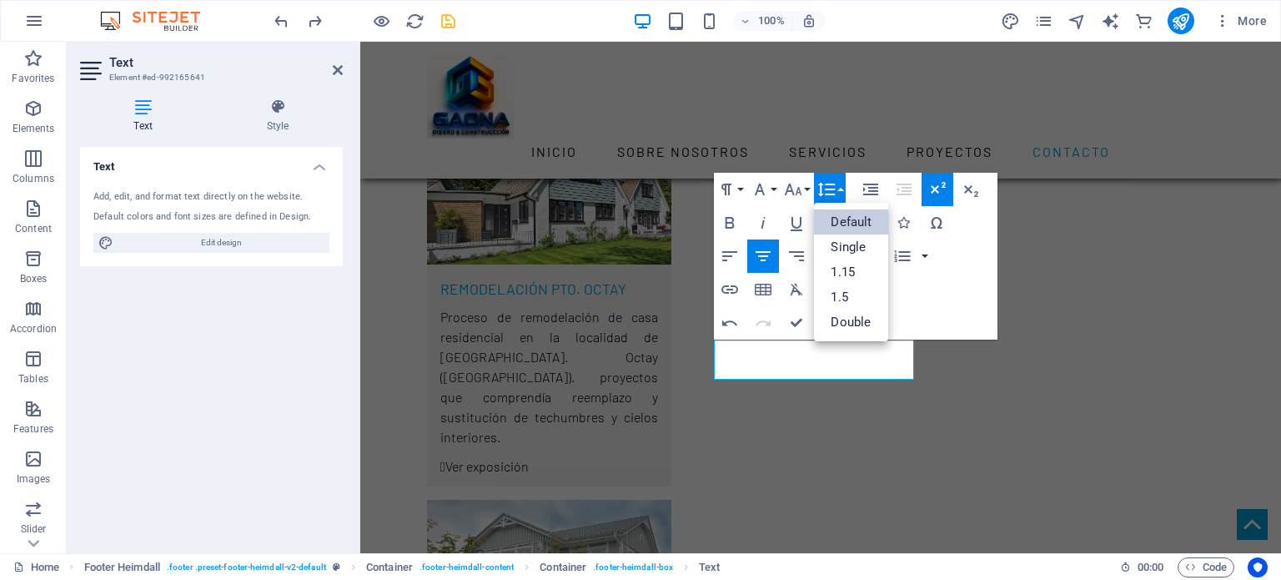
scroll to position [0, 0]
click at [861, 247] on link "Single" at bounding box center [851, 246] width 74 height 25
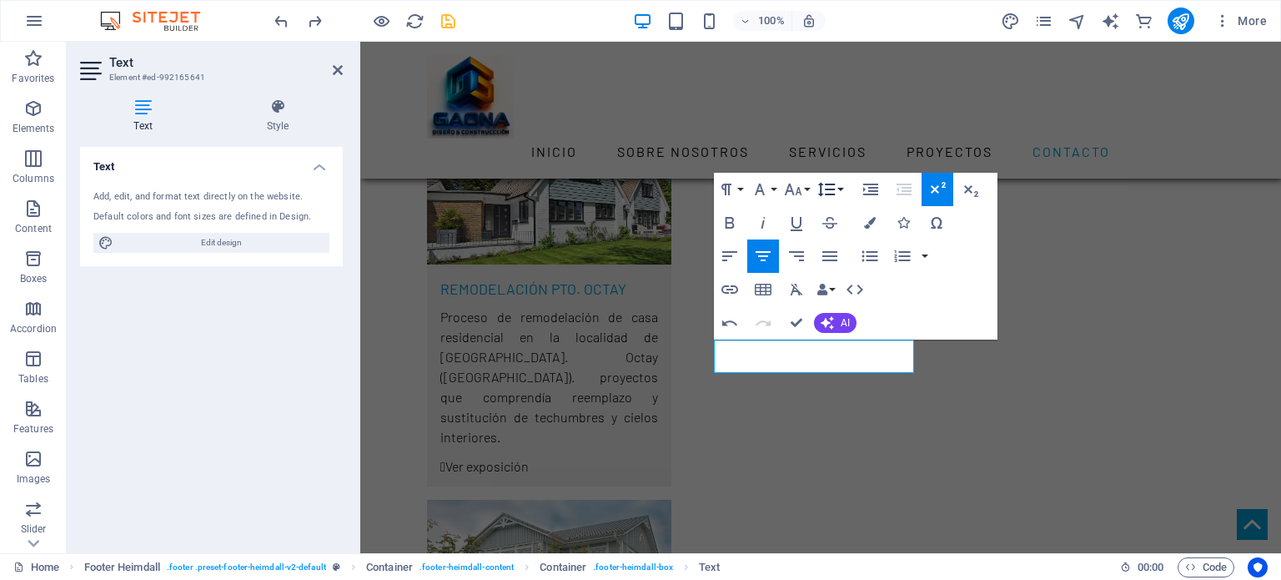
click at [840, 187] on button "Line Height" at bounding box center [830, 189] width 32 height 33
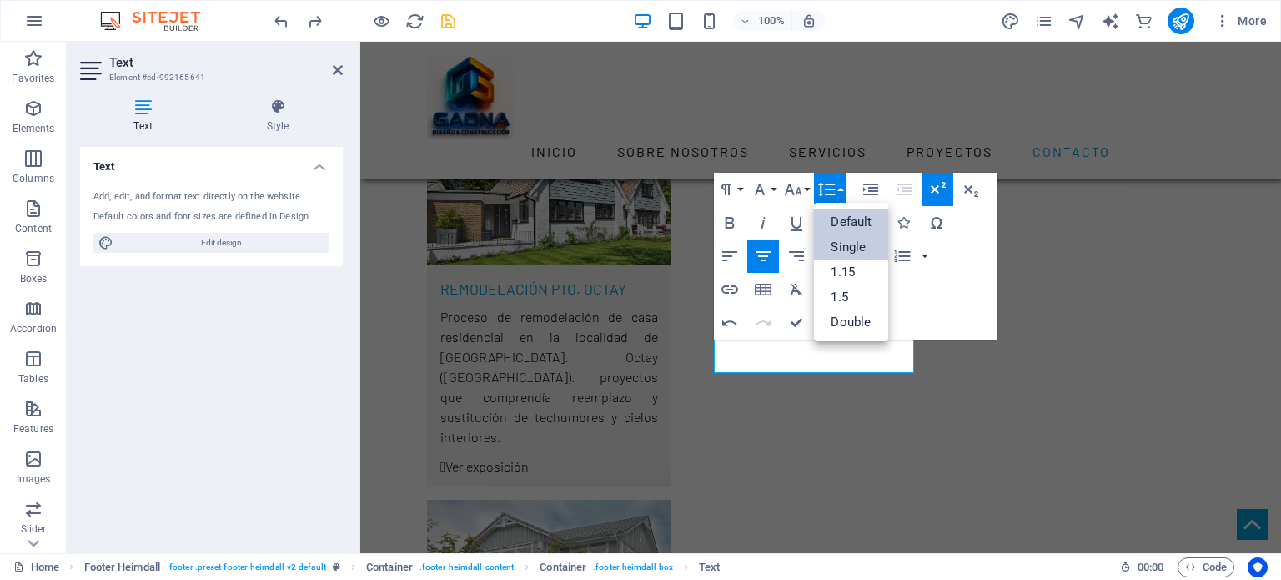
click at [851, 218] on link "Default" at bounding box center [851, 221] width 74 height 25
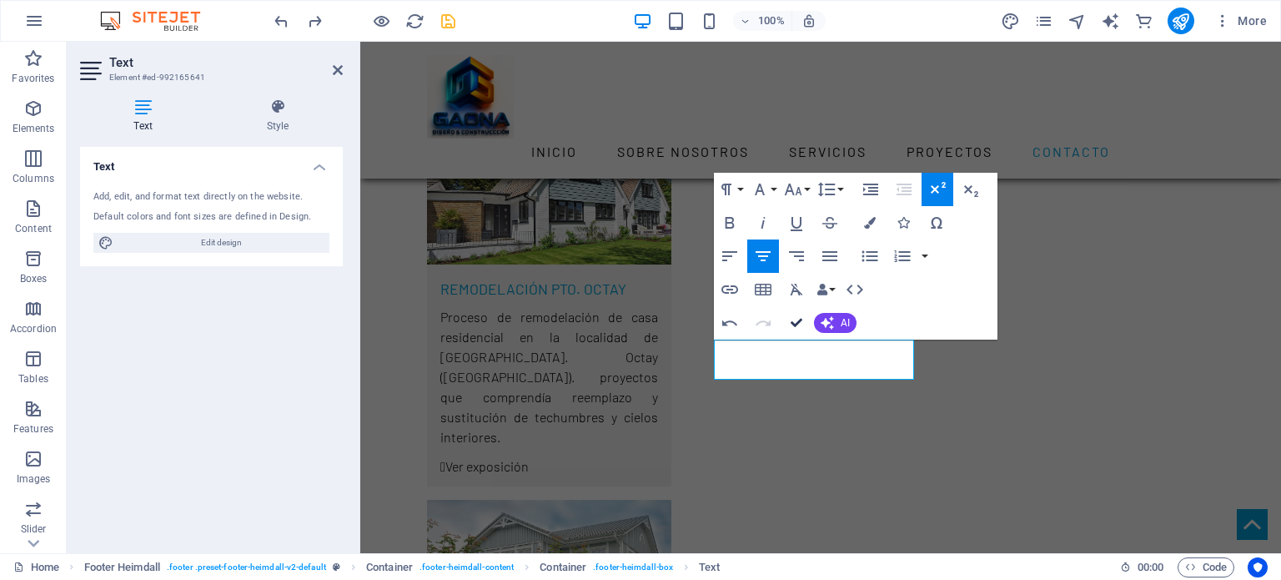
drag, startPoint x: 793, startPoint y: 318, endPoint x: 727, endPoint y: 276, distance: 78.0
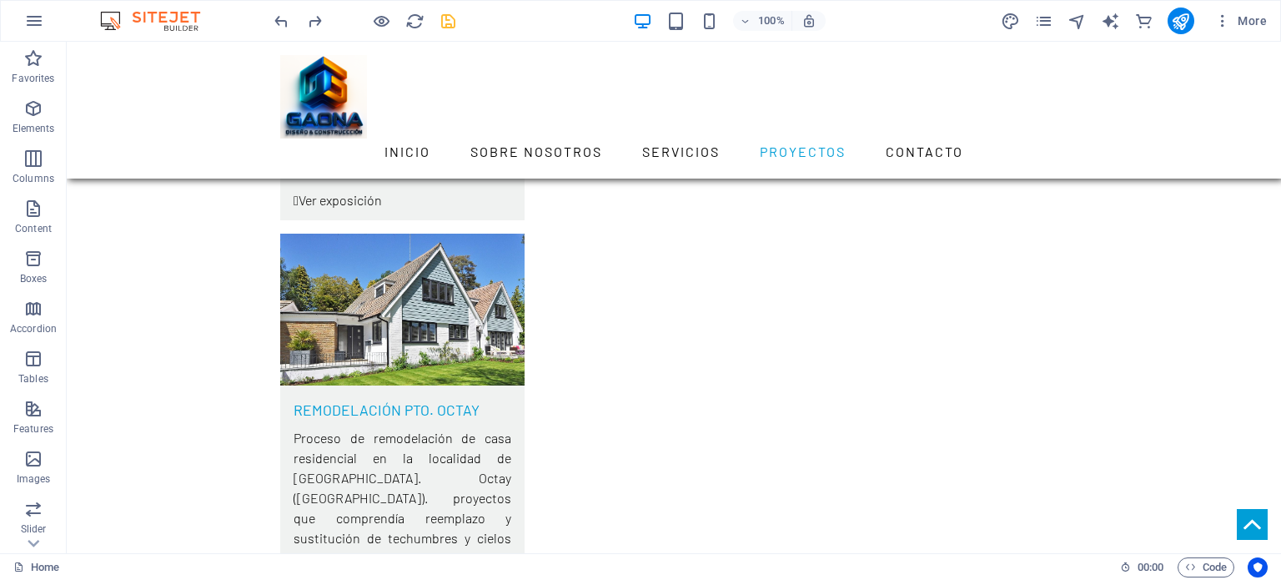
scroll to position [5555, 0]
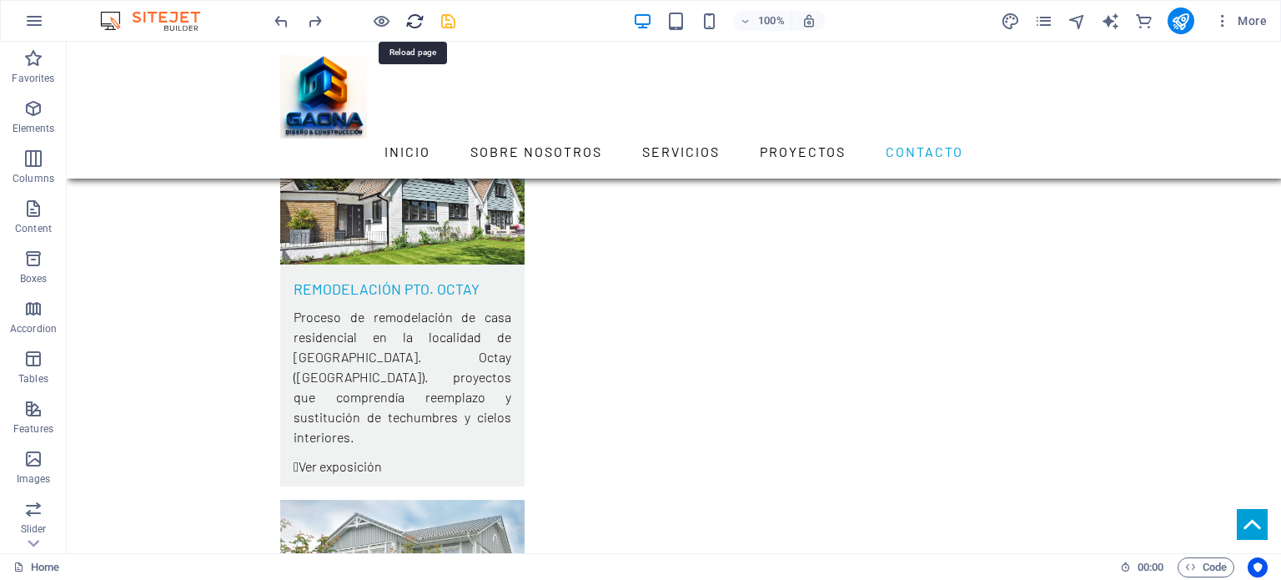
click at [415, 16] on icon "reload" at bounding box center [414, 21] width 19 height 19
click at [414, 18] on icon "reload" at bounding box center [414, 21] width 19 height 19
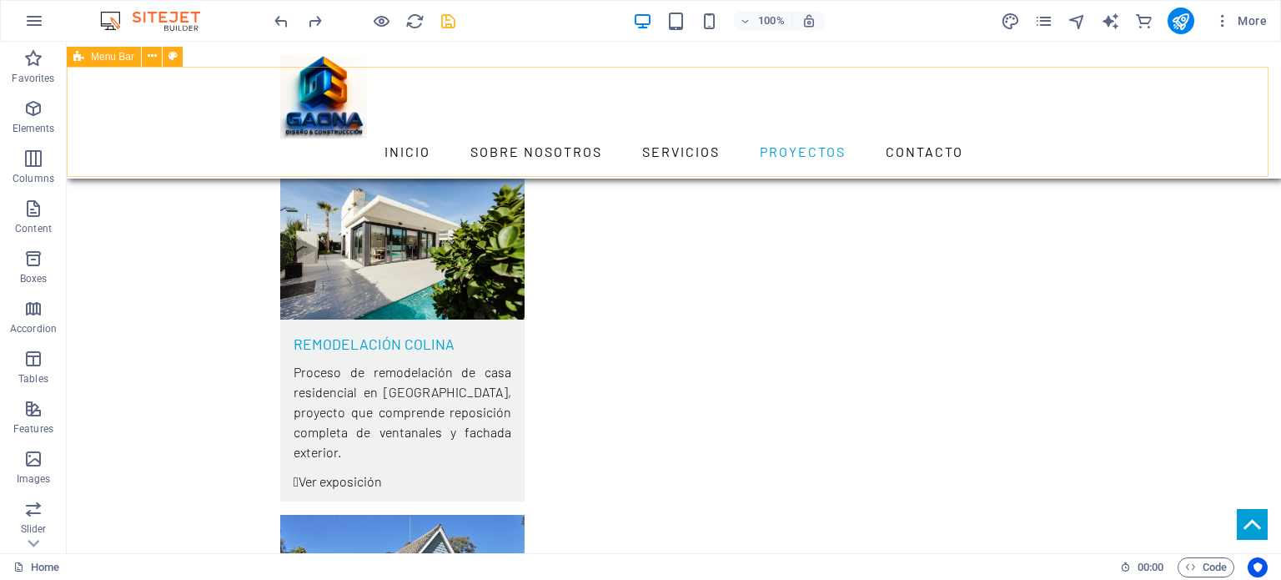
scroll to position [5138, 0]
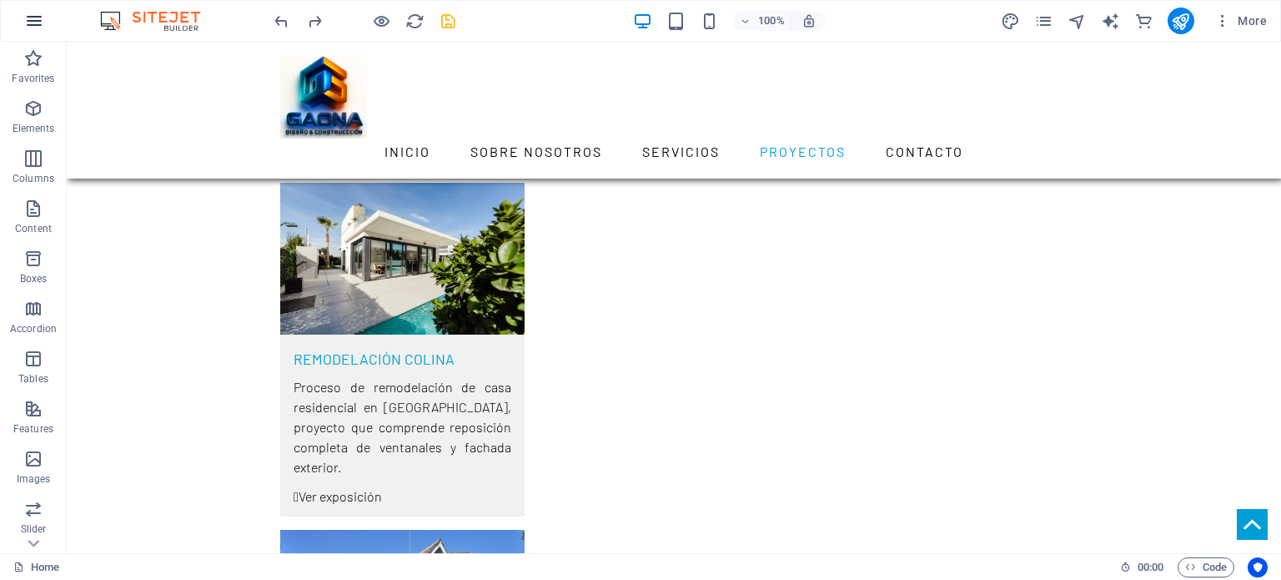
click at [40, 25] on icon "button" at bounding box center [34, 21] width 20 height 20
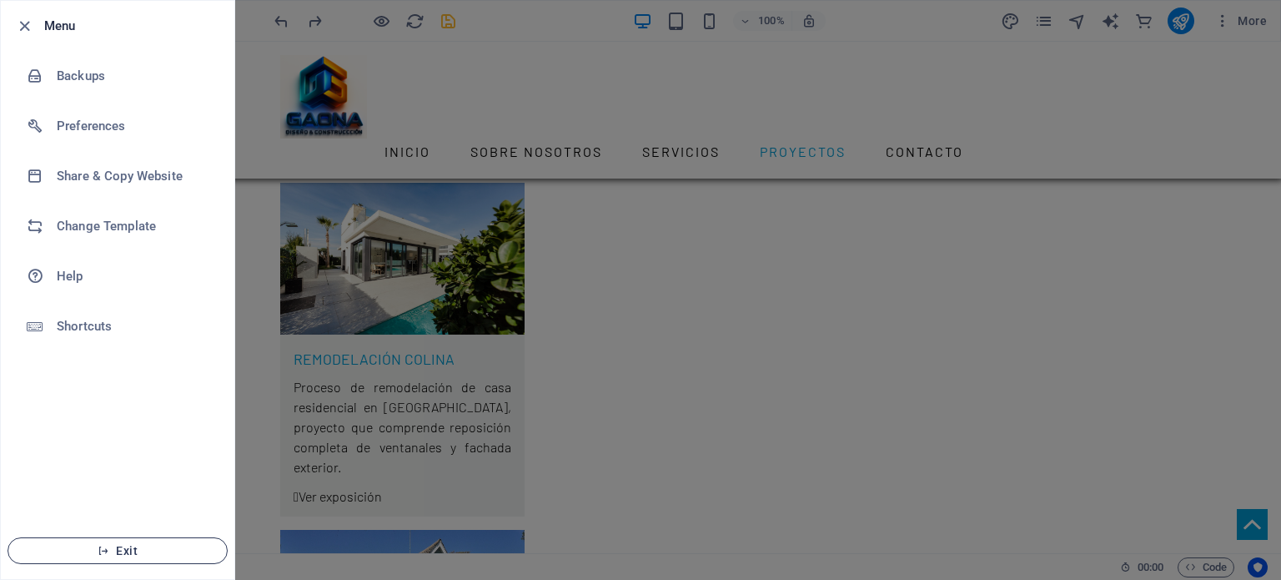
click at [131, 546] on span "Exit" at bounding box center [118, 550] width 192 height 13
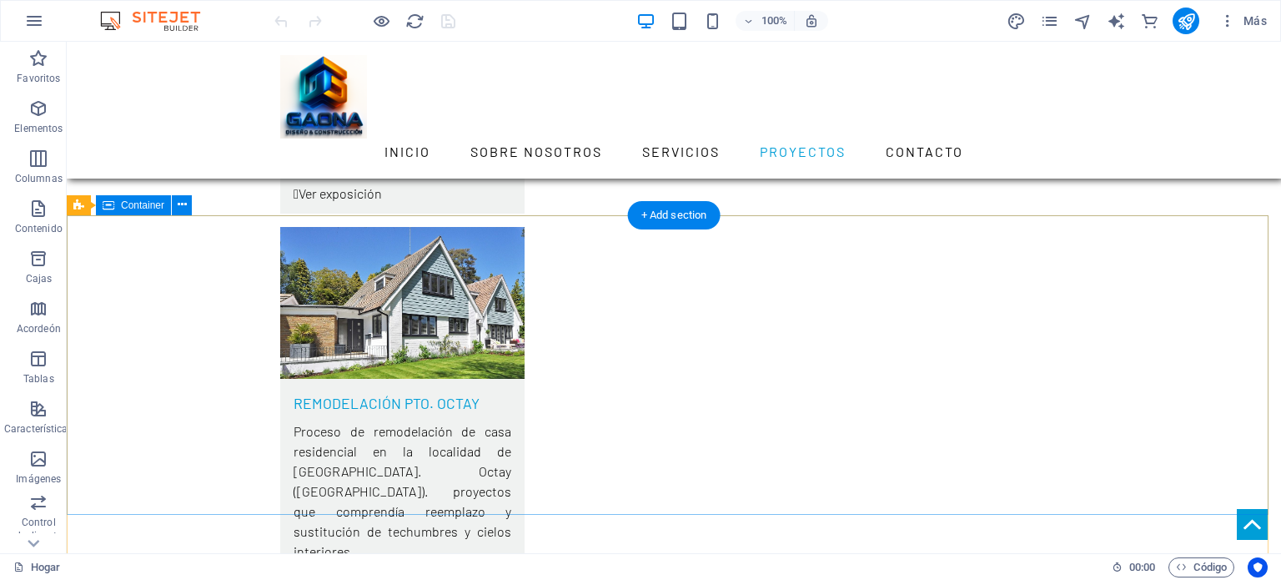
scroll to position [5559, 0]
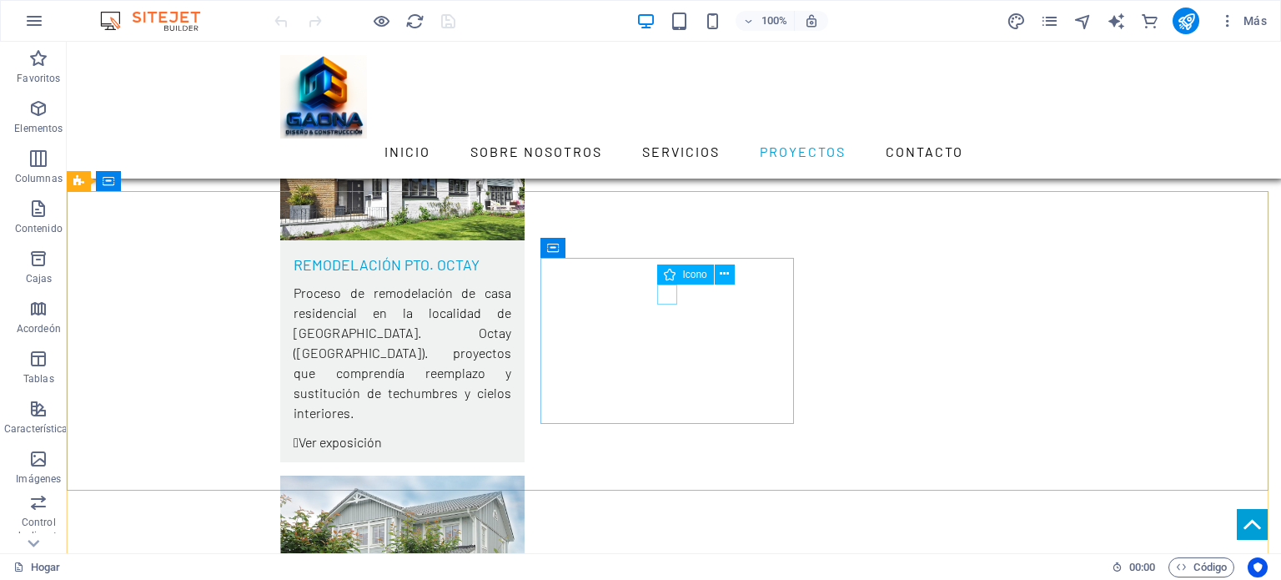
click at [670, 276] on icon at bounding box center [670, 274] width 12 height 20
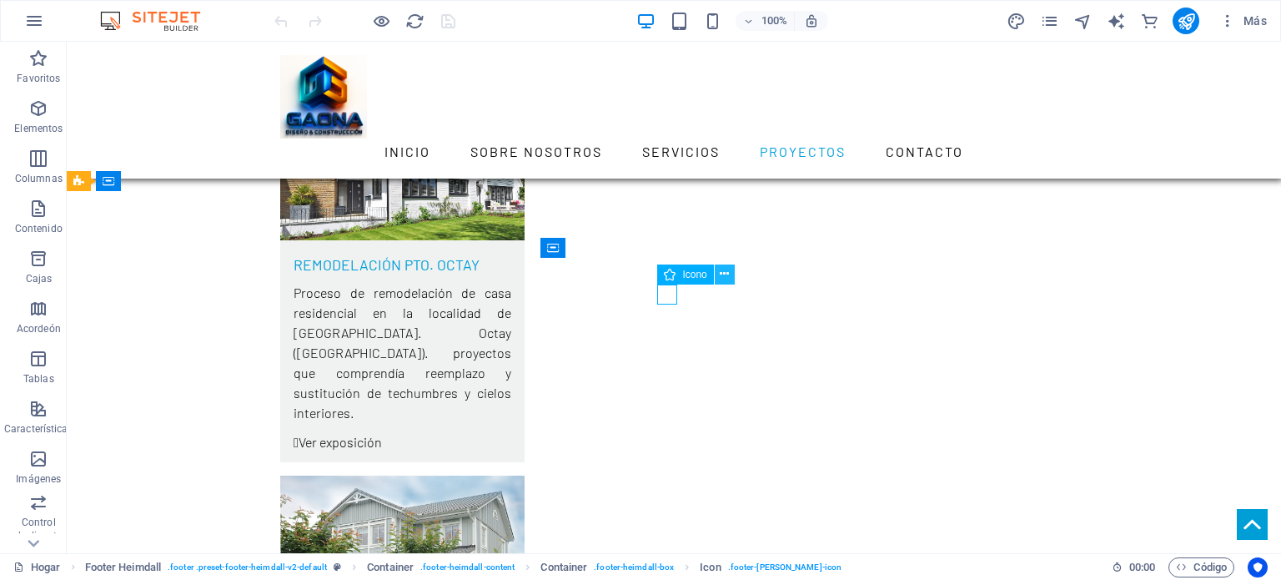
click at [725, 276] on icon at bounding box center [724, 274] width 9 height 18
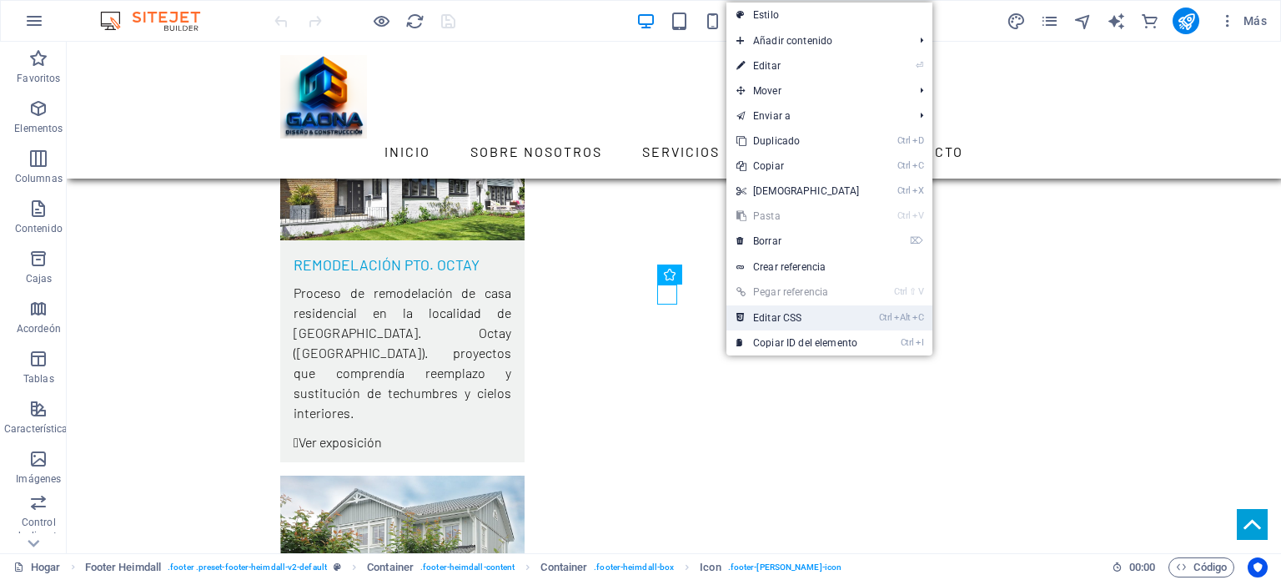
click at [787, 313] on font "Editar CSS" at bounding box center [777, 318] width 48 height 12
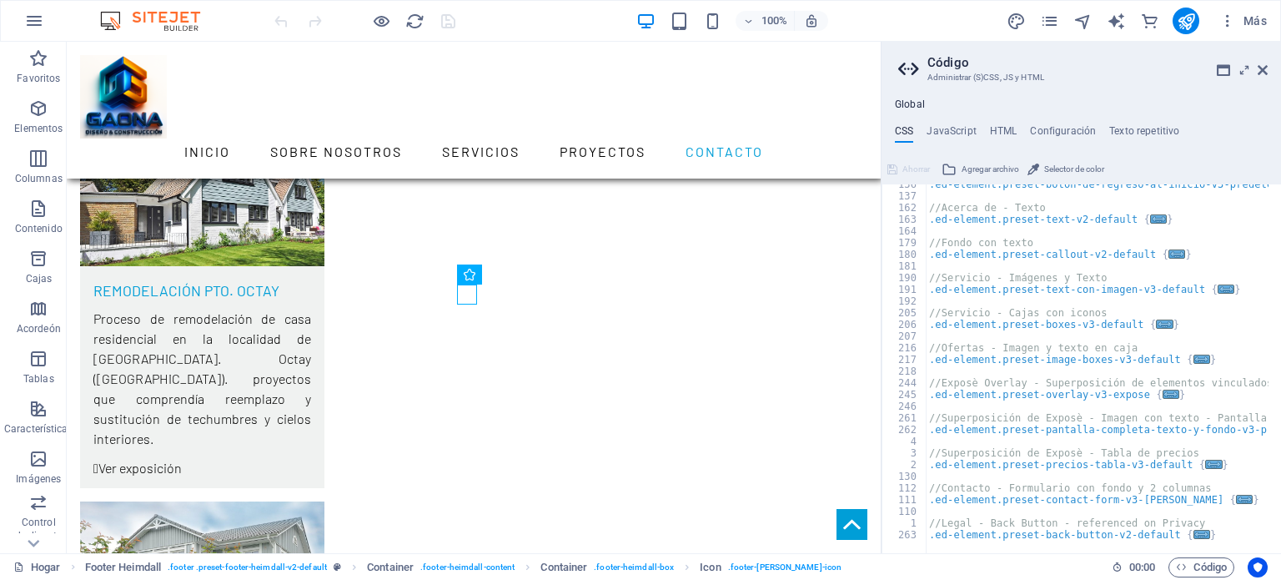
scroll to position [180, 0]
drag, startPoint x: 1195, startPoint y: 31, endPoint x: 1262, endPoint y: 70, distance: 78.1
click at [1262, 70] on icon at bounding box center [1262, 69] width 10 height 13
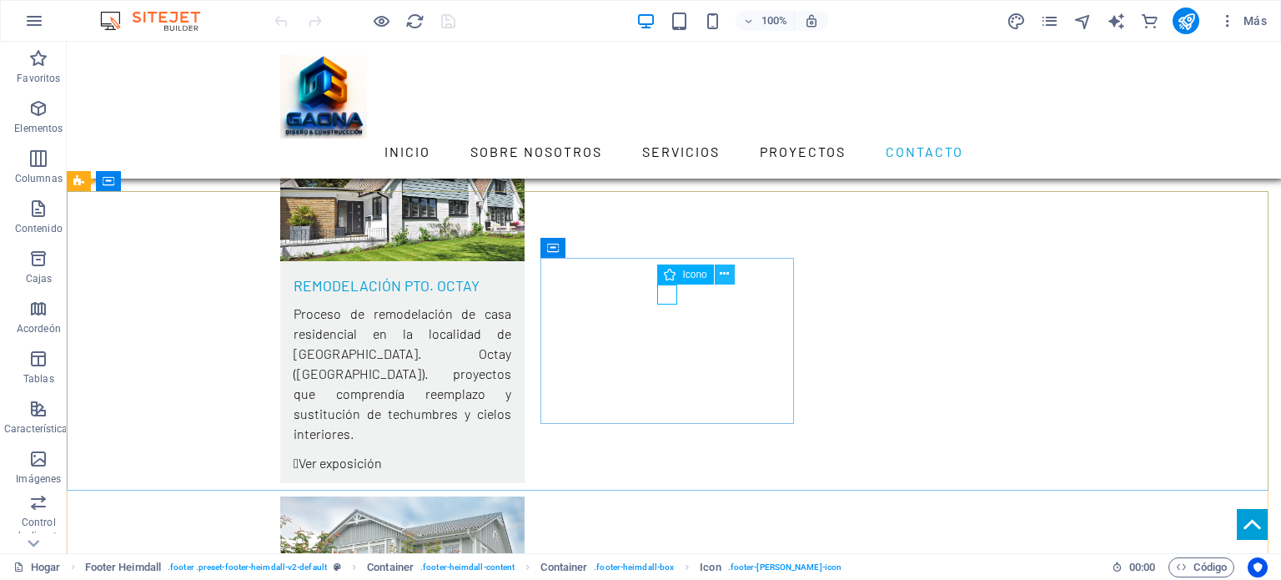
click at [726, 274] on icon at bounding box center [724, 274] width 9 height 18
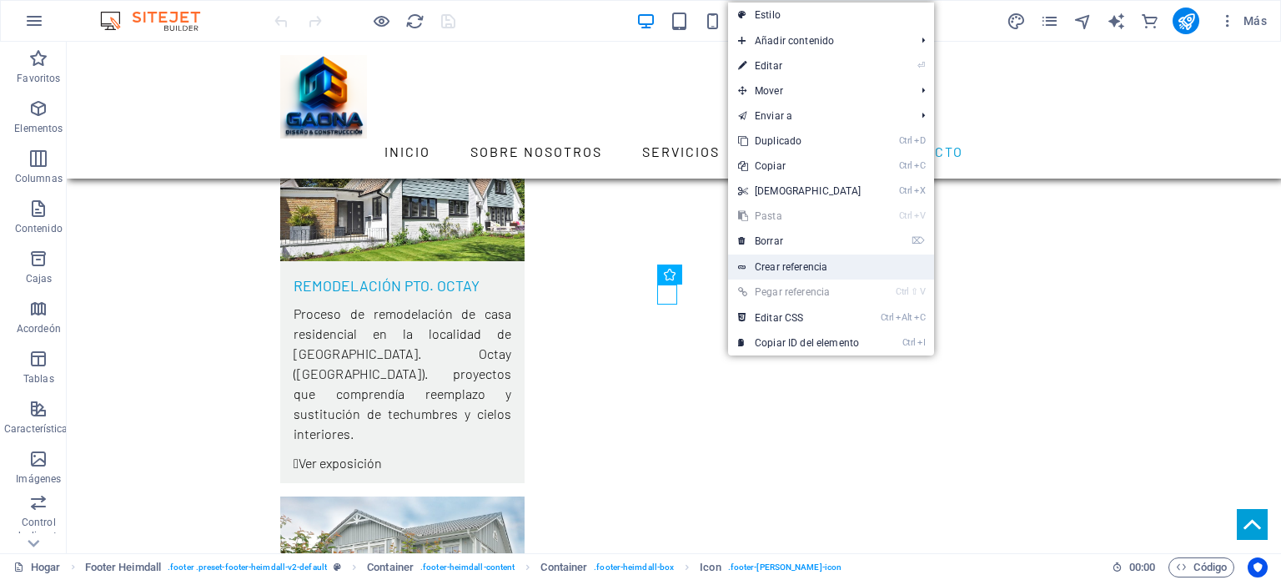
click at [805, 268] on font "Crear referencia" at bounding box center [791, 267] width 73 height 12
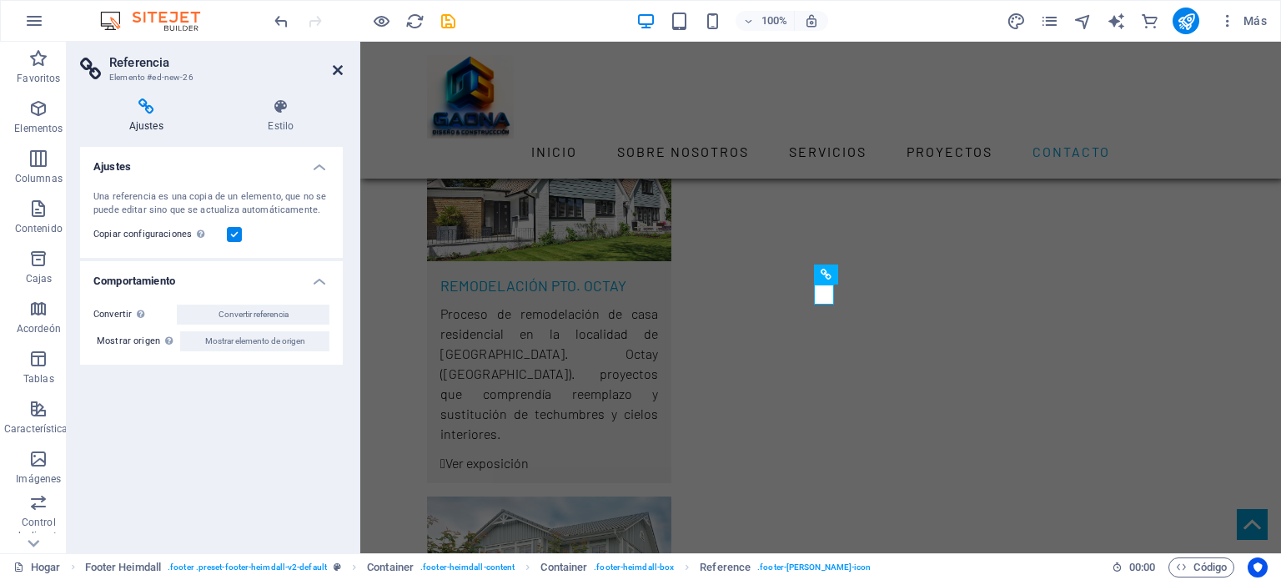
click at [338, 69] on icon at bounding box center [338, 69] width 10 height 13
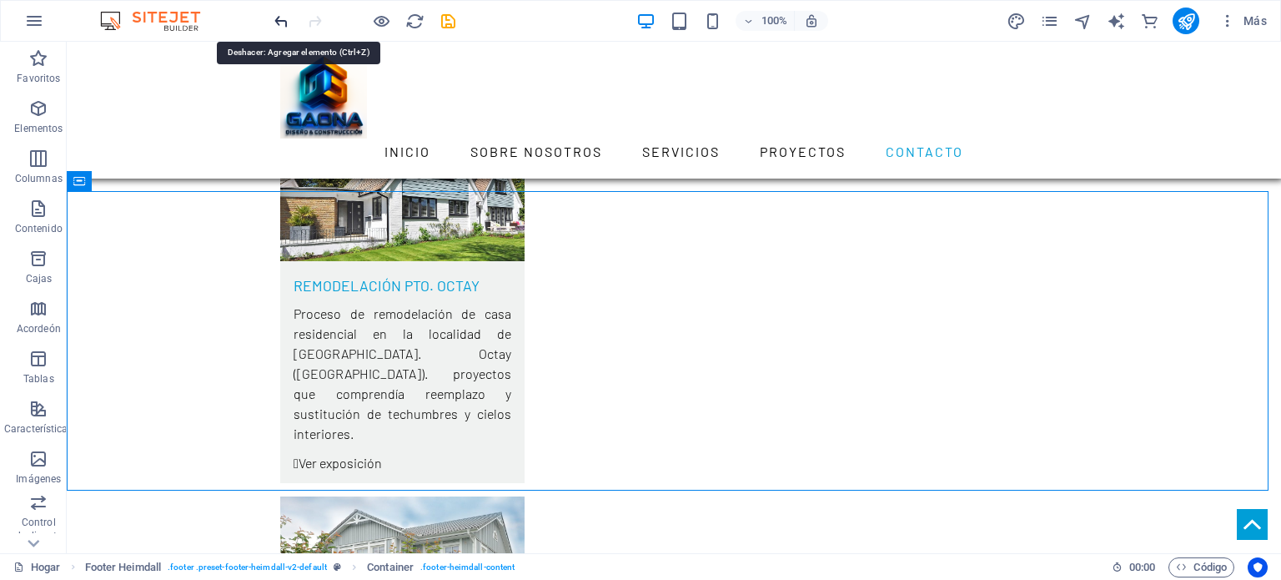
click at [284, 21] on icon "deshacer" at bounding box center [281, 21] width 19 height 19
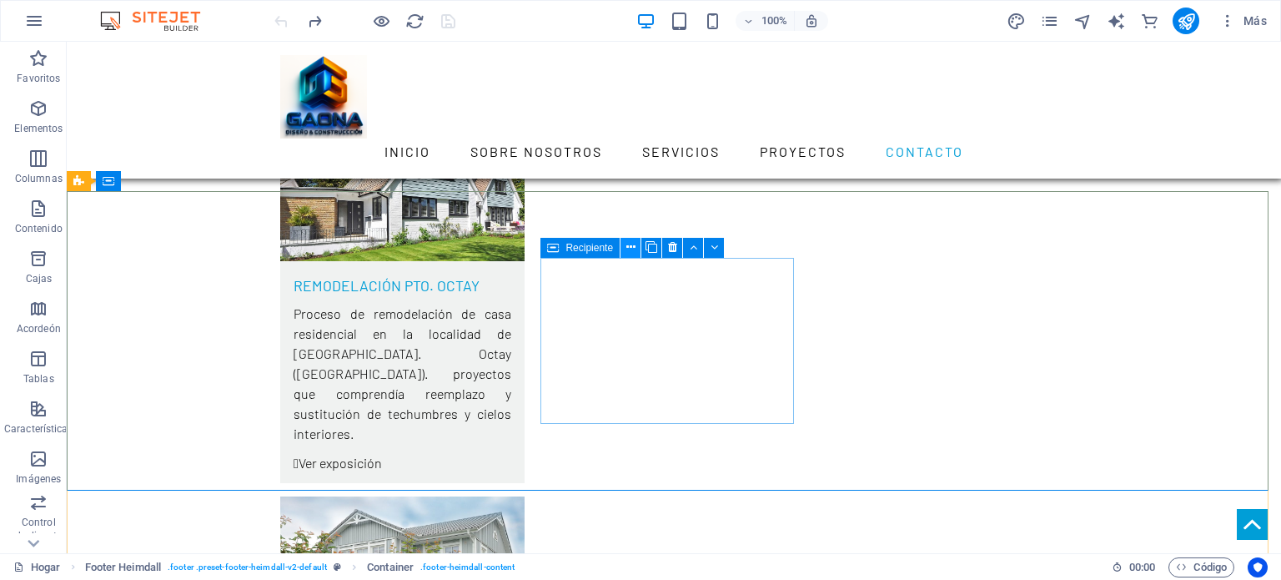
click at [630, 250] on icon at bounding box center [630, 247] width 9 height 18
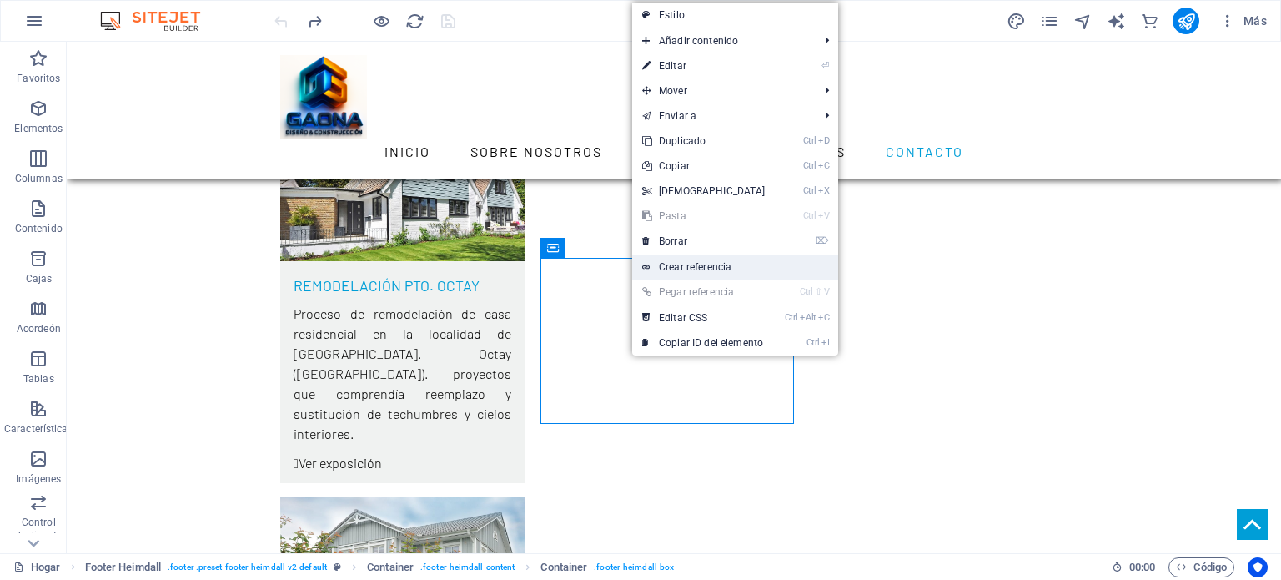
click at [680, 269] on font "Crear referencia" at bounding box center [695, 267] width 73 height 12
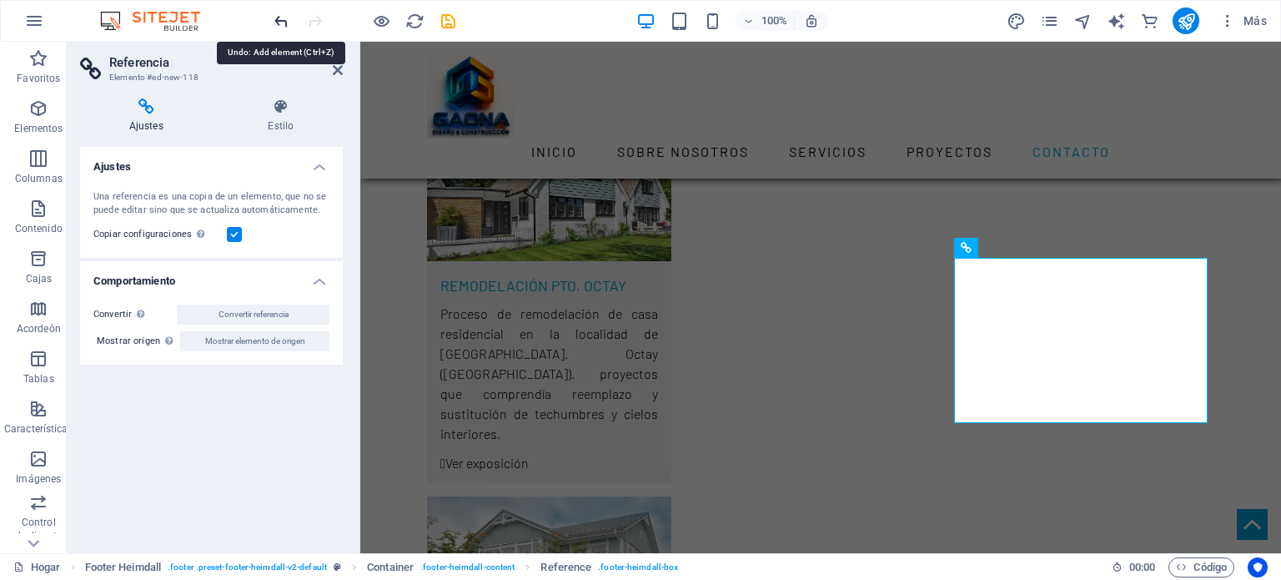
click at [284, 18] on icon "deshacer" at bounding box center [281, 21] width 19 height 19
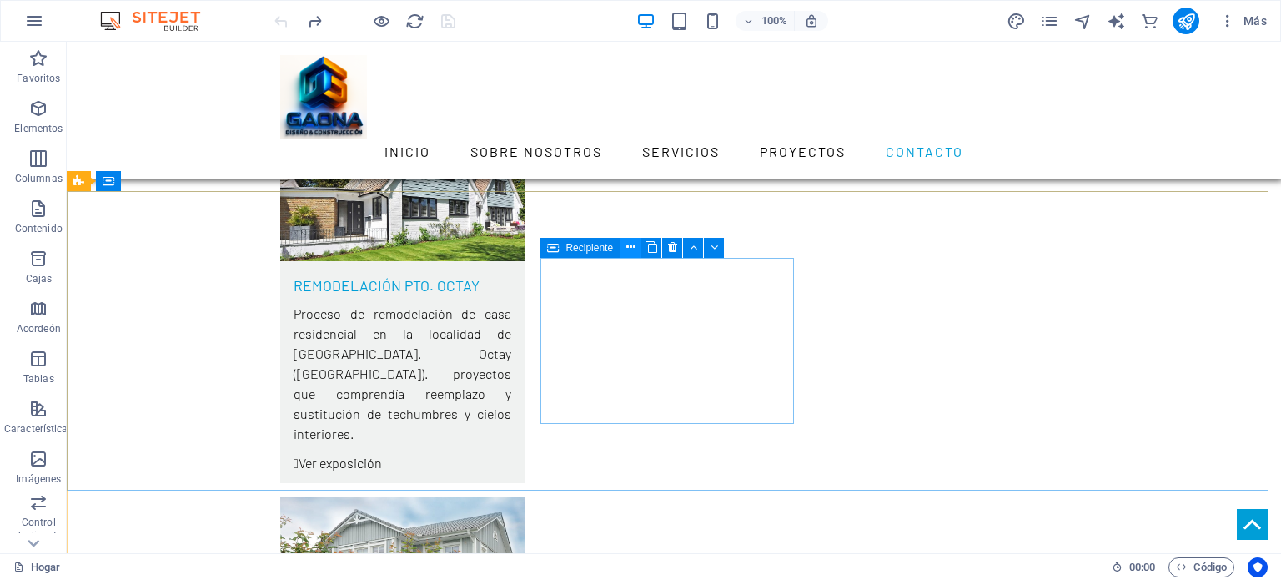
click at [631, 246] on icon at bounding box center [630, 247] width 9 height 18
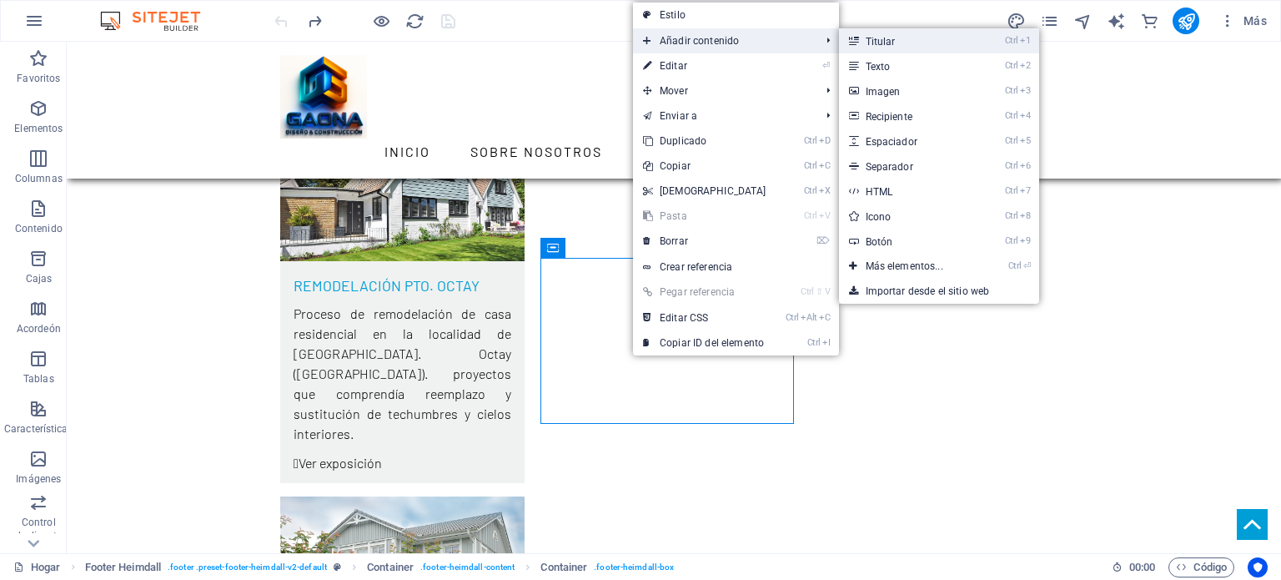
click at [914, 46] on link "Ctrl 1 Titular" at bounding box center [908, 40] width 138 height 25
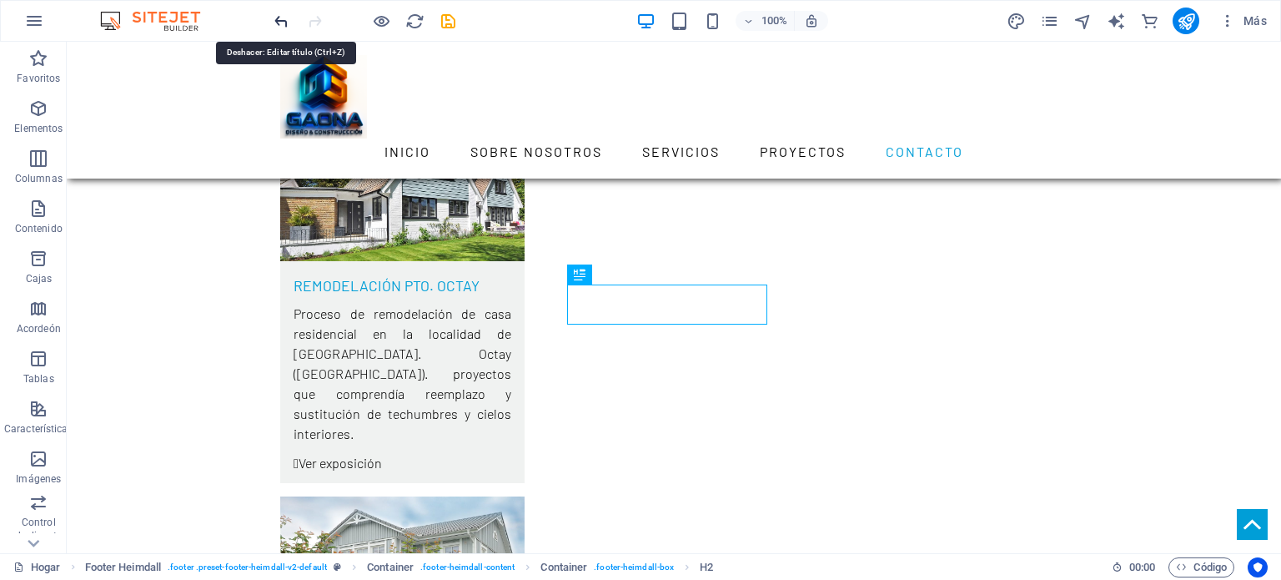
click at [280, 24] on icon "deshacer" at bounding box center [281, 21] width 19 height 19
click at [280, 23] on icon "deshacer" at bounding box center [281, 21] width 19 height 19
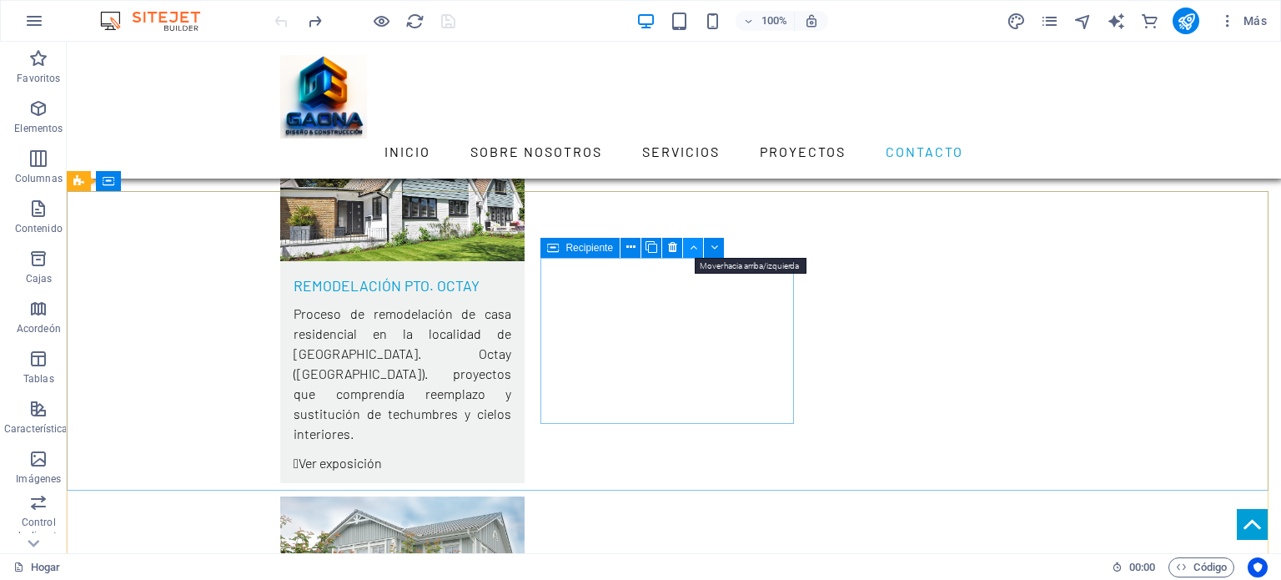
click at [693, 243] on icon at bounding box center [694, 247] width 8 height 18
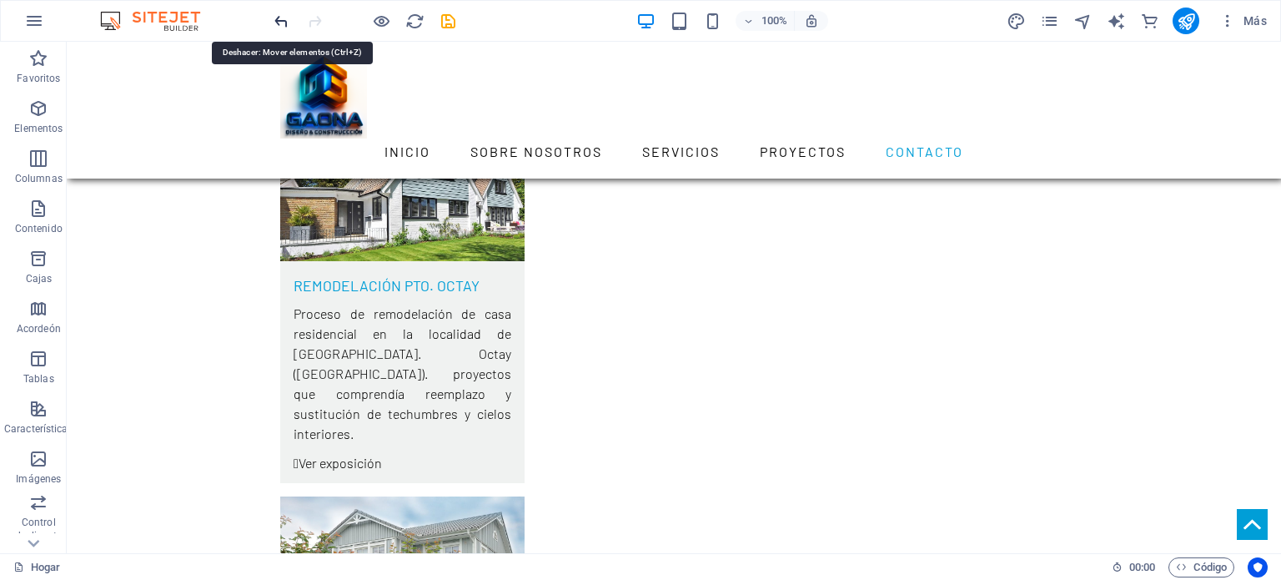
click at [283, 22] on icon "deshacer" at bounding box center [281, 21] width 19 height 19
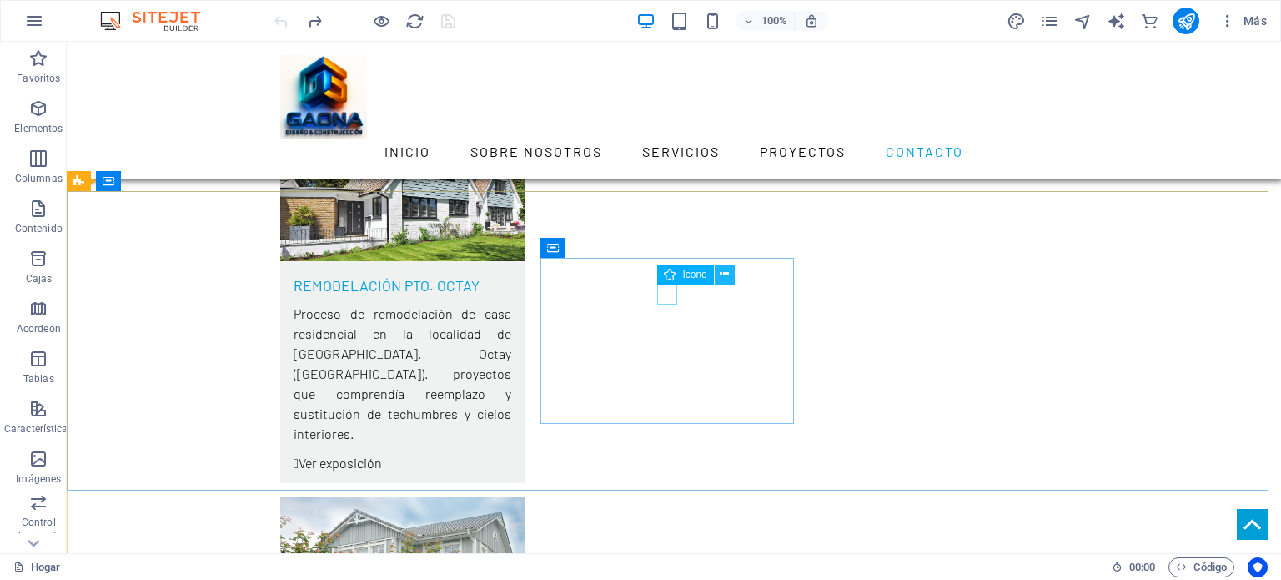
click at [725, 277] on icon at bounding box center [724, 274] width 9 height 18
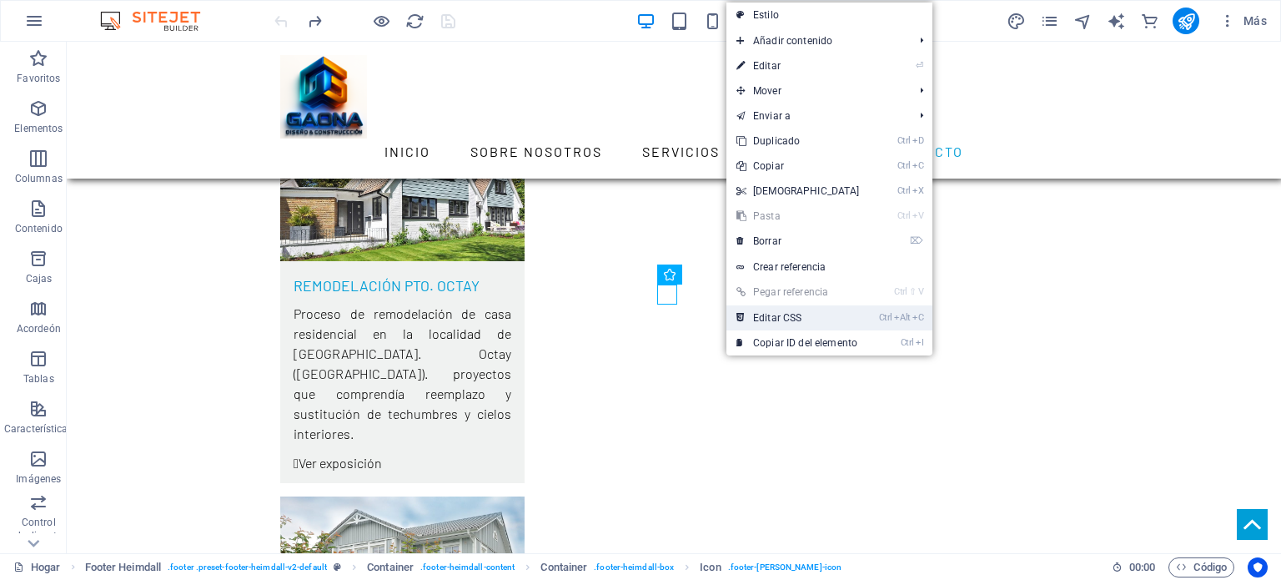
click at [780, 316] on font "Editar CSS" at bounding box center [777, 318] width 48 height 12
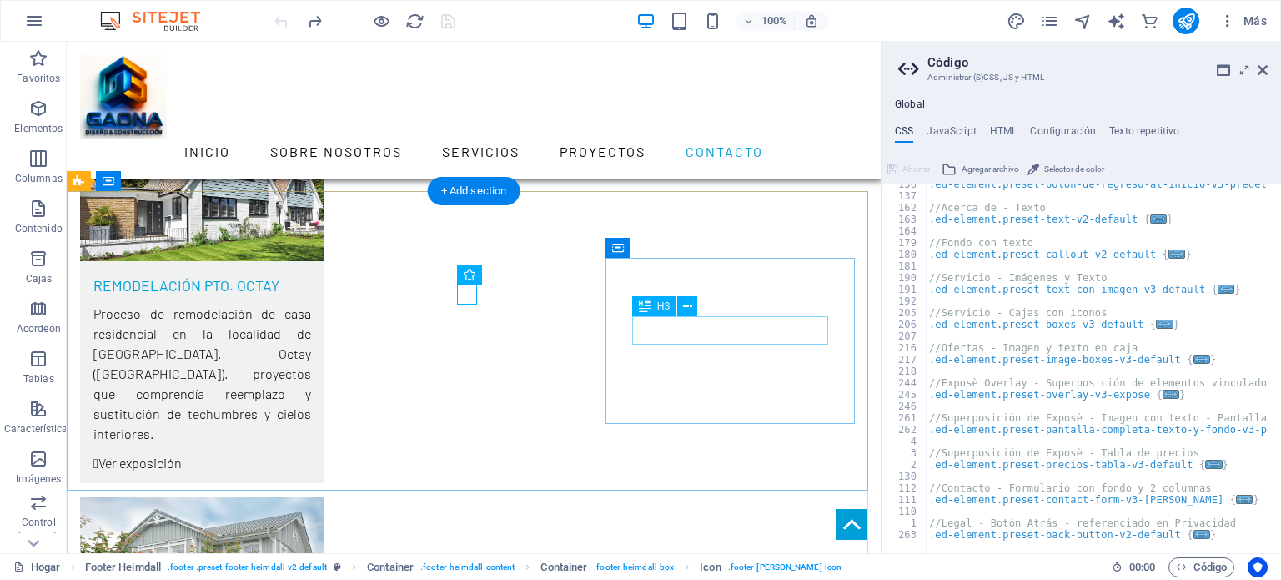
scroll to position [5554, 0]
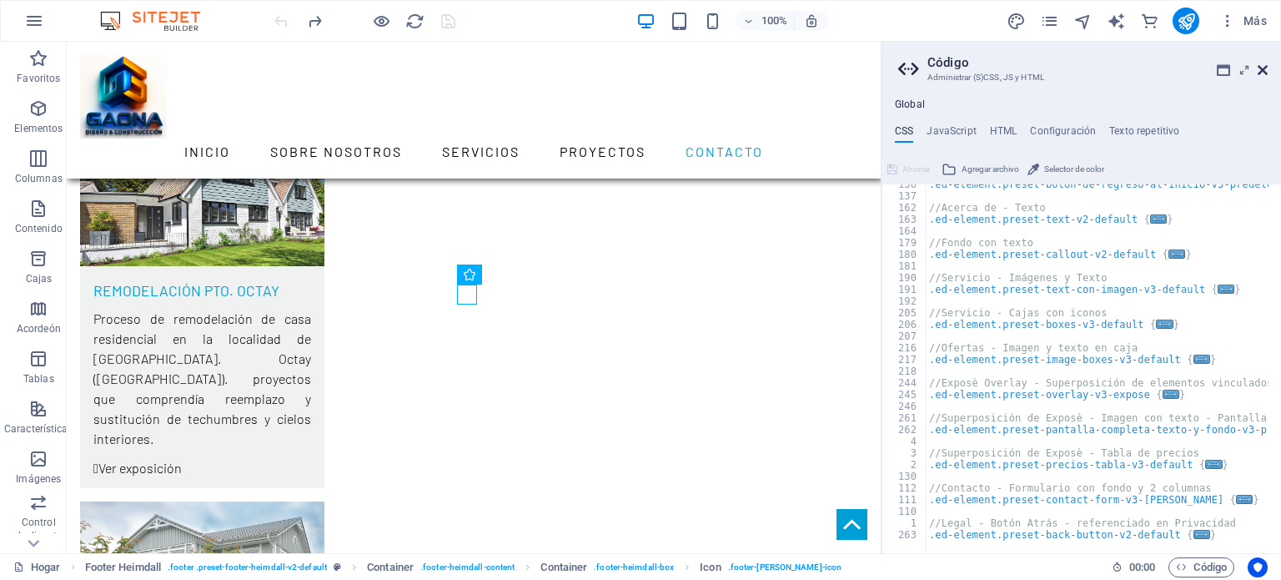
click at [1260, 74] on icon at bounding box center [1262, 69] width 10 height 13
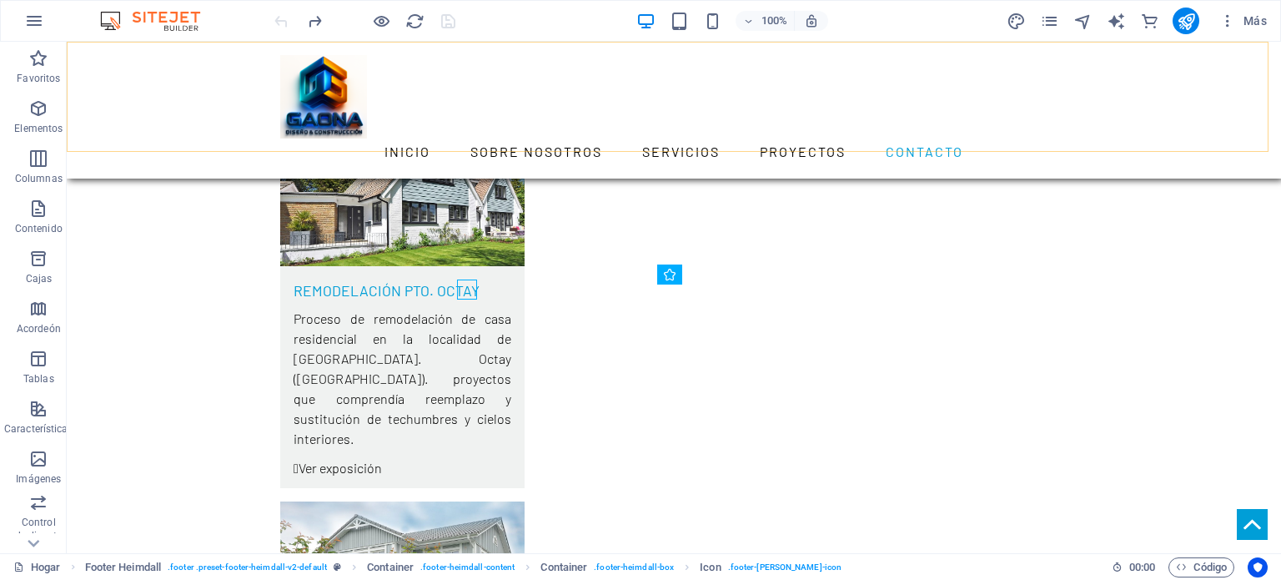
scroll to position [5559, 0]
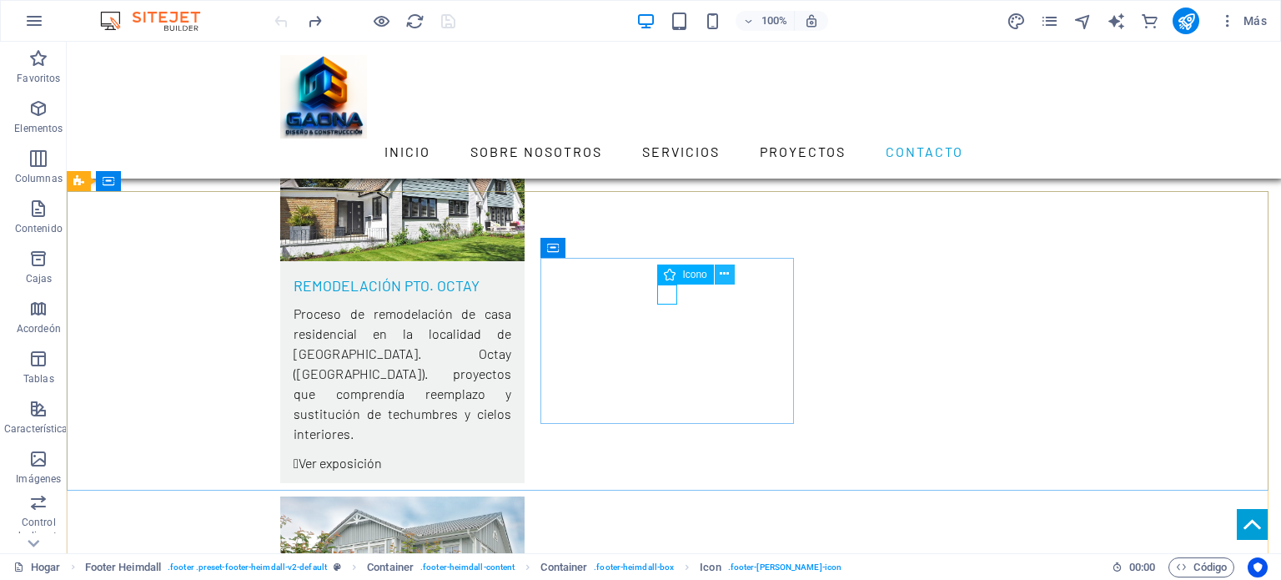
click at [724, 274] on icon at bounding box center [724, 274] width 9 height 18
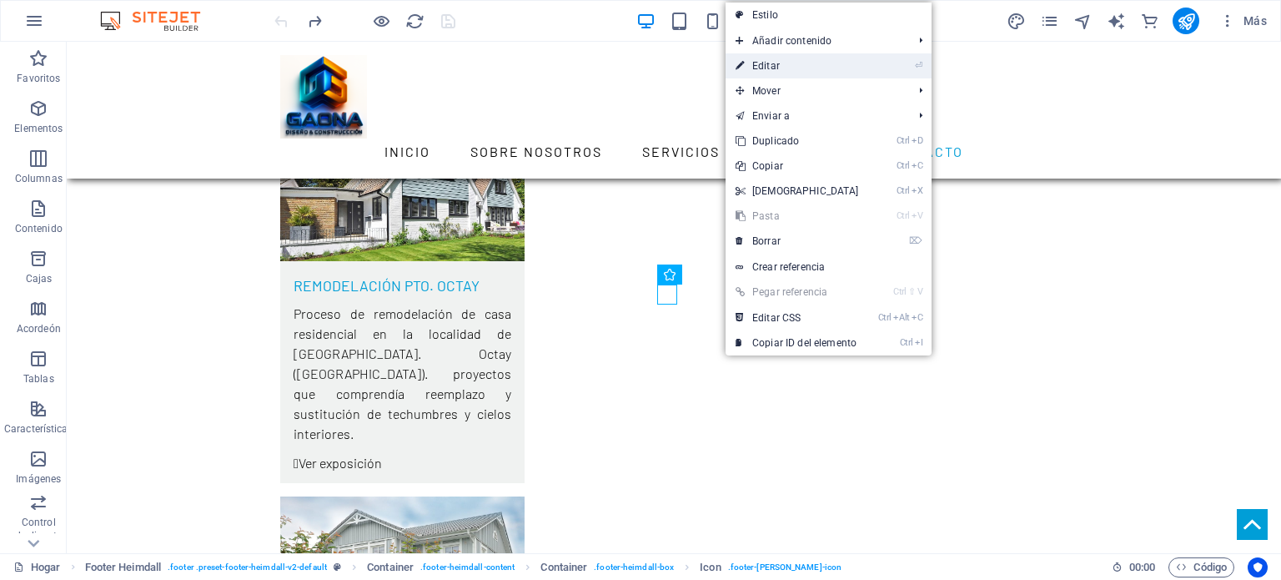
click at [777, 66] on font "Editar" at bounding box center [766, 66] width 28 height 12
select select "xMidYMid"
select select "px"
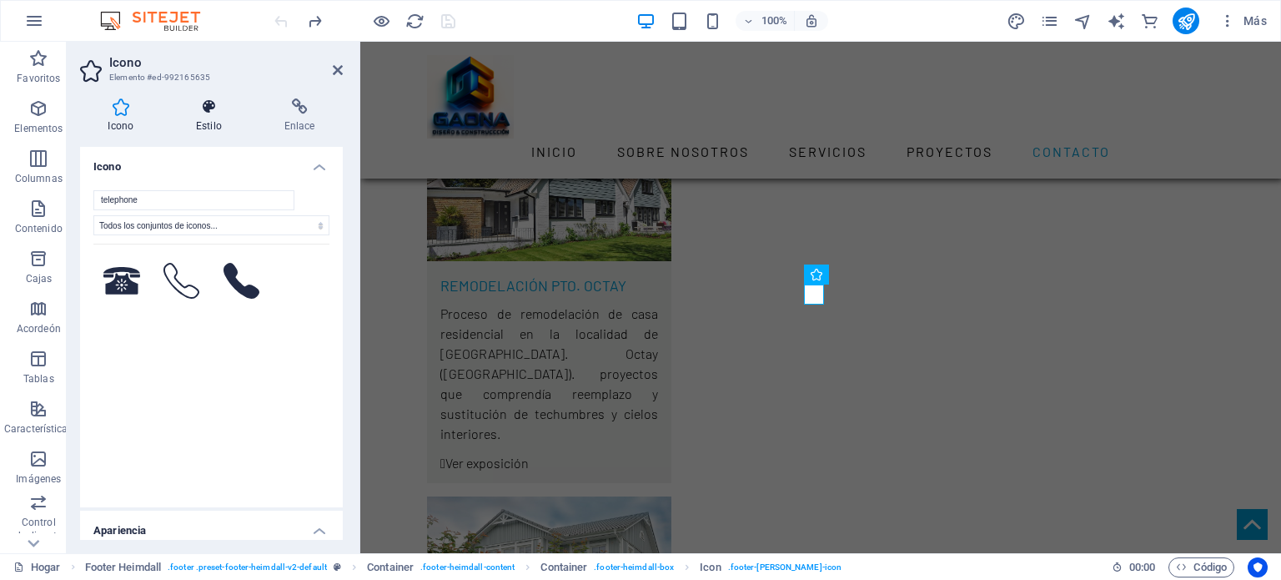
click at [205, 112] on icon at bounding box center [209, 106] width 82 height 17
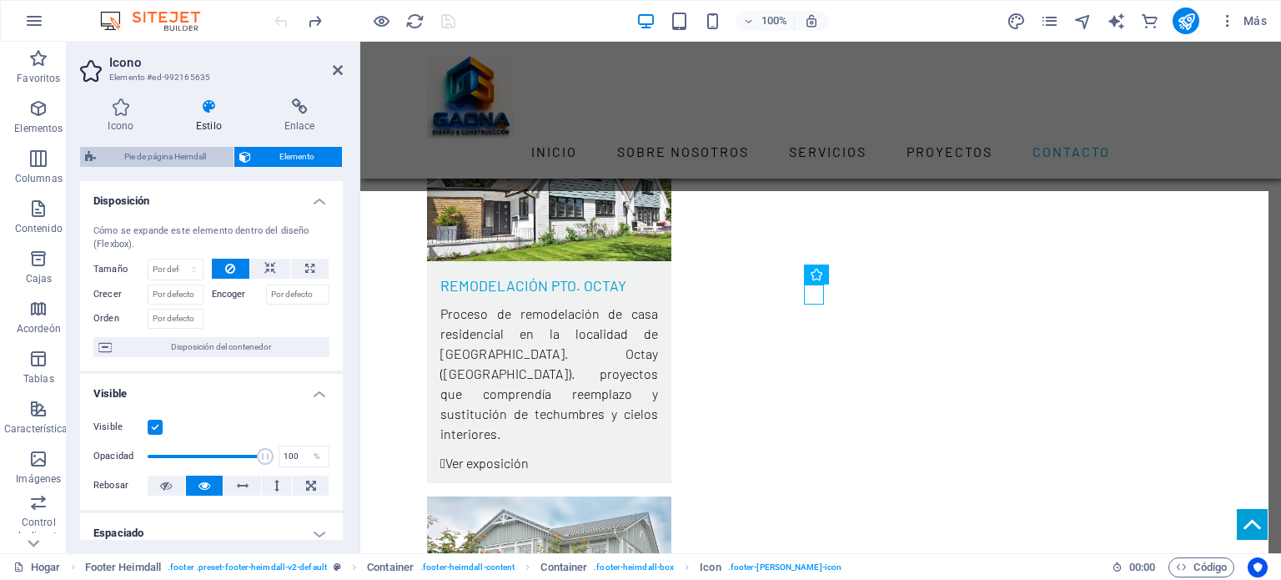
click at [183, 159] on font "Pie de página Heimdall" at bounding box center [165, 156] width 82 height 9
select select "rem"
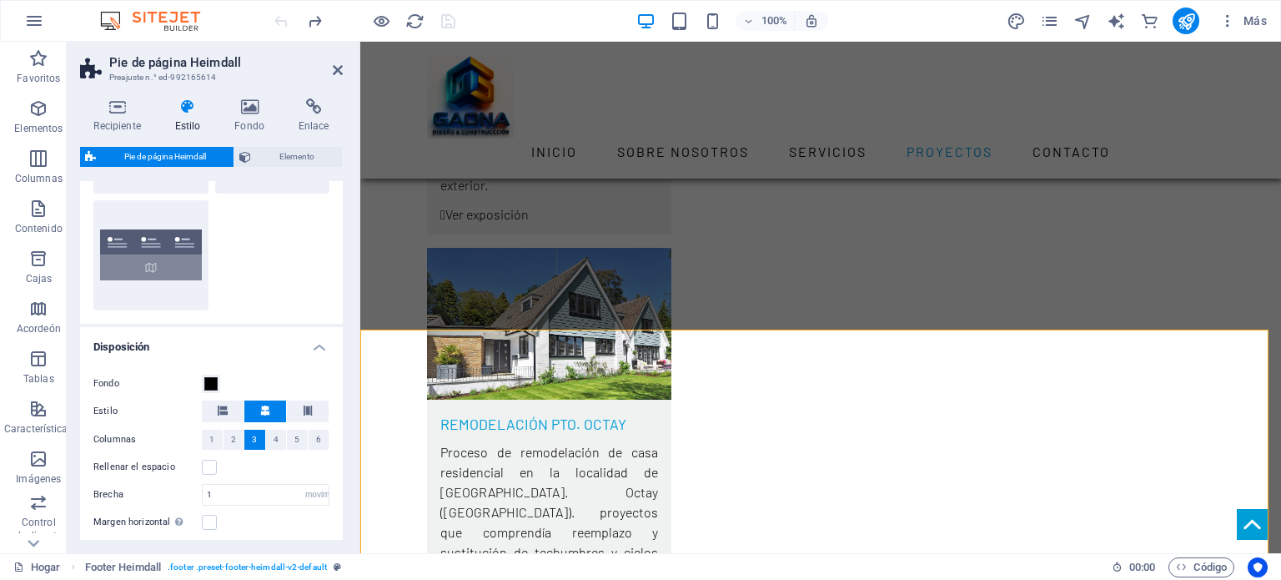
scroll to position [278, 0]
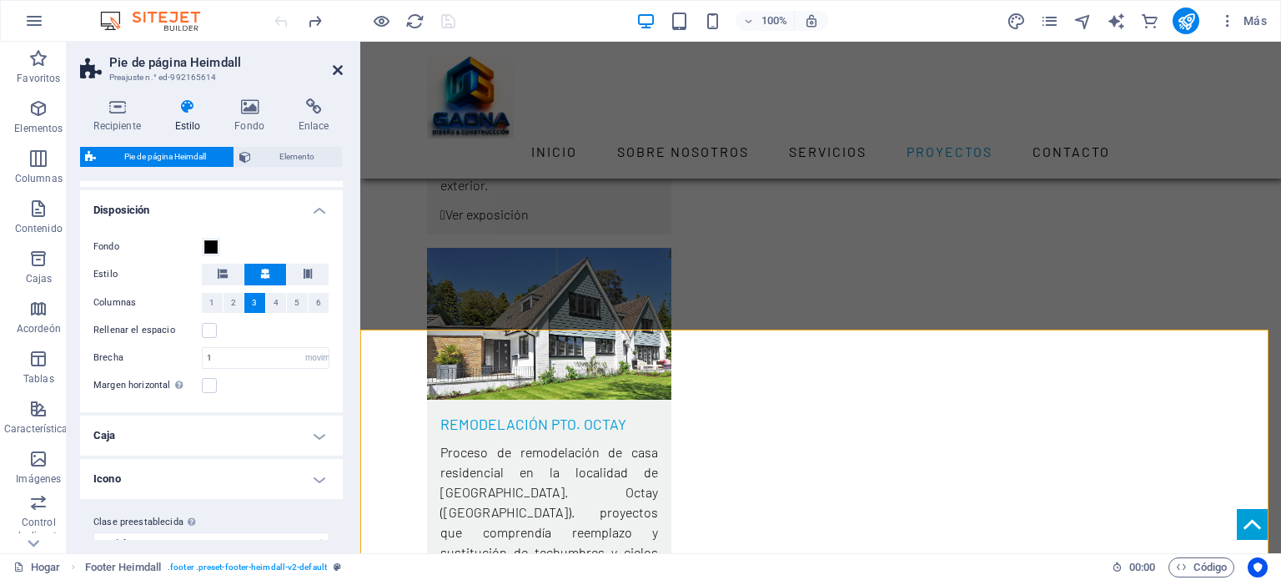
click at [341, 70] on icon at bounding box center [338, 69] width 10 height 13
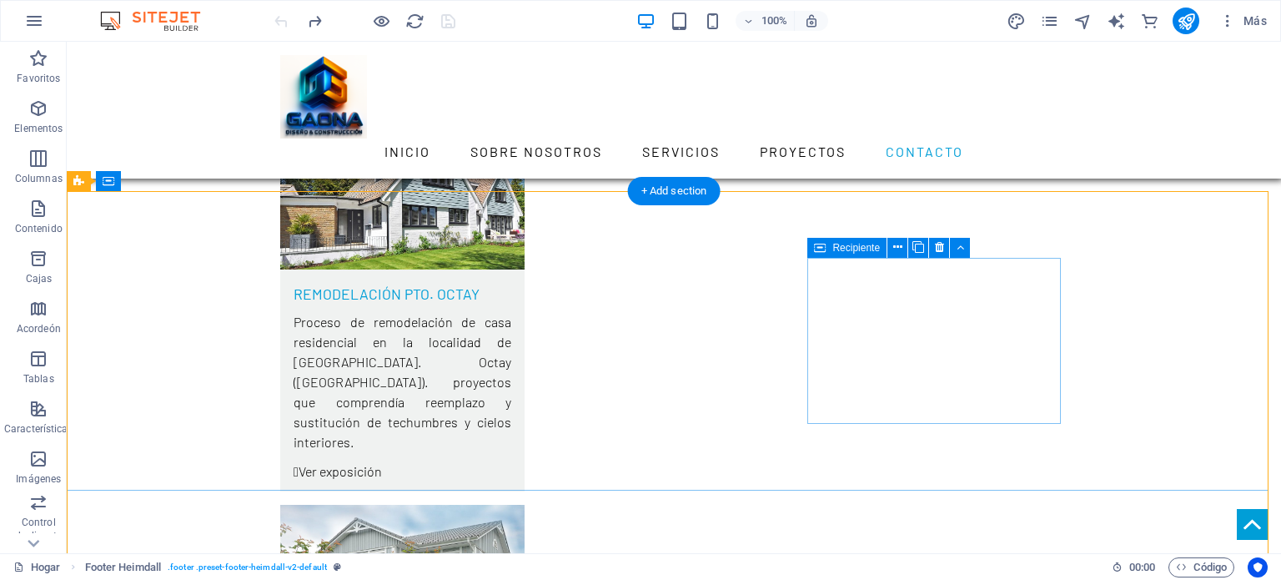
scroll to position [5559, 0]
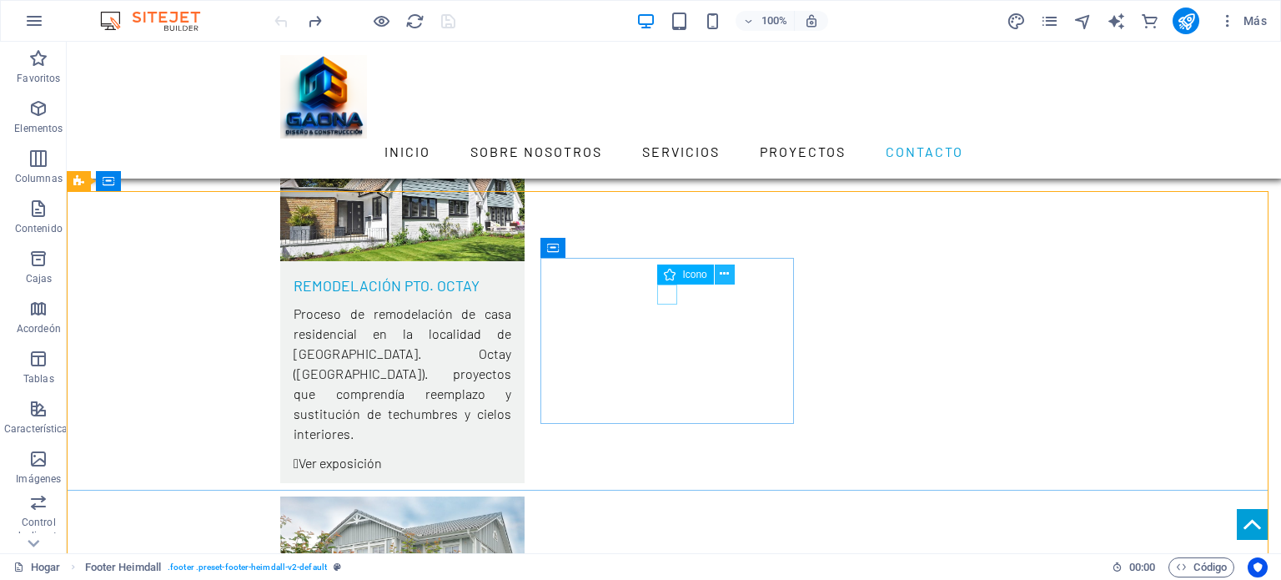
click at [725, 274] on icon at bounding box center [724, 274] width 9 height 18
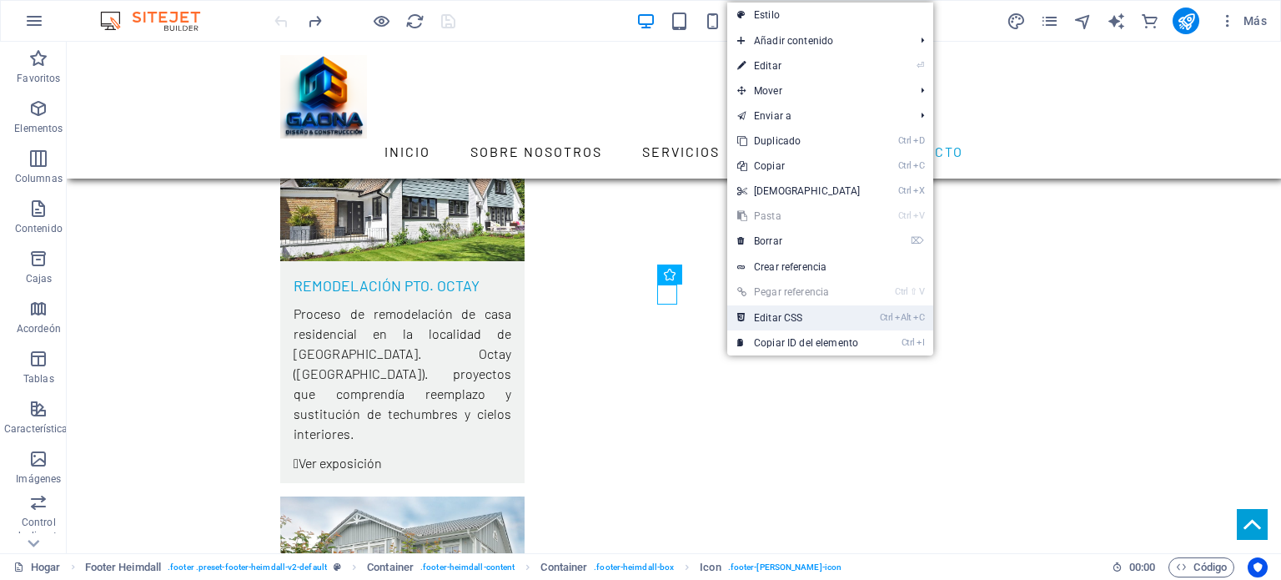
click at [788, 316] on font "Editar CSS" at bounding box center [778, 318] width 48 height 12
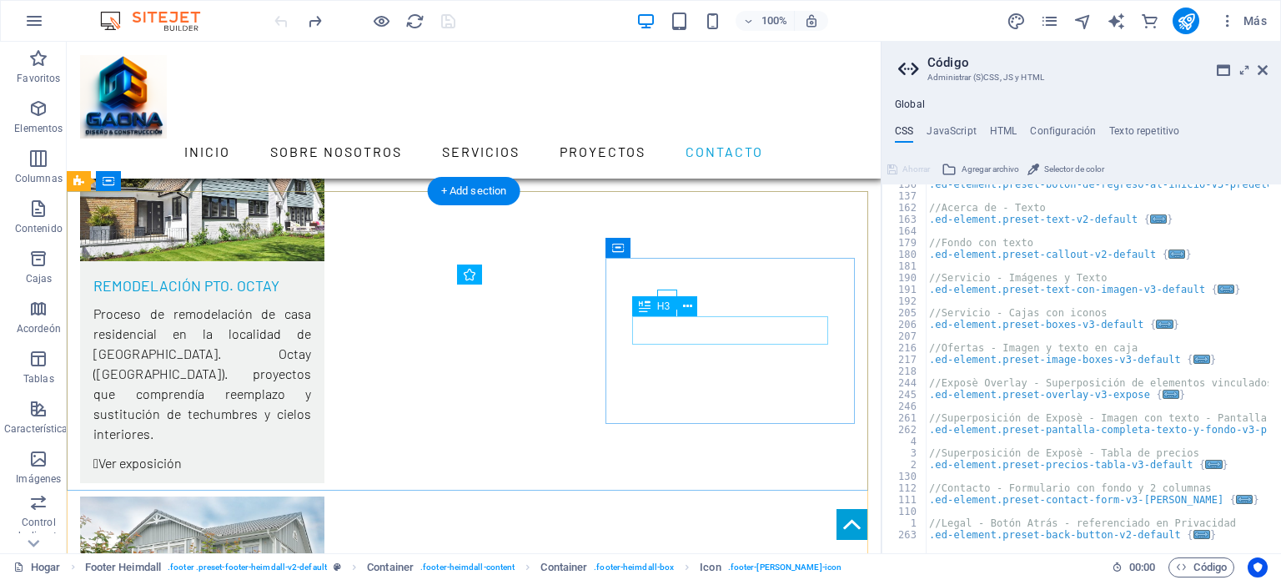
scroll to position [5554, 0]
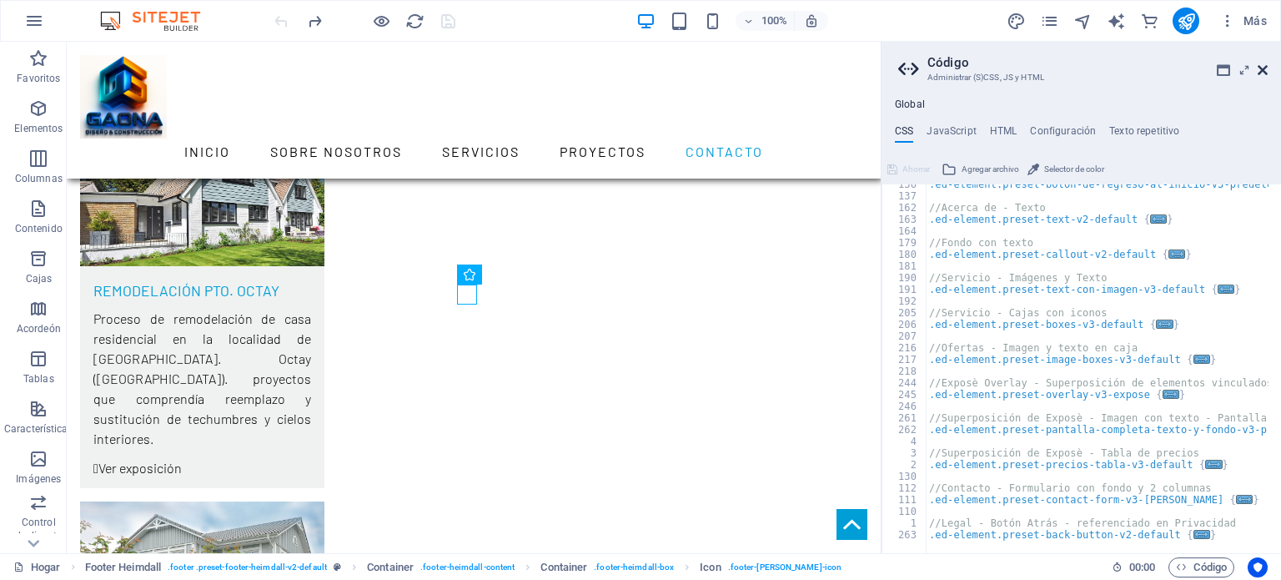
click at [1265, 67] on icon at bounding box center [1262, 69] width 10 height 13
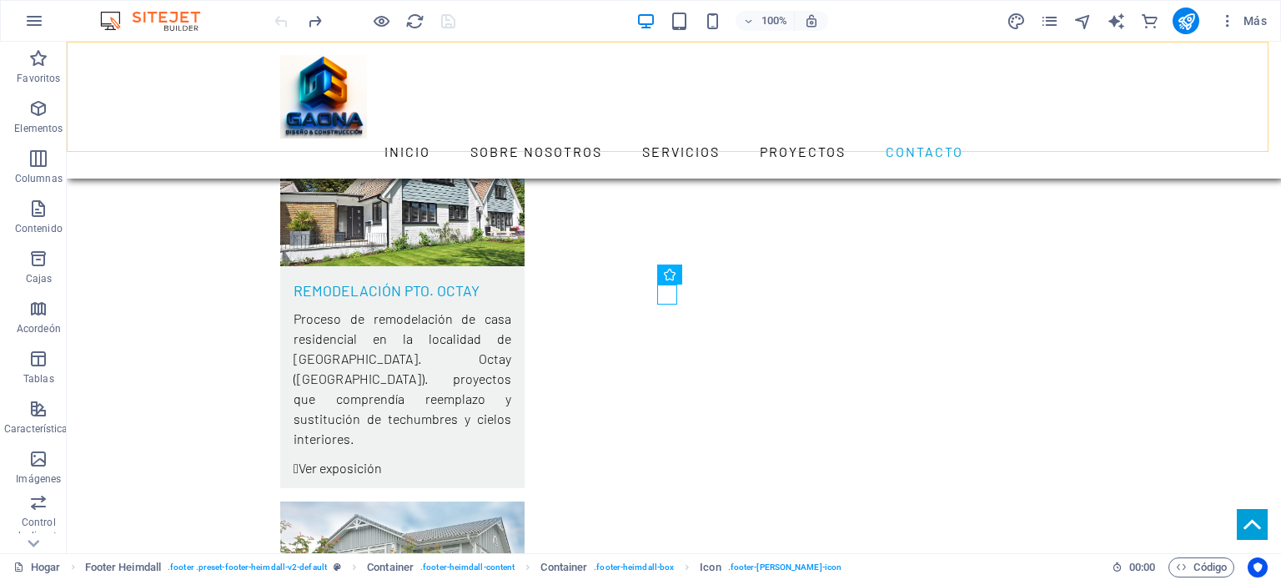
scroll to position [5559, 0]
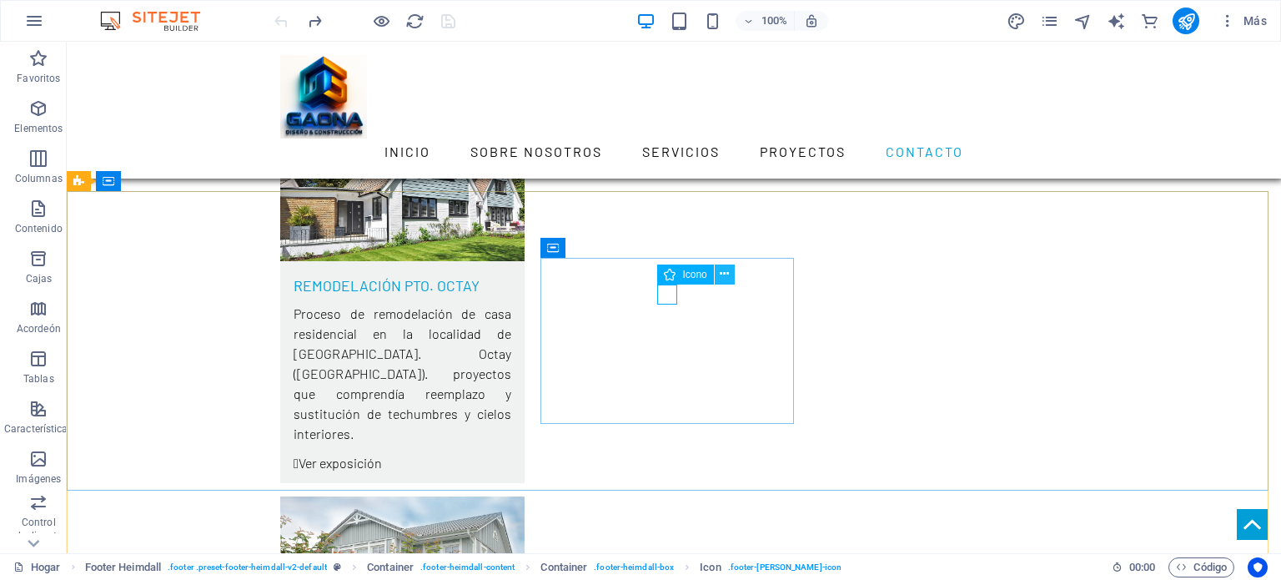
click at [727, 274] on icon at bounding box center [724, 274] width 9 height 18
click at [725, 273] on icon at bounding box center [724, 274] width 9 height 18
click at [720, 275] on icon at bounding box center [724, 274] width 9 height 18
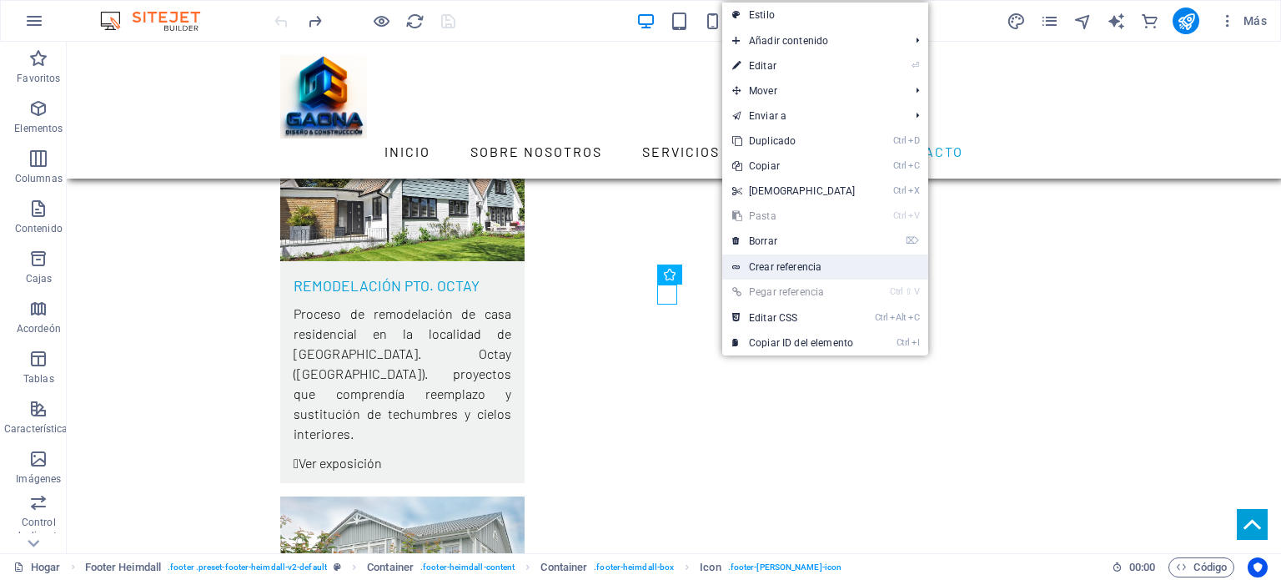
click at [793, 264] on font "Crear referencia" at bounding box center [785, 267] width 73 height 12
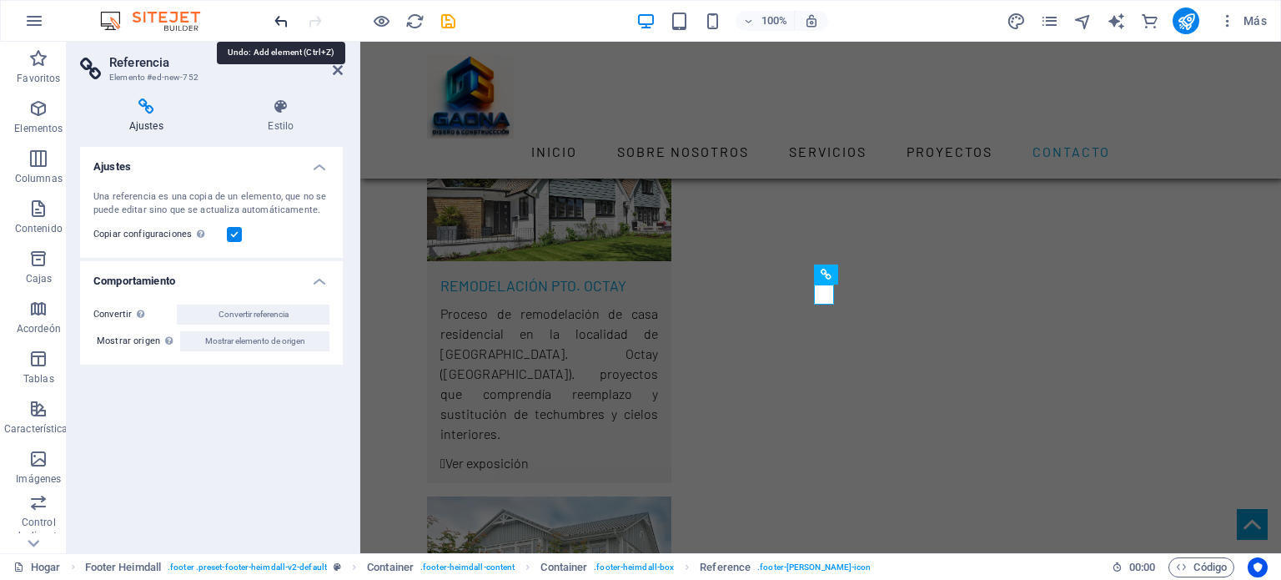
click at [279, 23] on icon "deshacer" at bounding box center [281, 21] width 19 height 19
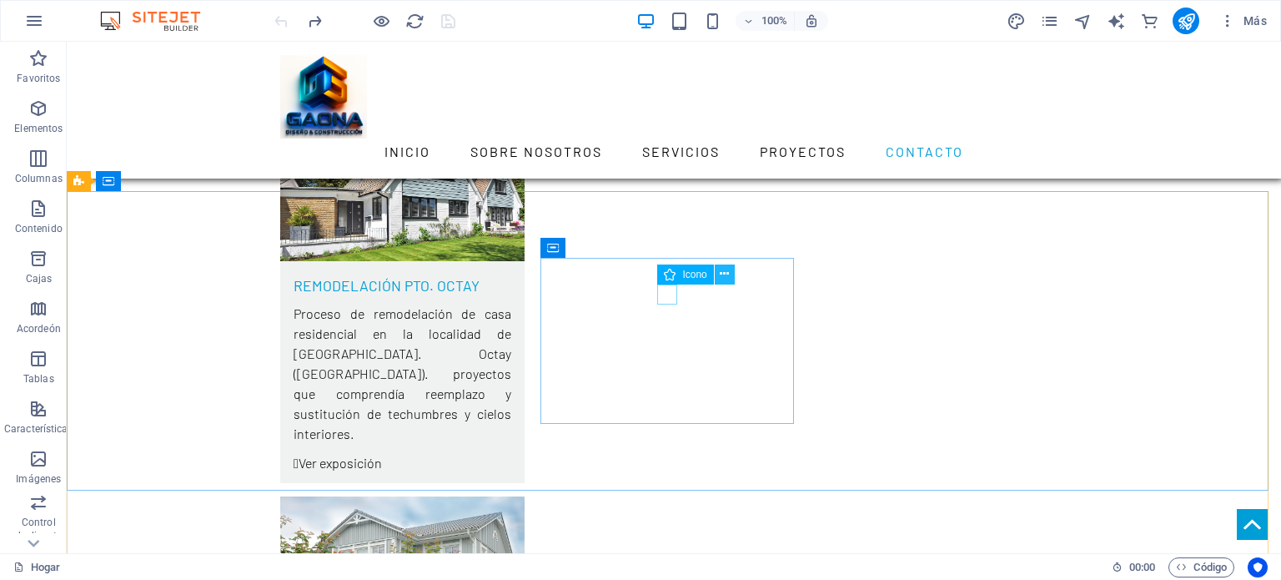
click at [726, 276] on icon at bounding box center [724, 274] width 9 height 18
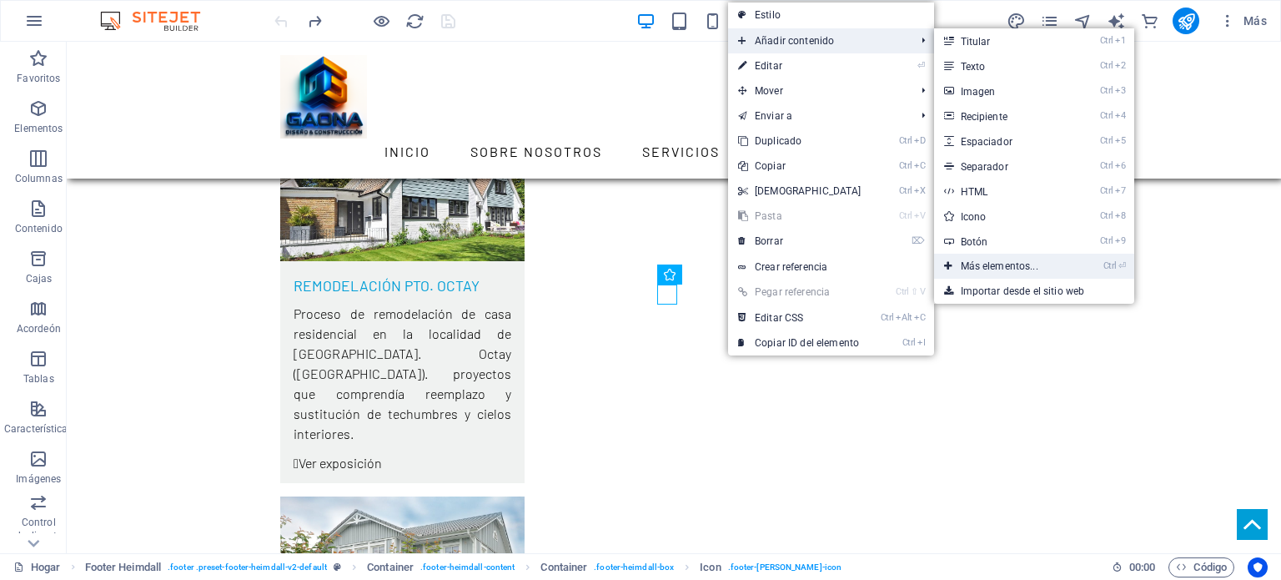
click at [997, 267] on font "Más elementos..." at bounding box center [1000, 266] width 78 height 12
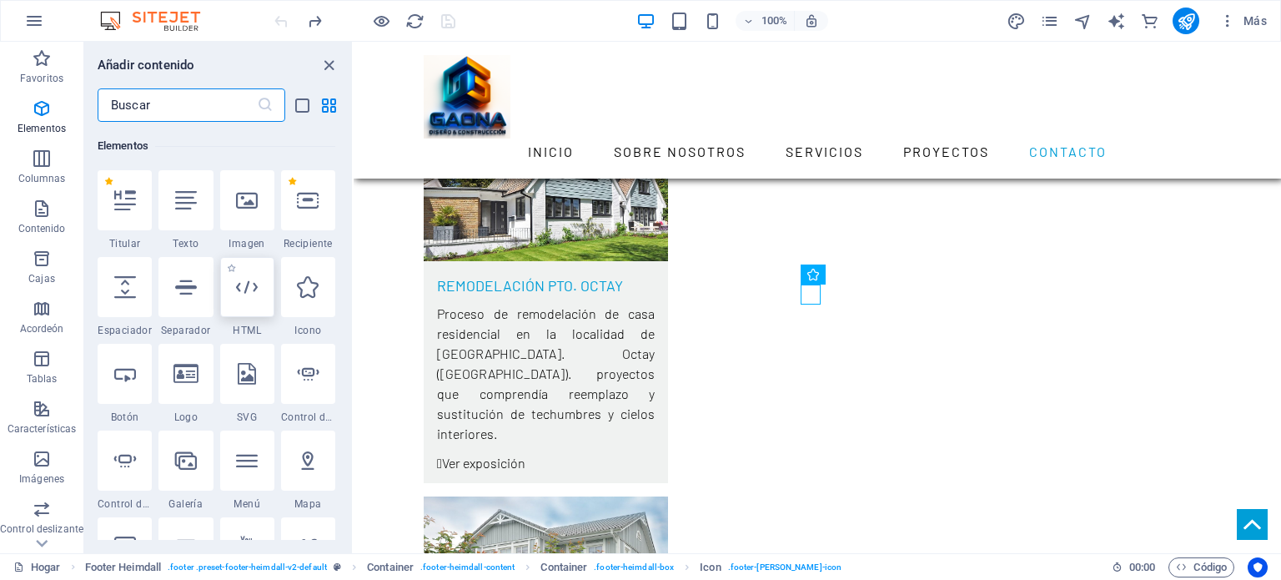
scroll to position [453, 0]
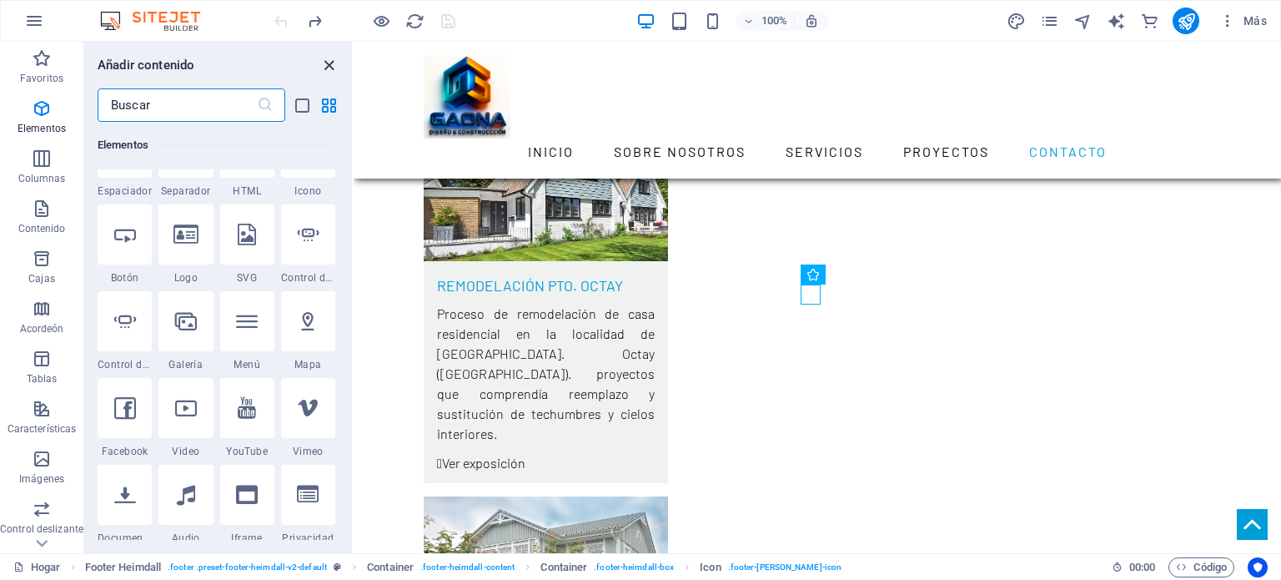
click at [330, 63] on icon "cerrar panel" at bounding box center [328, 65] width 19 height 19
